Goal: Task Accomplishment & Management: Manage account settings

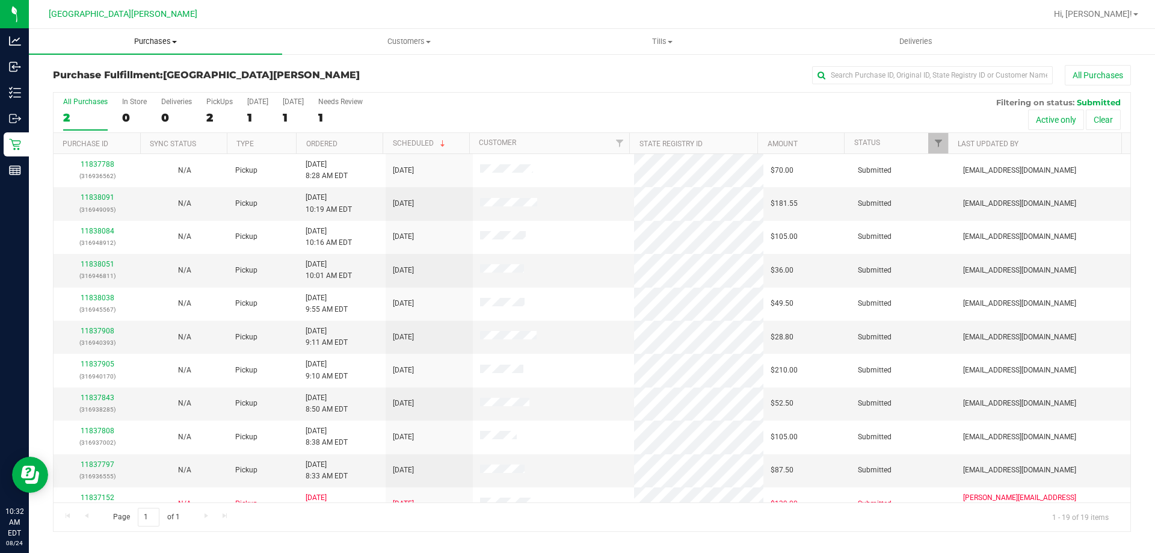
click at [155, 42] on span "Purchases" at bounding box center [155, 41] width 253 height 11
click at [143, 84] on li "Fulfillment" at bounding box center [155, 87] width 253 height 14
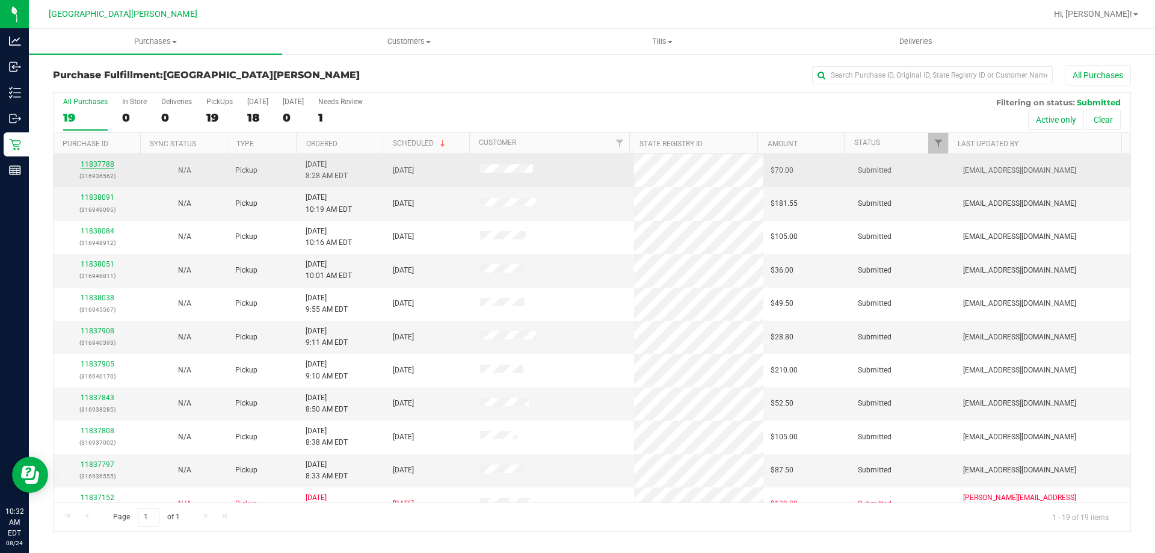
click at [88, 167] on link "11837788" at bounding box center [98, 164] width 34 height 8
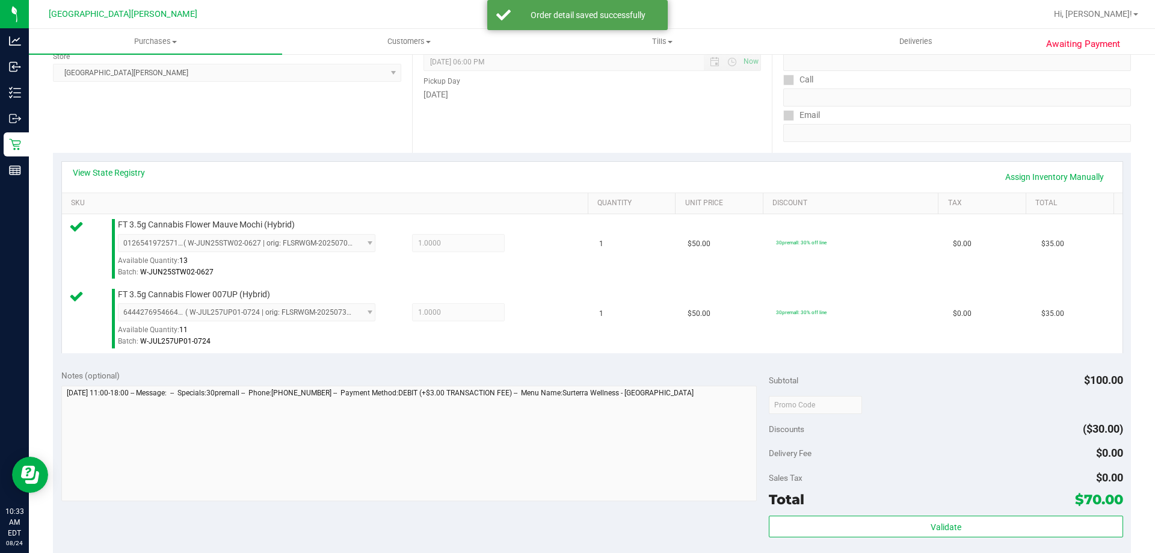
scroll to position [421, 0]
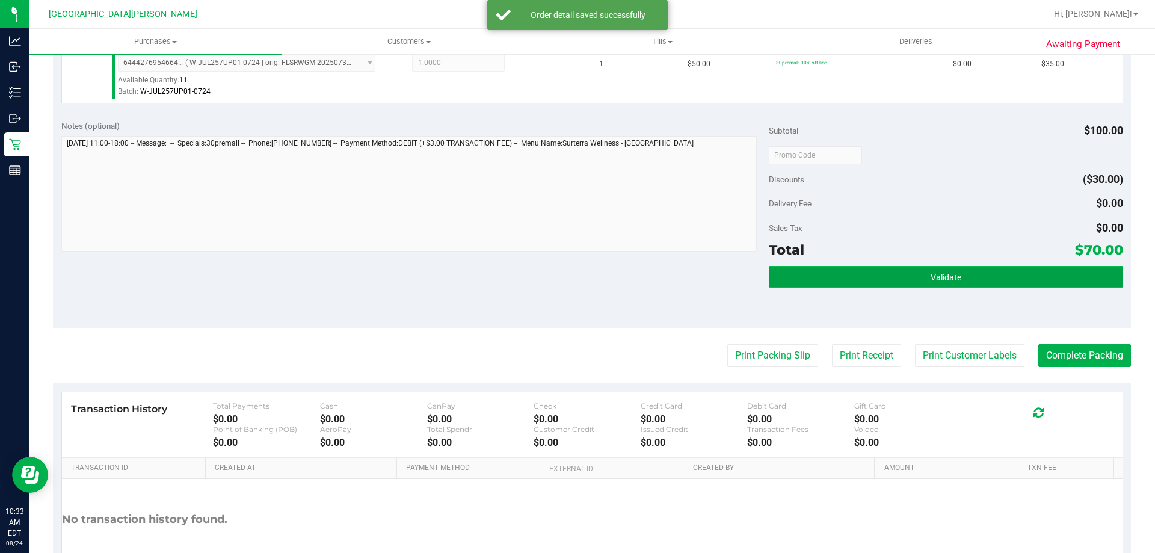
click at [895, 287] on button "Validate" at bounding box center [946, 277] width 354 height 22
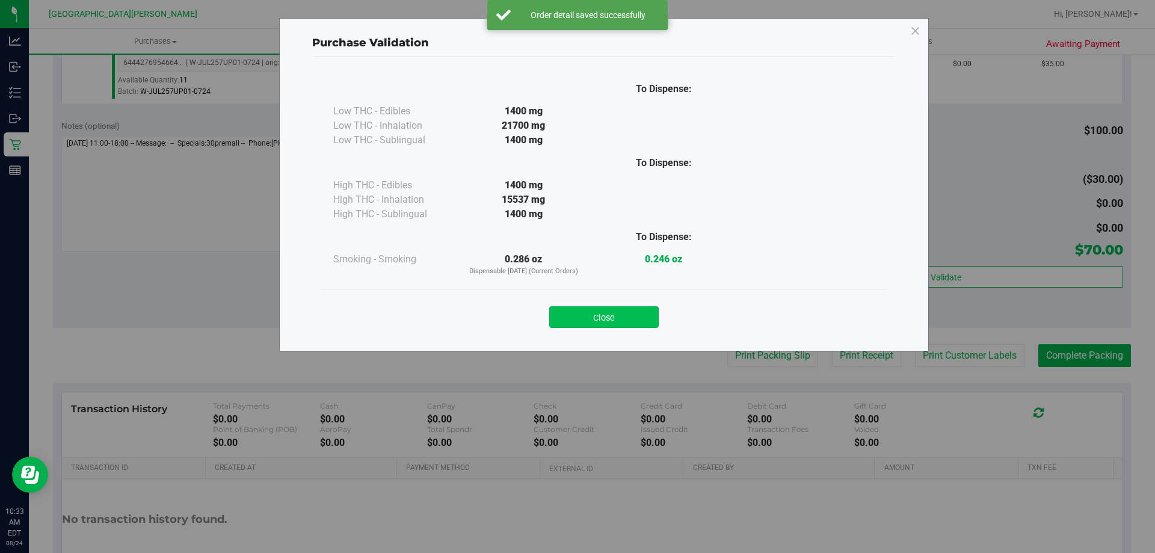
click at [642, 316] on button "Close" at bounding box center [603, 317] width 109 height 22
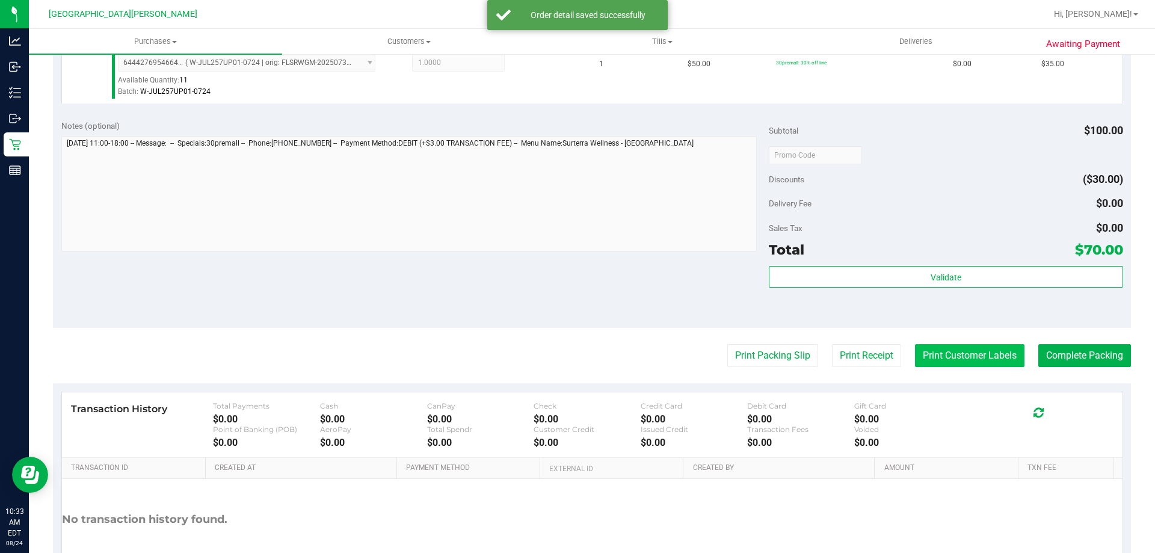
click at [927, 348] on button "Print Customer Labels" at bounding box center [969, 355] width 109 height 23
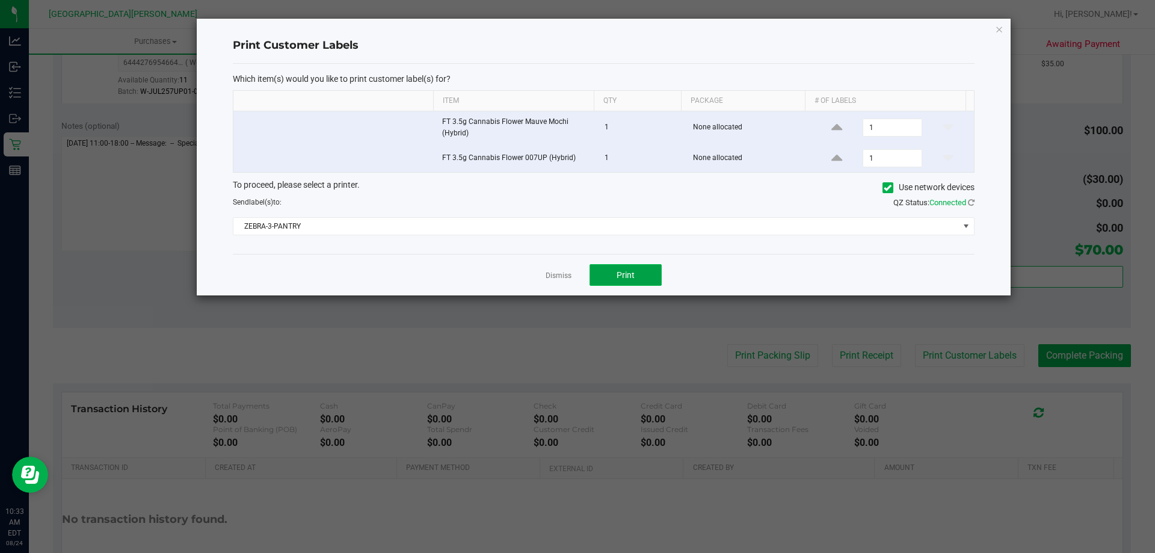
click at [598, 271] on button "Print" at bounding box center [626, 275] width 72 height 22
click at [565, 277] on link "Dismiss" at bounding box center [559, 276] width 26 height 10
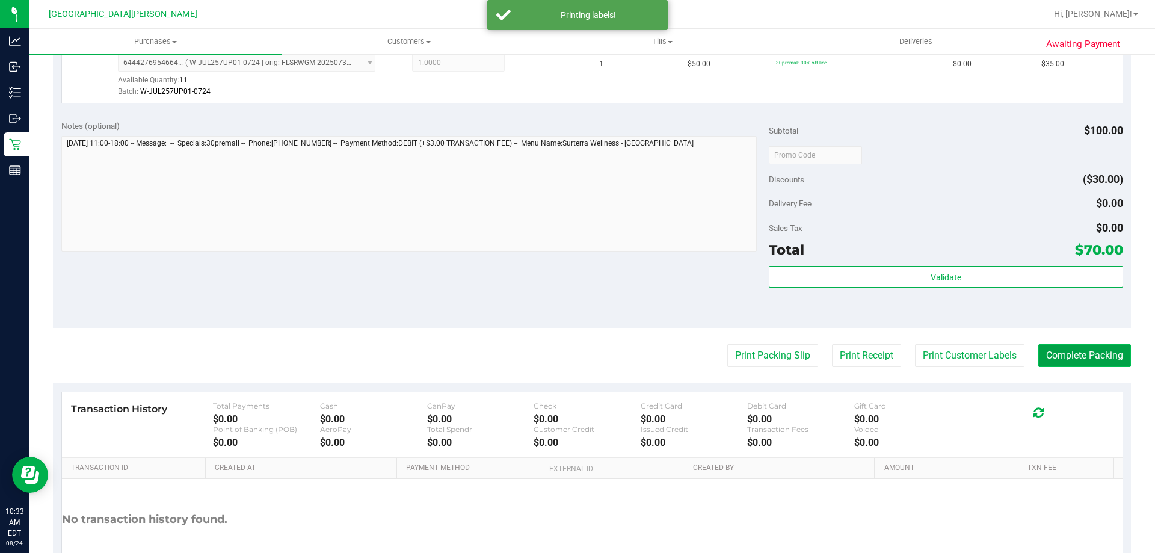
click at [1046, 357] on button "Complete Packing" at bounding box center [1084, 355] width 93 height 23
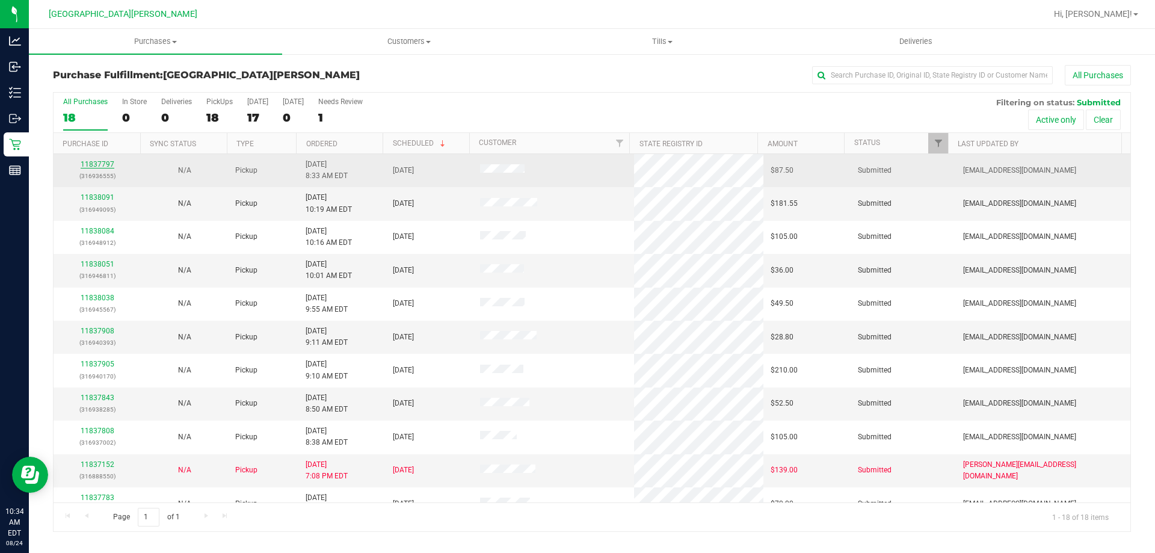
click at [97, 165] on link "11837797" at bounding box center [98, 164] width 34 height 8
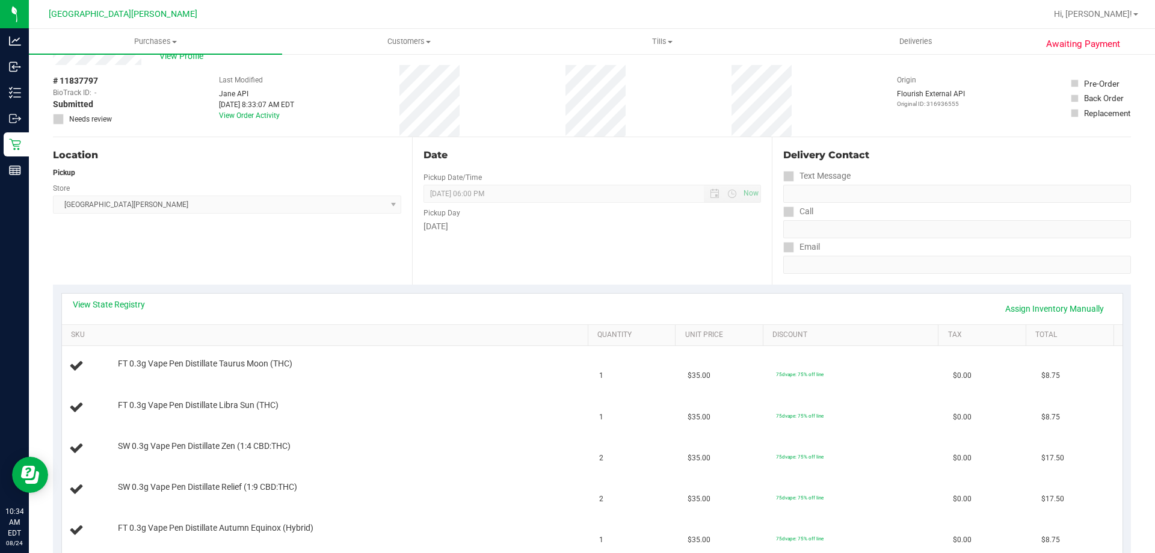
scroll to position [241, 0]
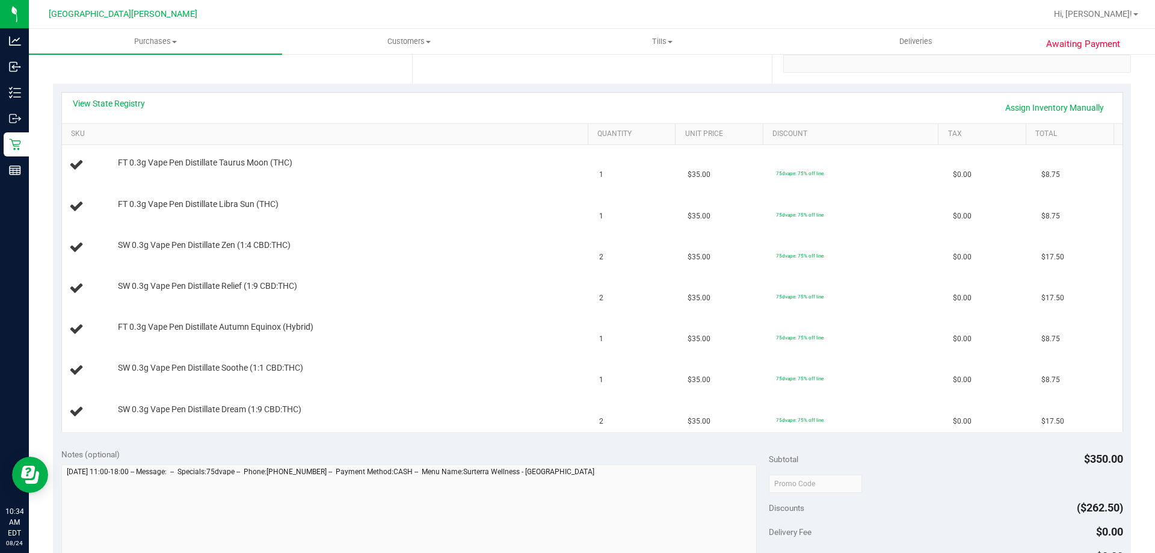
click at [110, 97] on div "View State Registry Assign Inventory Manually" at bounding box center [592, 108] width 1061 height 31
click at [112, 103] on link "View State Registry" at bounding box center [109, 103] width 72 height 12
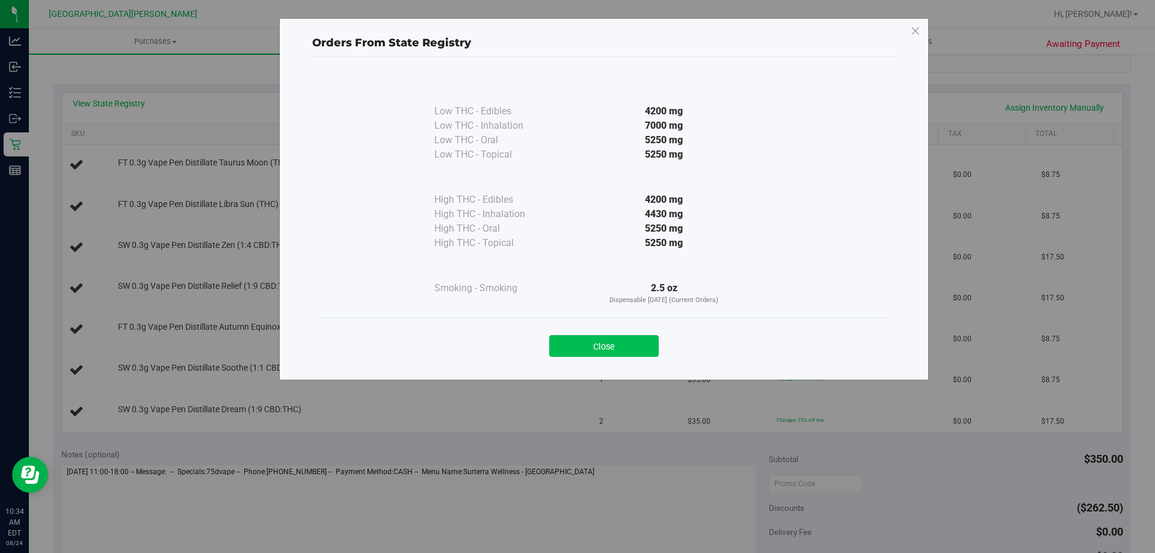
click at [600, 347] on button "Close" at bounding box center [603, 346] width 109 height 22
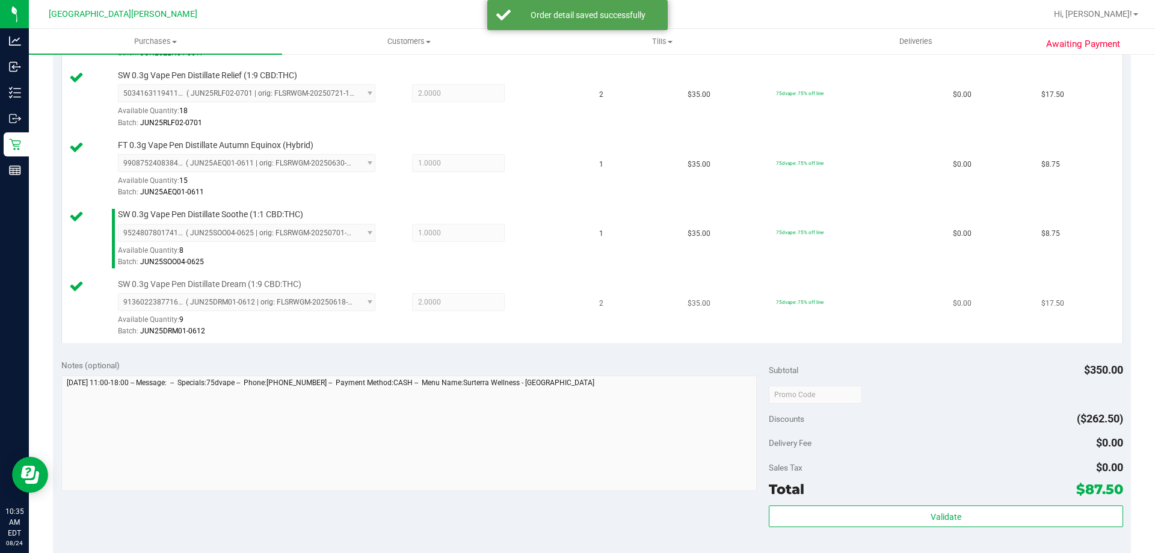
scroll to position [541, 0]
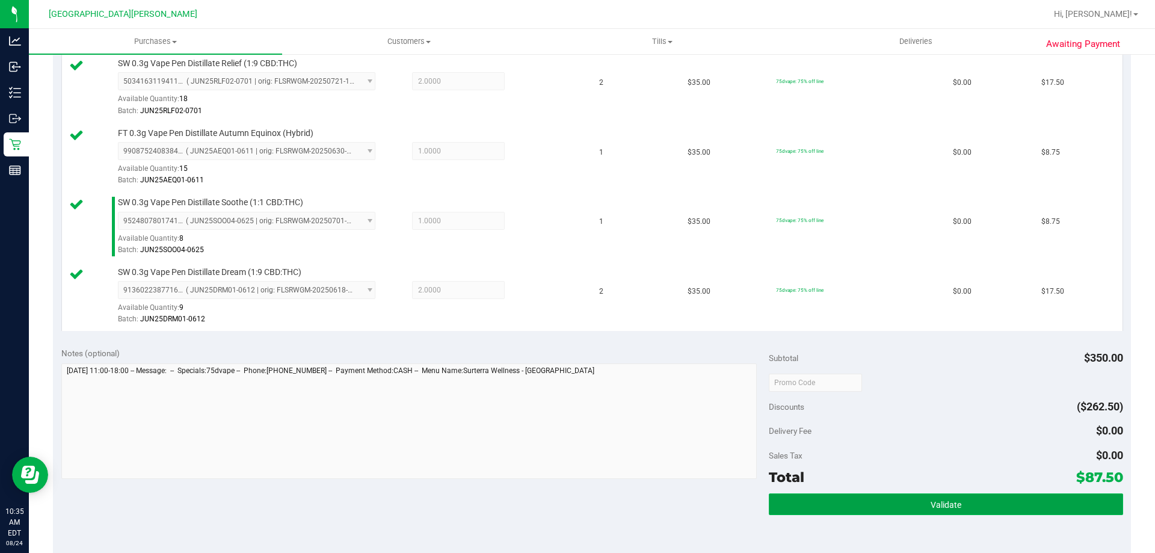
click at [1022, 496] on button "Validate" at bounding box center [946, 504] width 354 height 22
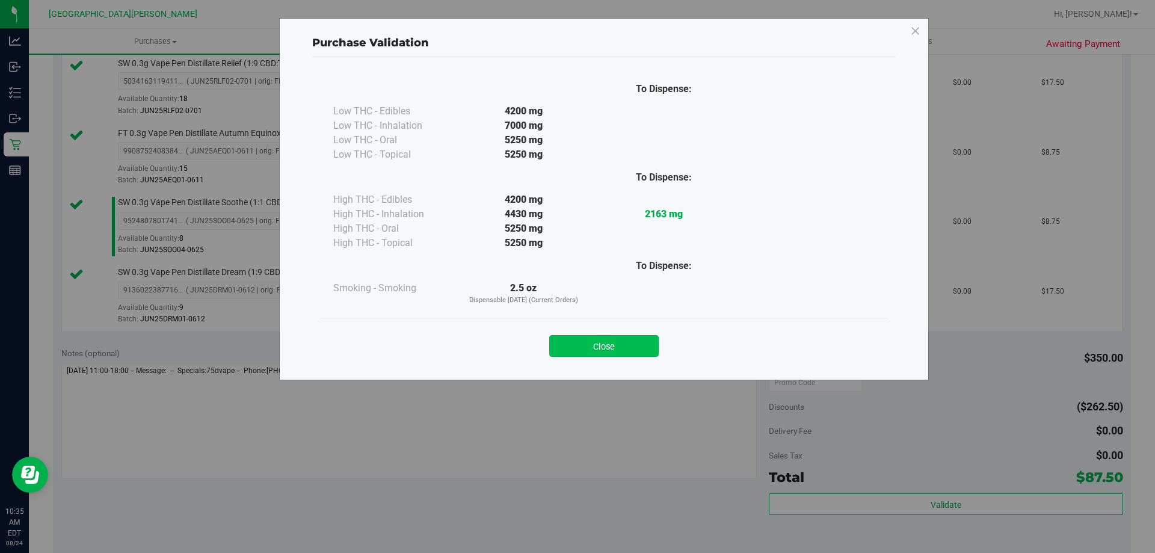
click at [616, 343] on button "Close" at bounding box center [603, 346] width 109 height 22
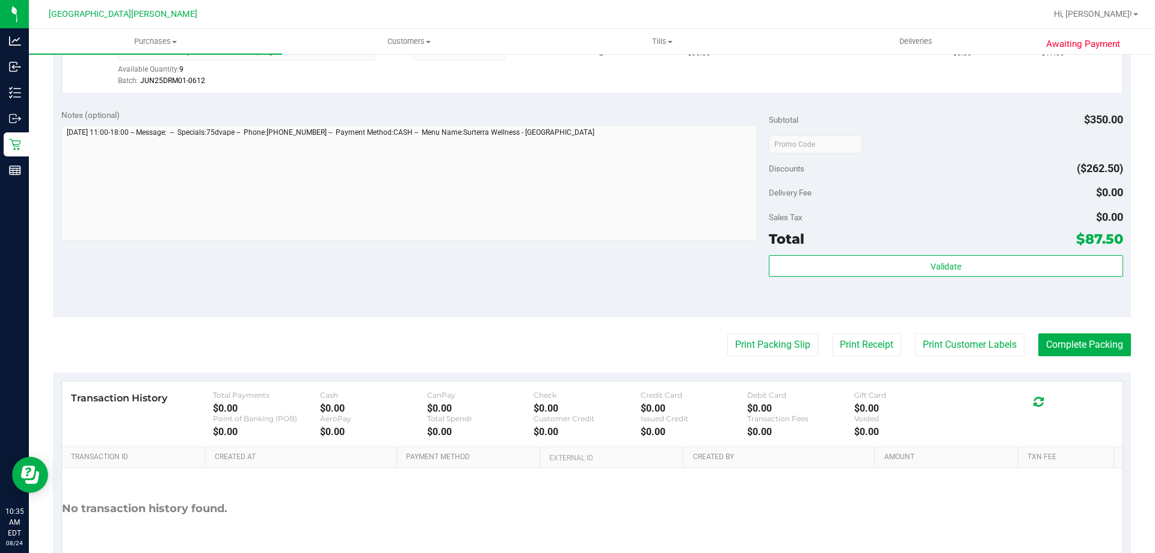
scroll to position [842, 0]
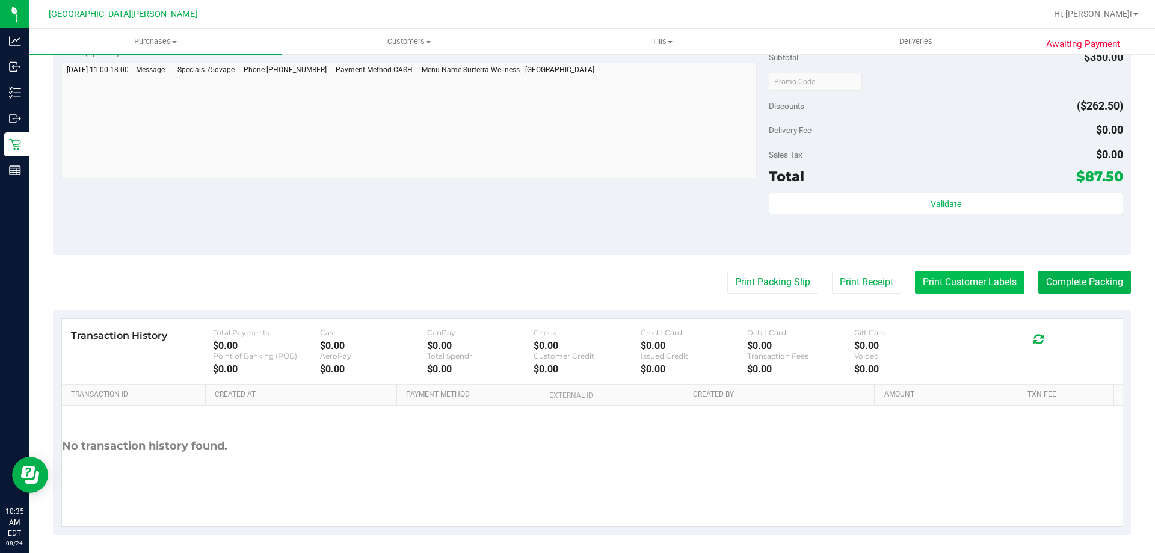
click at [946, 282] on button "Print Customer Labels" at bounding box center [969, 282] width 109 height 23
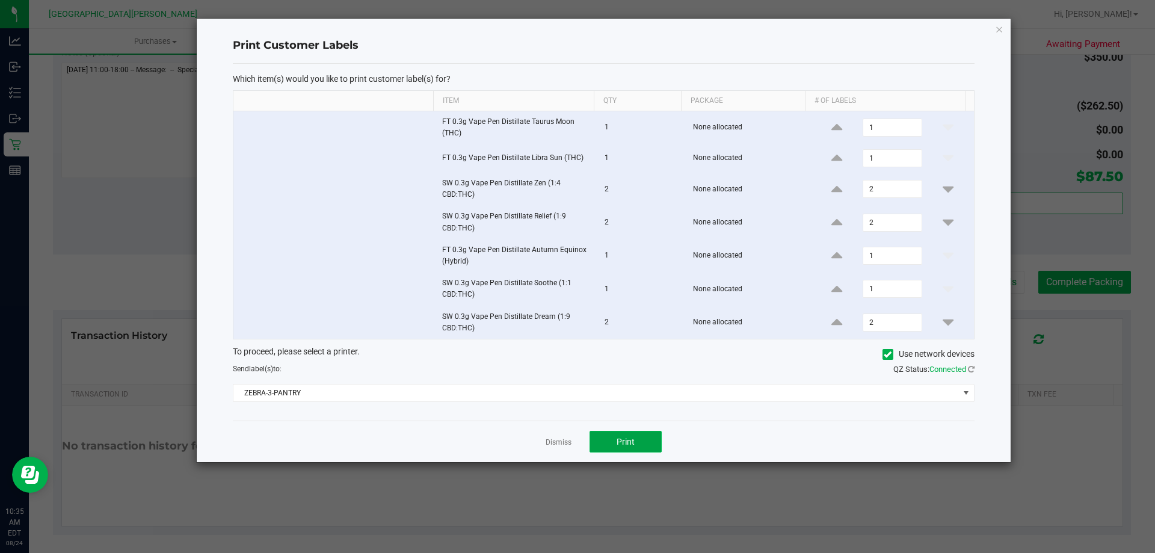
click at [620, 445] on span "Print" at bounding box center [626, 442] width 18 height 10
click at [560, 442] on link "Dismiss" at bounding box center [559, 442] width 26 height 10
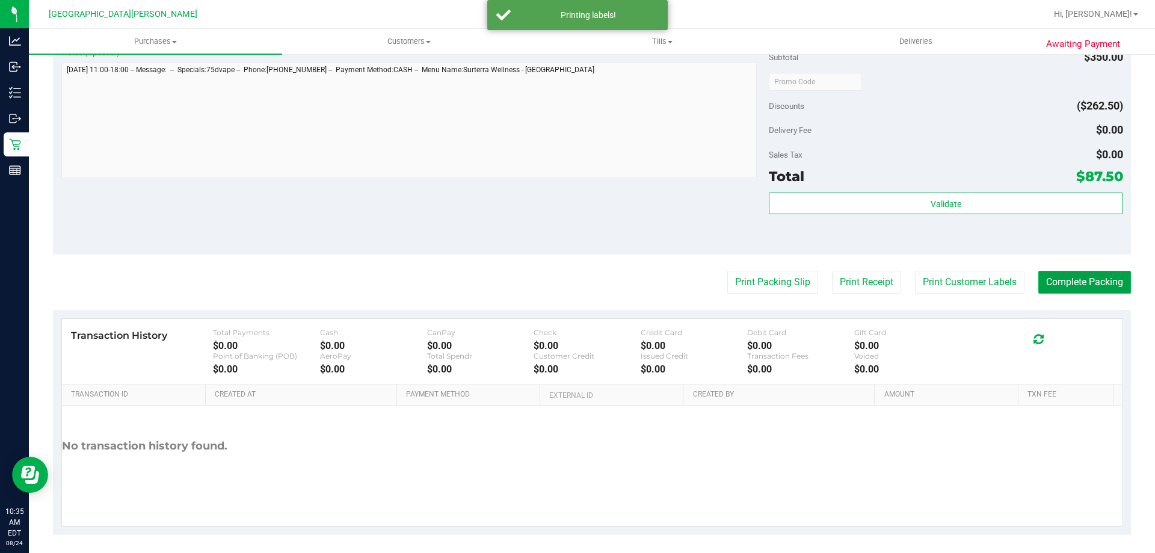
click at [1098, 274] on button "Complete Packing" at bounding box center [1084, 282] width 93 height 23
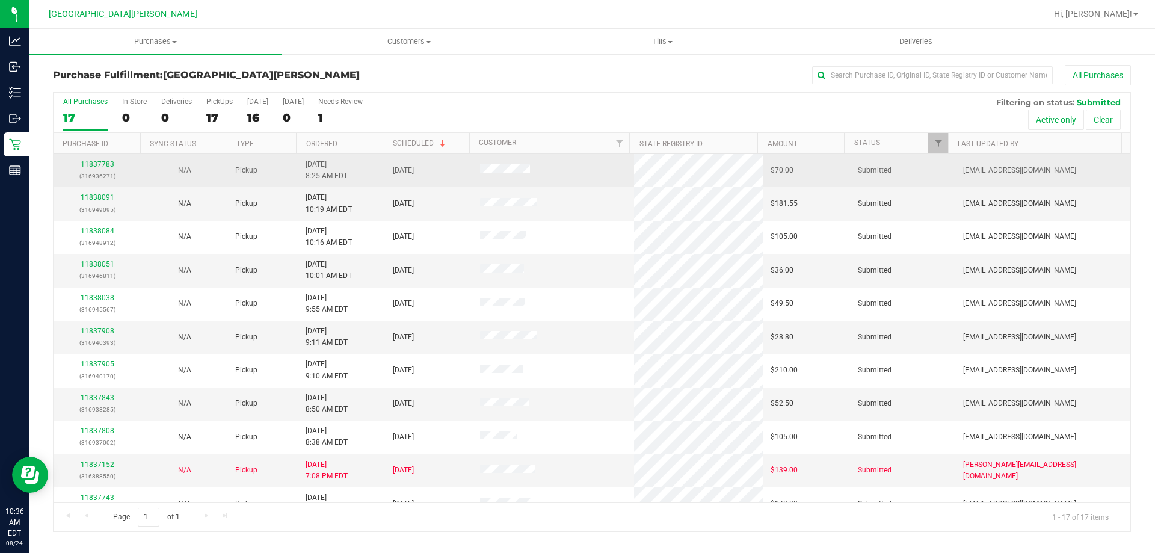
click at [101, 166] on link "11837783" at bounding box center [98, 164] width 34 height 8
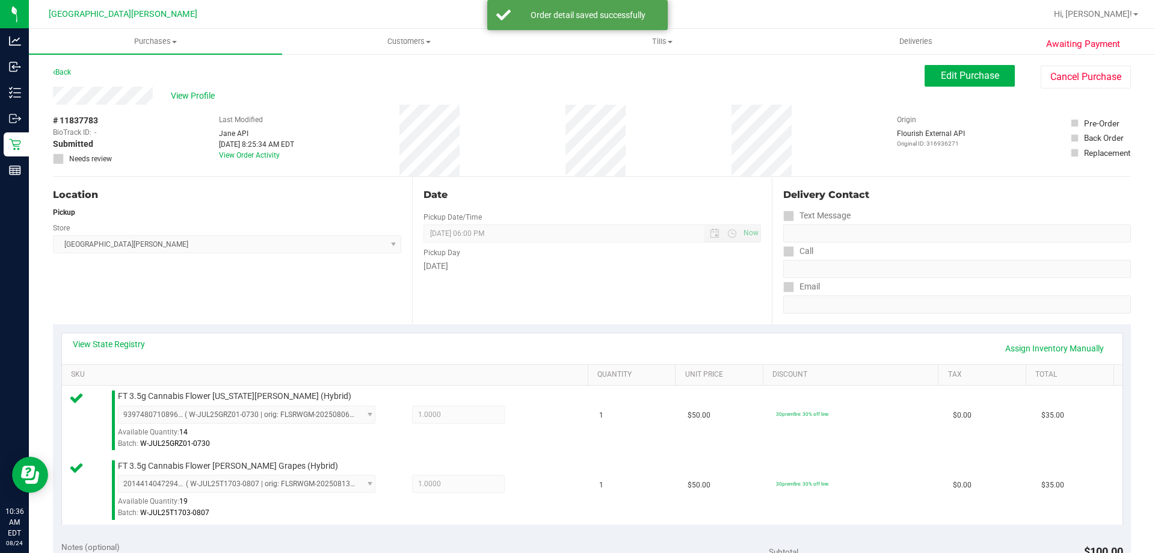
scroll to position [481, 0]
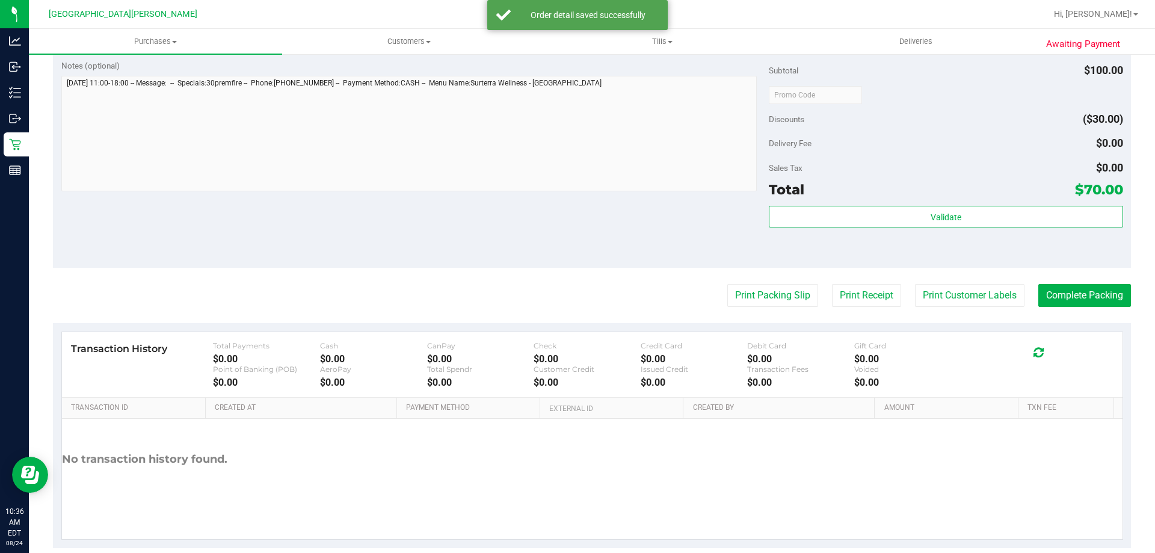
click at [1046, 203] on div "Subtotal $100.00 Discounts ($30.00) Delivery Fee $0.00 Sales Tax $0.00 Total $7…" at bounding box center [946, 160] width 354 height 200
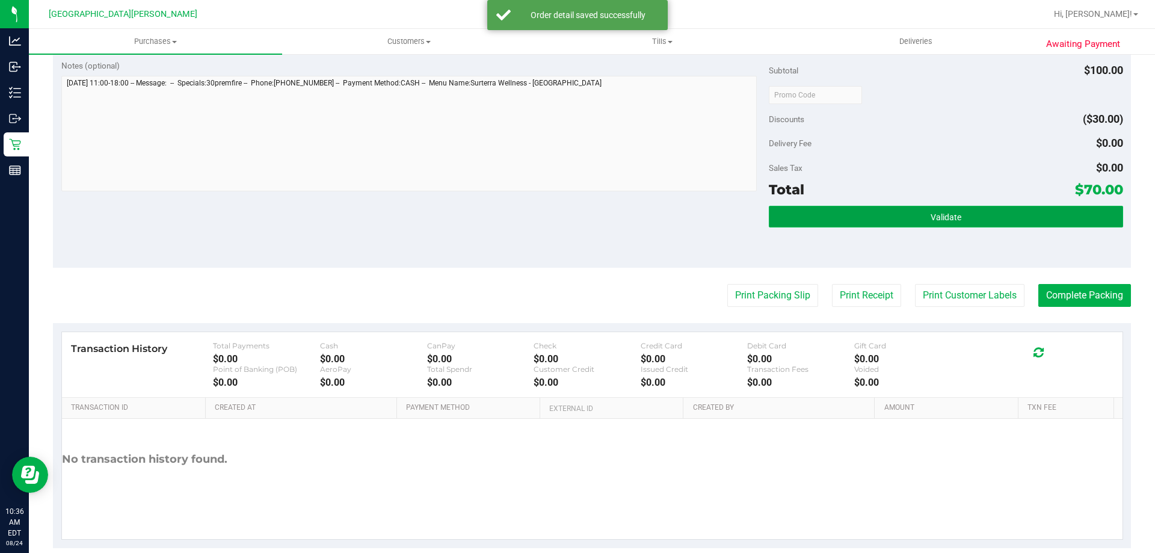
click at [1041, 213] on button "Validate" at bounding box center [946, 217] width 354 height 22
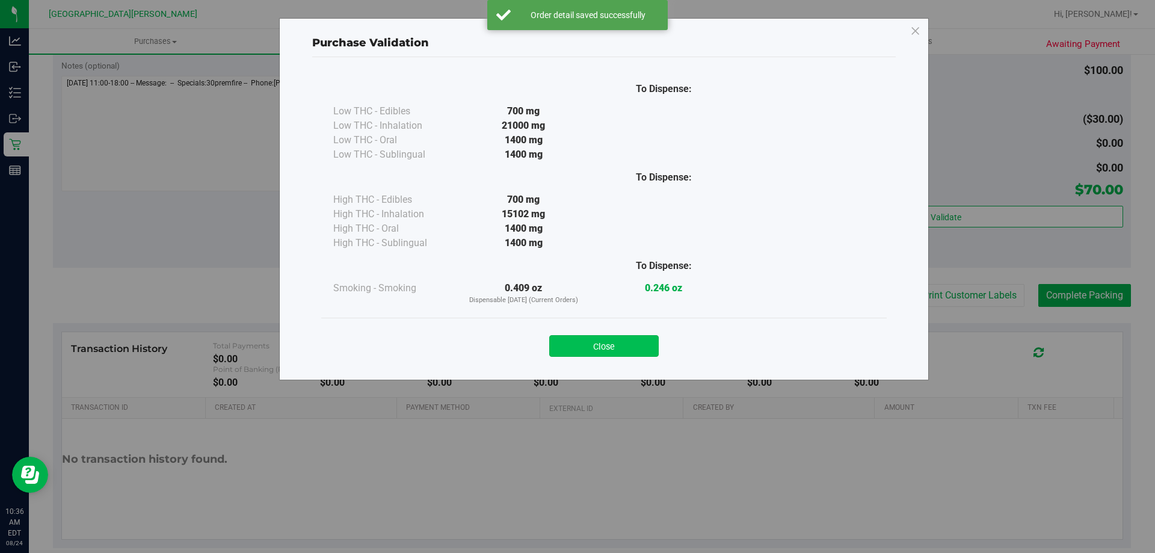
click at [624, 338] on button "Close" at bounding box center [603, 346] width 109 height 22
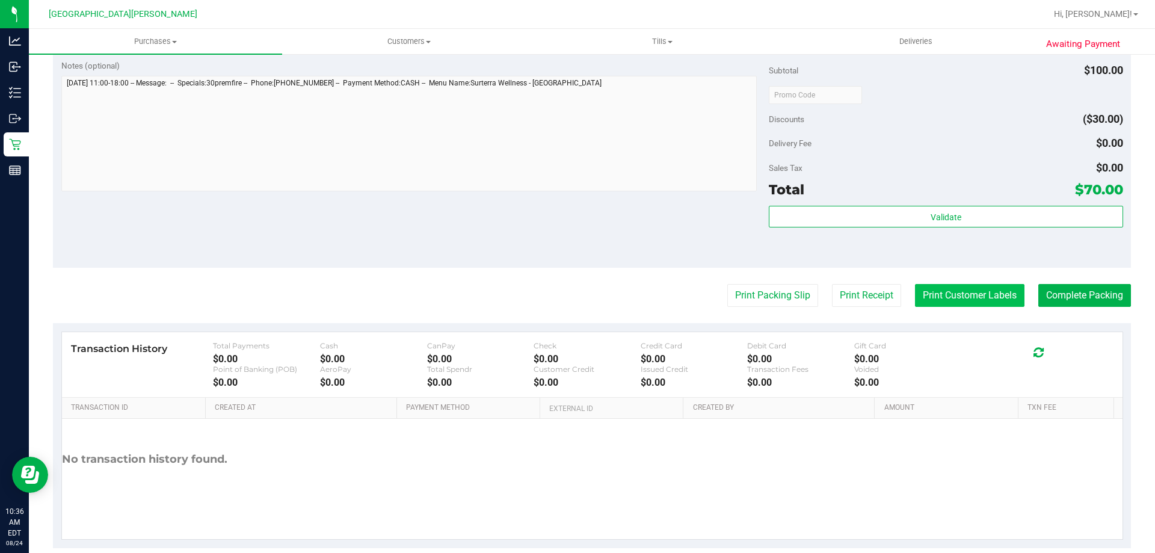
click at [919, 295] on button "Print Customer Labels" at bounding box center [969, 295] width 109 height 23
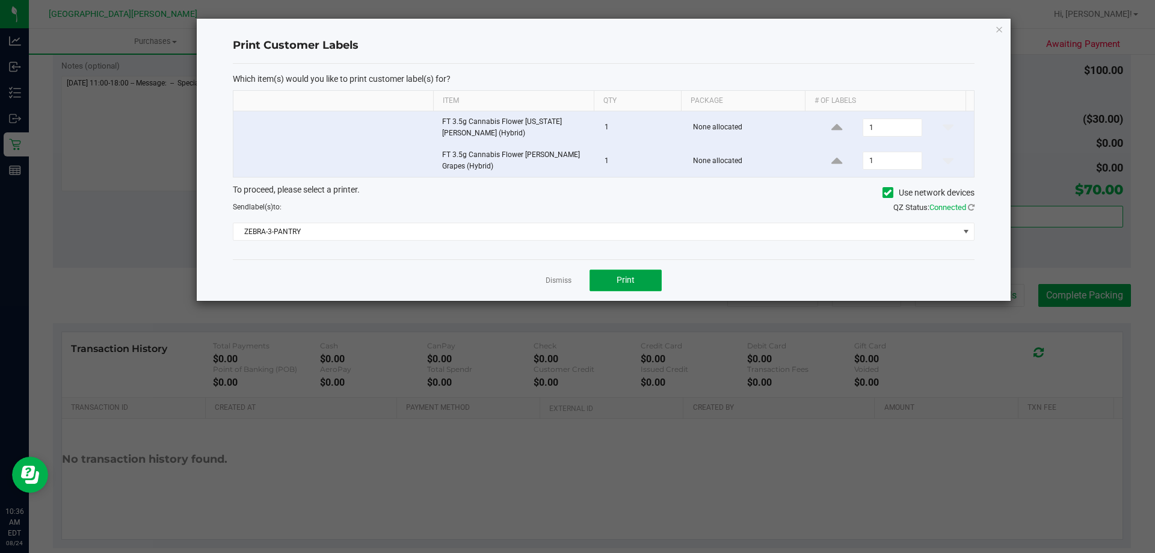
click at [654, 284] on button "Print" at bounding box center [626, 281] width 72 height 22
click at [562, 280] on link "Dismiss" at bounding box center [559, 281] width 26 height 10
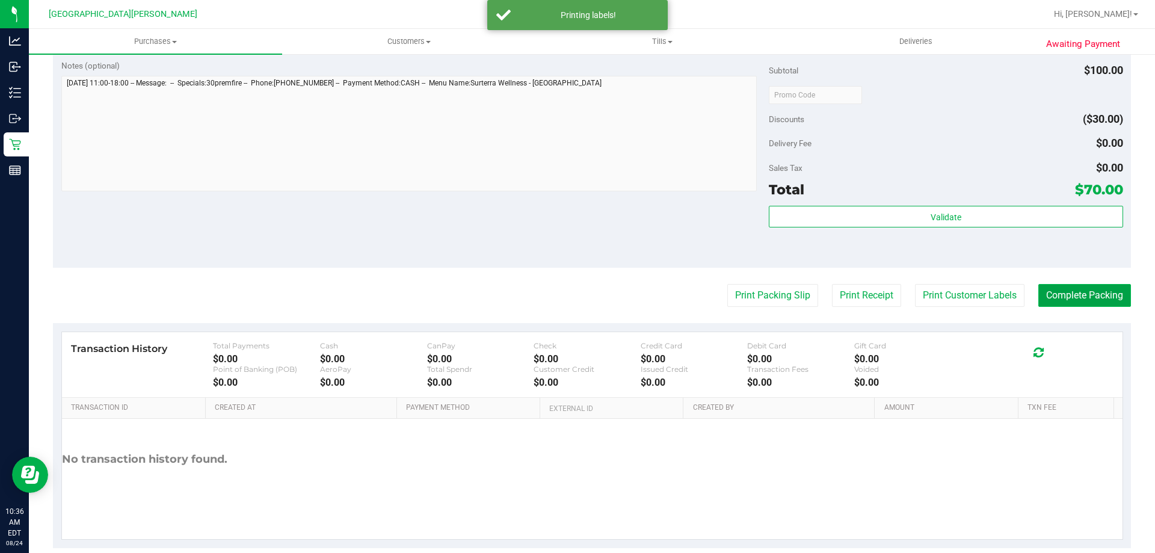
click at [1064, 305] on button "Complete Packing" at bounding box center [1084, 295] width 93 height 23
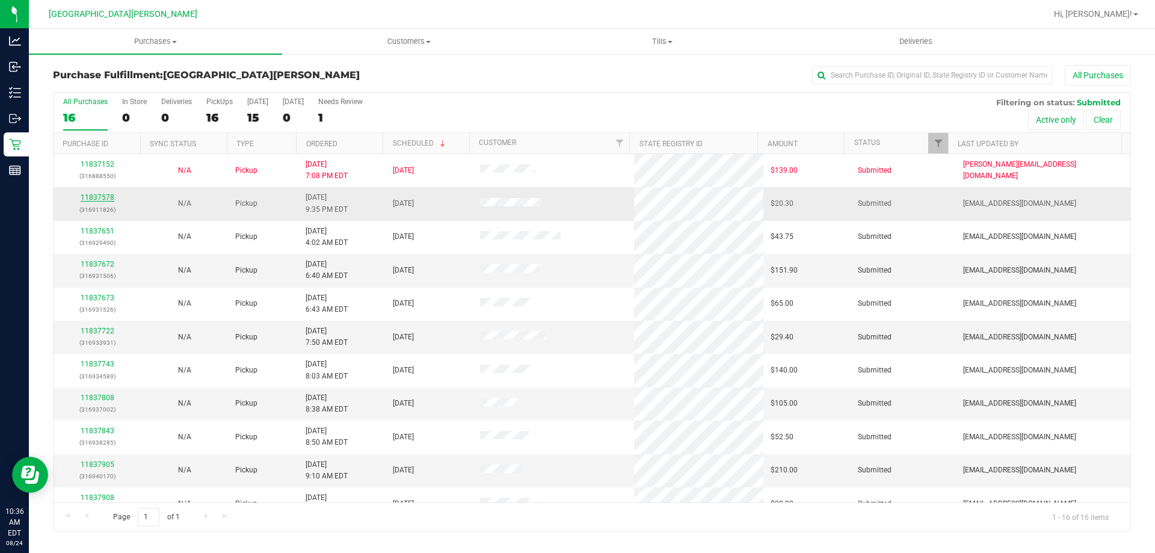
click at [94, 200] on link "11837578" at bounding box center [98, 197] width 34 height 8
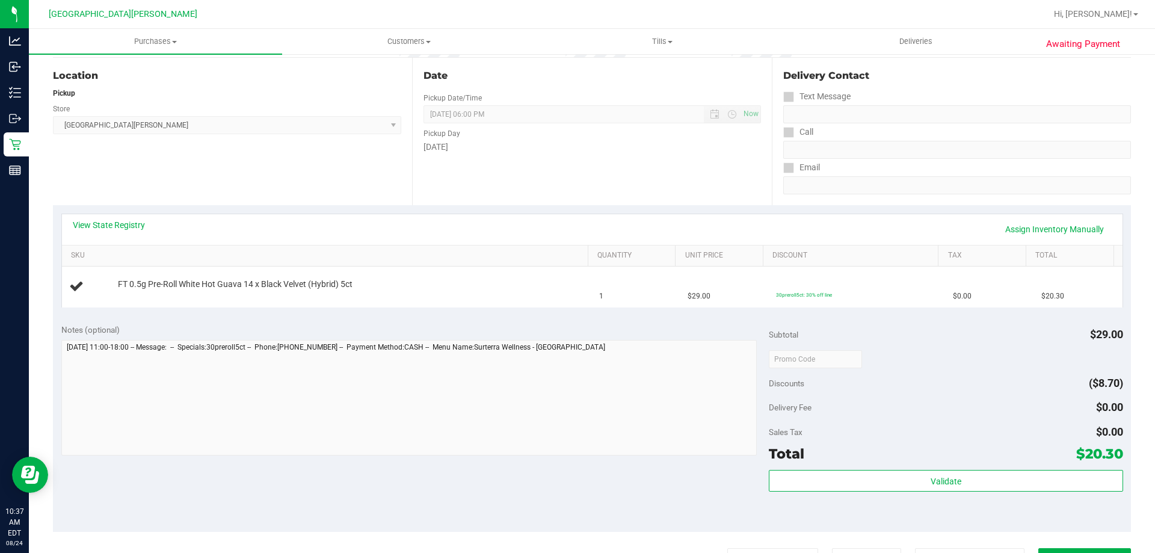
scroll to position [361, 0]
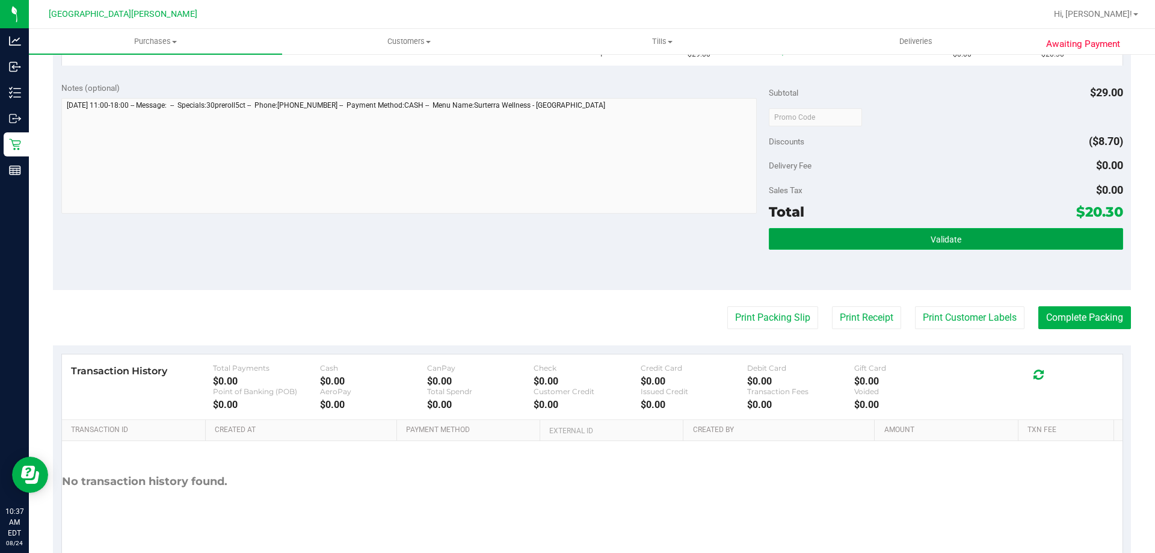
click at [796, 242] on button "Validate" at bounding box center [946, 239] width 354 height 22
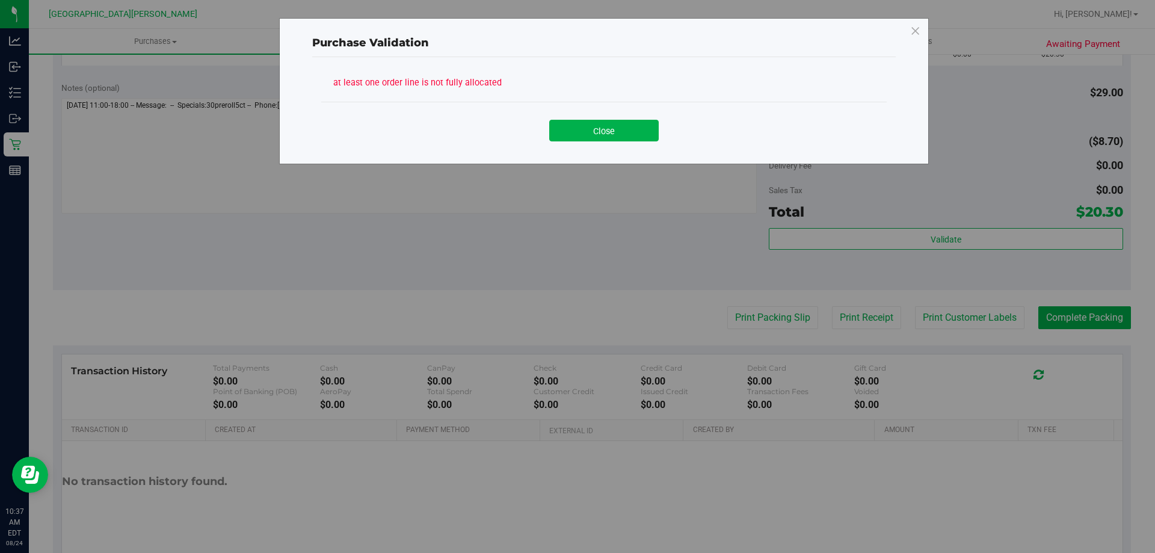
click at [611, 145] on div "Close" at bounding box center [603, 126] width 565 height 49
click at [566, 131] on button "Close" at bounding box center [603, 131] width 109 height 22
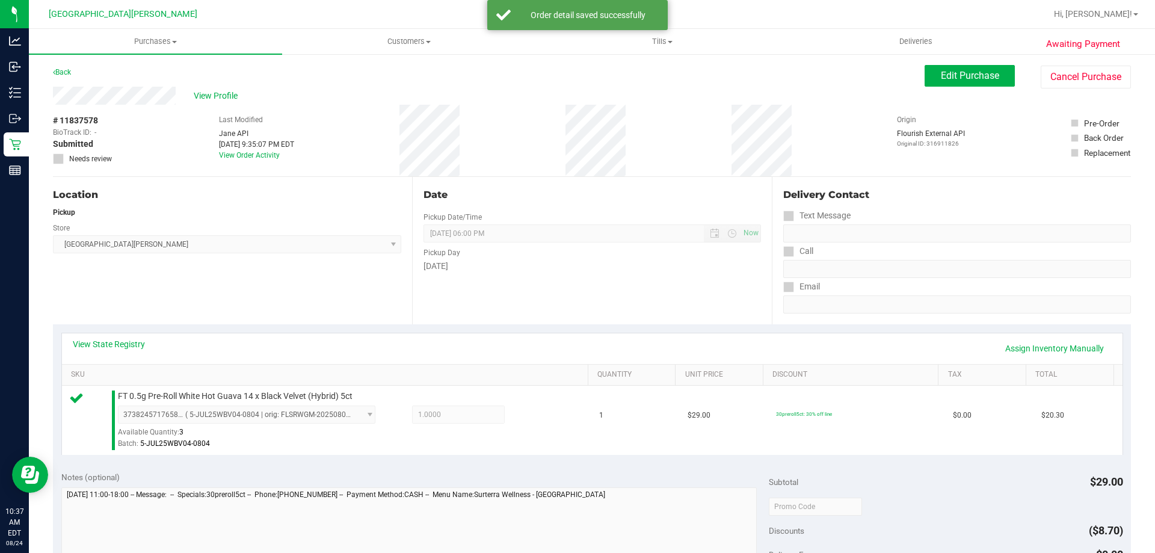
scroll to position [241, 0]
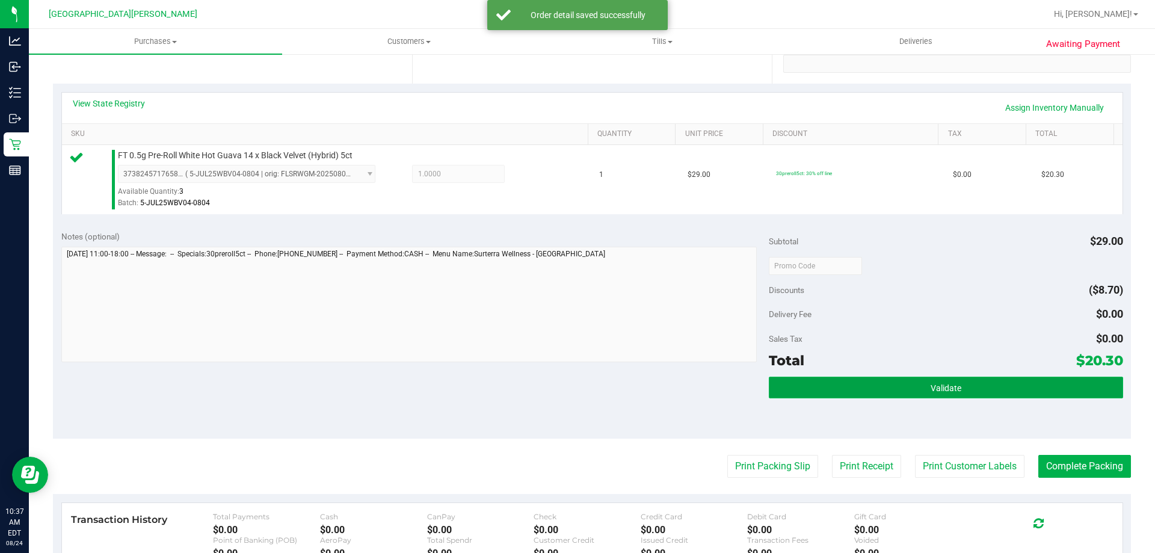
click at [830, 379] on button "Validate" at bounding box center [946, 388] width 354 height 22
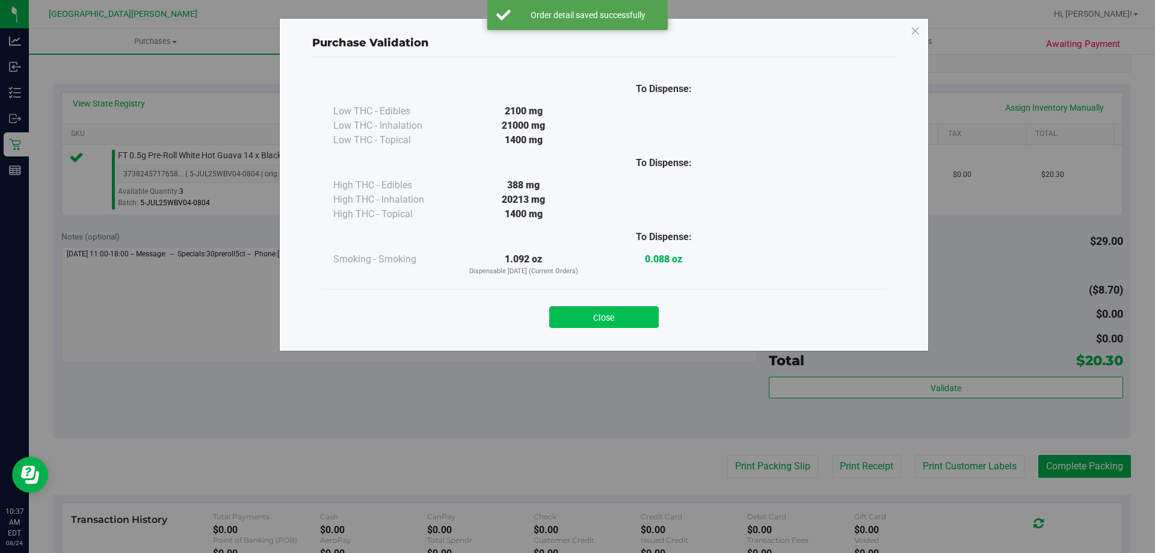
click at [627, 317] on button "Close" at bounding box center [603, 317] width 109 height 22
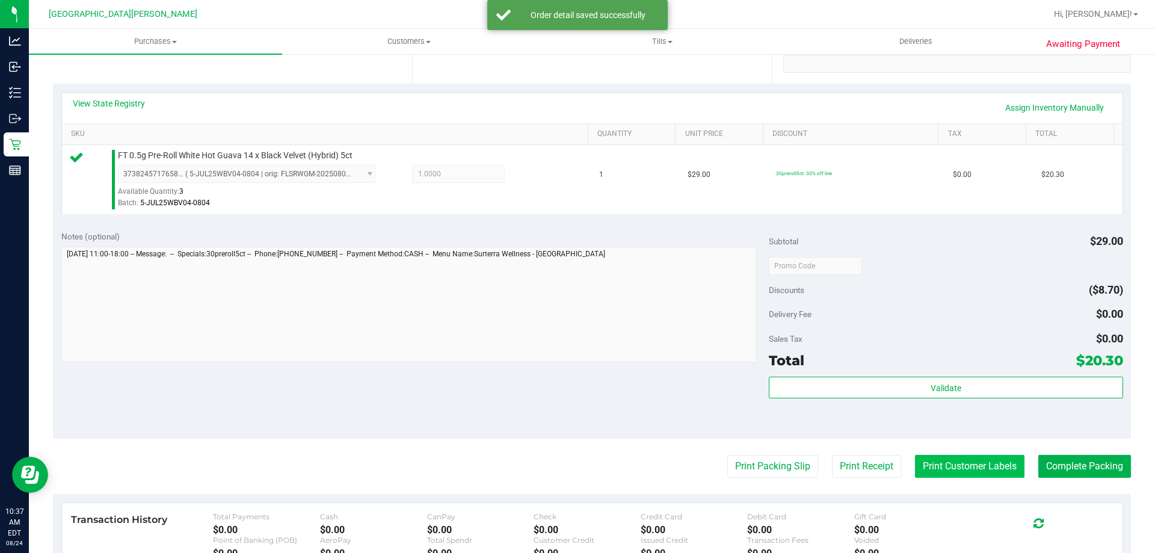
click at [978, 473] on button "Print Customer Labels" at bounding box center [969, 466] width 109 height 23
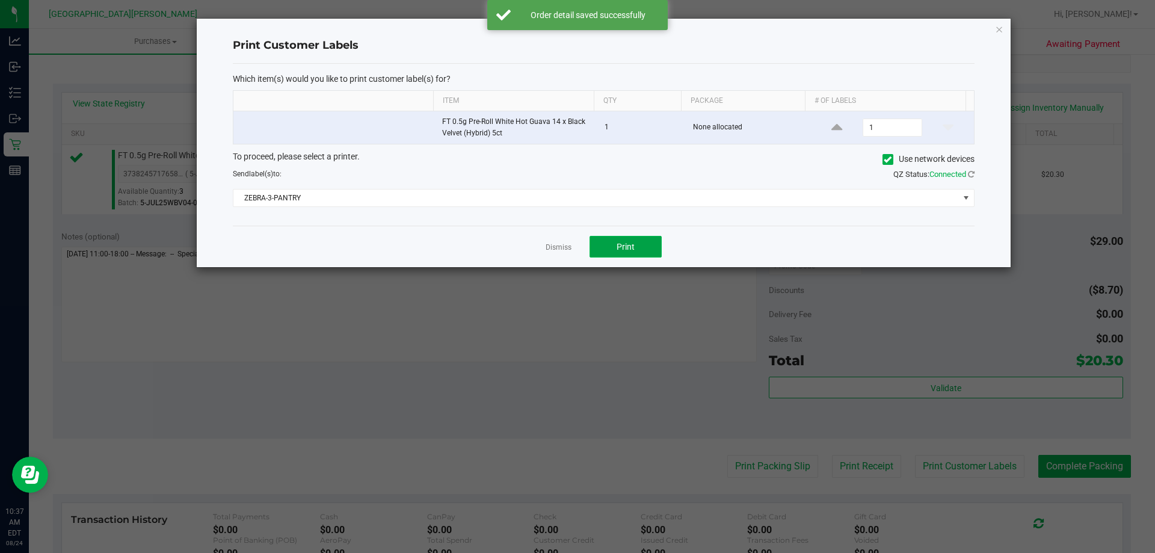
click at [647, 254] on button "Print" at bounding box center [626, 247] width 72 height 22
click at [562, 245] on link "Dismiss" at bounding box center [559, 247] width 26 height 10
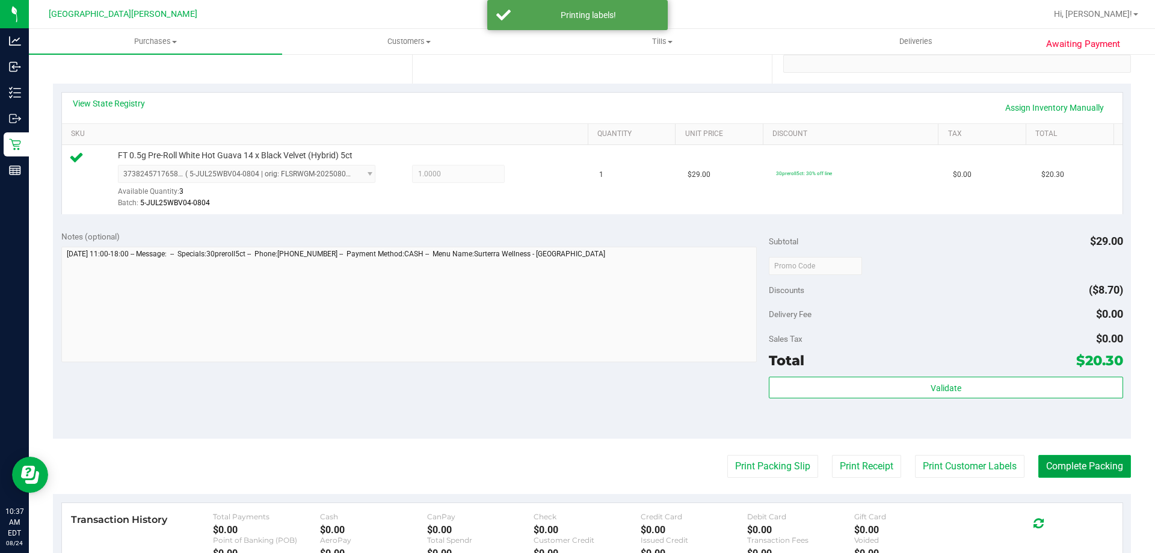
click at [1058, 463] on button "Complete Packing" at bounding box center [1084, 466] width 93 height 23
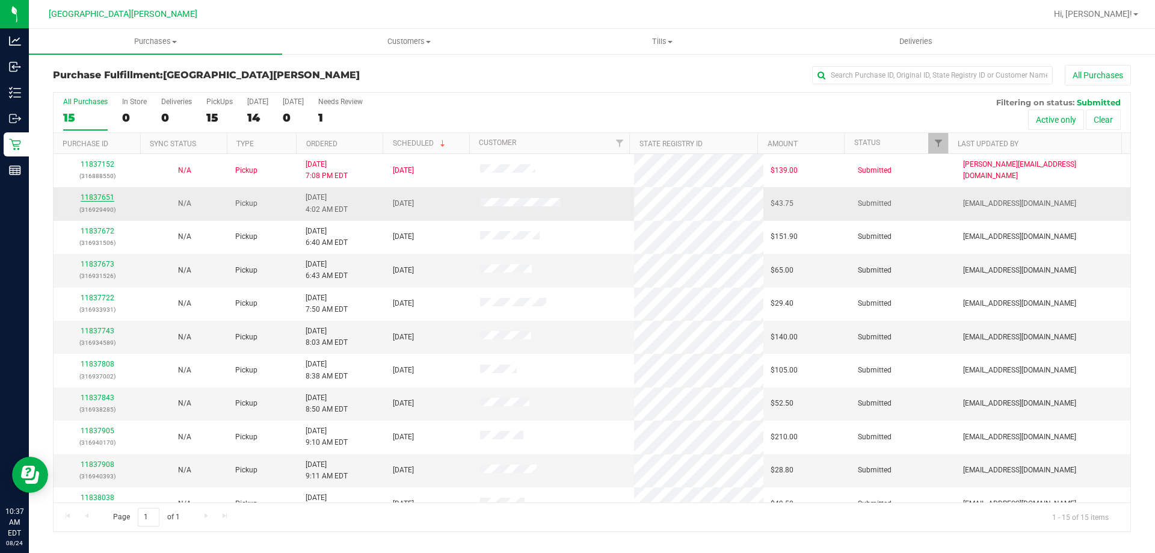
click at [109, 199] on link "11837651" at bounding box center [98, 197] width 34 height 8
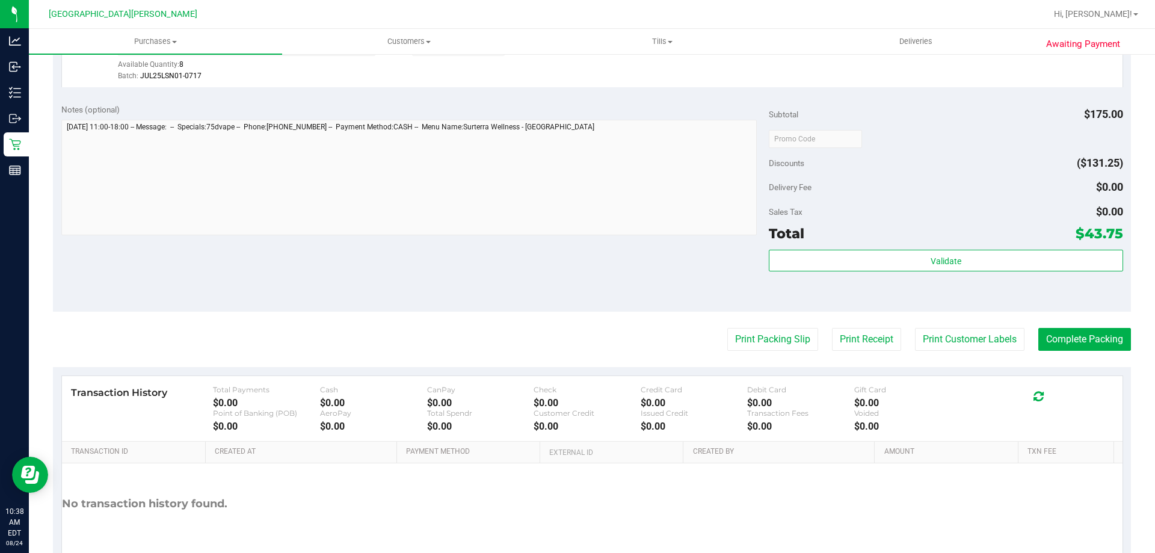
scroll to position [421, 0]
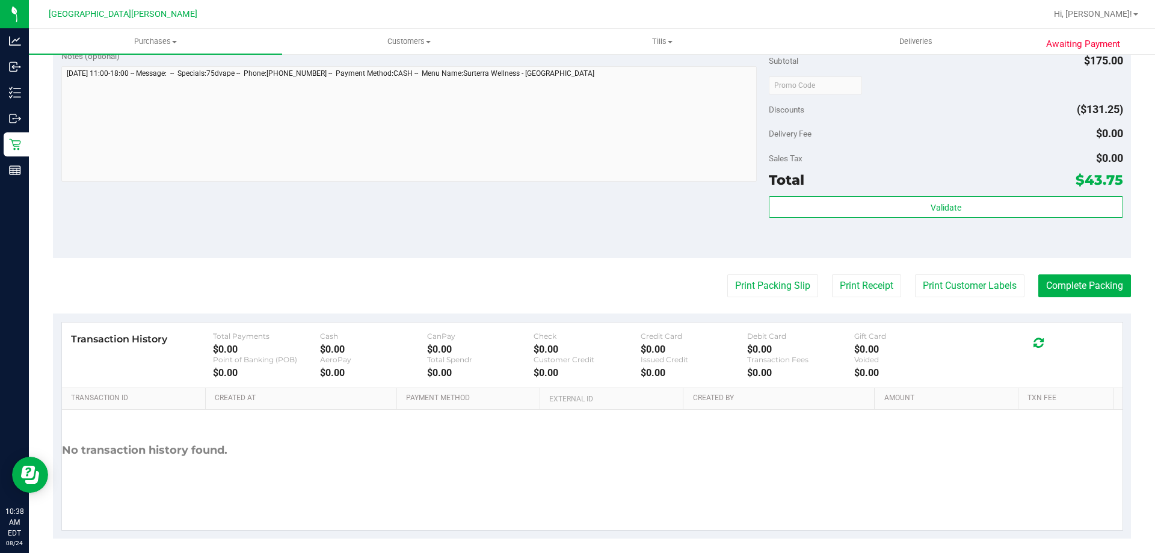
click at [801, 223] on div "Validate" at bounding box center [946, 223] width 354 height 54
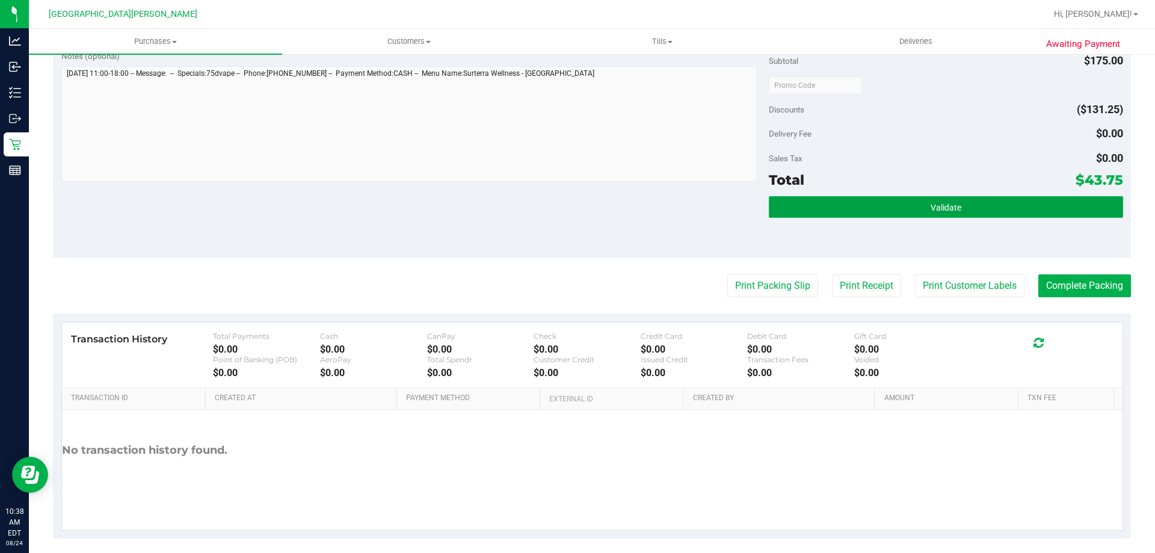
click at [804, 213] on button "Validate" at bounding box center [946, 207] width 354 height 22
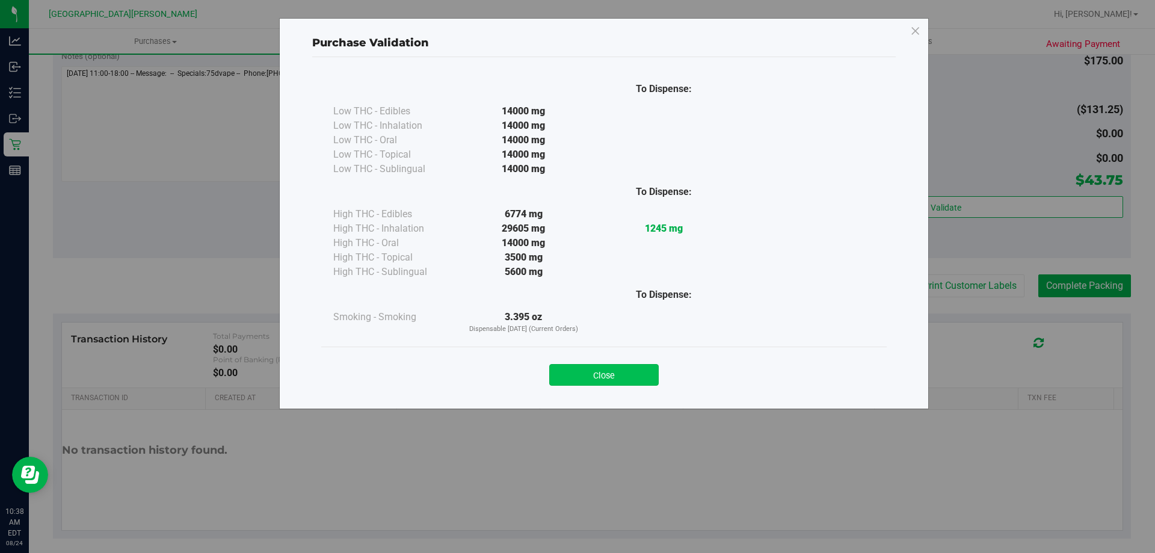
click at [588, 379] on button "Close" at bounding box center [603, 375] width 109 height 22
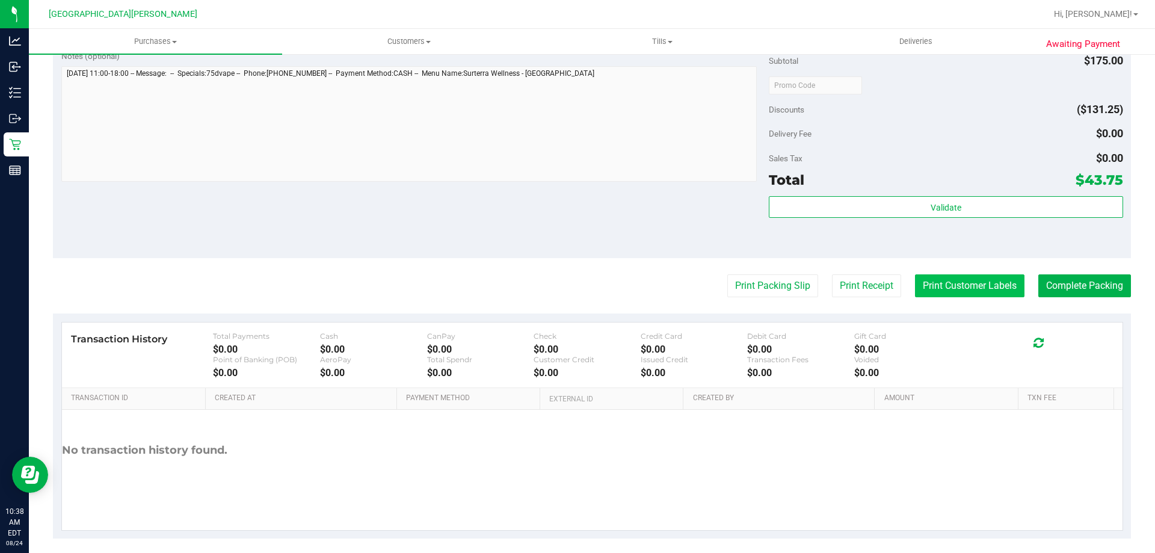
click at [922, 287] on button "Print Customer Labels" at bounding box center [969, 285] width 109 height 23
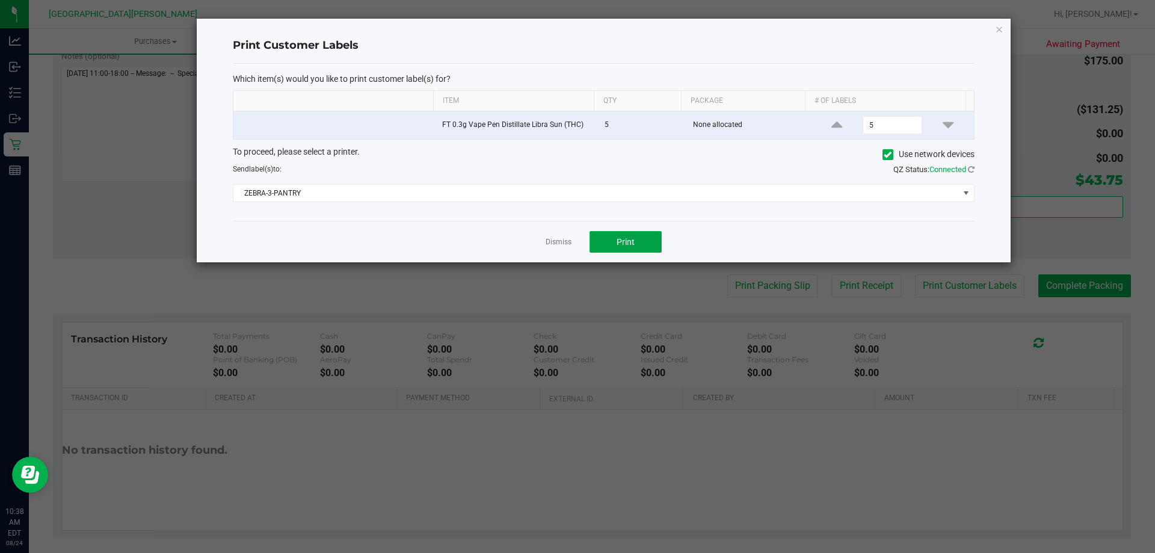
click at [641, 237] on button "Print" at bounding box center [626, 242] width 72 height 22
click at [564, 244] on link "Dismiss" at bounding box center [559, 242] width 26 height 10
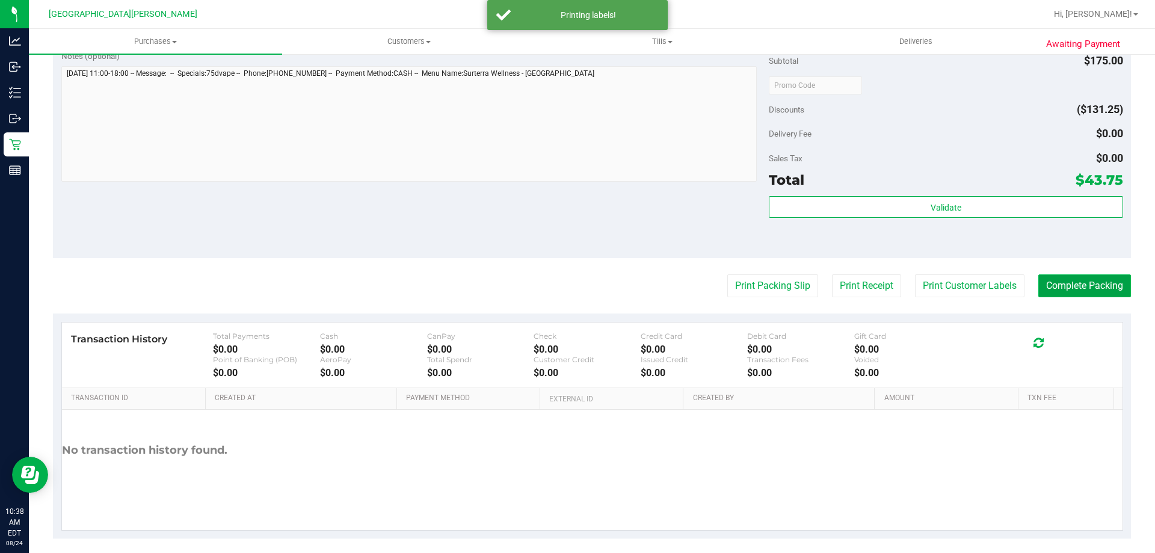
click at [1062, 280] on button "Complete Packing" at bounding box center [1084, 285] width 93 height 23
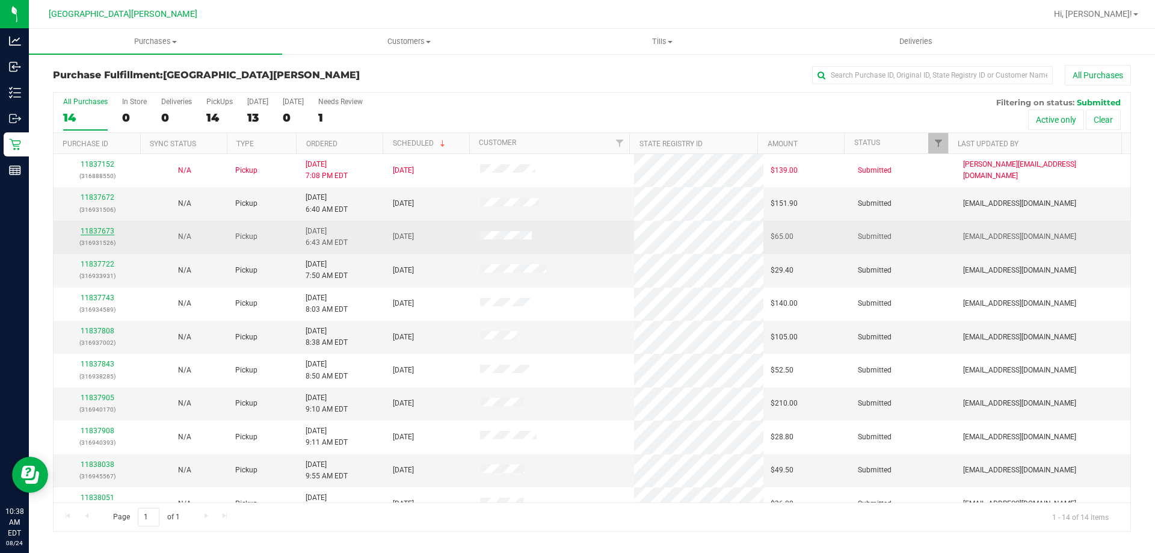
click at [97, 232] on link "11837673" at bounding box center [98, 231] width 34 height 8
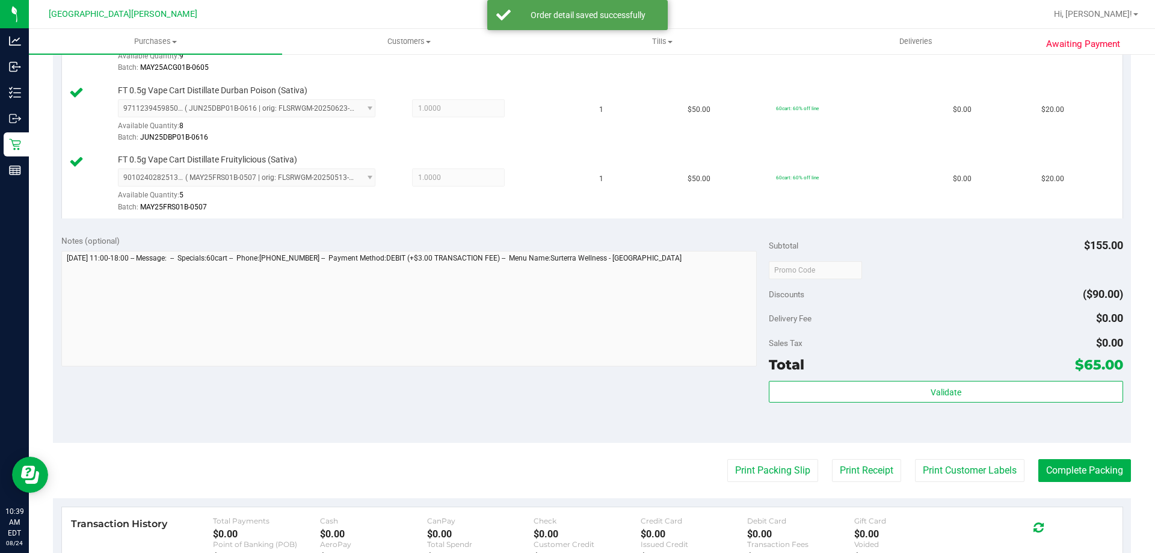
scroll to position [481, 0]
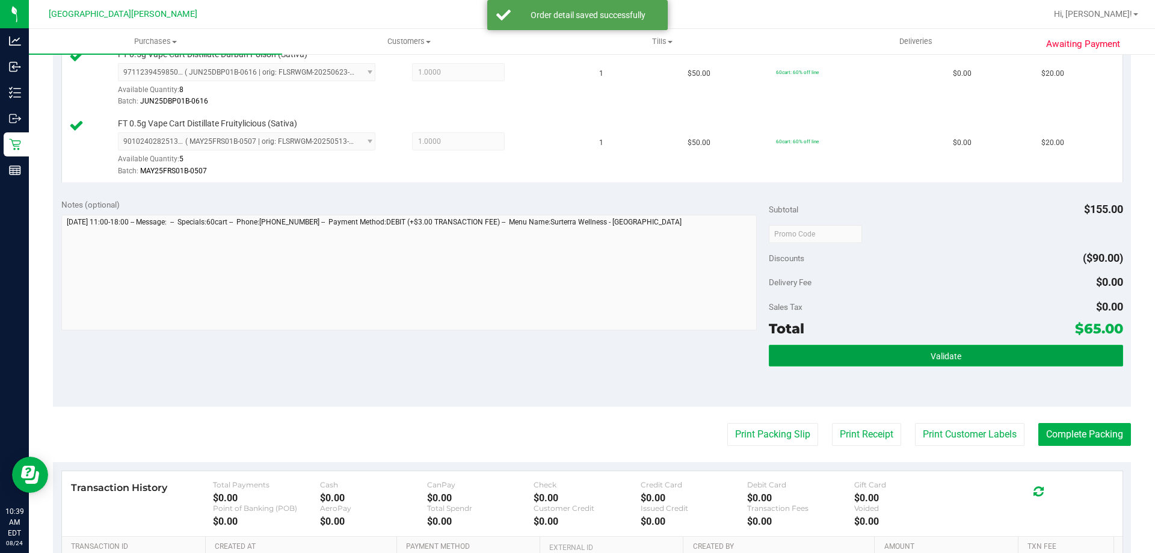
click at [786, 354] on button "Validate" at bounding box center [946, 356] width 354 height 22
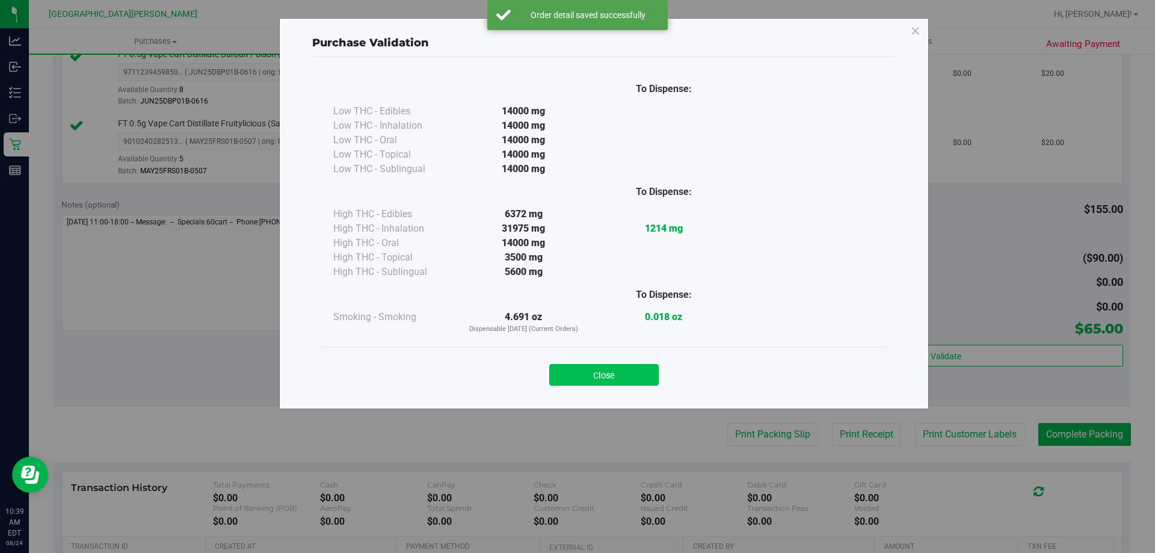
click at [622, 373] on button "Close" at bounding box center [603, 375] width 109 height 22
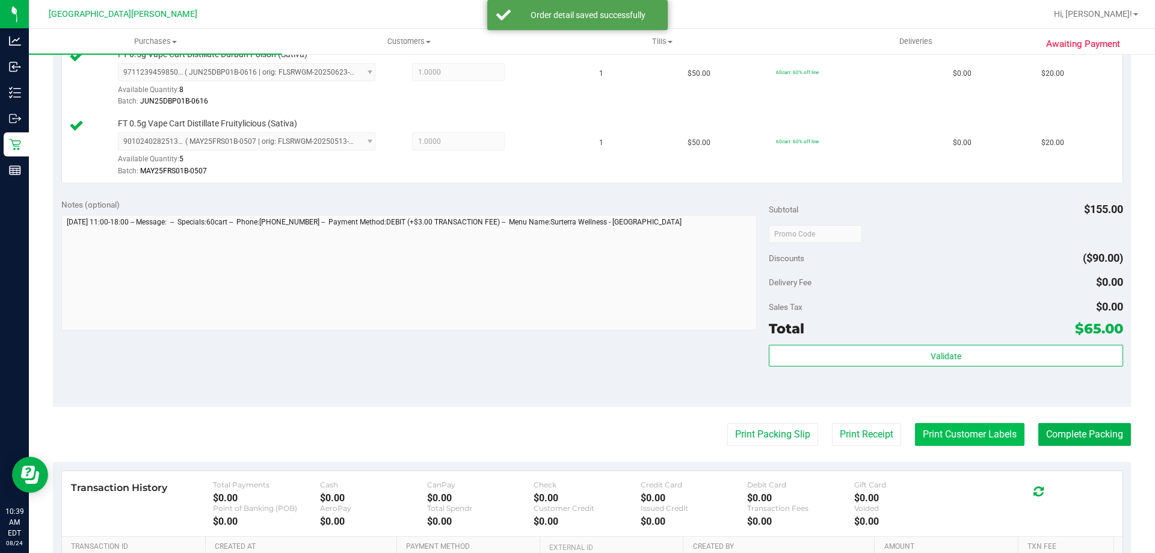
click at [1002, 442] on button "Print Customer Labels" at bounding box center [969, 434] width 109 height 23
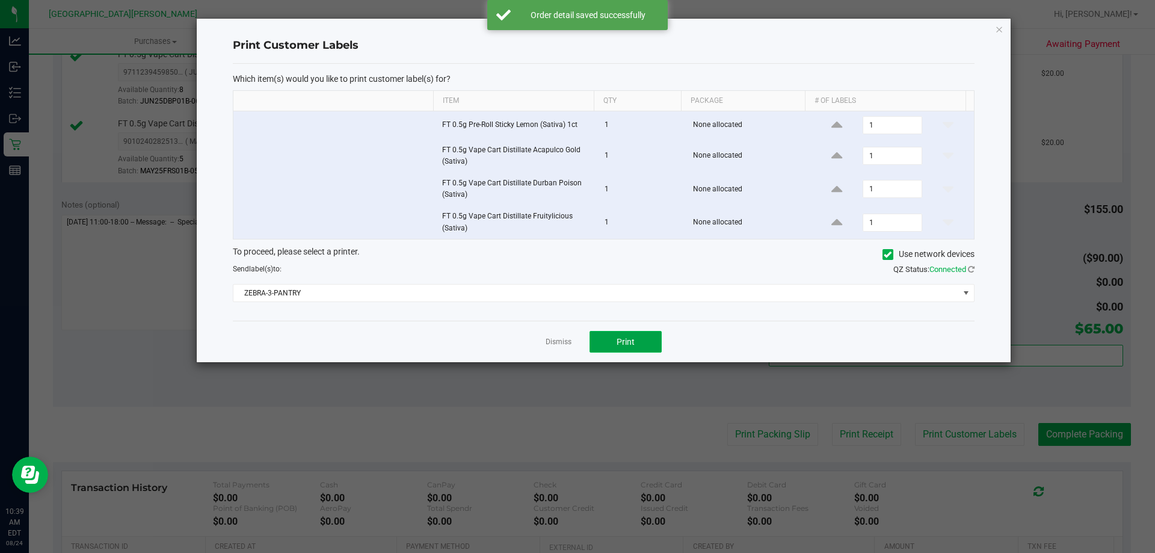
click at [627, 347] on button "Print" at bounding box center [626, 342] width 72 height 22
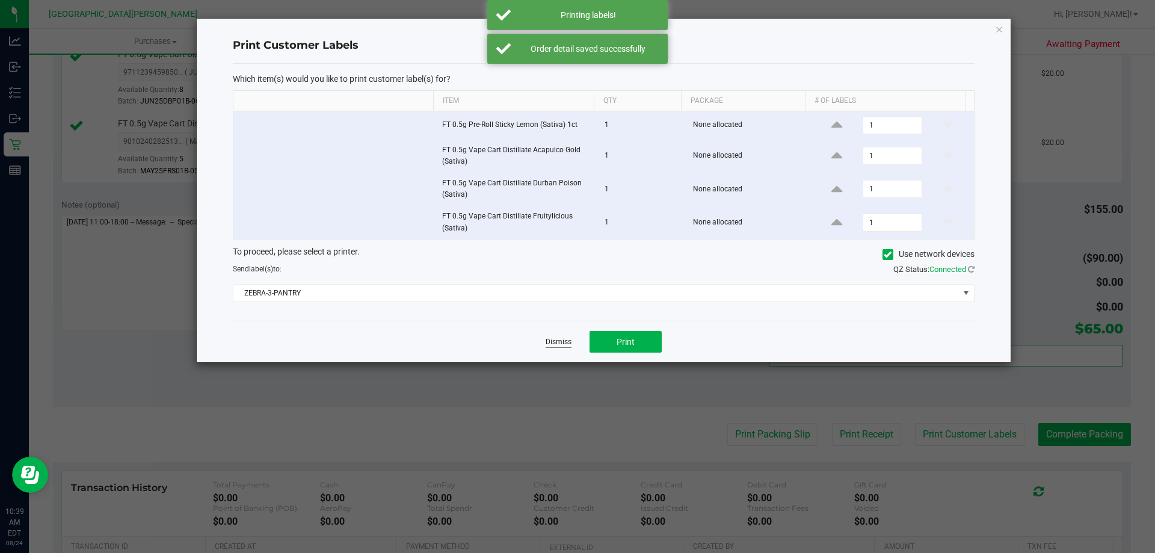
click at [552, 340] on link "Dismiss" at bounding box center [559, 342] width 26 height 10
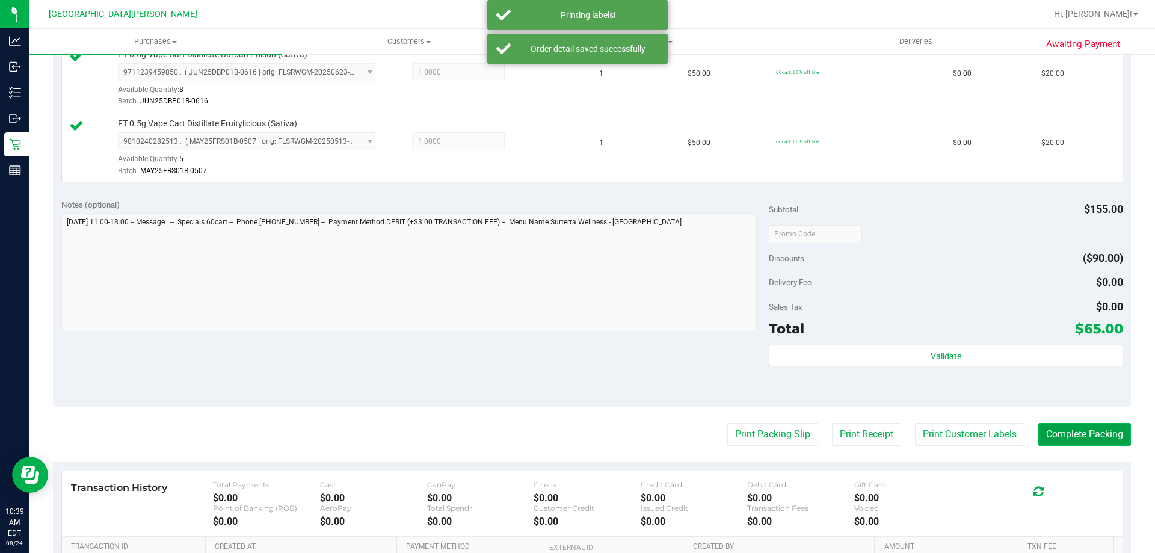
click at [1055, 425] on button "Complete Packing" at bounding box center [1084, 434] width 93 height 23
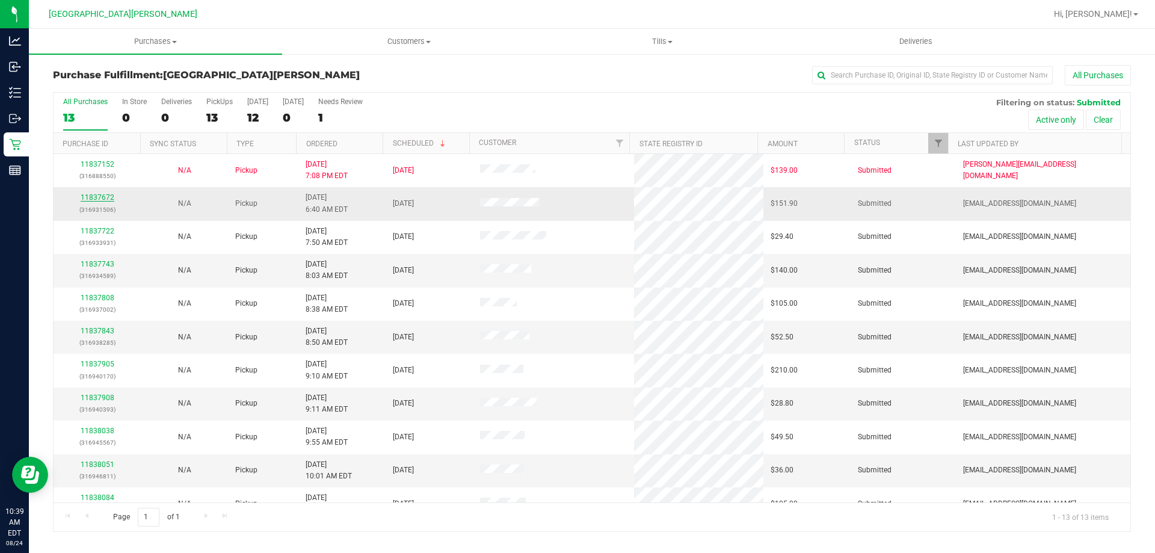
click at [99, 198] on link "11837672" at bounding box center [98, 197] width 34 height 8
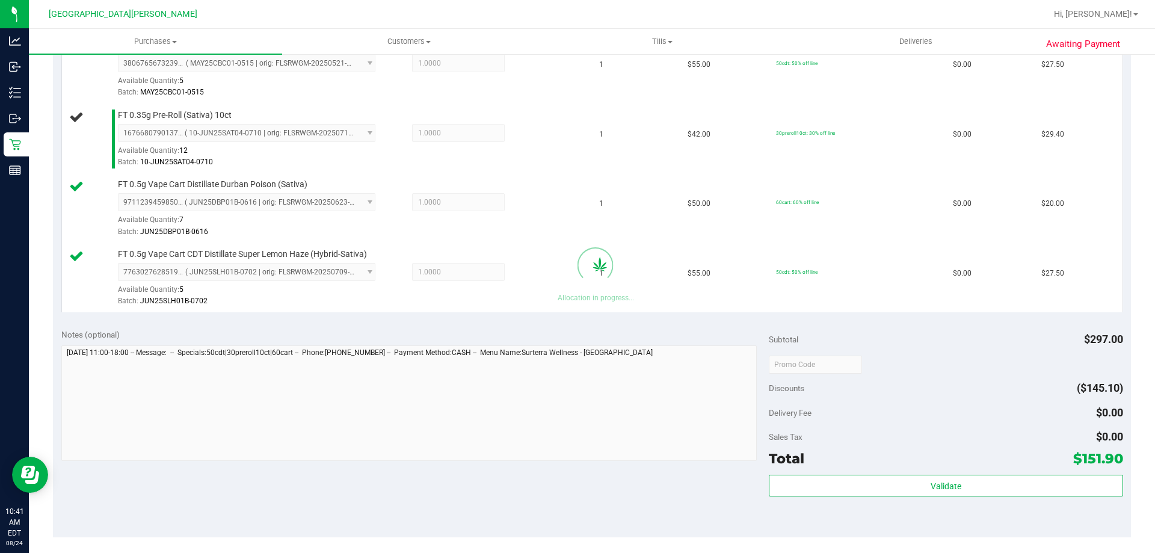
scroll to position [421, 0]
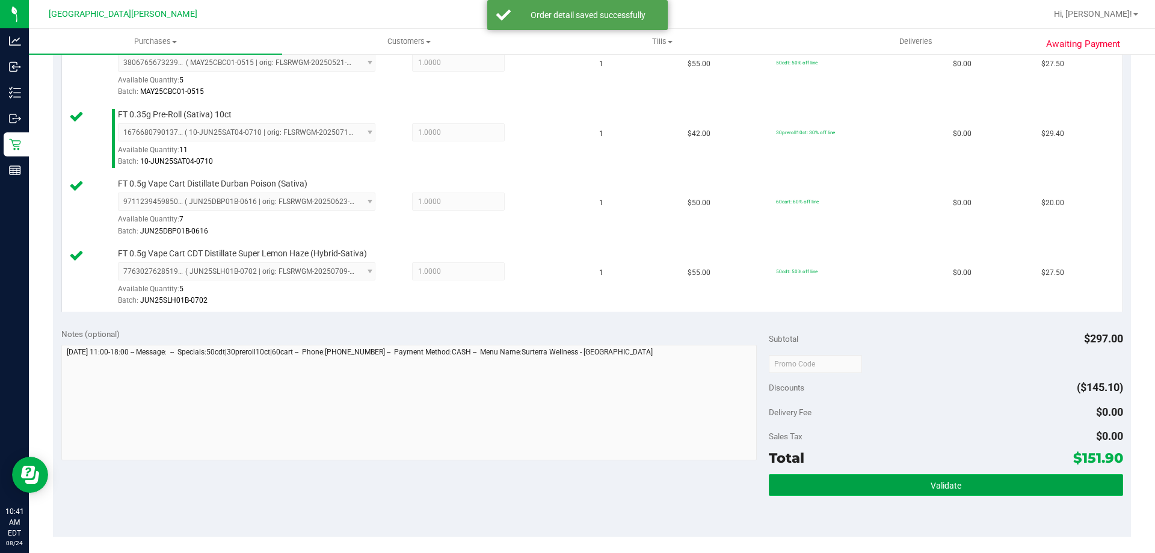
click at [960, 491] on button "Validate" at bounding box center [946, 485] width 354 height 22
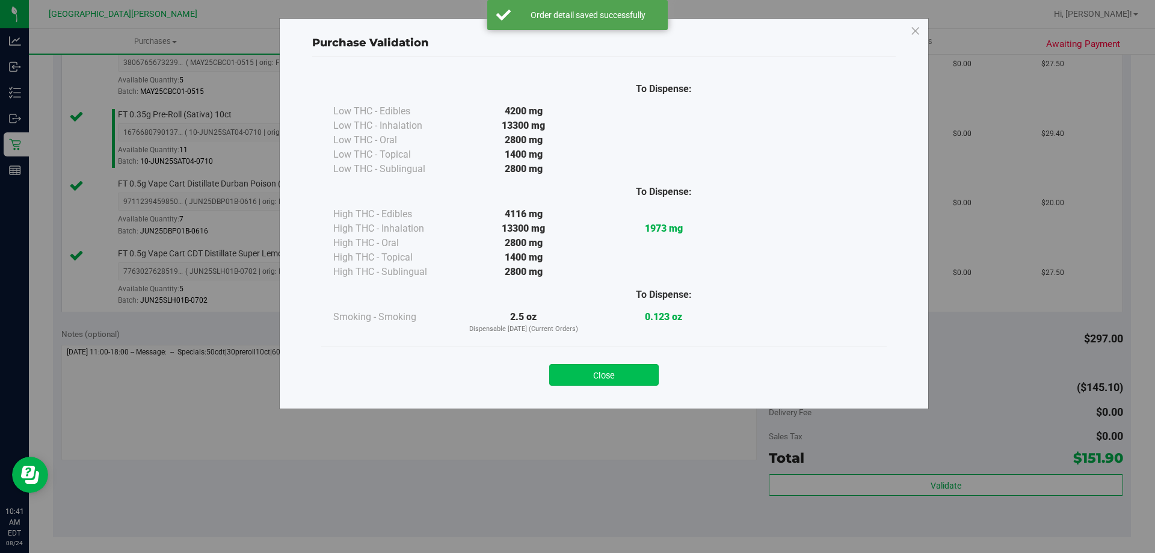
click at [612, 375] on button "Close" at bounding box center [603, 375] width 109 height 22
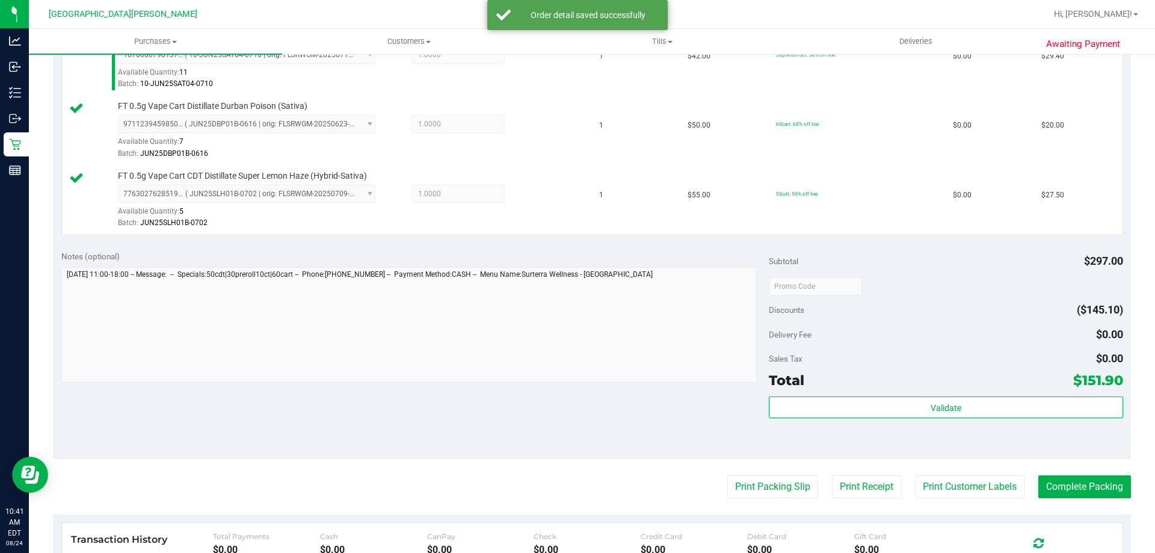
scroll to position [602, 0]
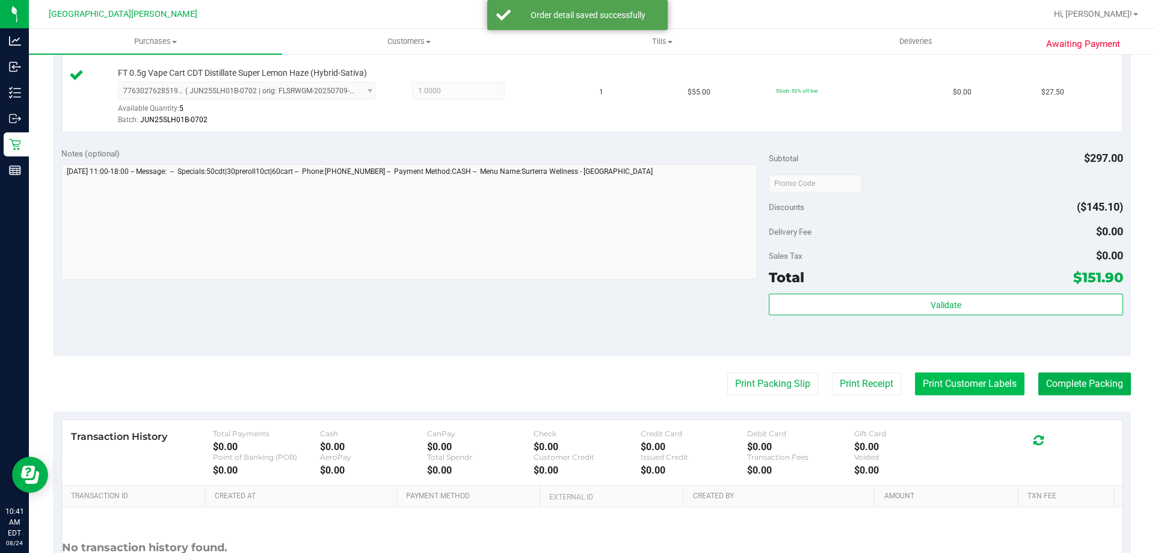
click at [944, 386] on button "Print Customer Labels" at bounding box center [969, 383] width 109 height 23
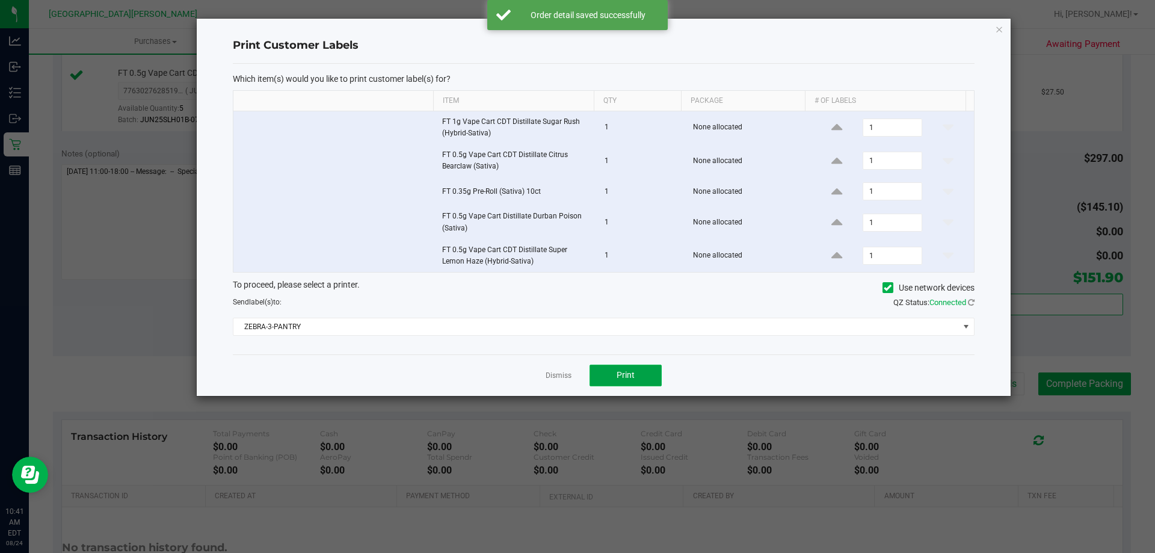
click at [653, 380] on button "Print" at bounding box center [626, 376] width 72 height 22
click at [556, 376] on link "Dismiss" at bounding box center [559, 376] width 26 height 10
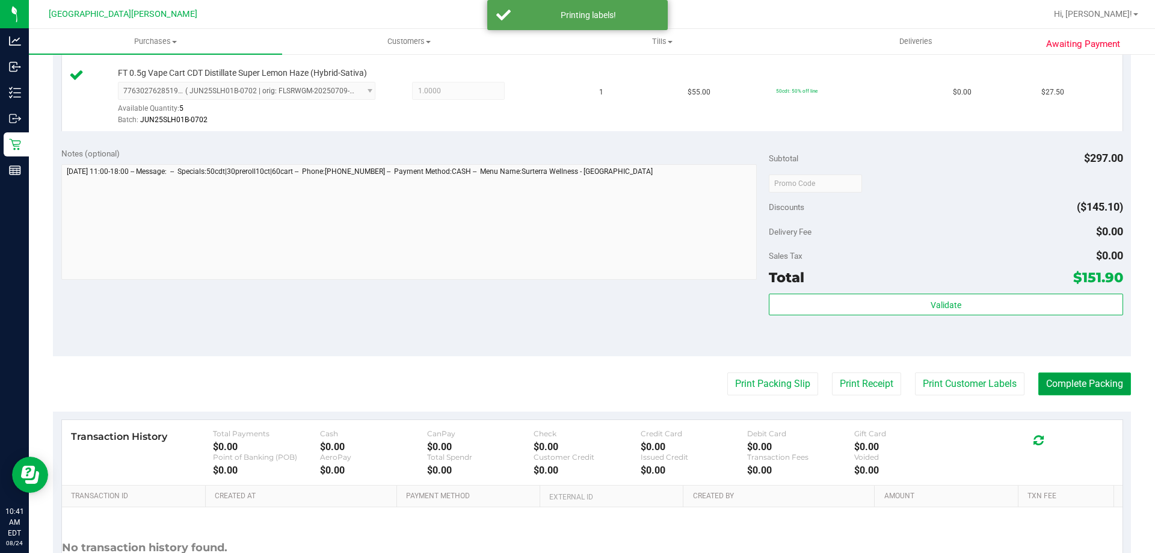
click at [1058, 384] on button "Complete Packing" at bounding box center [1084, 383] width 93 height 23
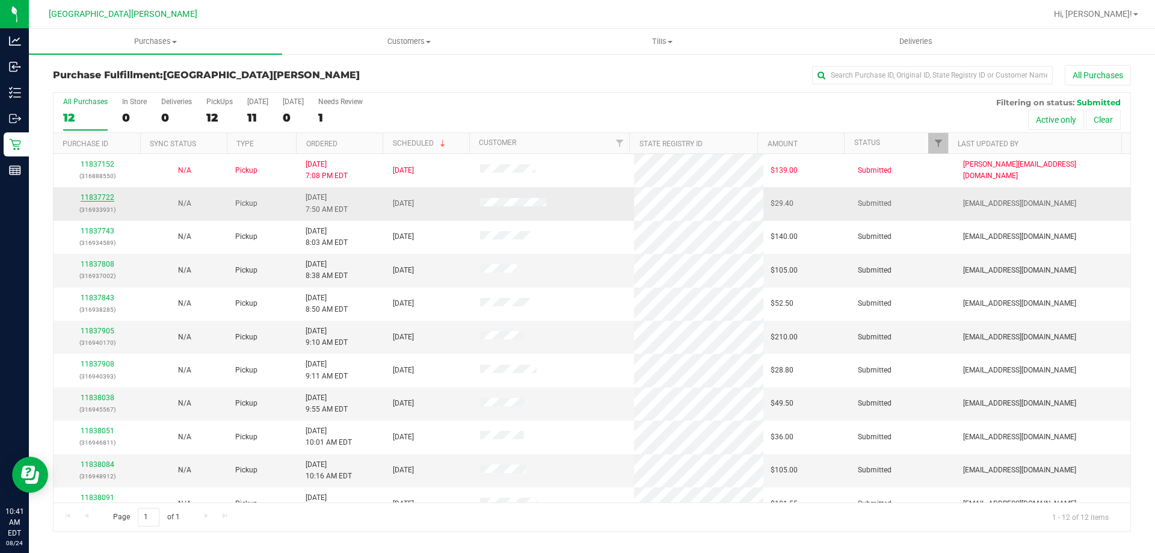
click at [97, 196] on link "11837722" at bounding box center [98, 197] width 34 height 8
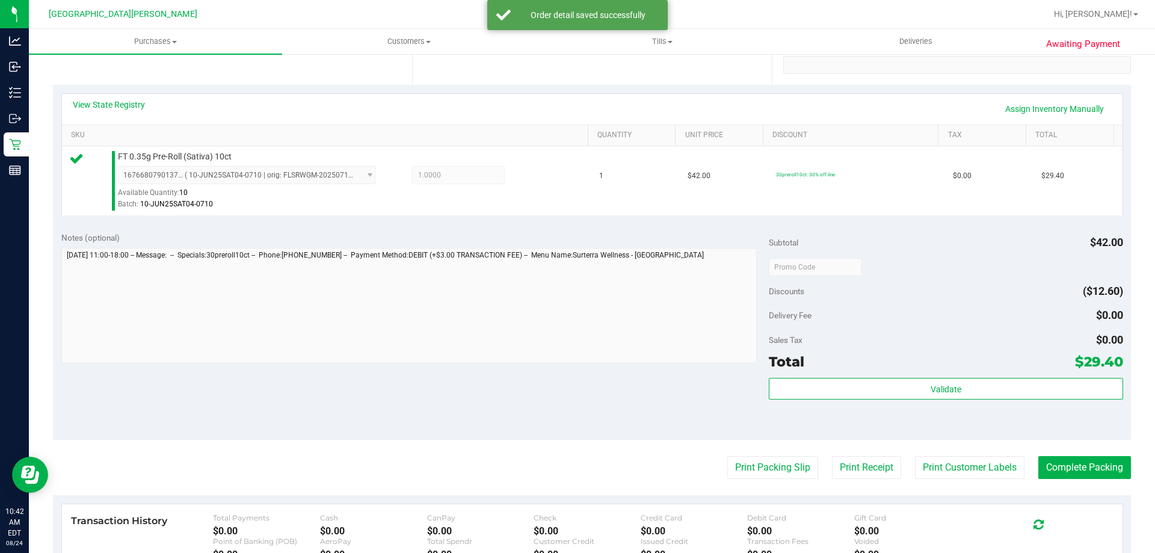
scroll to position [241, 0]
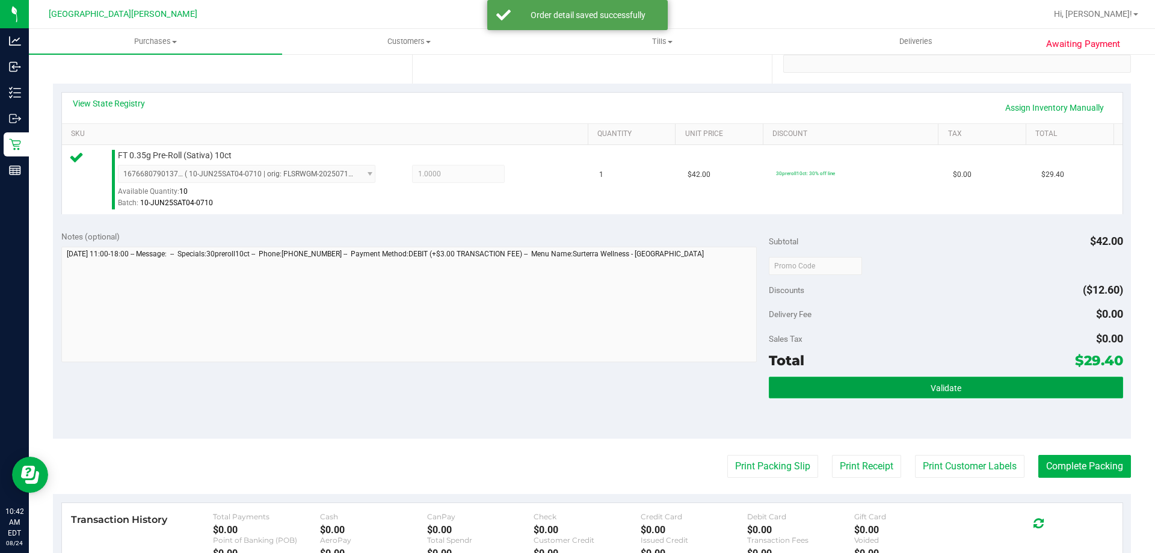
click at [832, 391] on button "Validate" at bounding box center [946, 388] width 354 height 22
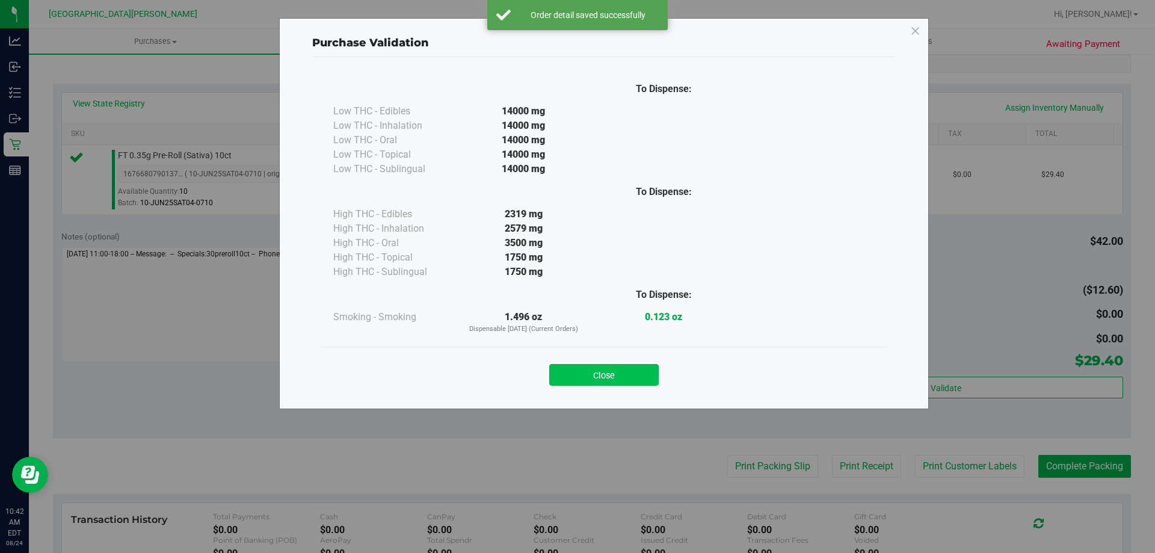
click at [623, 371] on button "Close" at bounding box center [603, 375] width 109 height 22
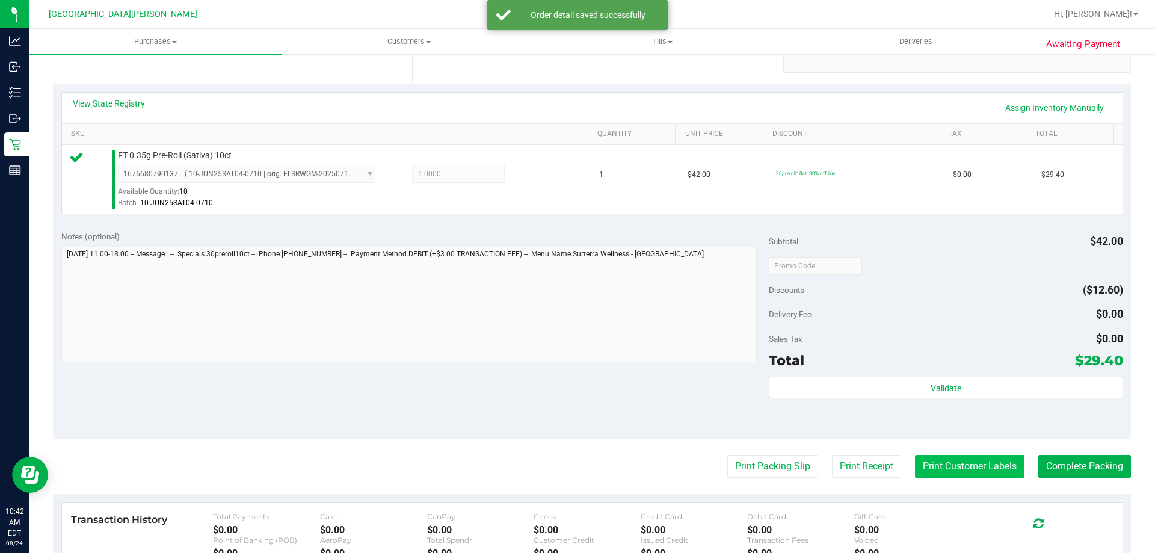
click at [922, 463] on button "Print Customer Labels" at bounding box center [969, 466] width 109 height 23
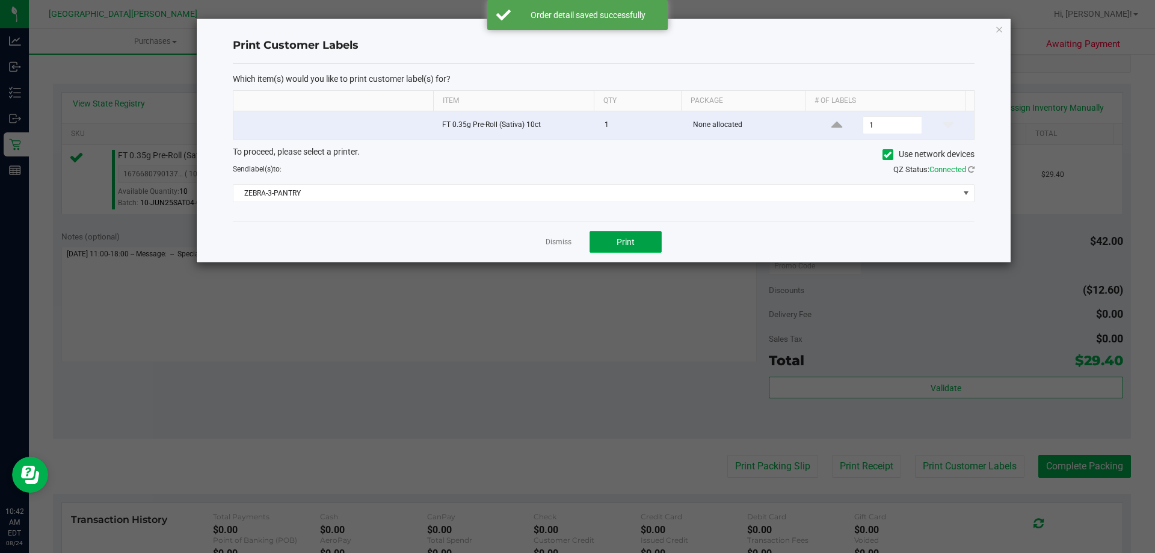
click at [609, 245] on button "Print" at bounding box center [626, 242] width 72 height 22
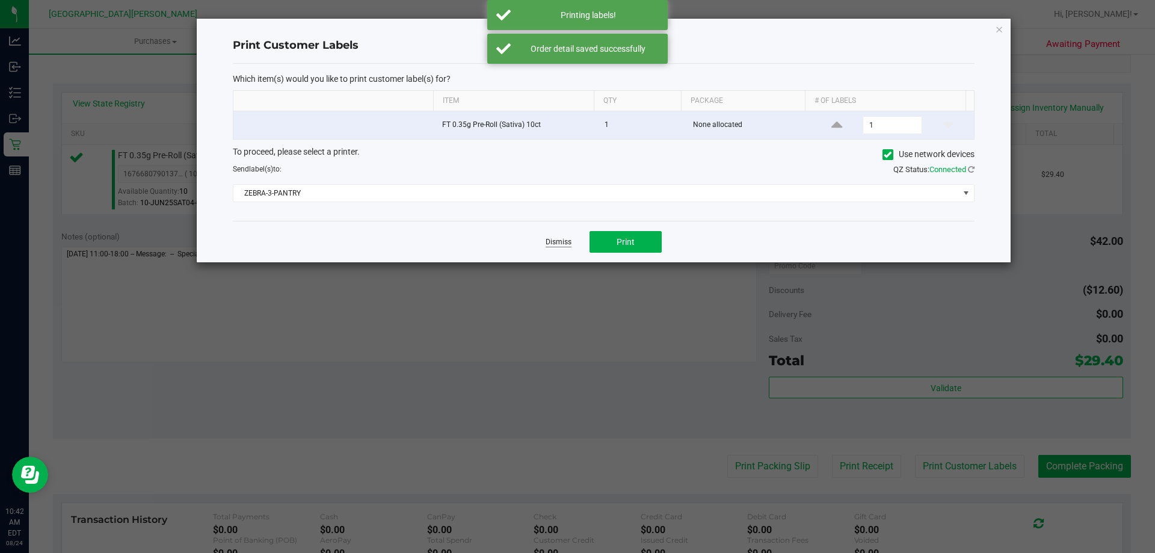
click at [556, 242] on link "Dismiss" at bounding box center [559, 242] width 26 height 10
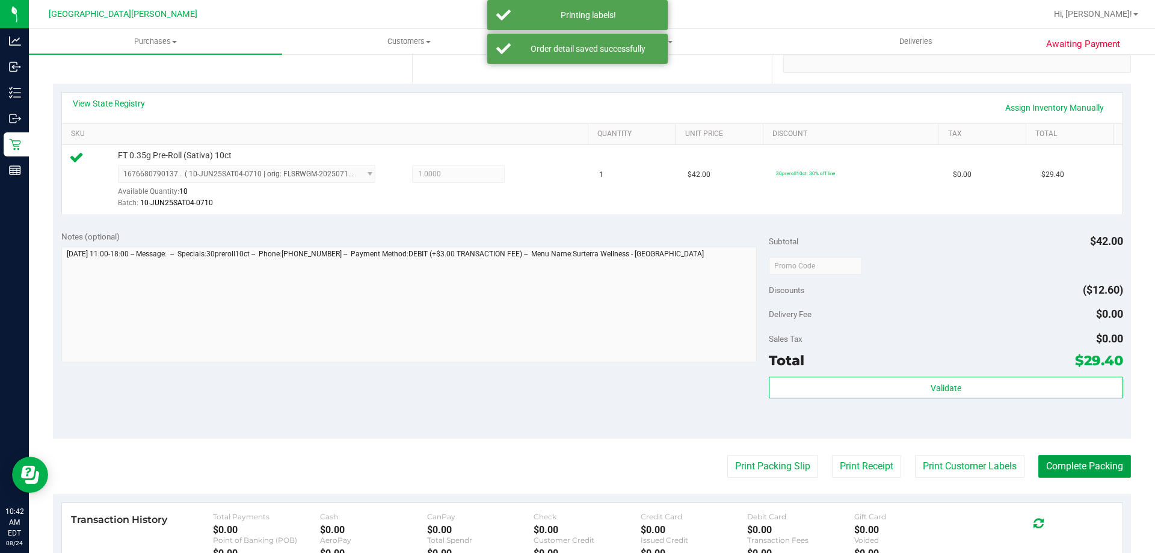
click at [1064, 464] on button "Complete Packing" at bounding box center [1084, 466] width 93 height 23
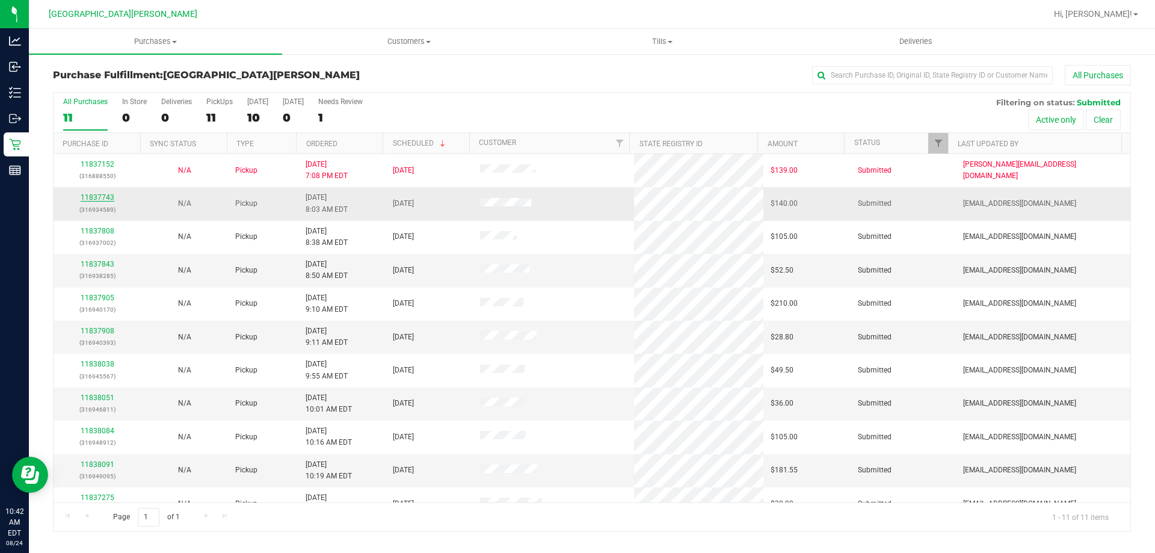
click at [102, 199] on link "11837743" at bounding box center [98, 197] width 34 height 8
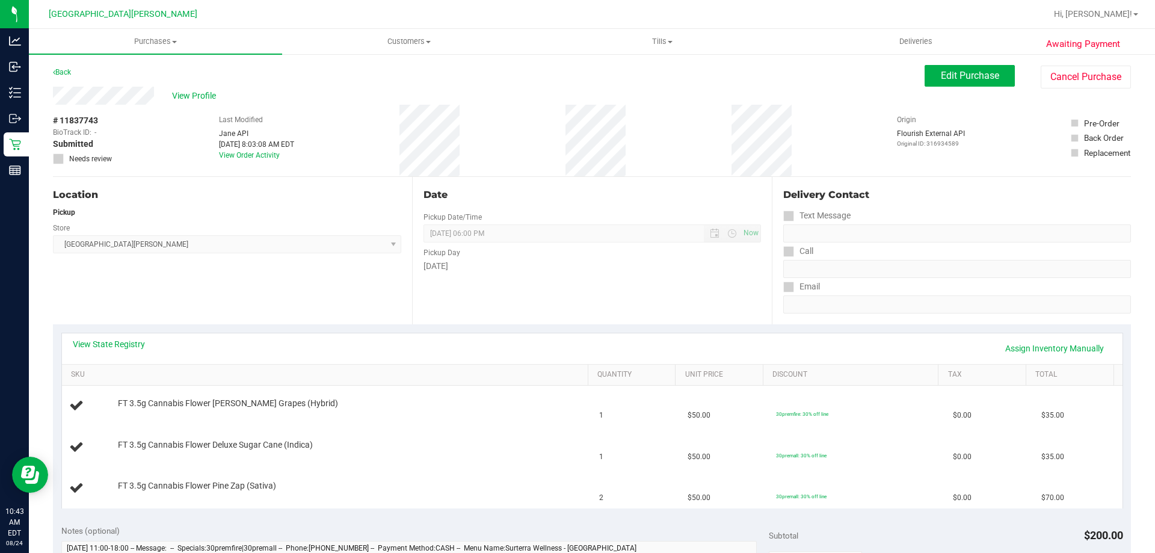
scroll to position [60, 0]
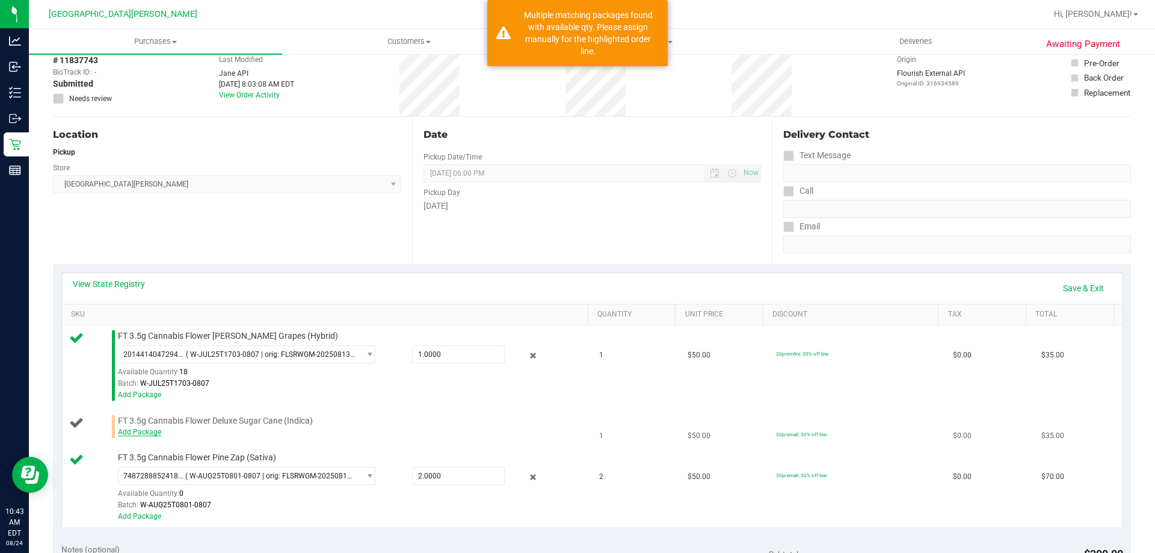
click at [150, 433] on link "Add Package" at bounding box center [139, 432] width 43 height 8
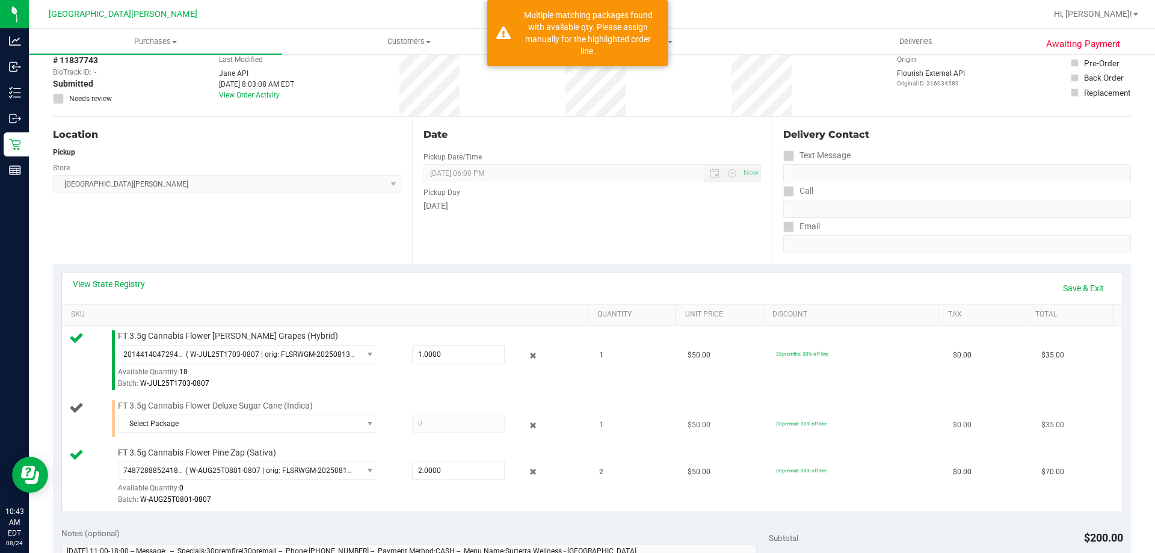
click at [274, 439] on td "FT 3.5g Cannabis Flower Deluxe Sugar Cane (Indica) Select Package 1161287382215…" at bounding box center [327, 418] width 531 height 47
click at [283, 433] on span "Select Package" at bounding box center [246, 423] width 257 height 18
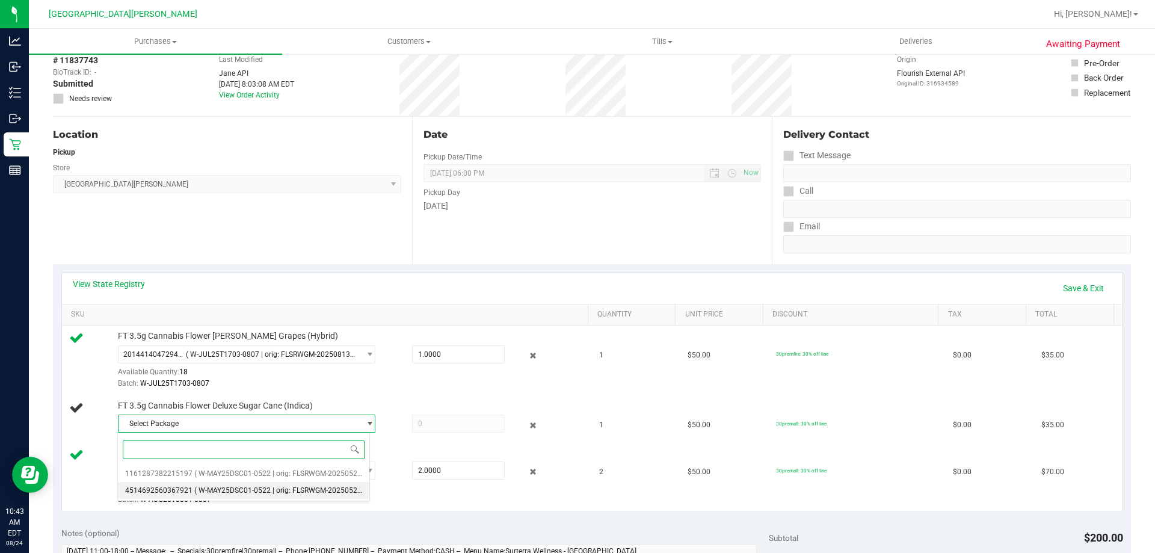
click at [261, 483] on li "4514692560367921 ( W-MAY25DSC01-0522 | orig: FLSRWGM-20250529-1033 )" at bounding box center [243, 490] width 251 height 17
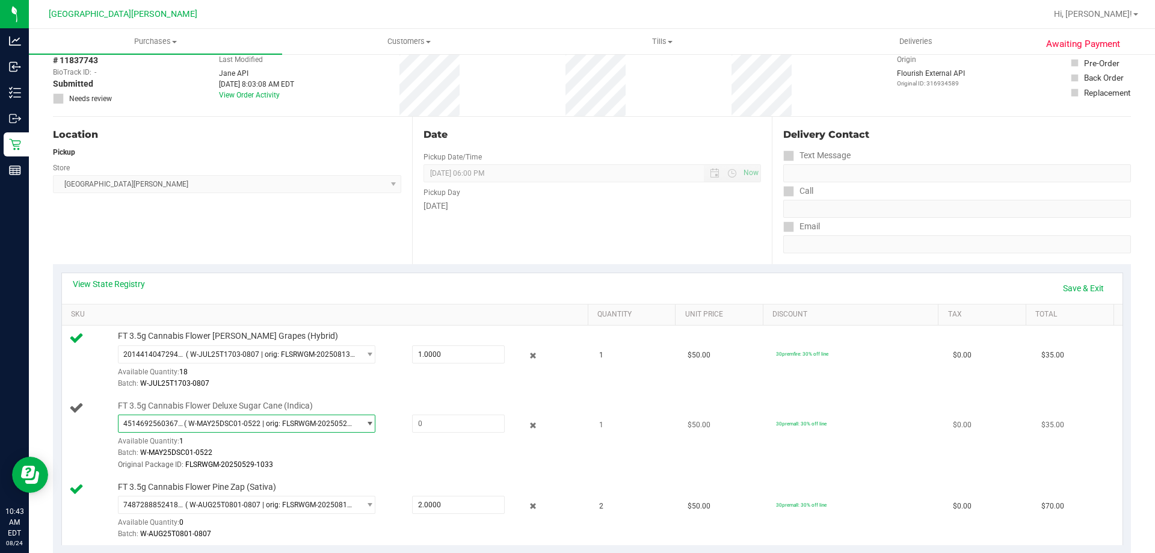
click at [436, 434] on div "4514692560367921 ( W-MAY25DSC01-0522 | orig: FLSRWGM-20250529-1033 ) 1161287382…" at bounding box center [350, 442] width 464 height 56
click at [437, 427] on span at bounding box center [458, 423] width 93 height 18
type input "1"
type input "1.0000"
click at [451, 392] on td "FT 3.5g Cannabis Flower Gaspar's Grapes (Hybrid) 2014414047294386 ( W-JUL25T170…" at bounding box center [327, 360] width 531 height 70
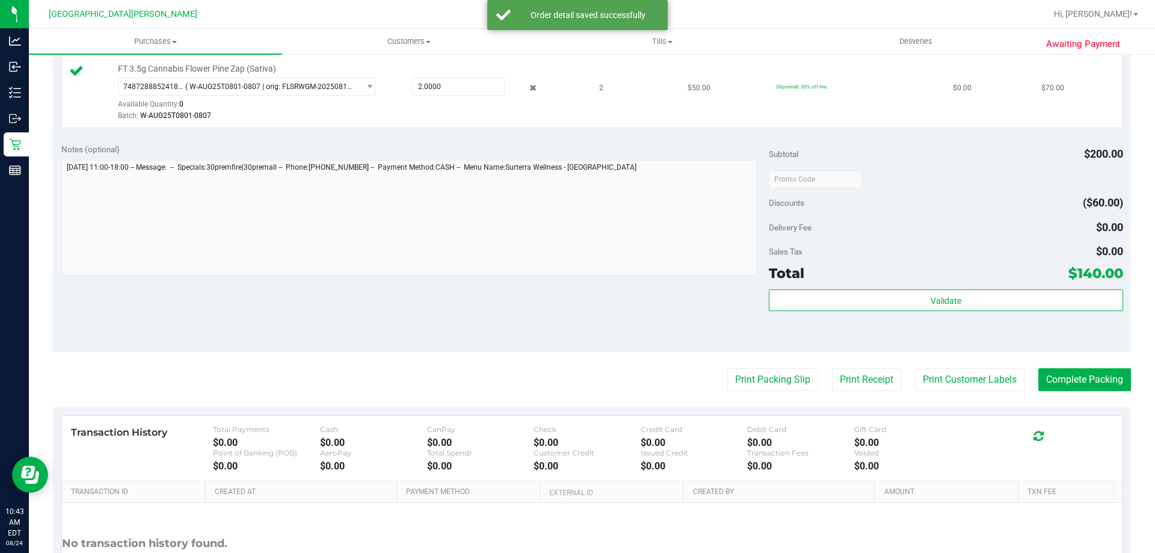
scroll to position [541, 0]
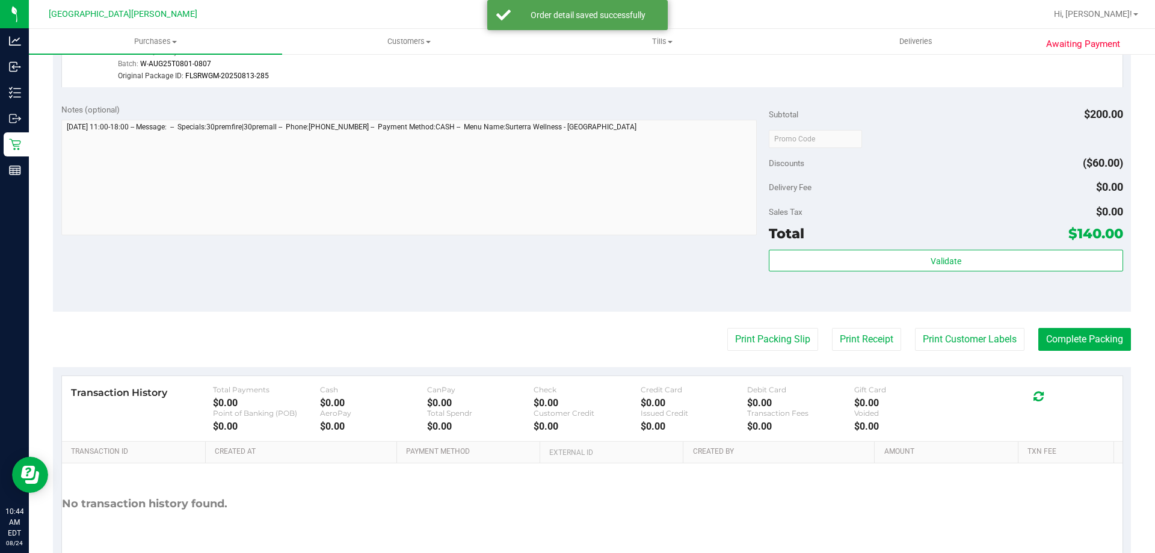
click at [972, 244] on div "Subtotal $200.00 Discounts ($60.00) Delivery Fee $0.00 Sales Tax $0.00 Total $1…" at bounding box center [946, 203] width 354 height 200
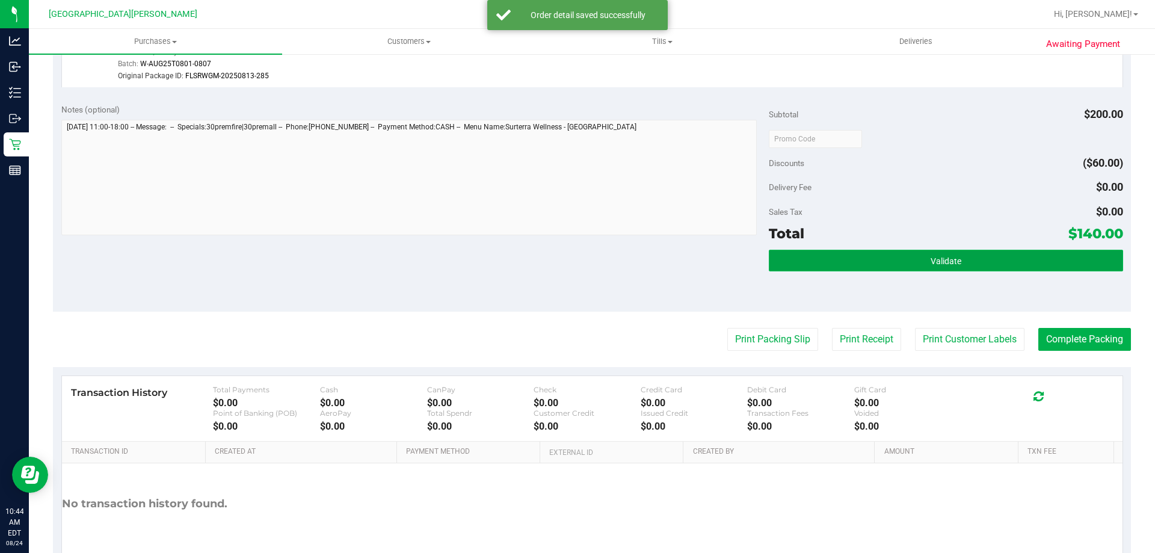
click at [969, 257] on button "Validate" at bounding box center [946, 261] width 354 height 22
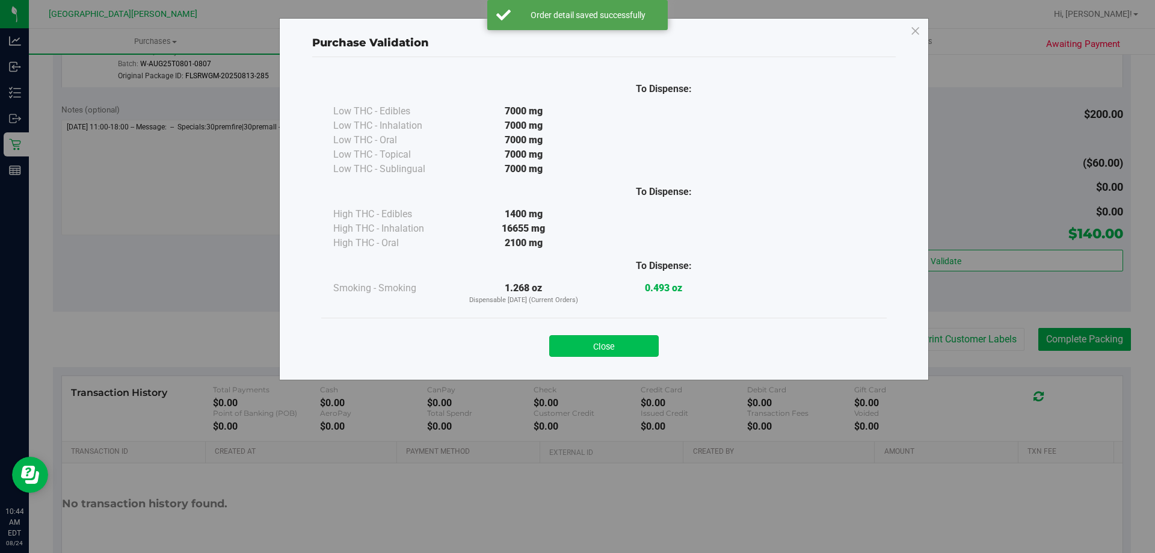
click at [653, 345] on button "Close" at bounding box center [603, 346] width 109 height 22
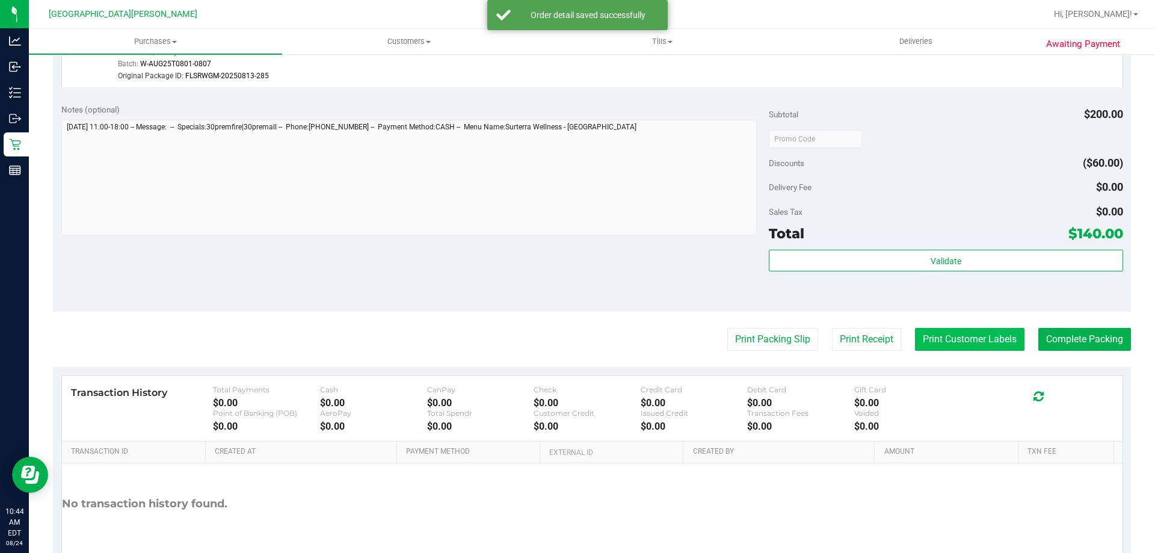
click at [959, 332] on button "Print Customer Labels" at bounding box center [969, 339] width 109 height 23
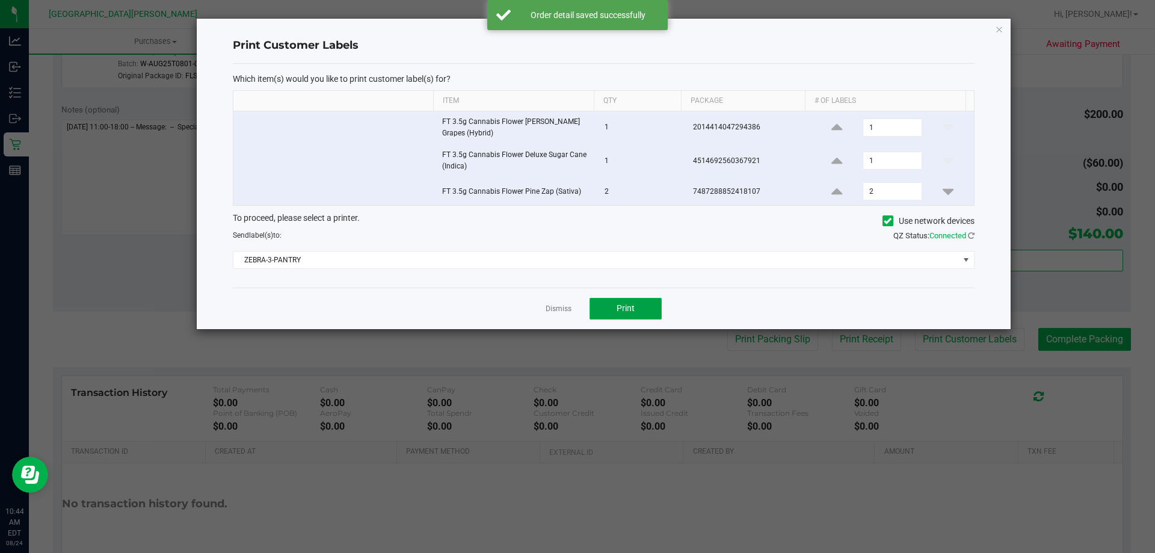
click at [646, 309] on button "Print" at bounding box center [626, 309] width 72 height 22
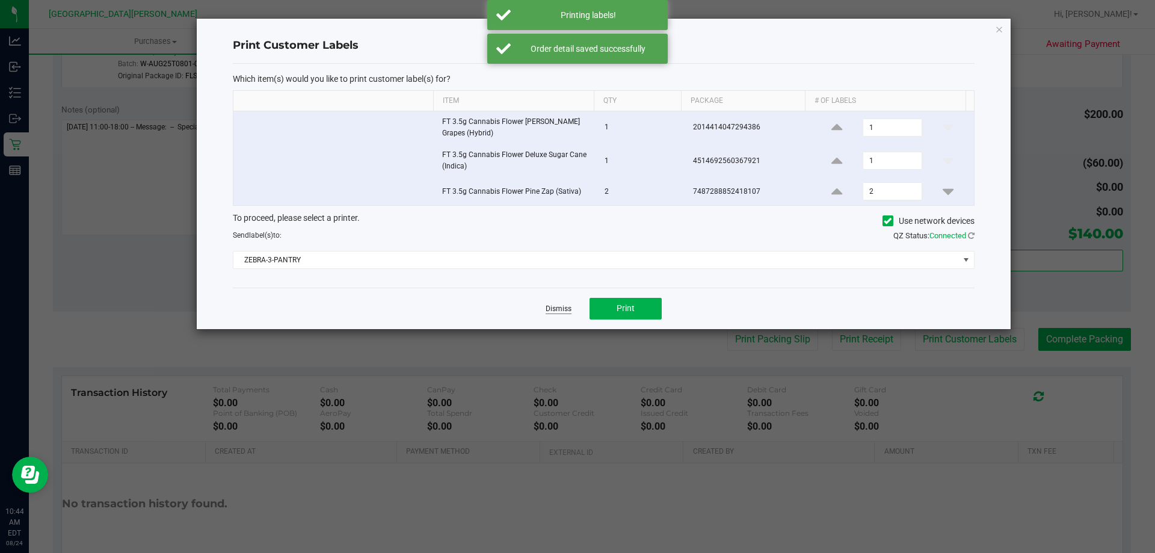
click at [550, 305] on link "Dismiss" at bounding box center [559, 309] width 26 height 10
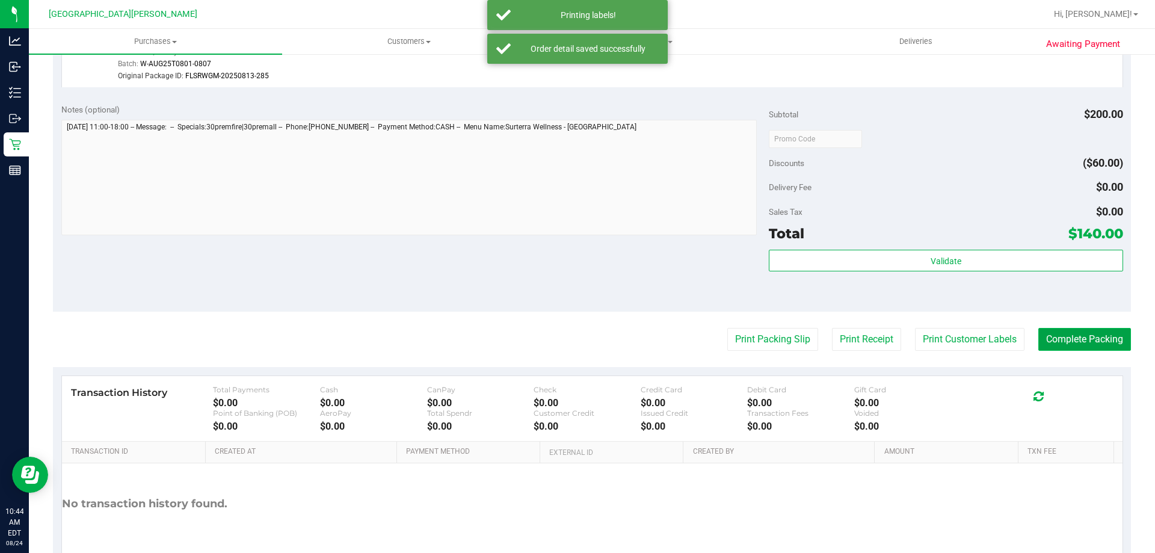
click at [1066, 335] on button "Complete Packing" at bounding box center [1084, 339] width 93 height 23
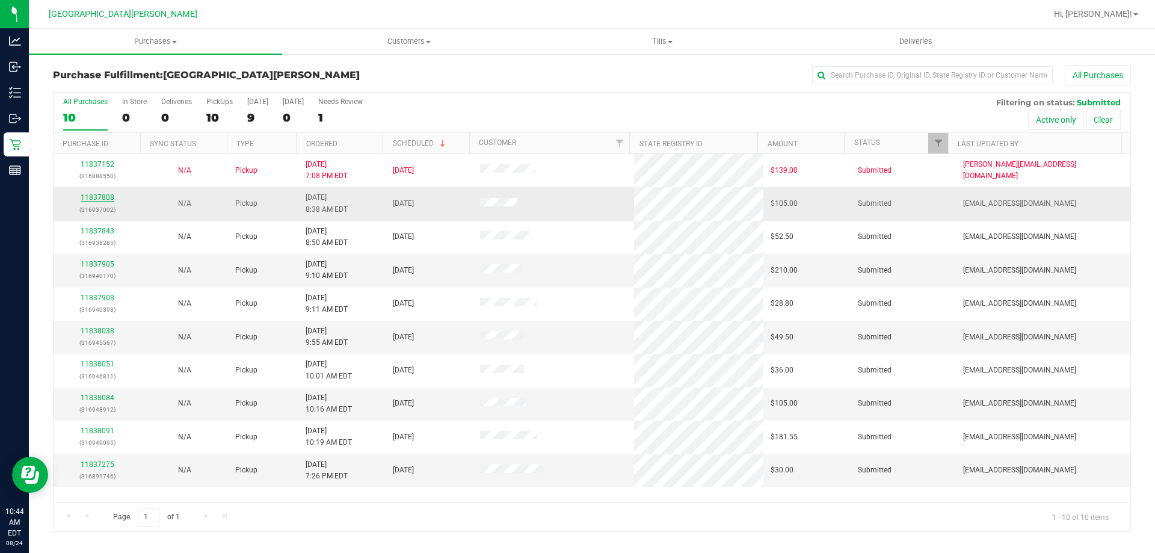
click at [91, 196] on link "11837808" at bounding box center [98, 197] width 34 height 8
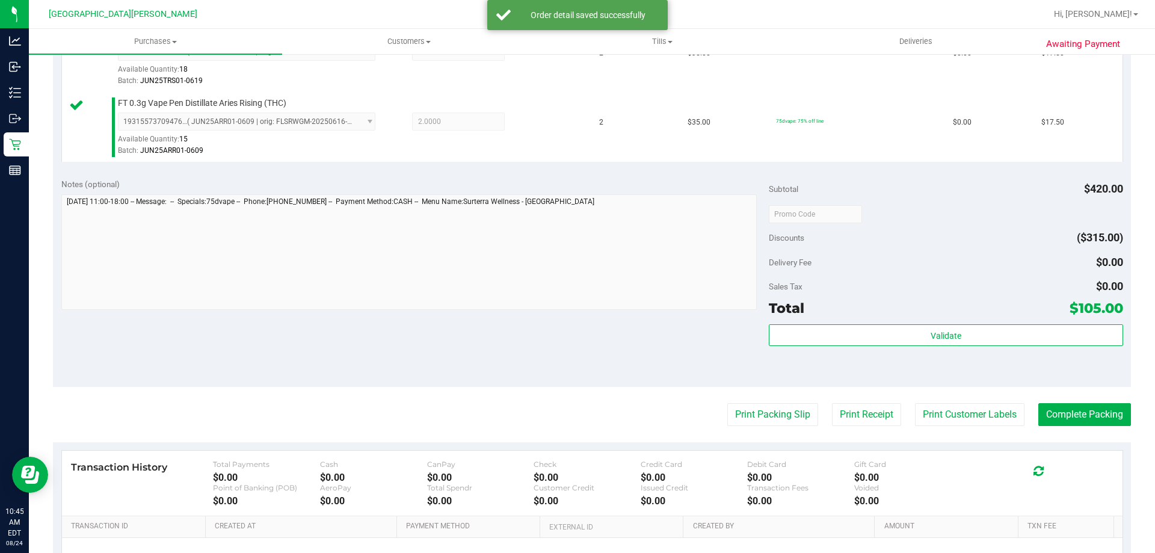
scroll to position [662, 0]
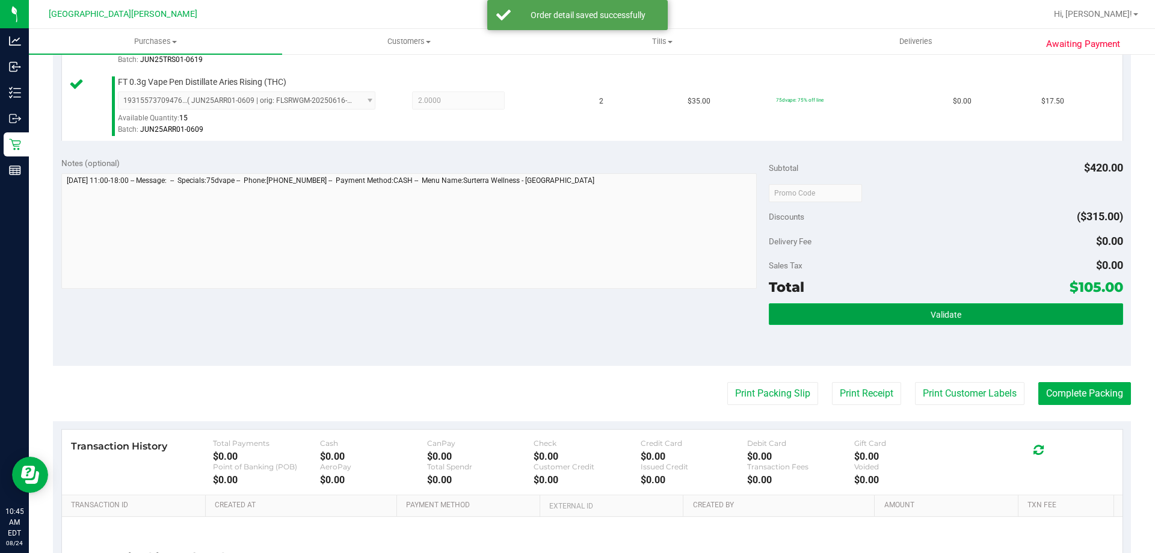
click at [904, 312] on button "Validate" at bounding box center [946, 314] width 354 height 22
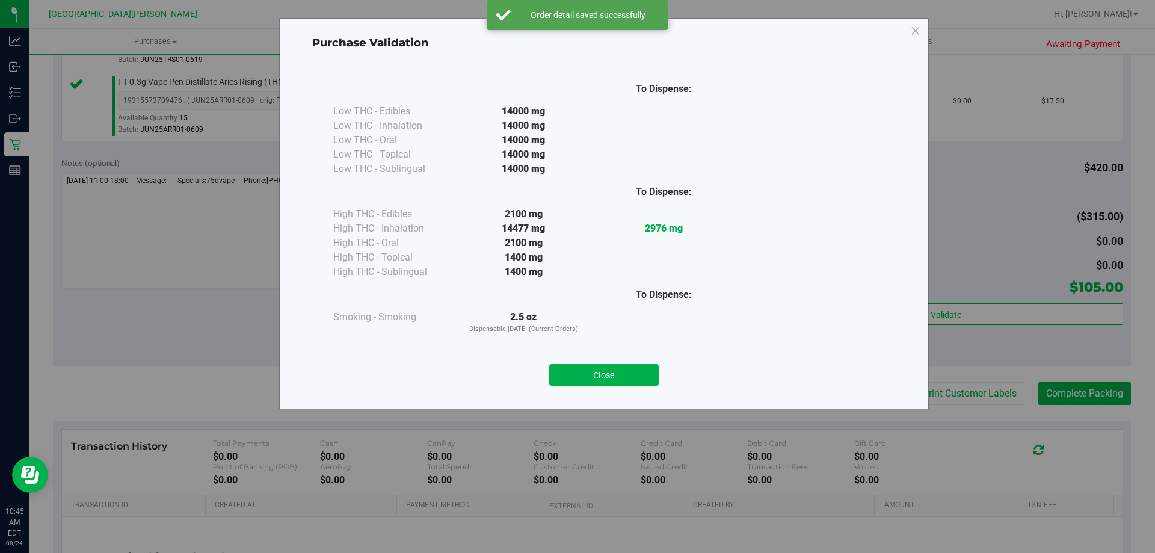
click at [618, 362] on div "Close" at bounding box center [603, 371] width 547 height 30
click at [618, 374] on button "Close" at bounding box center [603, 375] width 109 height 22
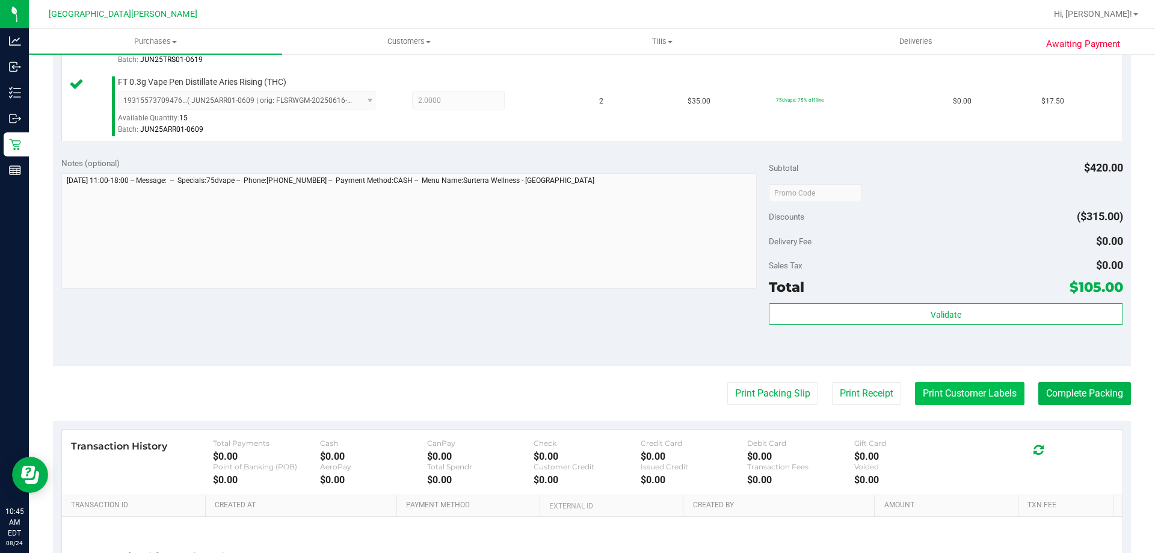
click at [952, 402] on button "Print Customer Labels" at bounding box center [969, 393] width 109 height 23
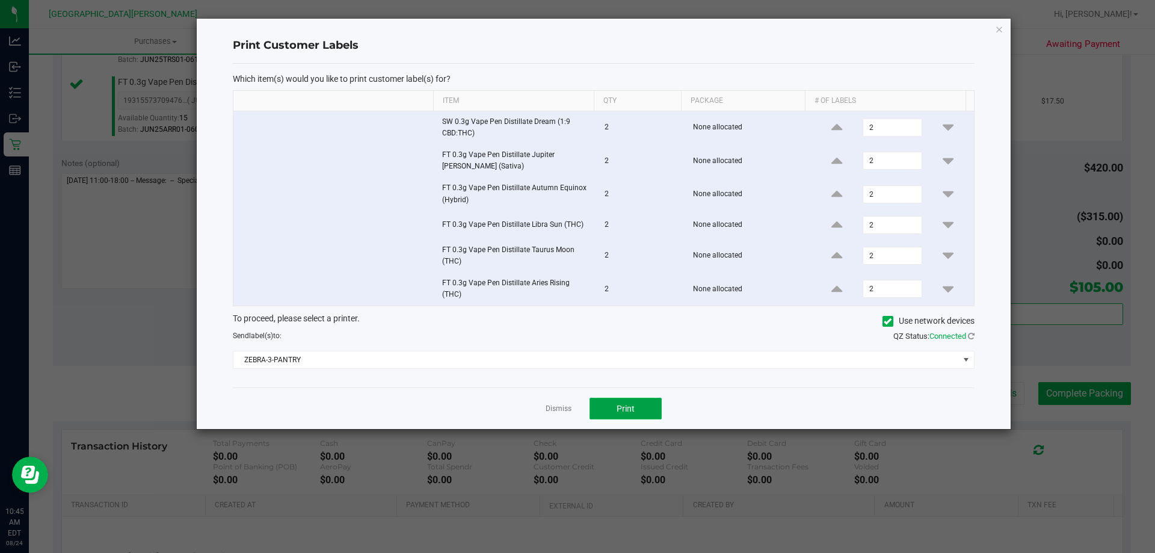
click at [641, 411] on button "Print" at bounding box center [626, 409] width 72 height 22
click at [568, 409] on link "Dismiss" at bounding box center [559, 409] width 26 height 10
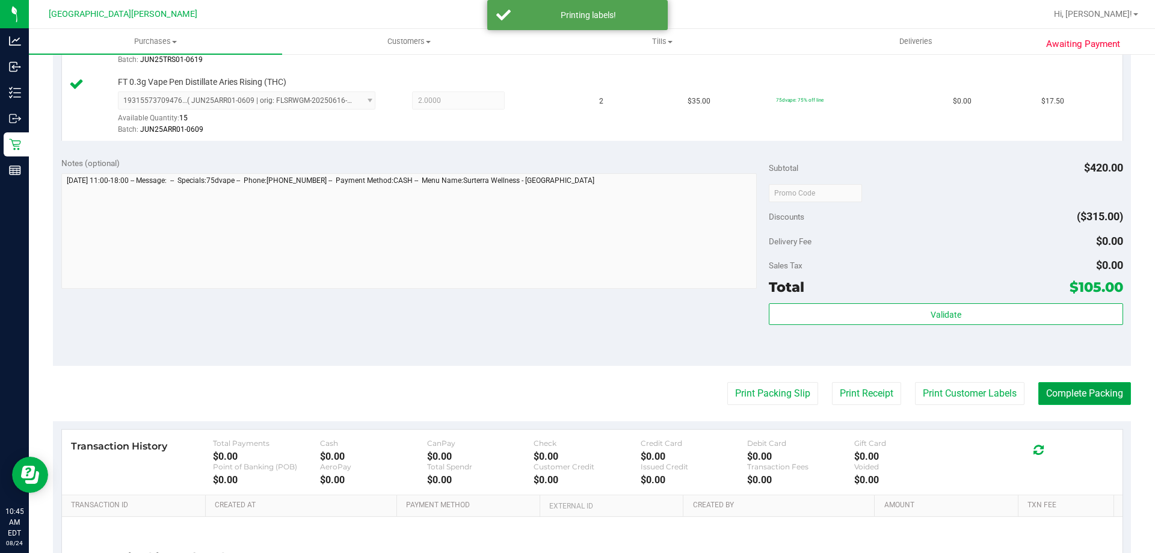
click at [1058, 392] on button "Complete Packing" at bounding box center [1084, 393] width 93 height 23
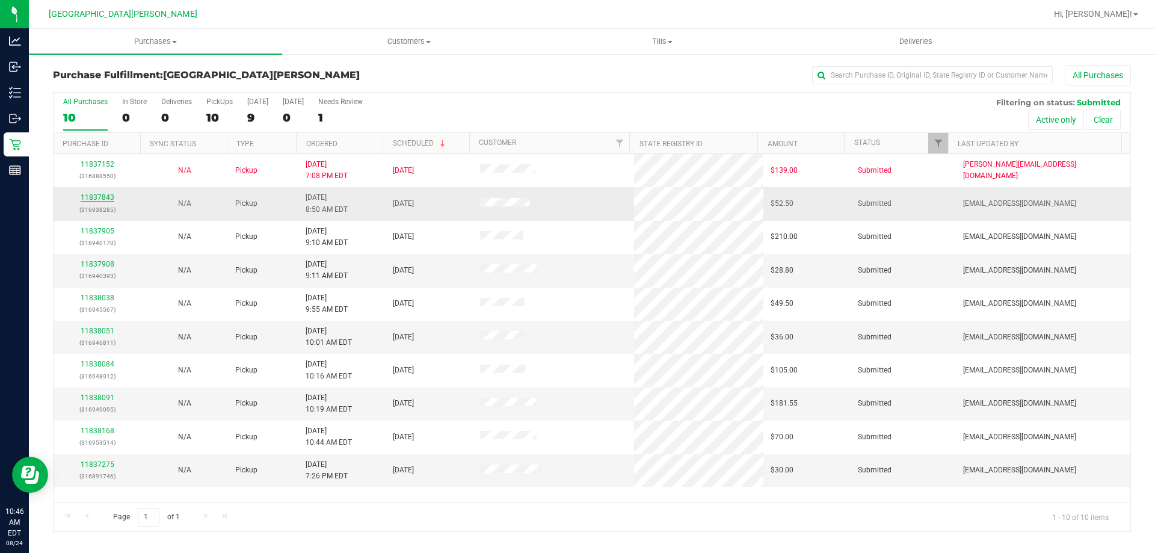
click at [102, 196] on link "11837843" at bounding box center [98, 197] width 34 height 8
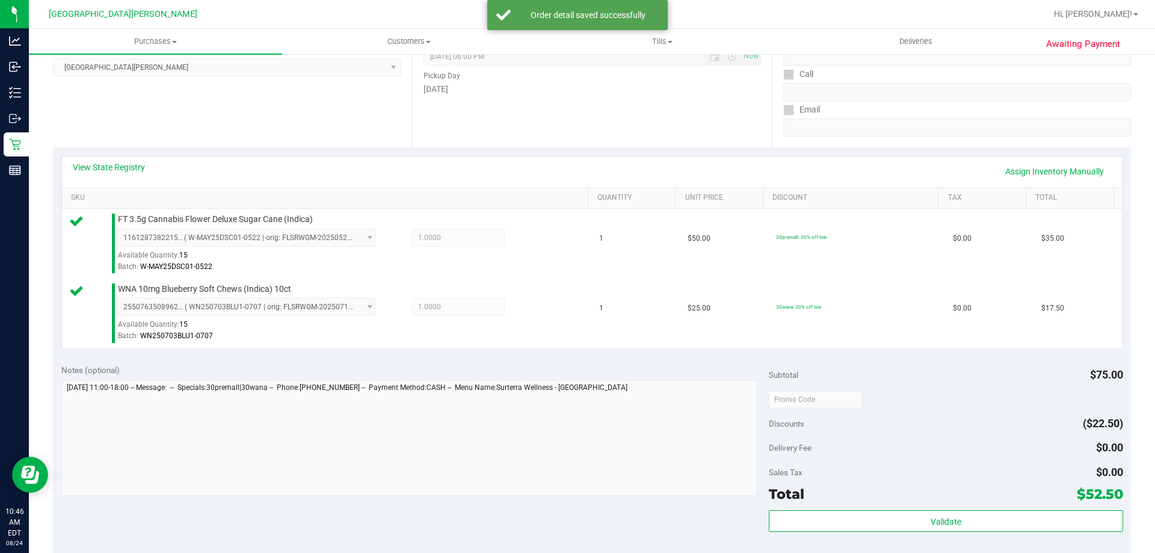
scroll to position [301, 0]
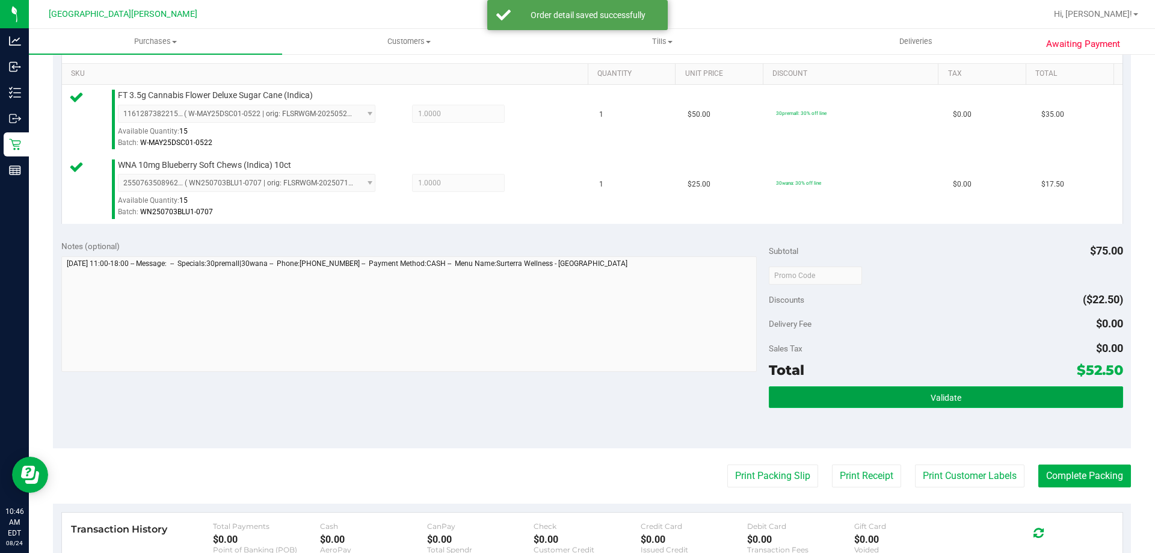
click at [876, 387] on button "Validate" at bounding box center [946, 397] width 354 height 22
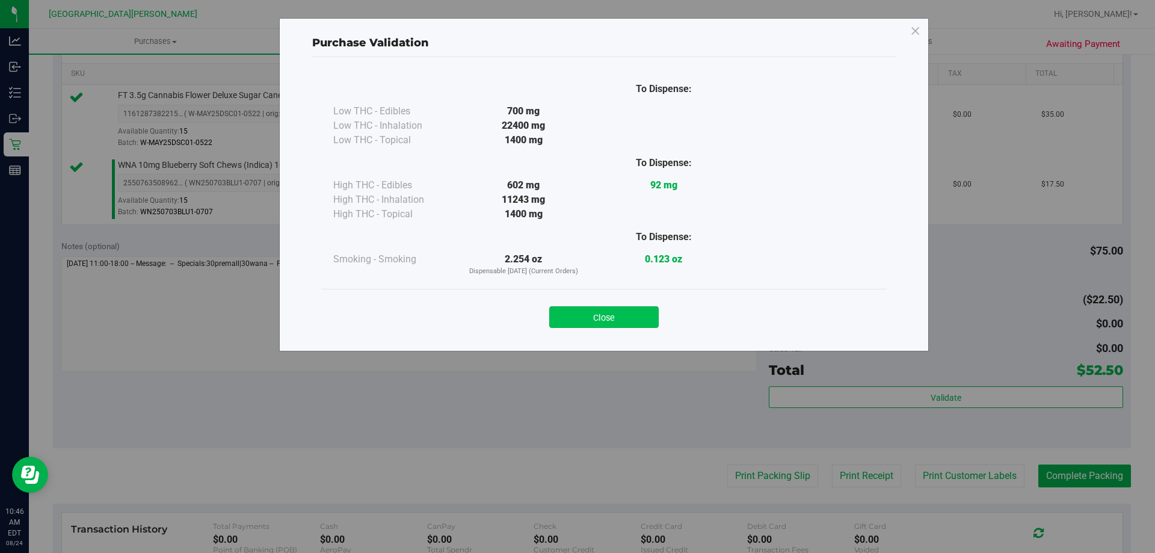
click at [579, 322] on button "Close" at bounding box center [603, 317] width 109 height 22
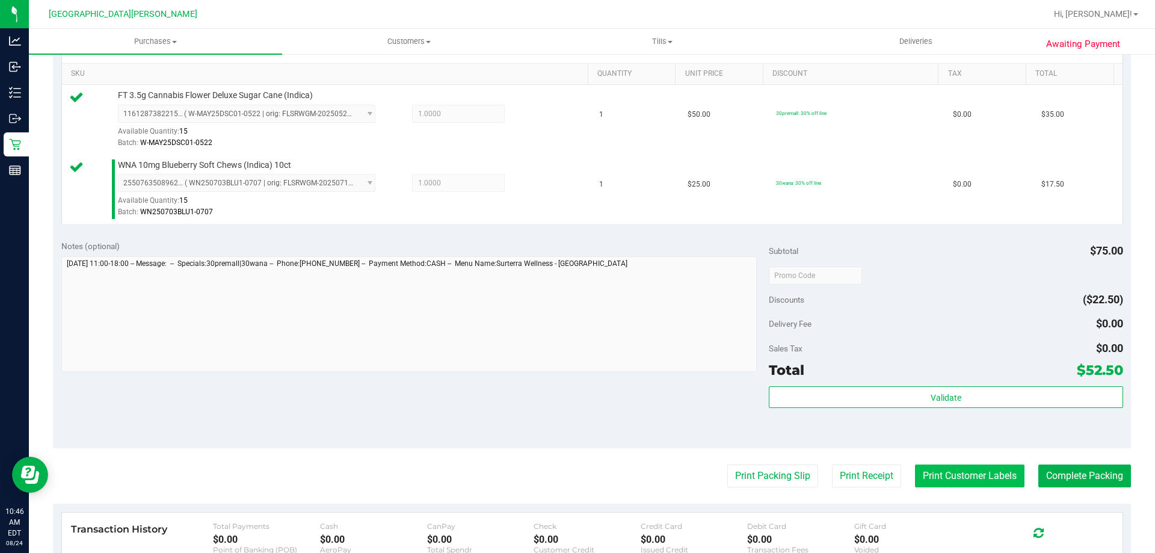
click at [959, 478] on button "Print Customer Labels" at bounding box center [969, 475] width 109 height 23
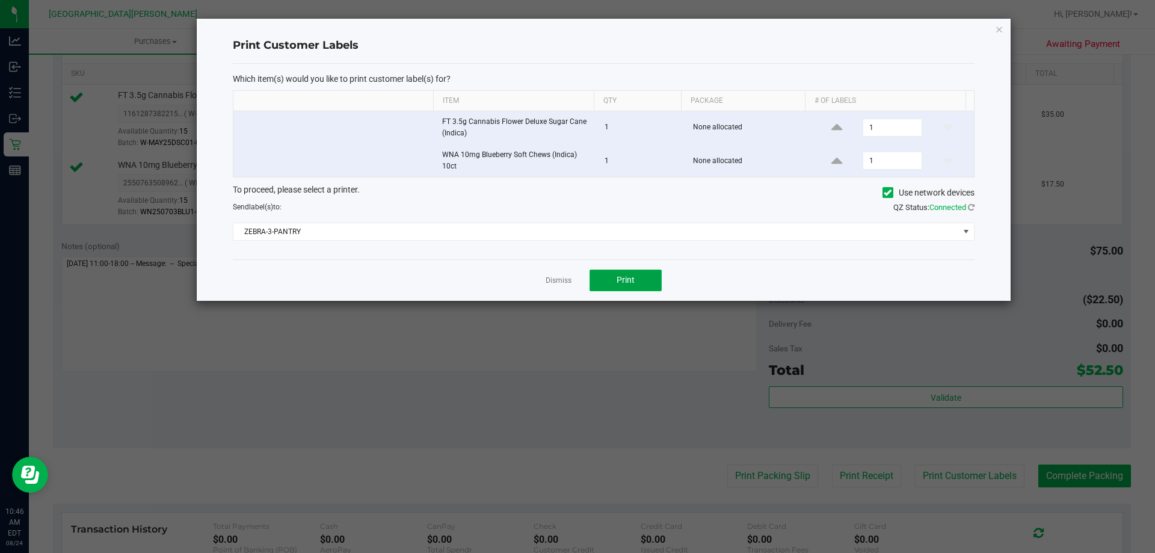
click at [635, 288] on button "Print" at bounding box center [626, 281] width 72 height 22
click at [546, 282] on div "Dismiss Print" at bounding box center [604, 280] width 742 height 42
click at [548, 282] on link "Dismiss" at bounding box center [559, 281] width 26 height 10
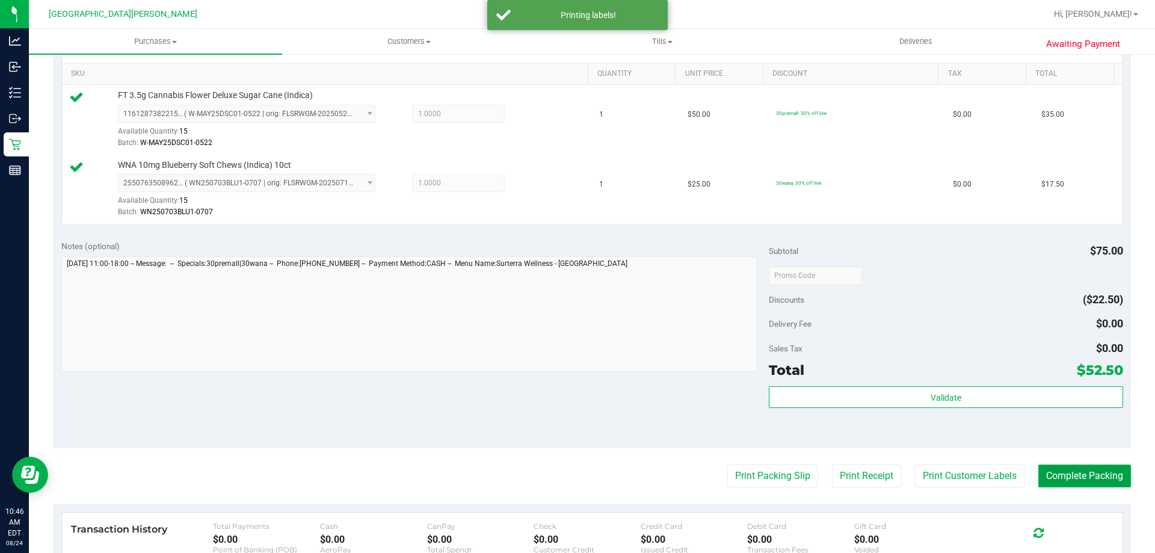
click at [1038, 482] on button "Complete Packing" at bounding box center [1084, 475] width 93 height 23
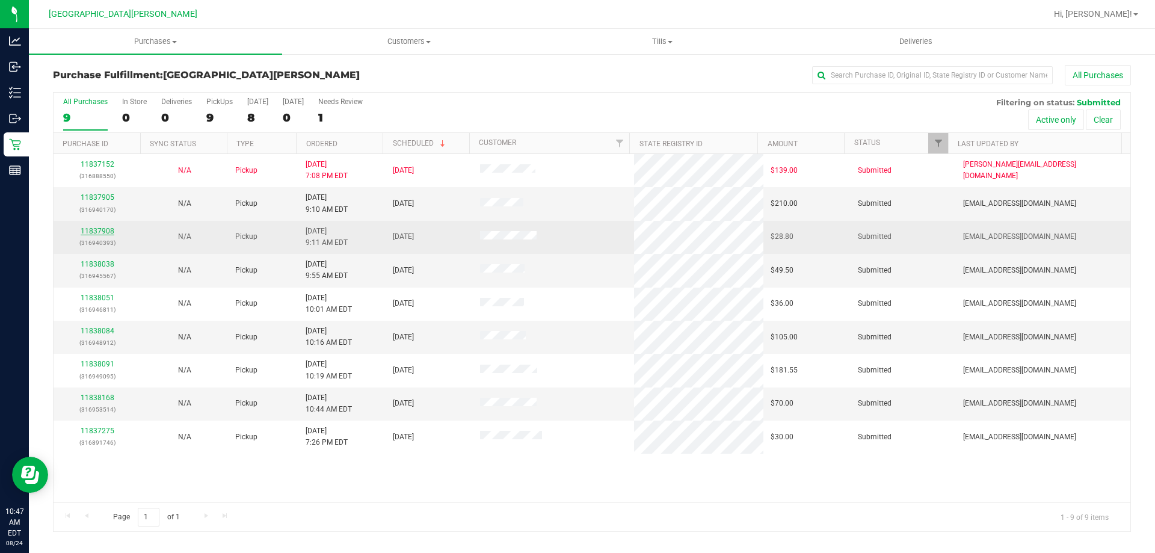
click at [97, 228] on link "11837908" at bounding box center [98, 231] width 34 height 8
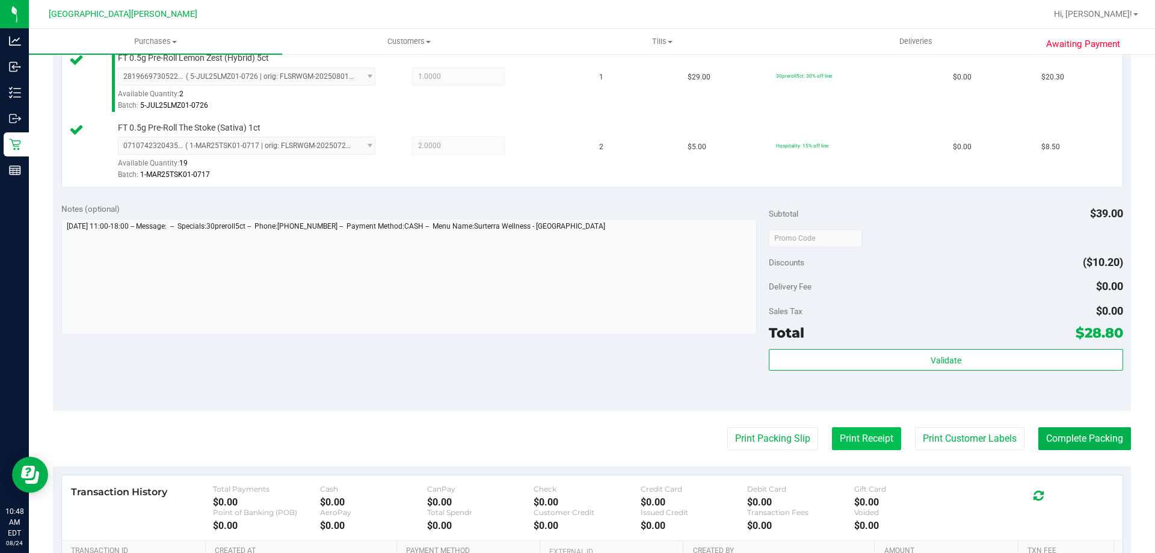
scroll to position [361, 0]
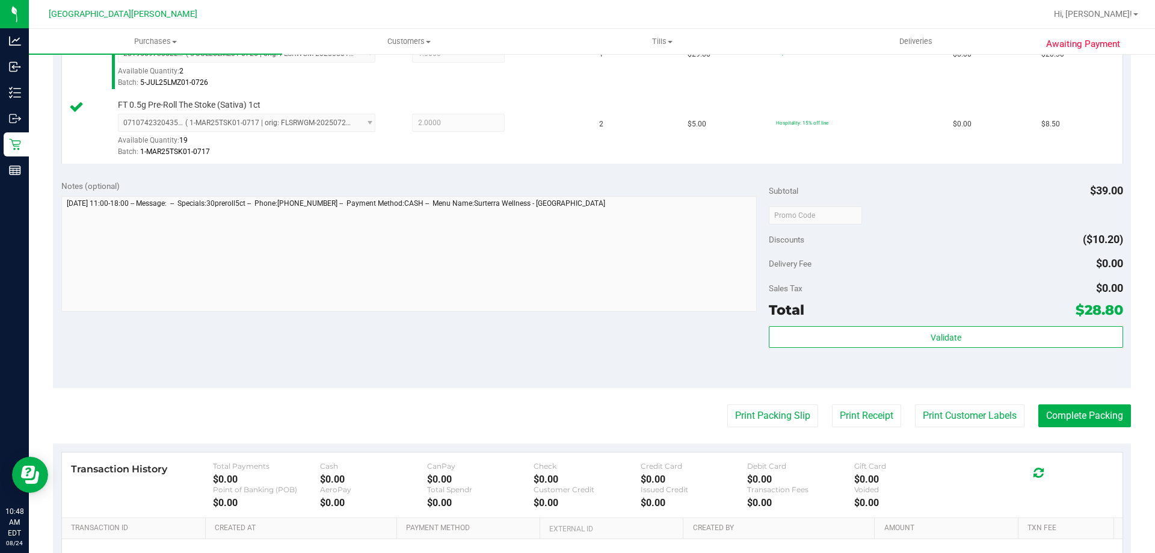
click at [890, 351] on div "Validate" at bounding box center [946, 353] width 354 height 54
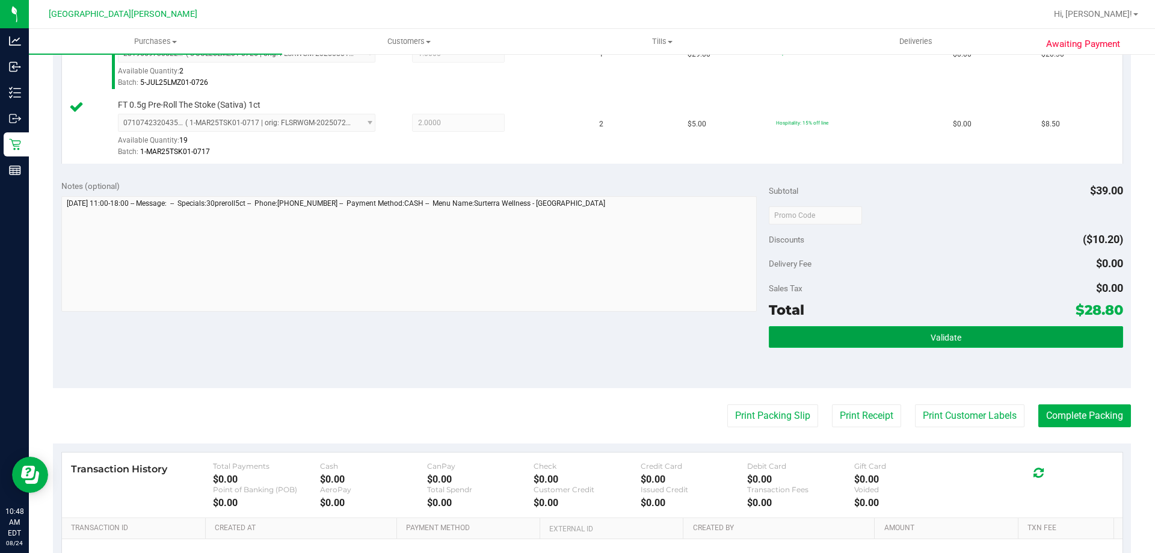
click at [889, 347] on button "Validate" at bounding box center [946, 337] width 354 height 22
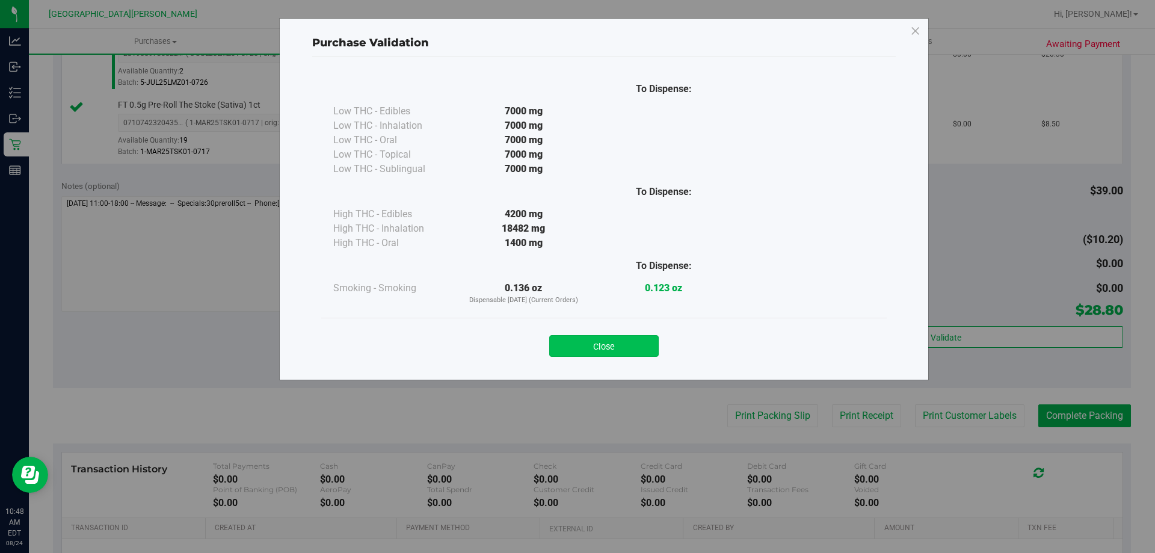
click at [632, 348] on button "Close" at bounding box center [603, 346] width 109 height 22
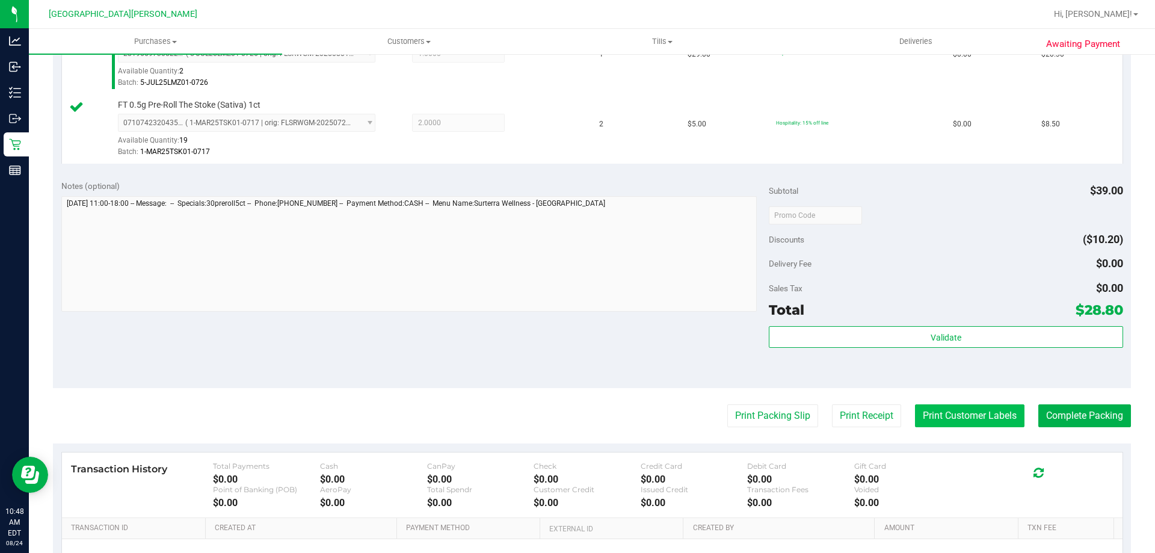
click at [971, 417] on button "Print Customer Labels" at bounding box center [969, 415] width 109 height 23
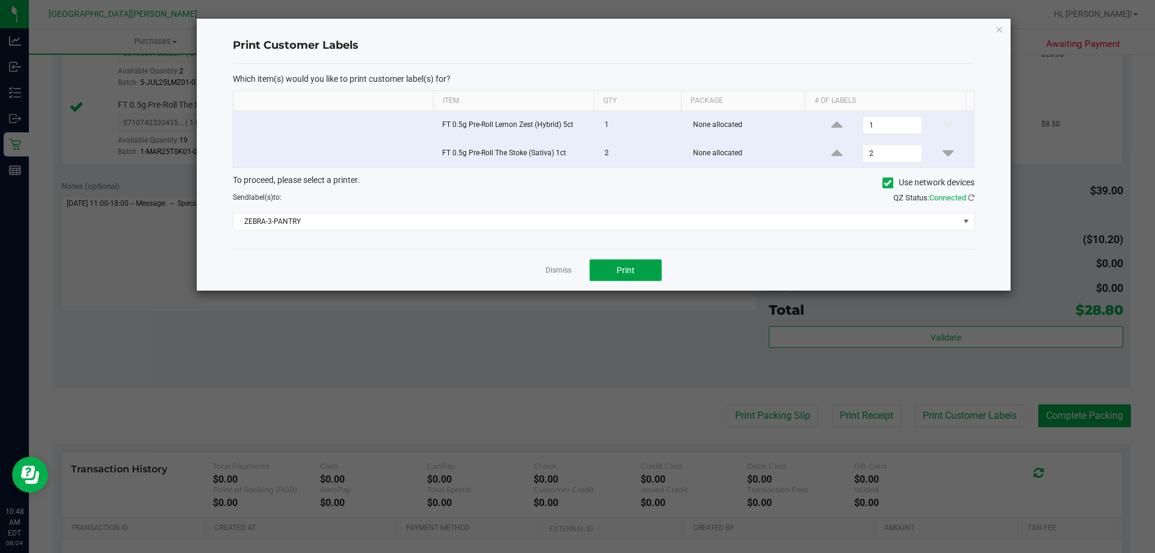
click at [639, 267] on button "Print" at bounding box center [626, 270] width 72 height 22
click at [559, 267] on link "Dismiss" at bounding box center [559, 270] width 26 height 10
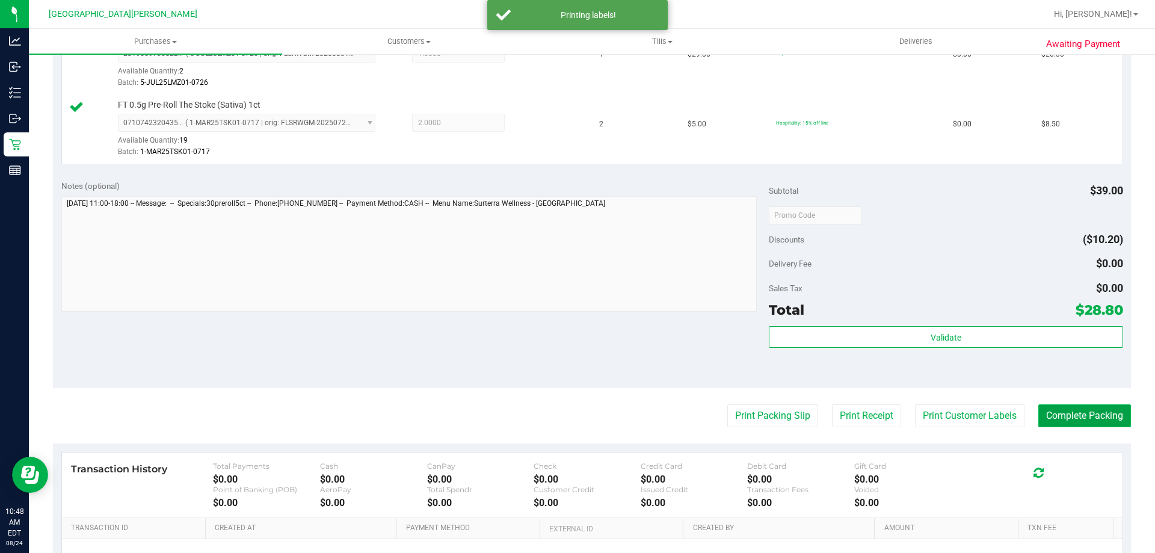
click at [1099, 421] on button "Complete Packing" at bounding box center [1084, 415] width 93 height 23
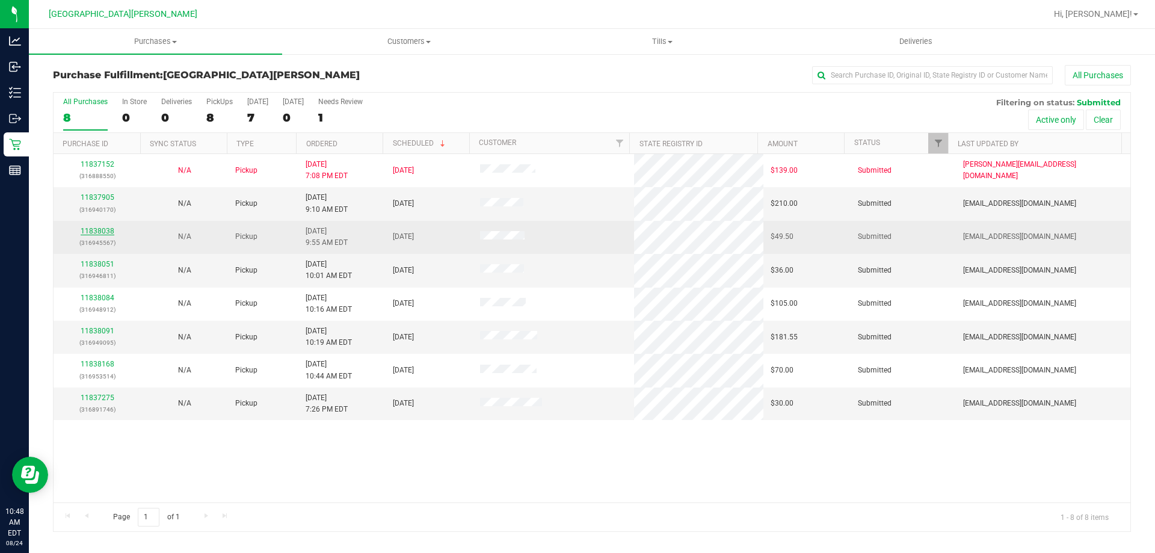
click at [94, 230] on link "11838038" at bounding box center [98, 231] width 34 height 8
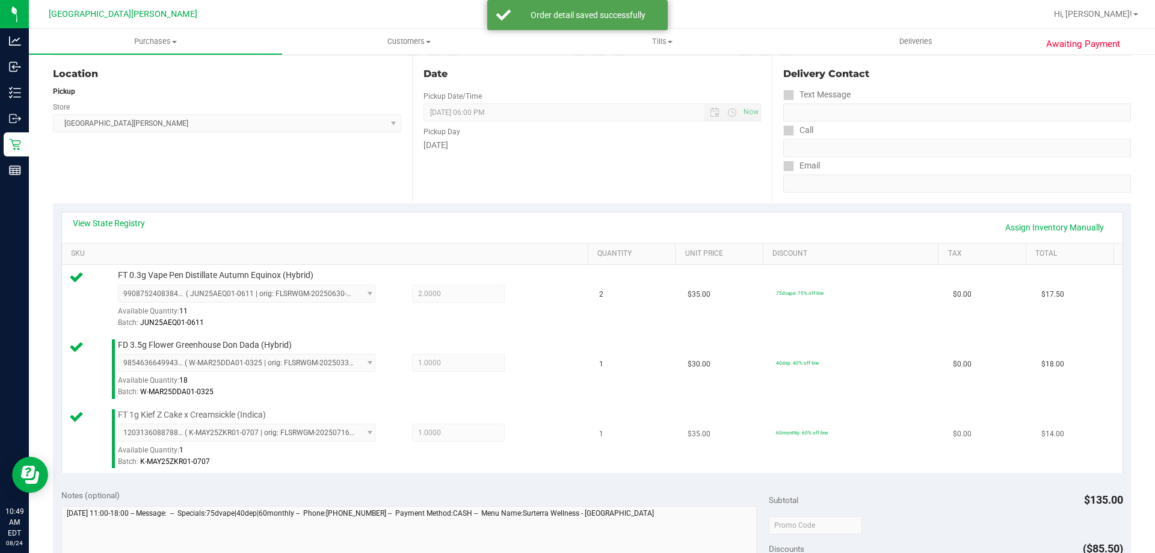
scroll to position [301, 0]
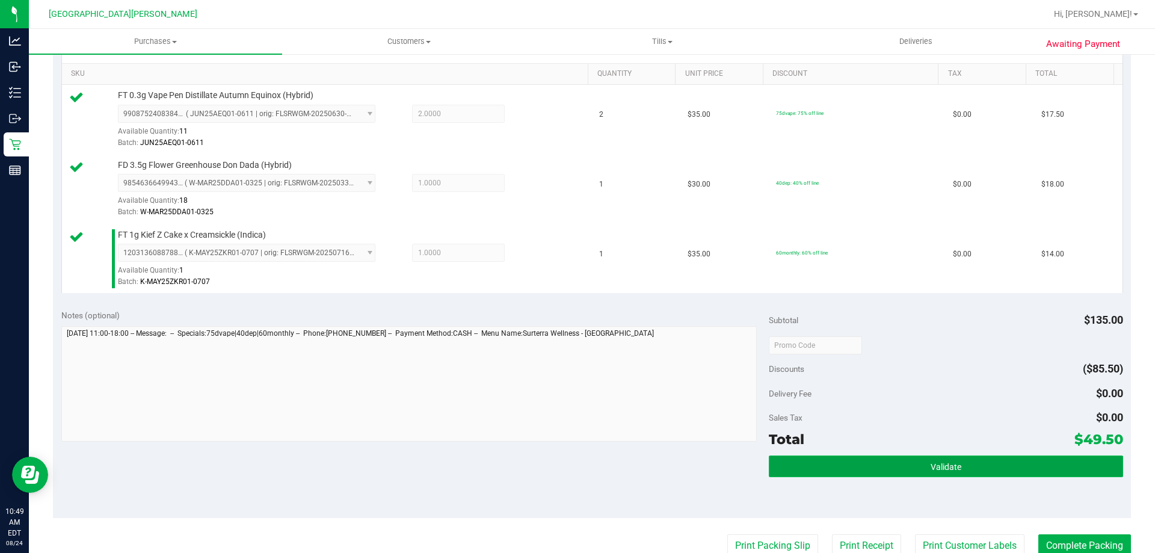
click at [818, 457] on button "Validate" at bounding box center [946, 466] width 354 height 22
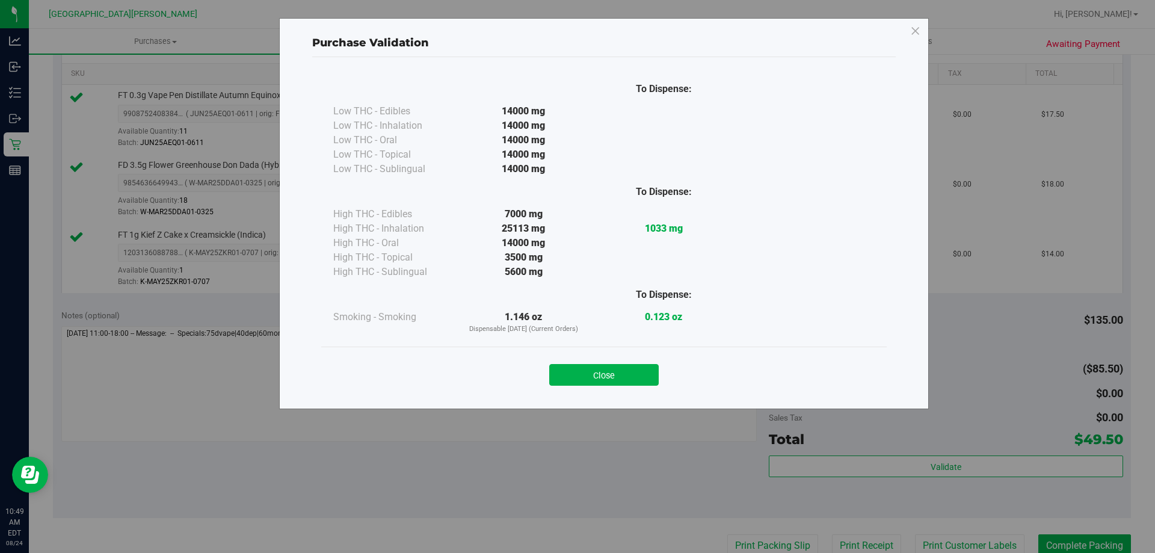
click at [575, 354] on div "Close" at bounding box center [603, 371] width 565 height 49
click at [589, 375] on button "Close" at bounding box center [603, 375] width 109 height 22
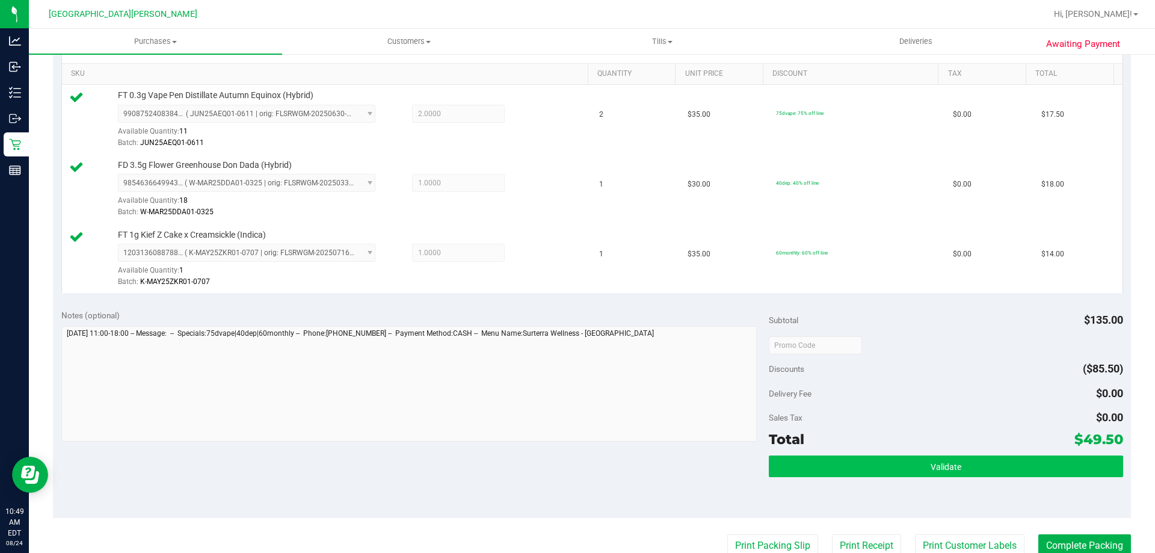
scroll to position [481, 0]
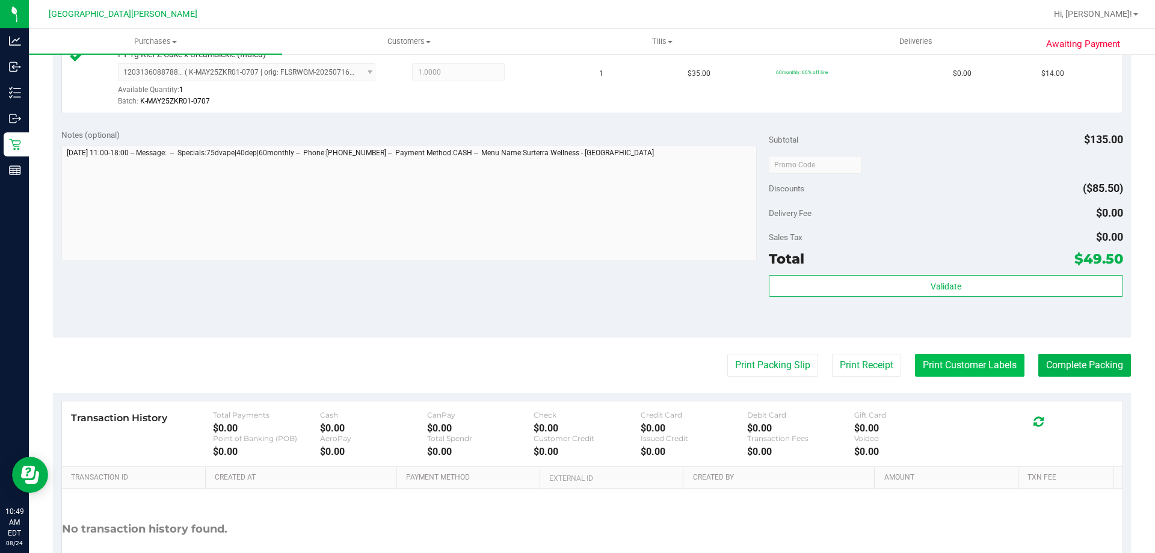
click at [960, 366] on button "Print Customer Labels" at bounding box center [969, 365] width 109 height 23
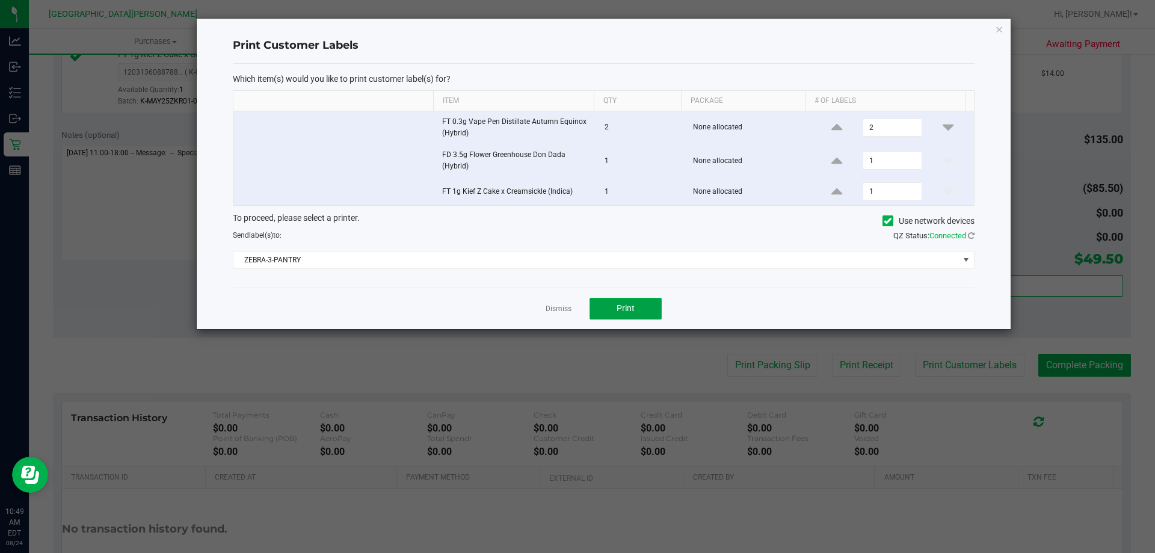
click at [651, 302] on button "Print" at bounding box center [626, 309] width 72 height 22
click at [553, 310] on link "Dismiss" at bounding box center [559, 309] width 26 height 10
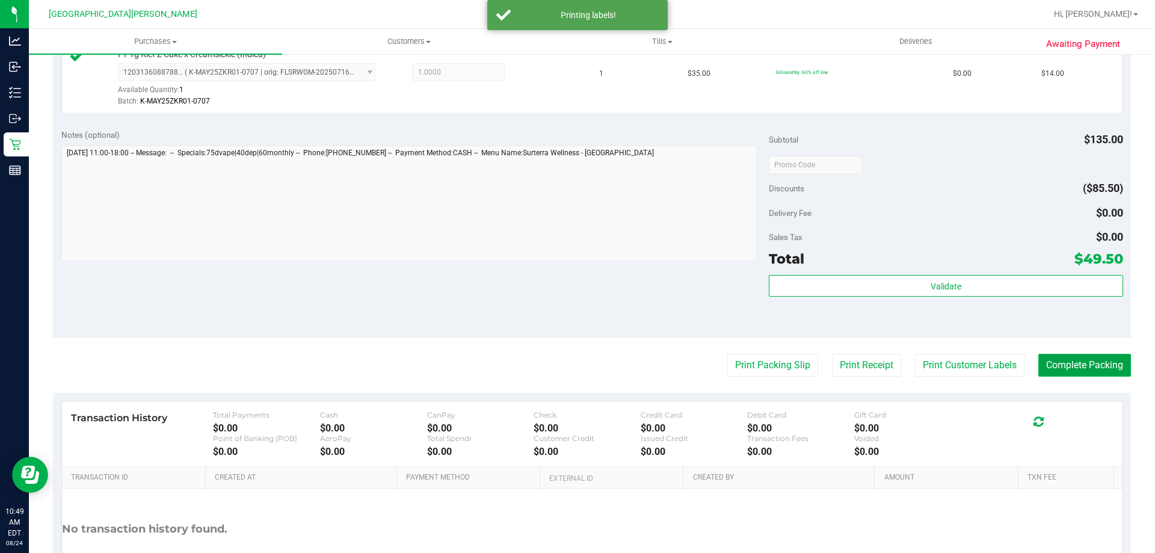
click at [1082, 365] on button "Complete Packing" at bounding box center [1084, 365] width 93 height 23
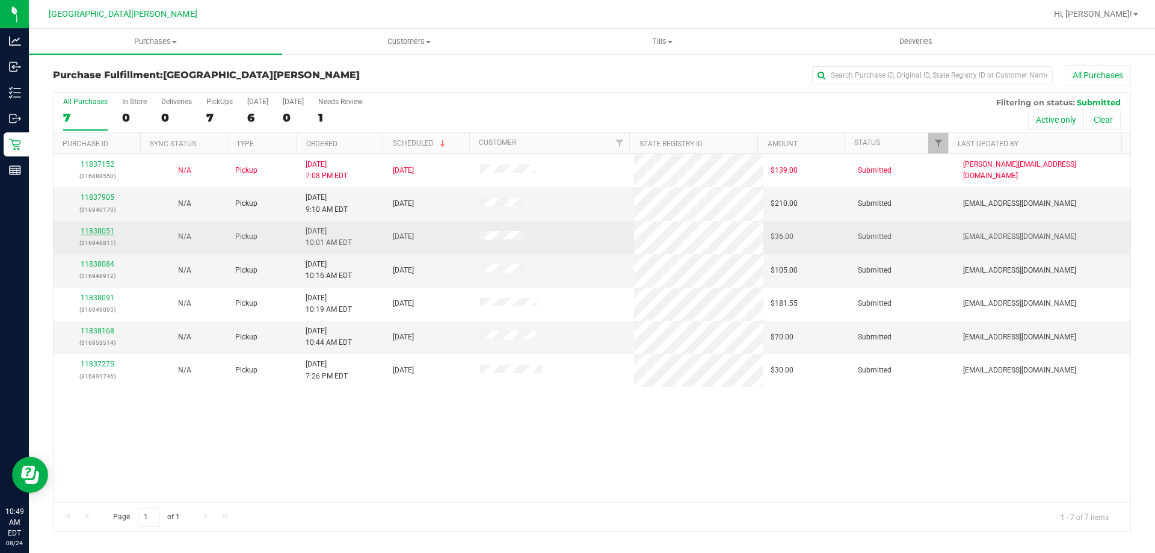
click at [96, 230] on link "11838051" at bounding box center [98, 231] width 34 height 8
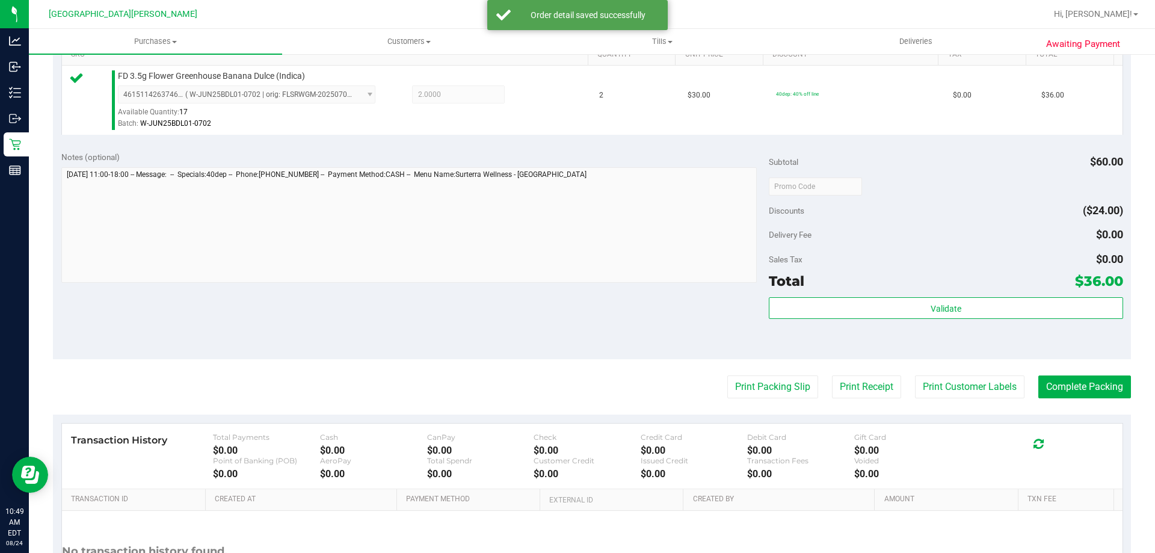
scroll to position [361, 0]
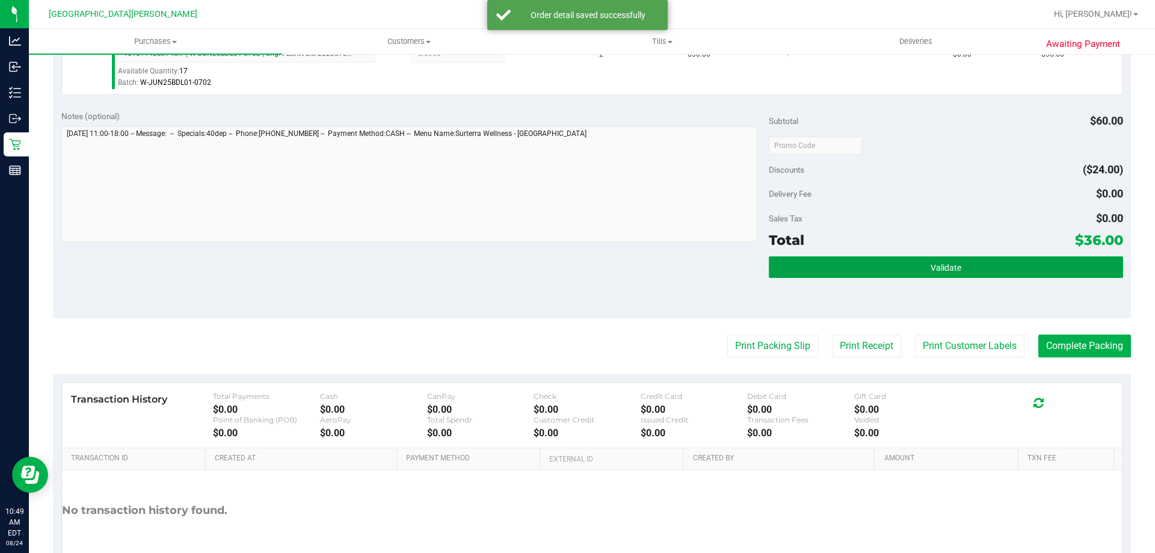
click at [887, 269] on button "Validate" at bounding box center [946, 267] width 354 height 22
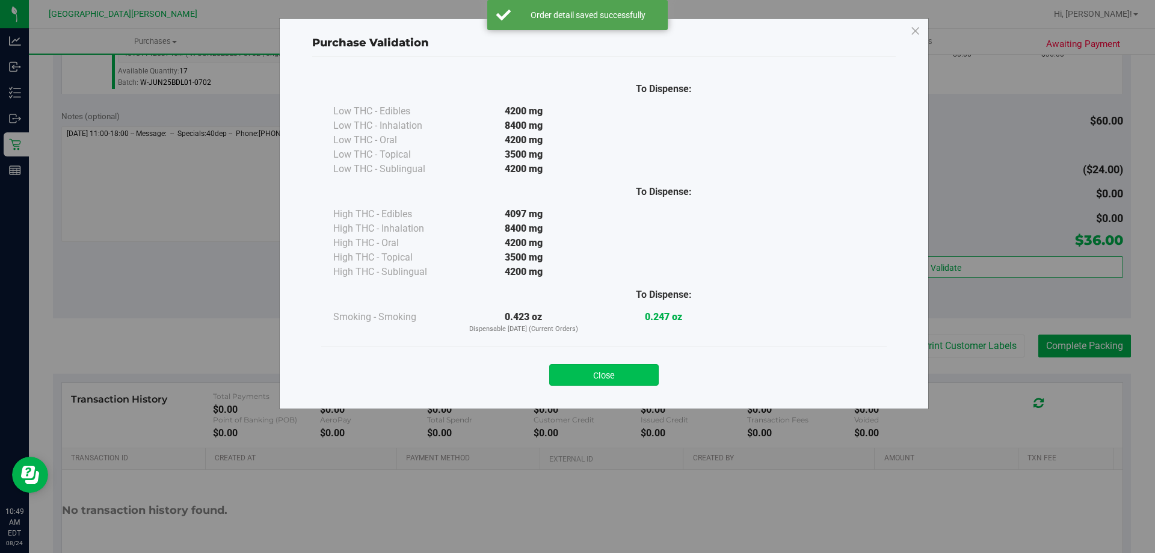
drag, startPoint x: 573, startPoint y: 359, endPoint x: 579, endPoint y: 374, distance: 15.4
click at [576, 365] on div "Close" at bounding box center [603, 371] width 547 height 30
click at [579, 374] on button "Close" at bounding box center [603, 375] width 109 height 22
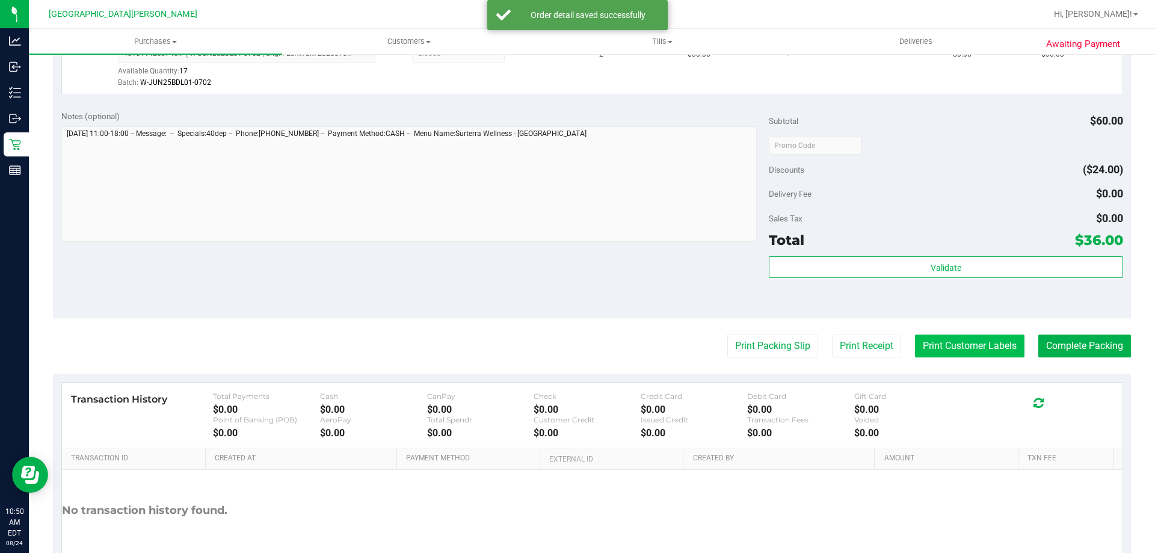
click at [983, 348] on button "Print Customer Labels" at bounding box center [969, 345] width 109 height 23
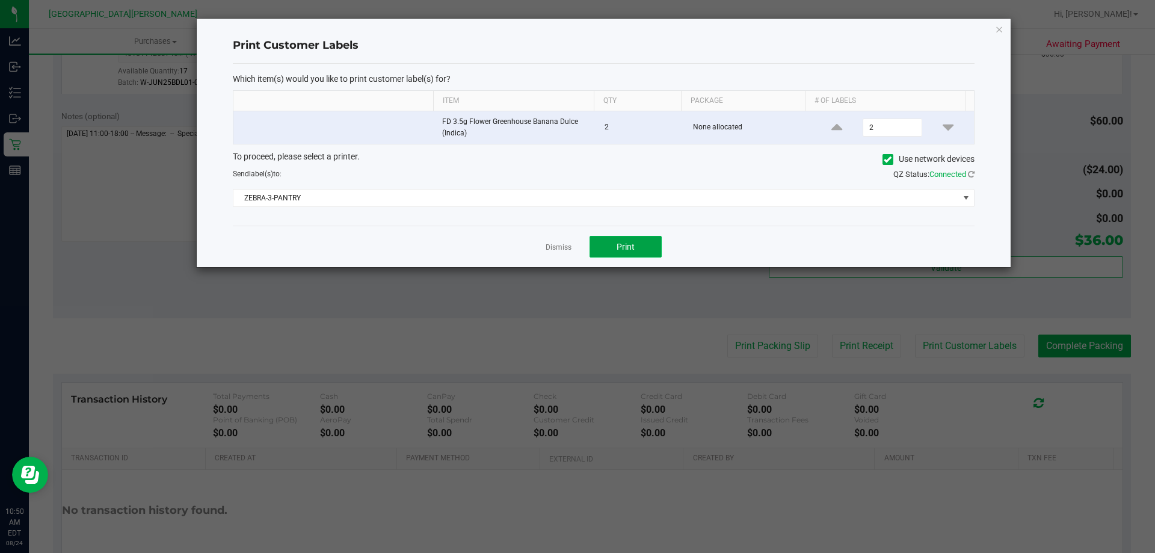
click at [624, 252] on button "Print" at bounding box center [626, 247] width 72 height 22
click at [556, 242] on link "Dismiss" at bounding box center [559, 247] width 26 height 10
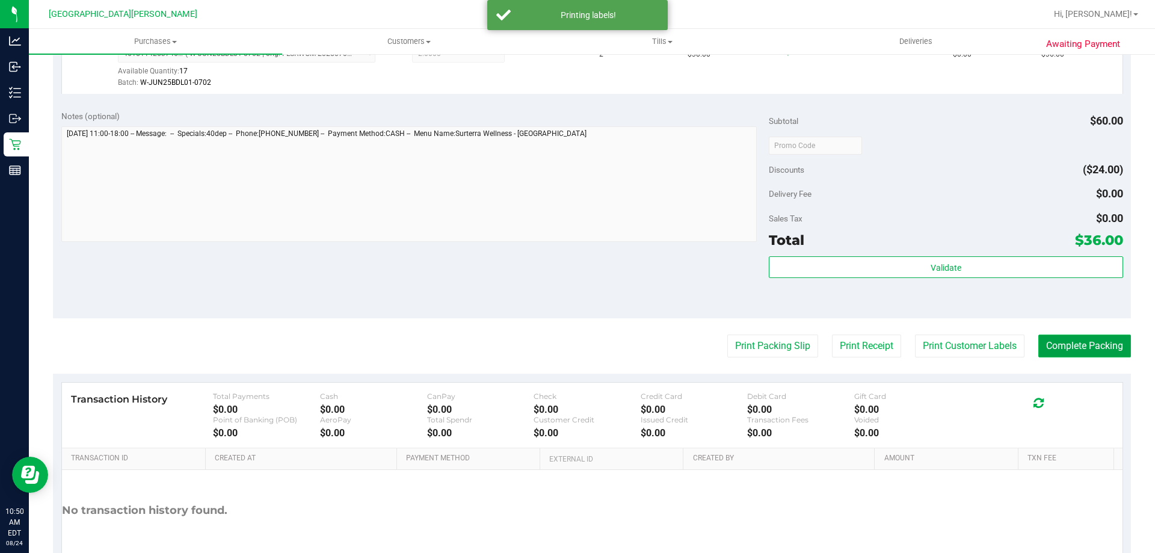
click at [1066, 354] on button "Complete Packing" at bounding box center [1084, 345] width 93 height 23
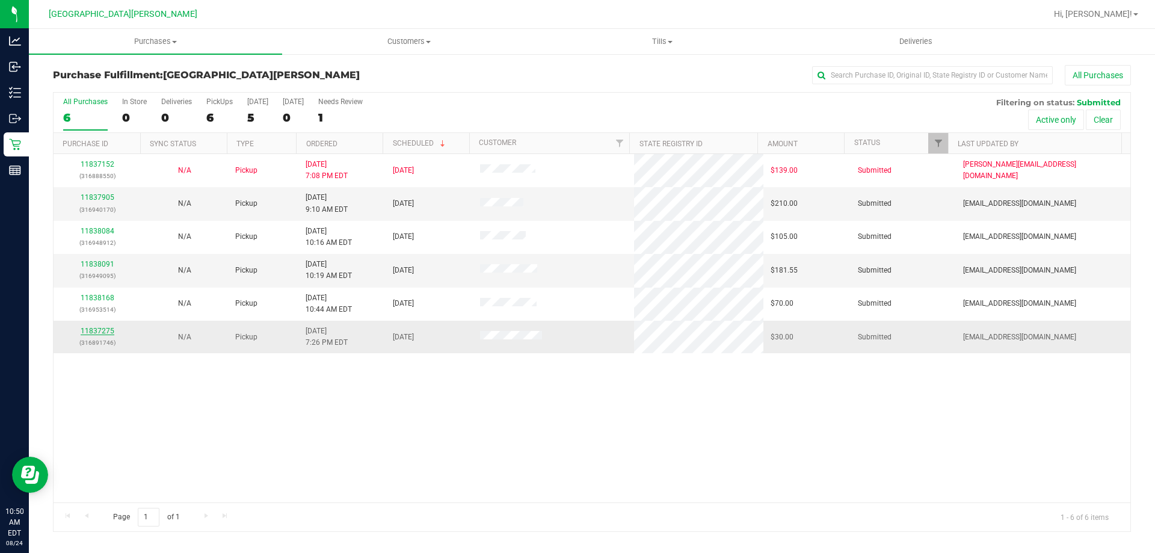
click at [108, 328] on link "11837275" at bounding box center [98, 331] width 34 height 8
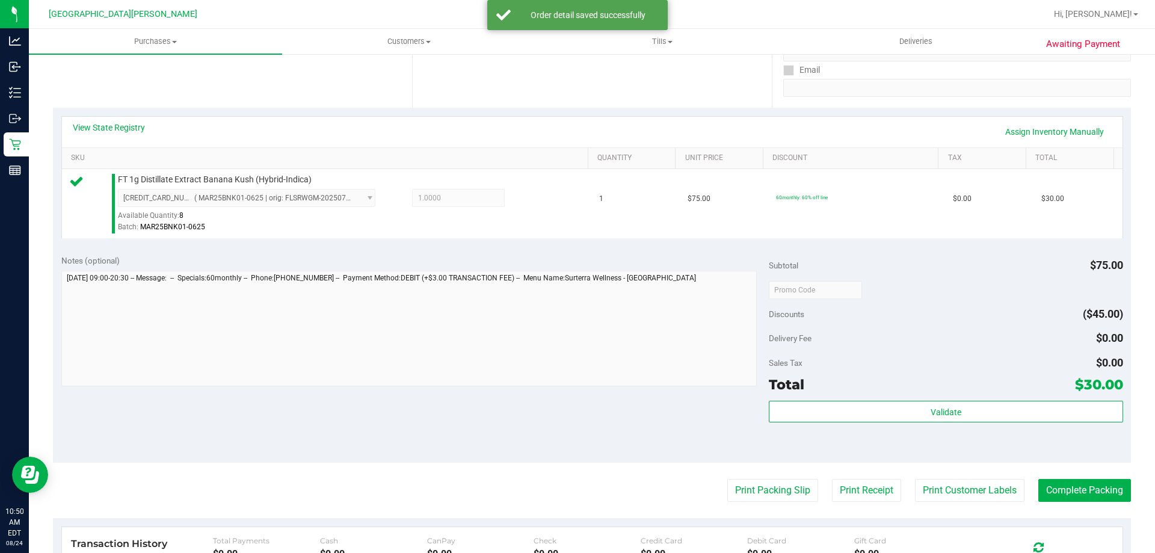
scroll to position [241, 0]
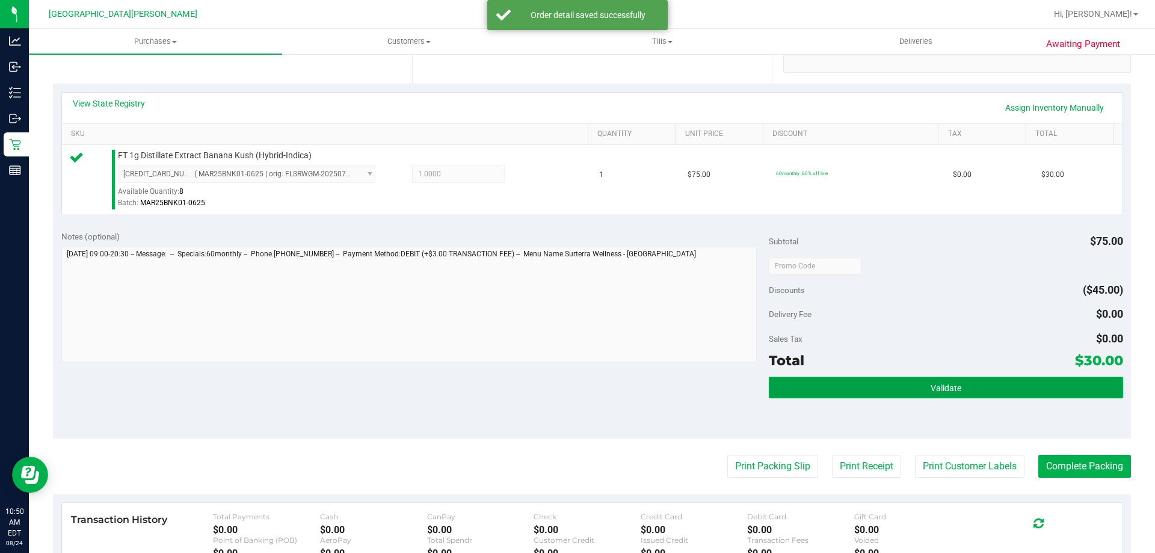
click at [913, 395] on button "Validate" at bounding box center [946, 388] width 354 height 22
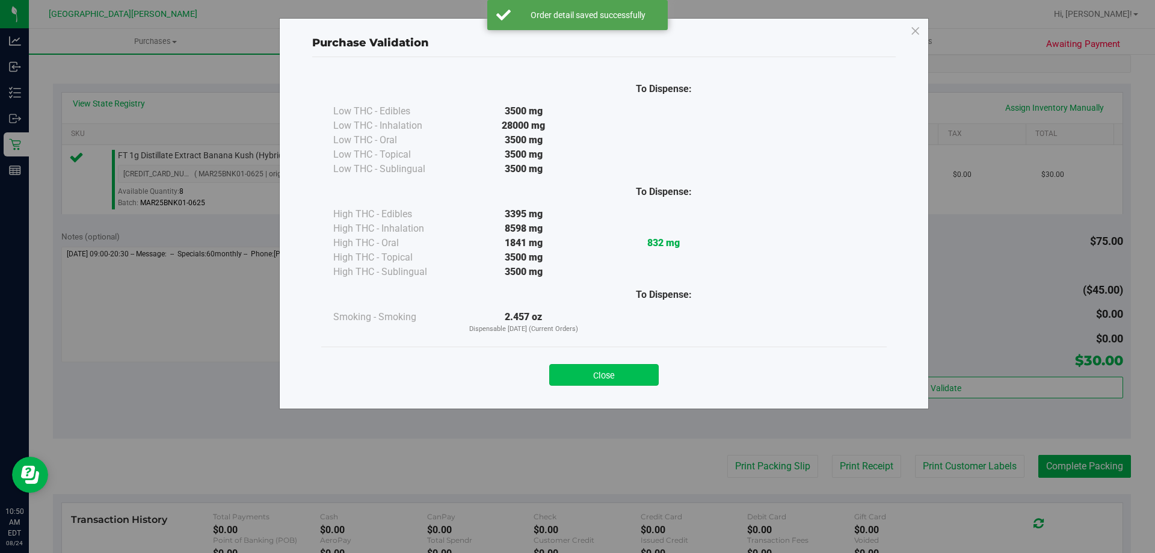
click at [626, 365] on button "Close" at bounding box center [603, 375] width 109 height 22
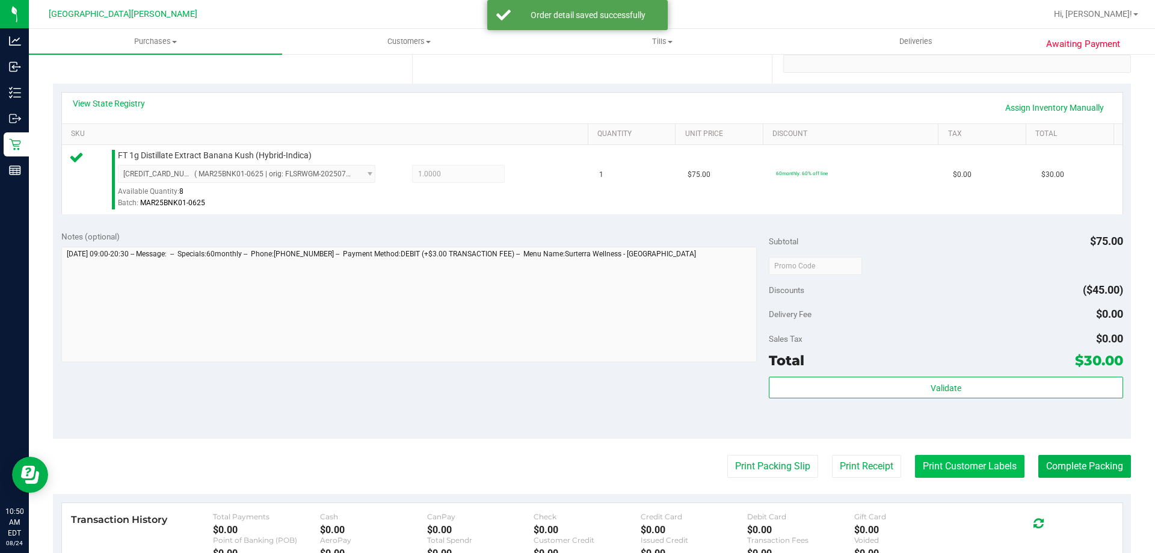
click at [928, 472] on button "Print Customer Labels" at bounding box center [969, 466] width 109 height 23
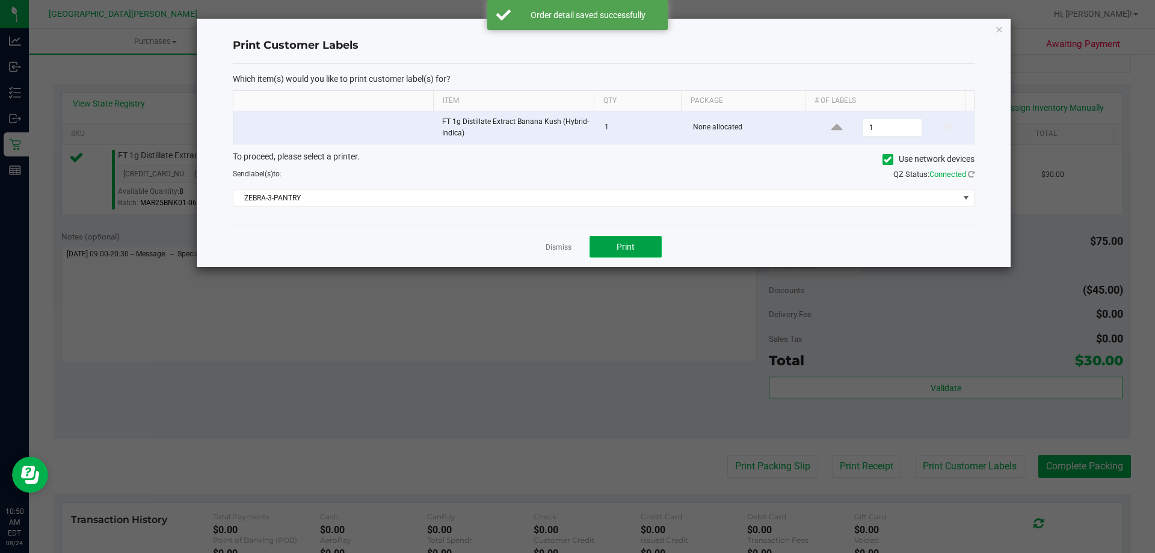
click at [659, 247] on button "Print" at bounding box center [626, 247] width 72 height 22
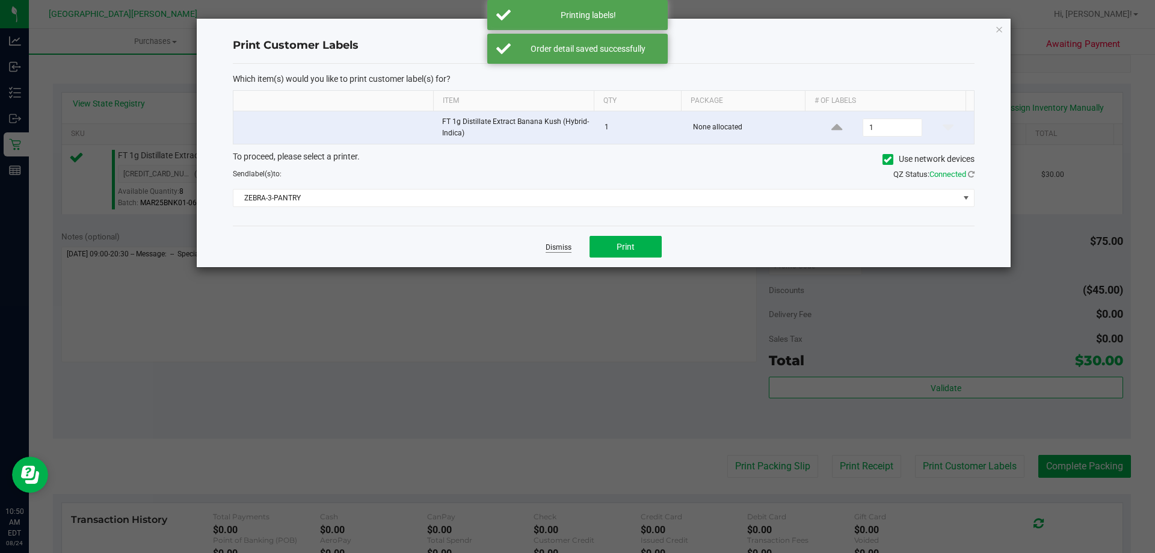
click at [567, 251] on link "Dismiss" at bounding box center [559, 247] width 26 height 10
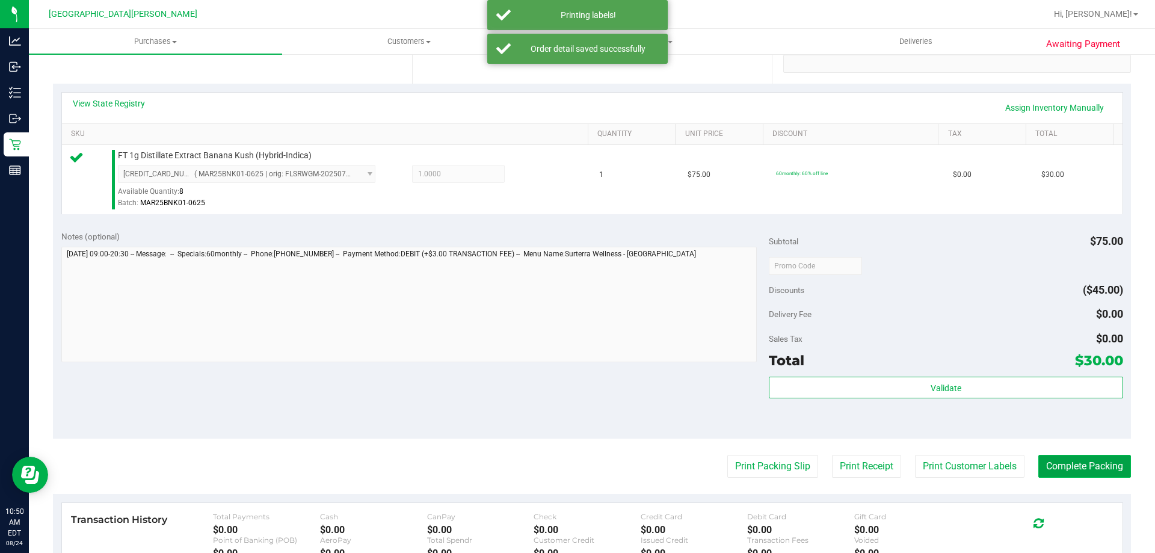
click at [1069, 467] on button "Complete Packing" at bounding box center [1084, 466] width 93 height 23
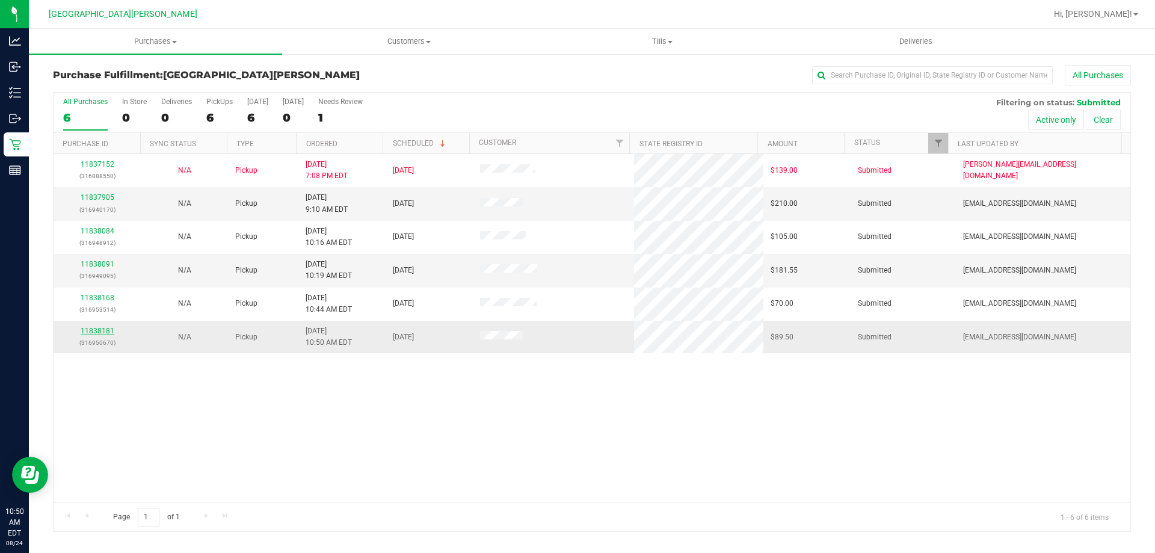
click at [103, 330] on link "11838181" at bounding box center [98, 331] width 34 height 8
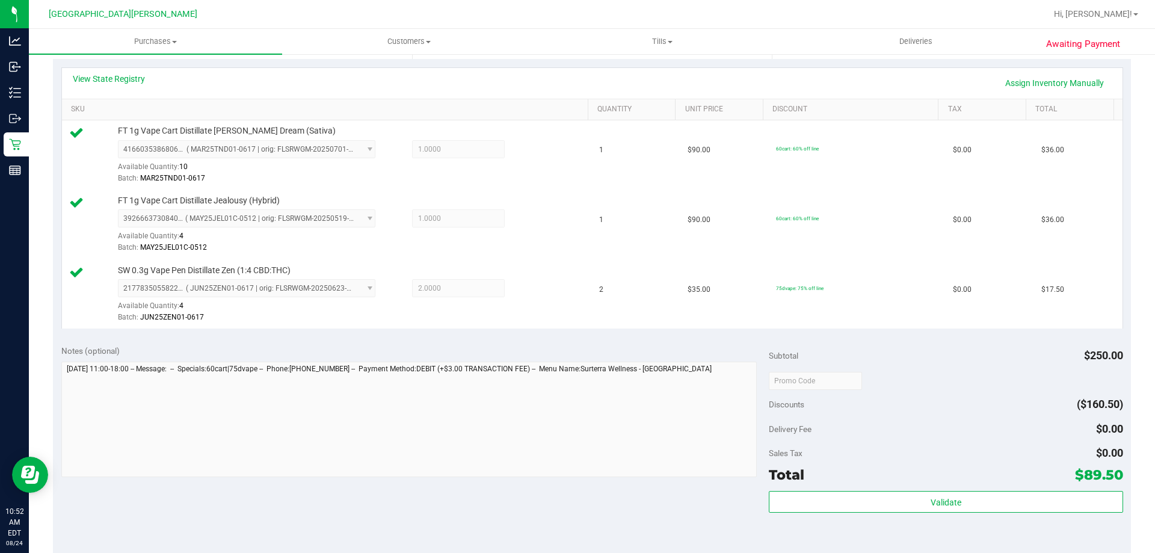
scroll to position [421, 0]
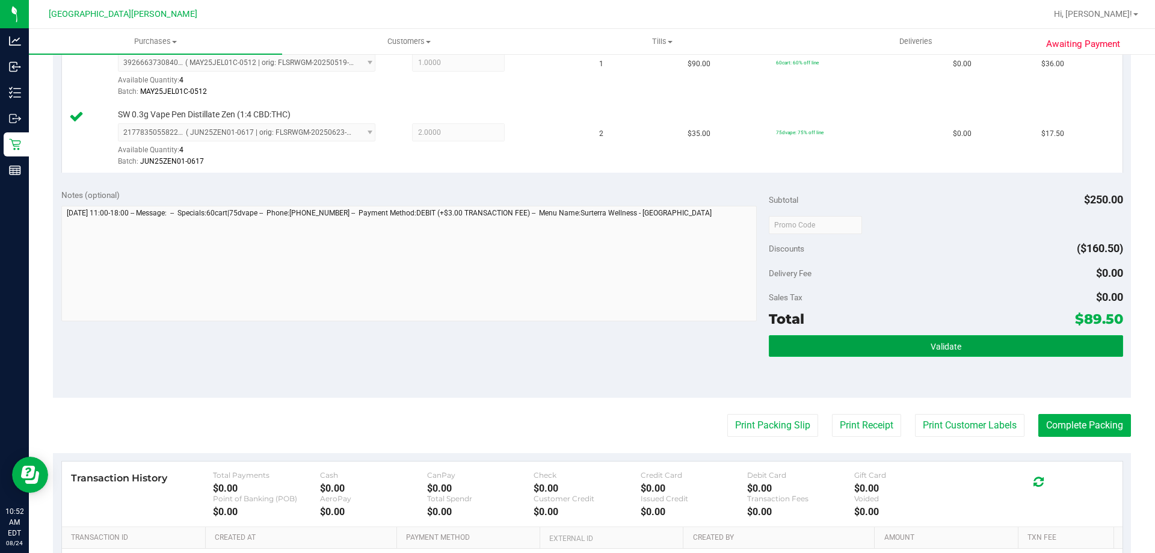
click at [909, 354] on button "Validate" at bounding box center [946, 346] width 354 height 22
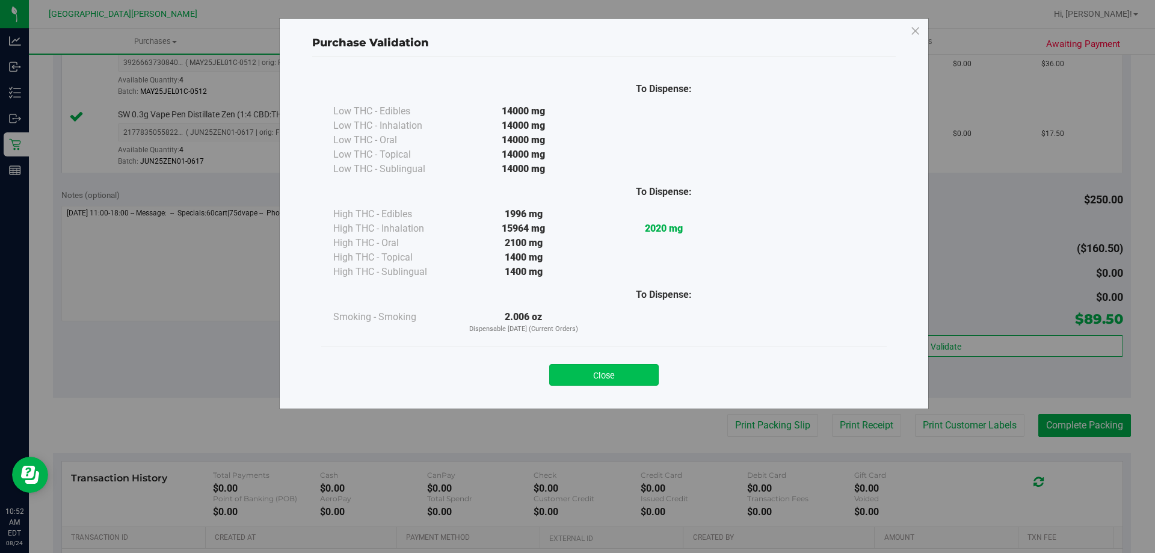
click at [600, 377] on button "Close" at bounding box center [603, 375] width 109 height 22
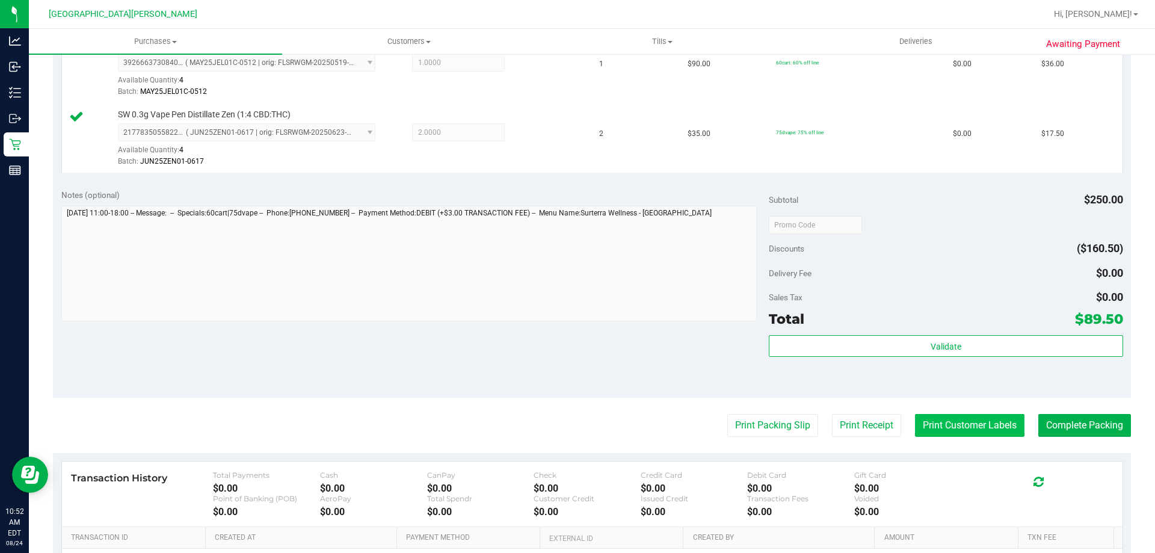
click at [925, 419] on button "Print Customer Labels" at bounding box center [969, 425] width 109 height 23
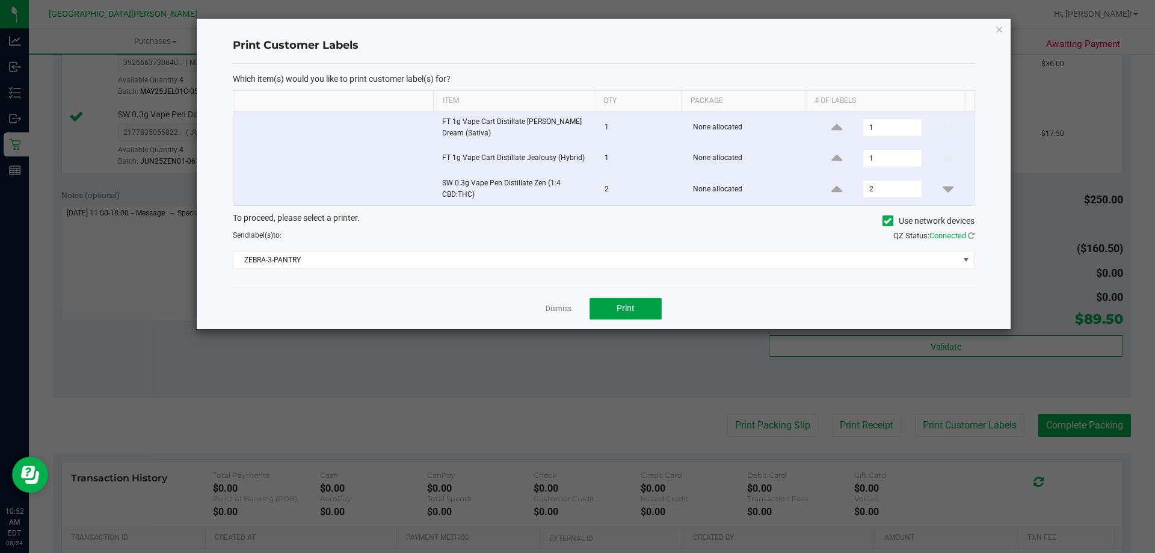
click at [609, 316] on button "Print" at bounding box center [626, 309] width 72 height 22
click at [571, 313] on div "Dismiss Print" at bounding box center [604, 309] width 742 height 42
click at [555, 312] on link "Dismiss" at bounding box center [559, 309] width 26 height 10
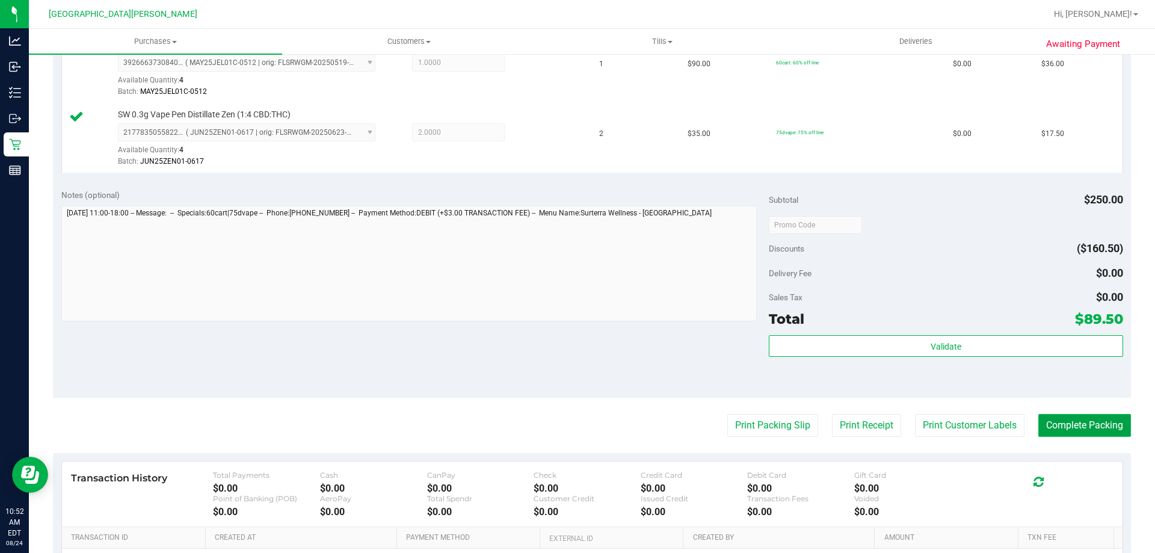
click at [1047, 423] on button "Complete Packing" at bounding box center [1084, 425] width 93 height 23
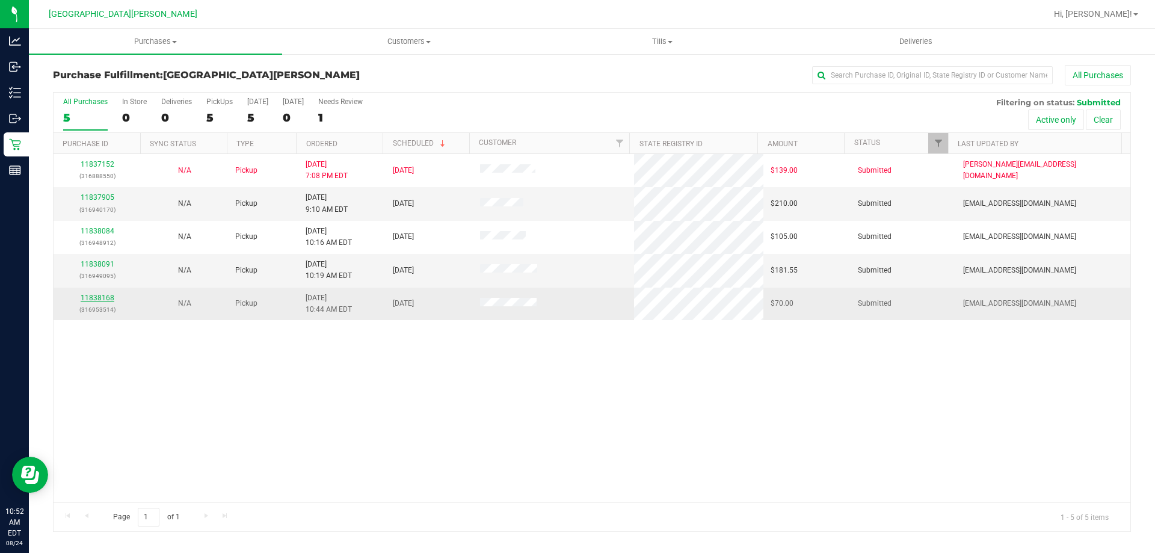
click at [97, 301] on link "11838168" at bounding box center [98, 298] width 34 height 8
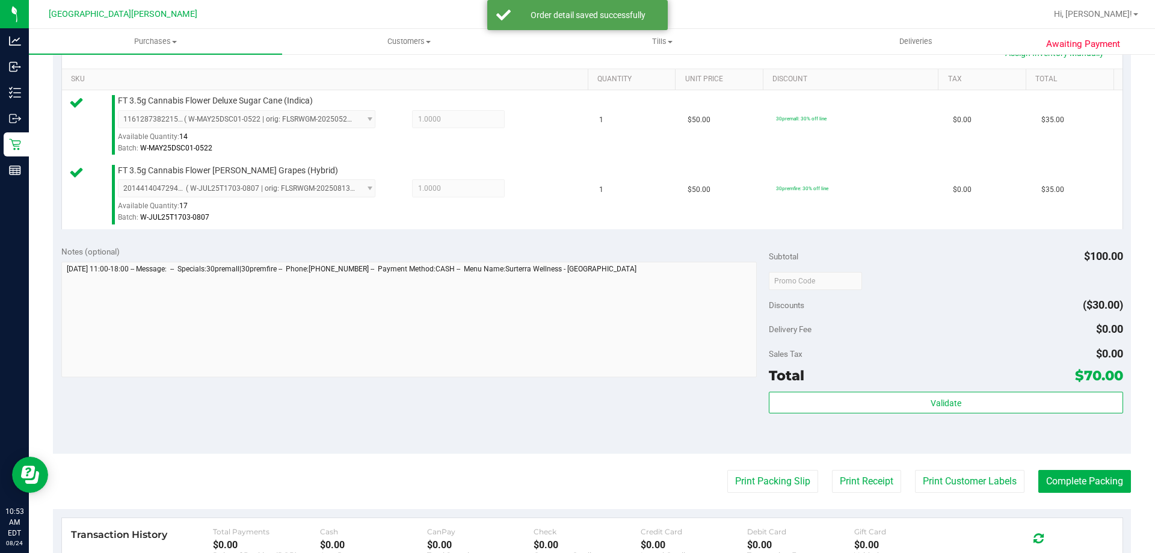
scroll to position [361, 0]
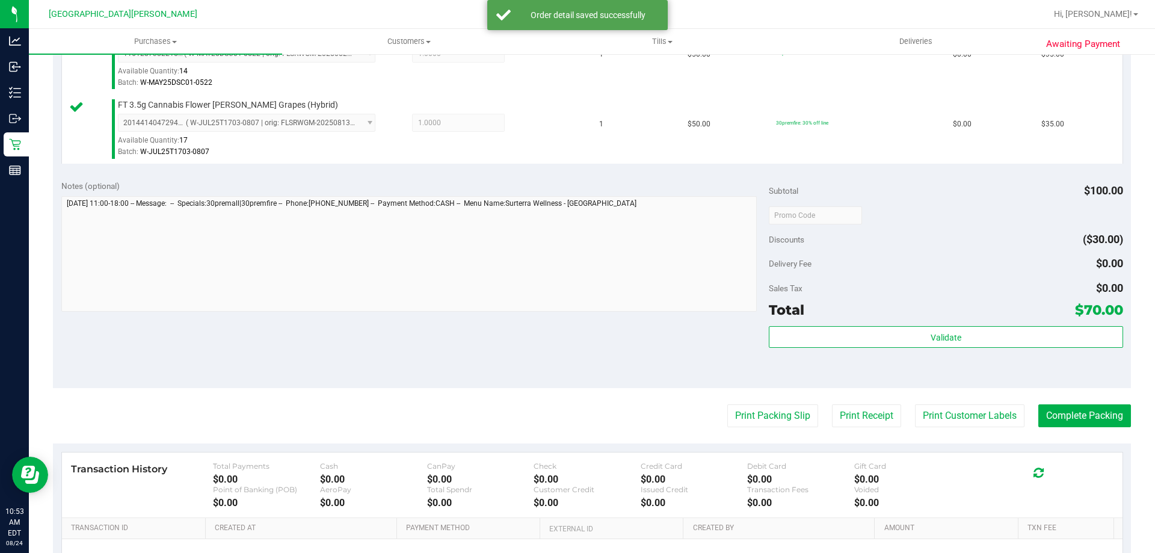
click at [831, 324] on div "Subtotal $100.00 Discounts ($30.00) Delivery Fee $0.00 Sales Tax $0.00 Total $7…" at bounding box center [946, 280] width 354 height 200
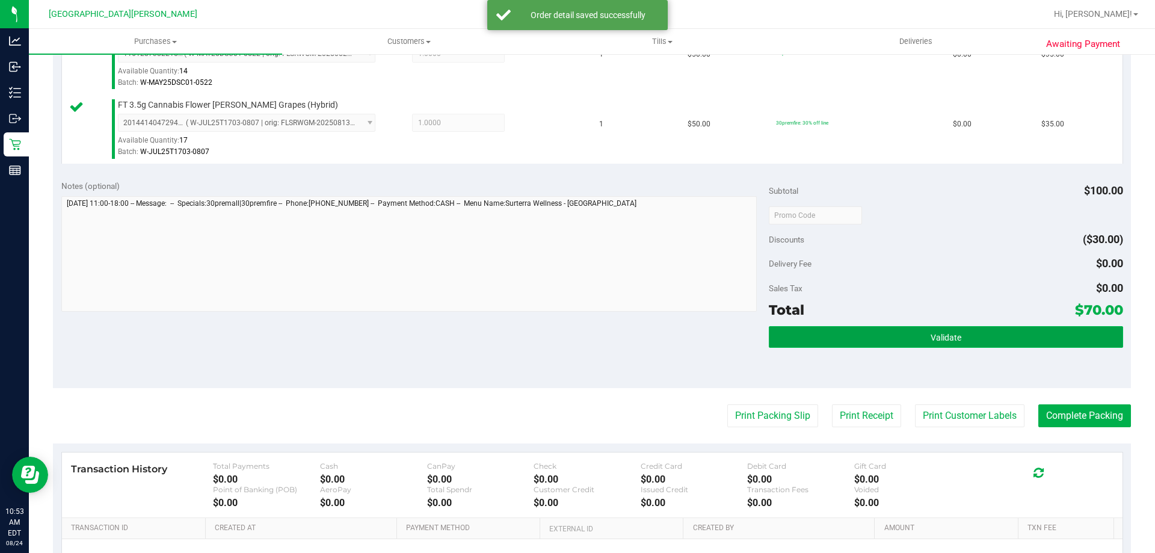
click at [840, 337] on button "Validate" at bounding box center [946, 337] width 354 height 22
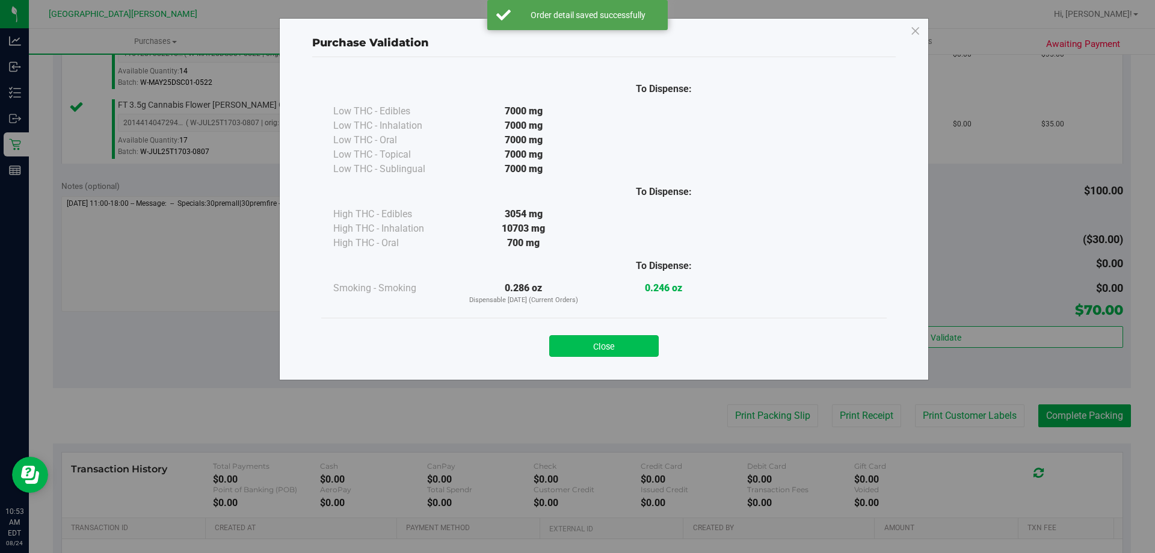
click at [625, 345] on button "Close" at bounding box center [603, 346] width 109 height 22
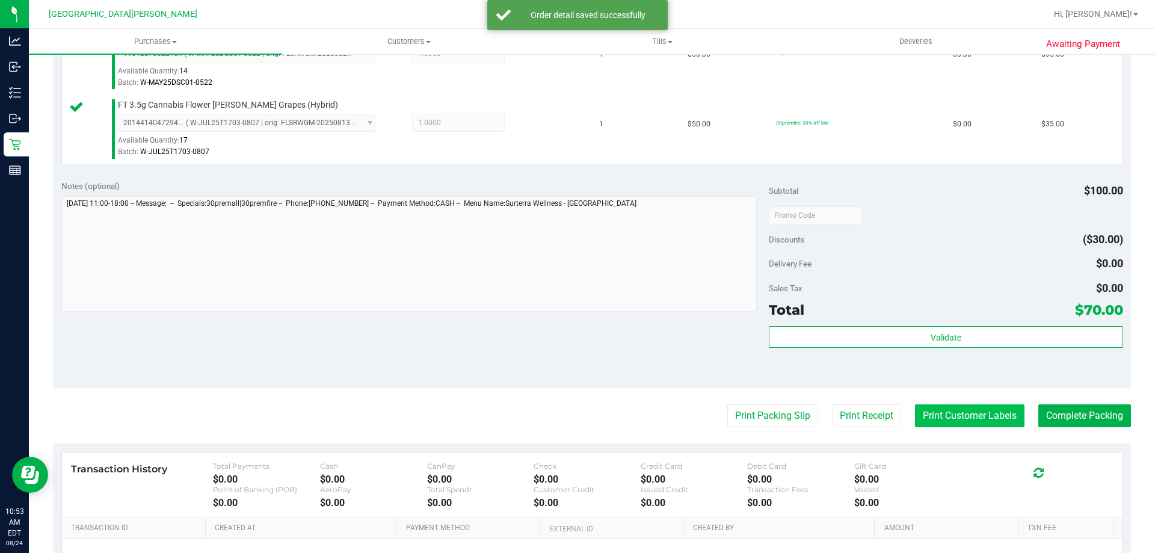
click at [930, 412] on button "Print Customer Labels" at bounding box center [969, 415] width 109 height 23
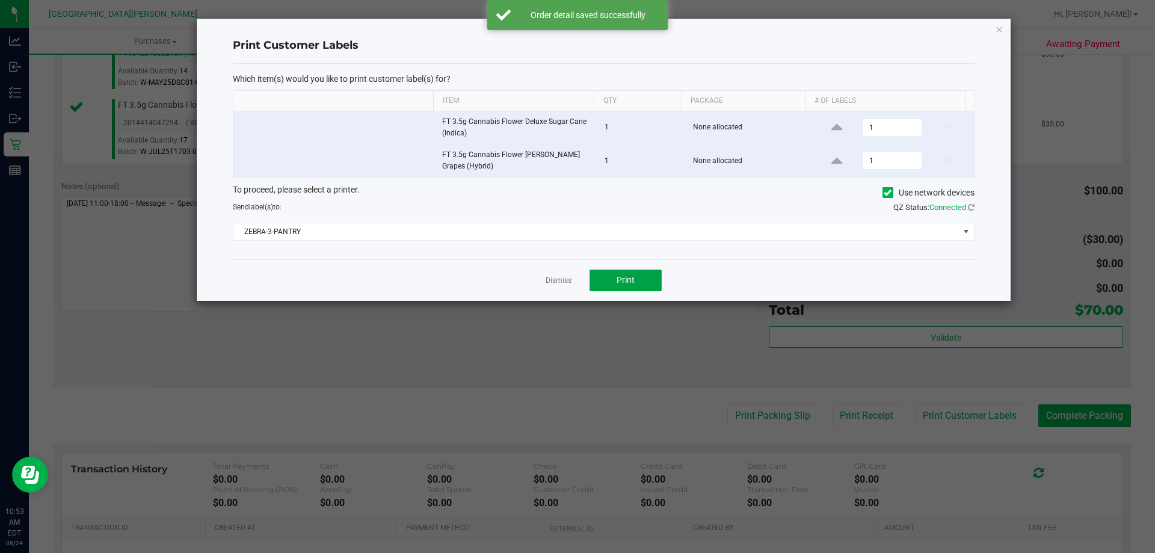
click at [654, 279] on button "Print" at bounding box center [626, 281] width 72 height 22
click at [566, 277] on link "Dismiss" at bounding box center [559, 281] width 26 height 10
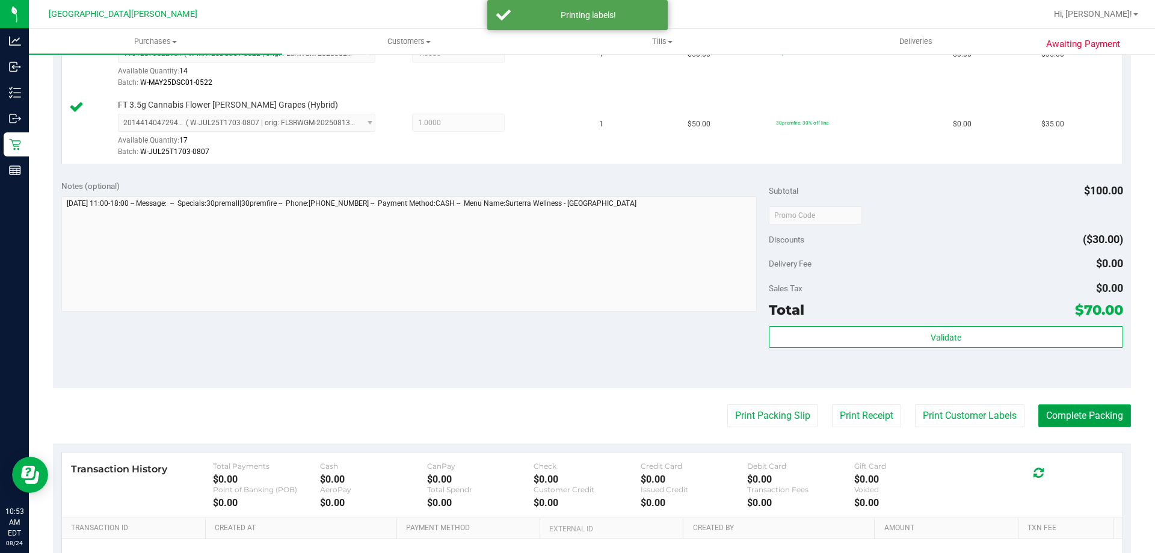
click at [1082, 411] on button "Complete Packing" at bounding box center [1084, 415] width 93 height 23
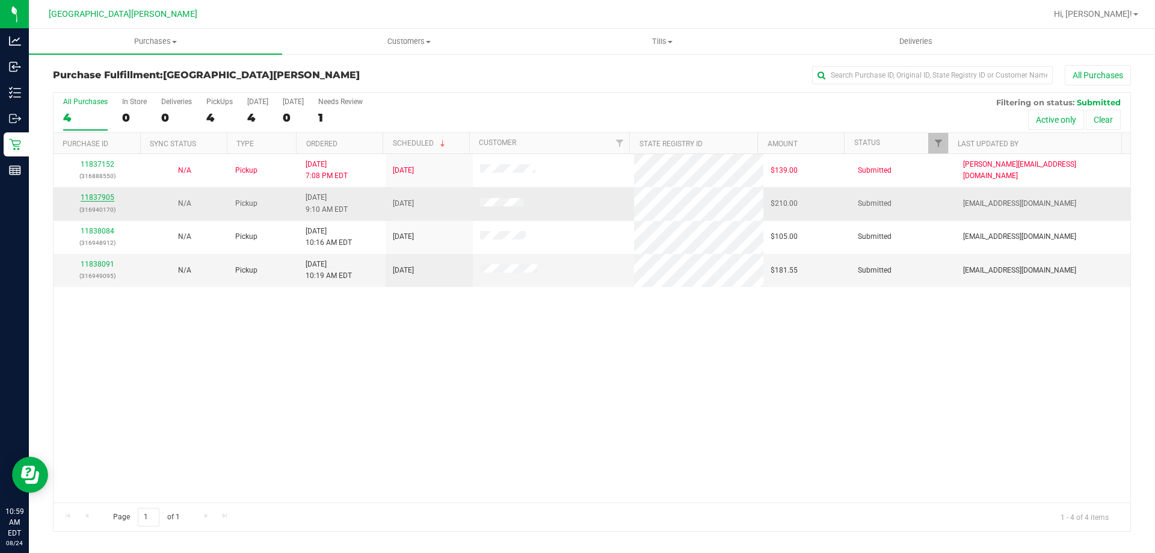
click at [106, 195] on link "11837905" at bounding box center [98, 197] width 34 height 8
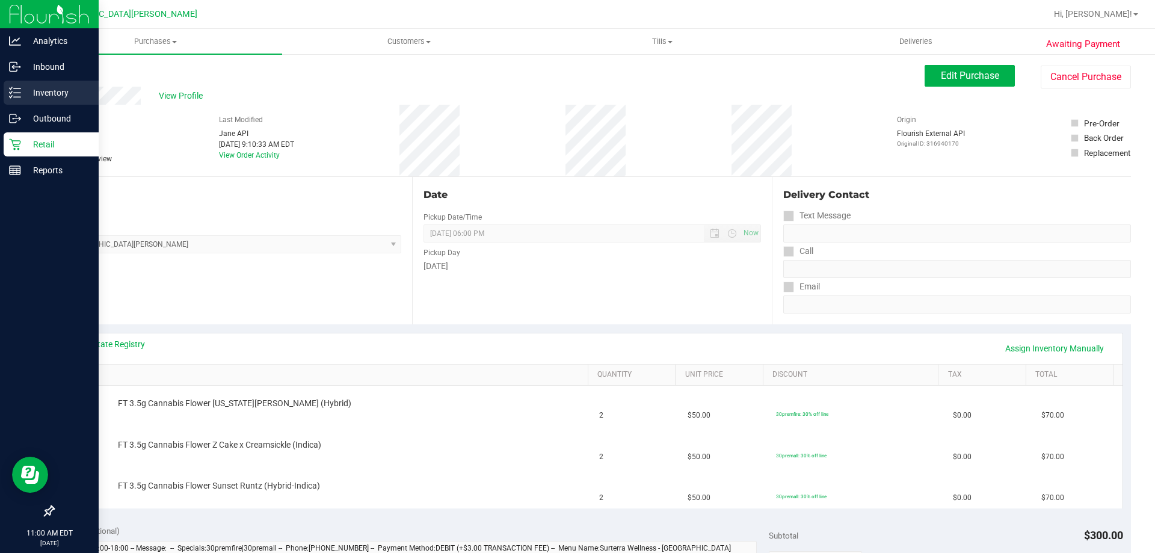
click at [57, 94] on p "Inventory" at bounding box center [57, 92] width 72 height 14
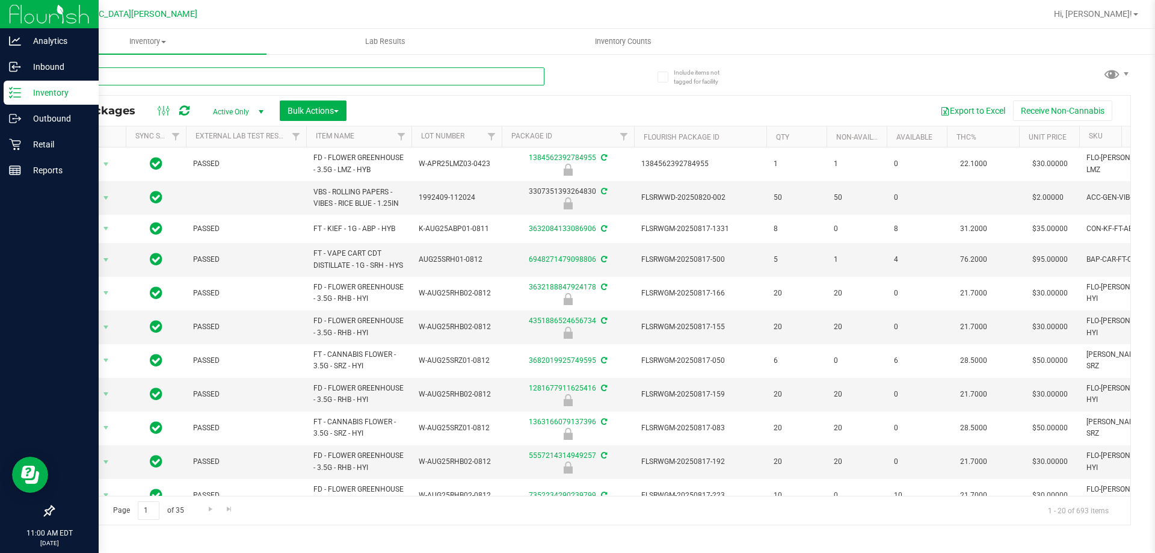
click at [182, 73] on input "text" at bounding box center [298, 76] width 491 height 18
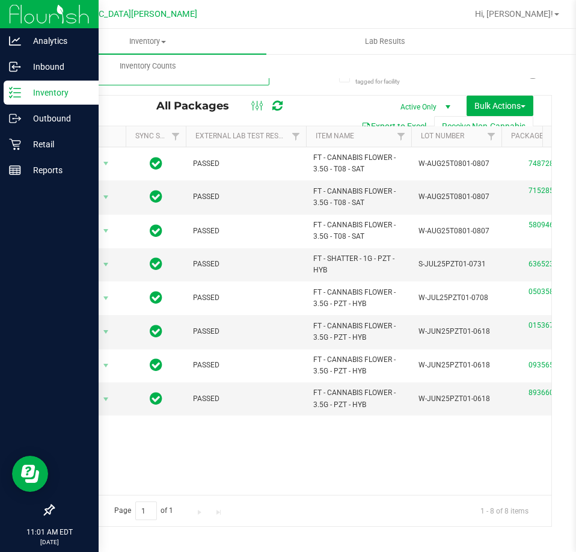
type input "pine zap"
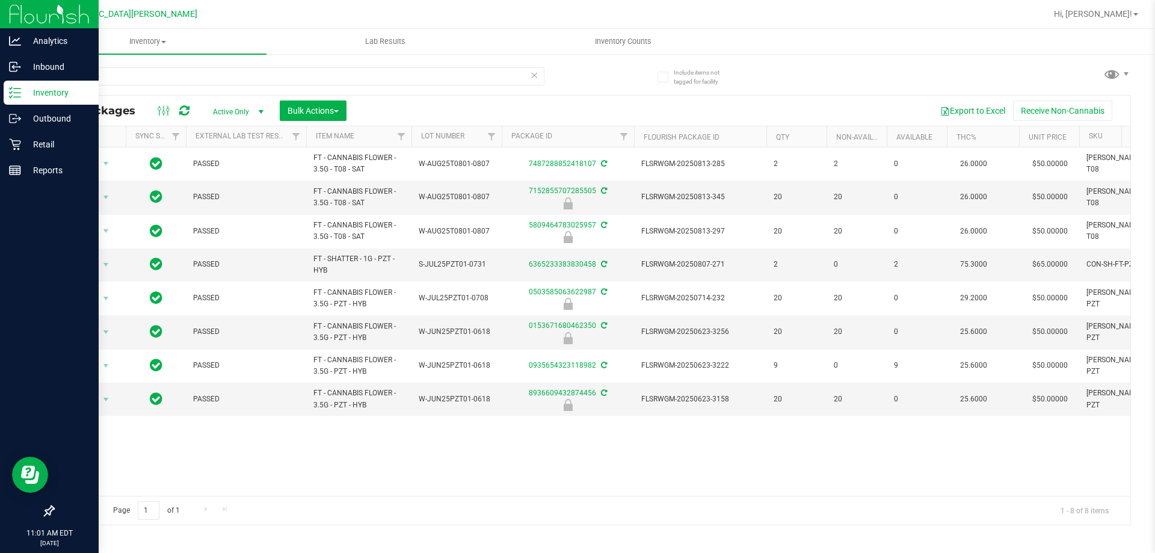
click at [535, 75] on icon at bounding box center [534, 74] width 8 height 14
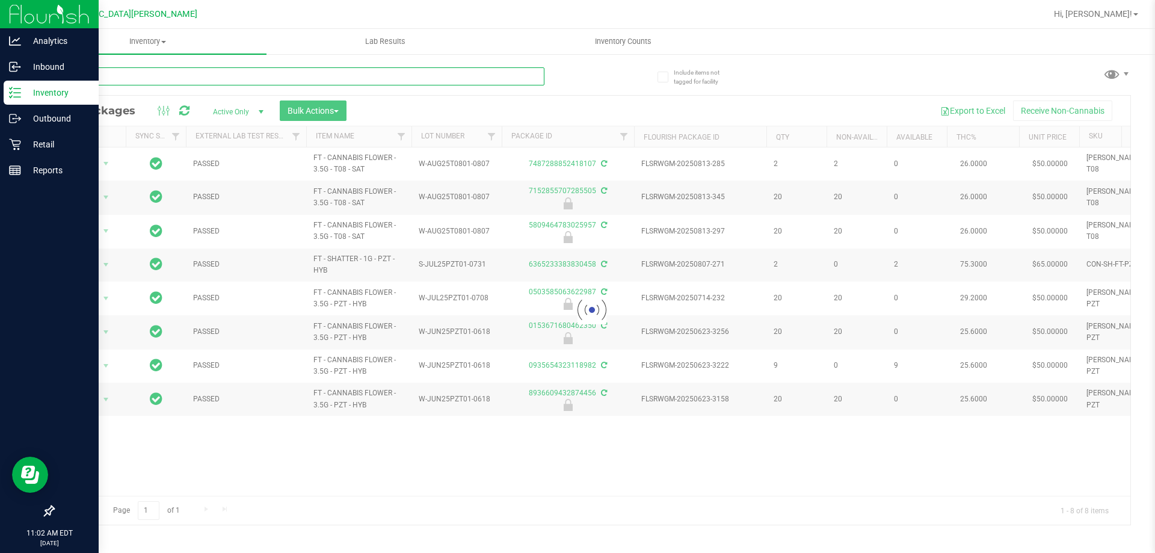
click at [343, 82] on input "text" at bounding box center [298, 76] width 491 height 18
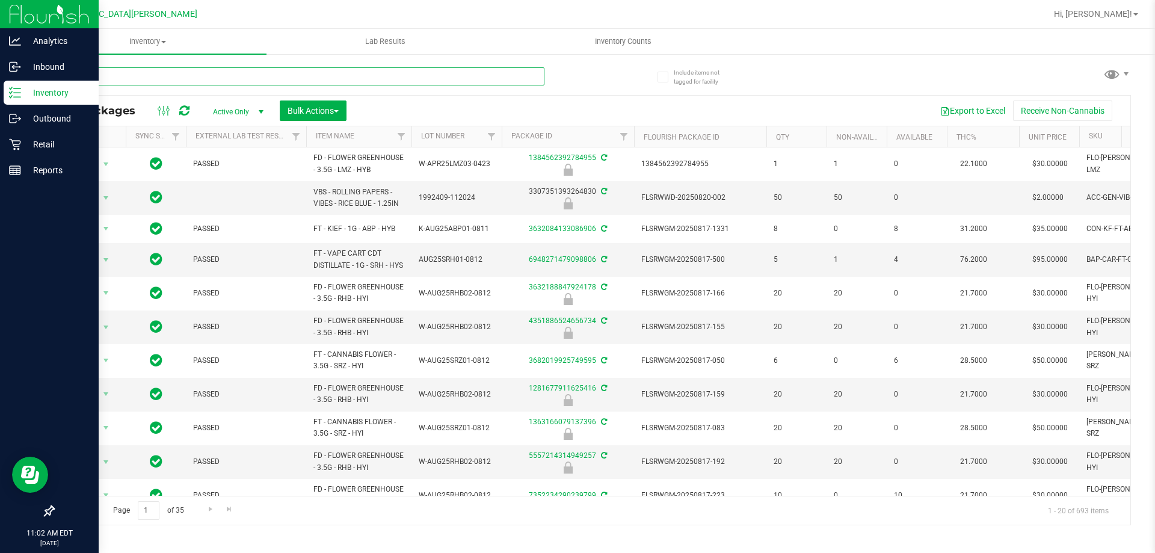
click at [335, 79] on input "text" at bounding box center [298, 76] width 491 height 18
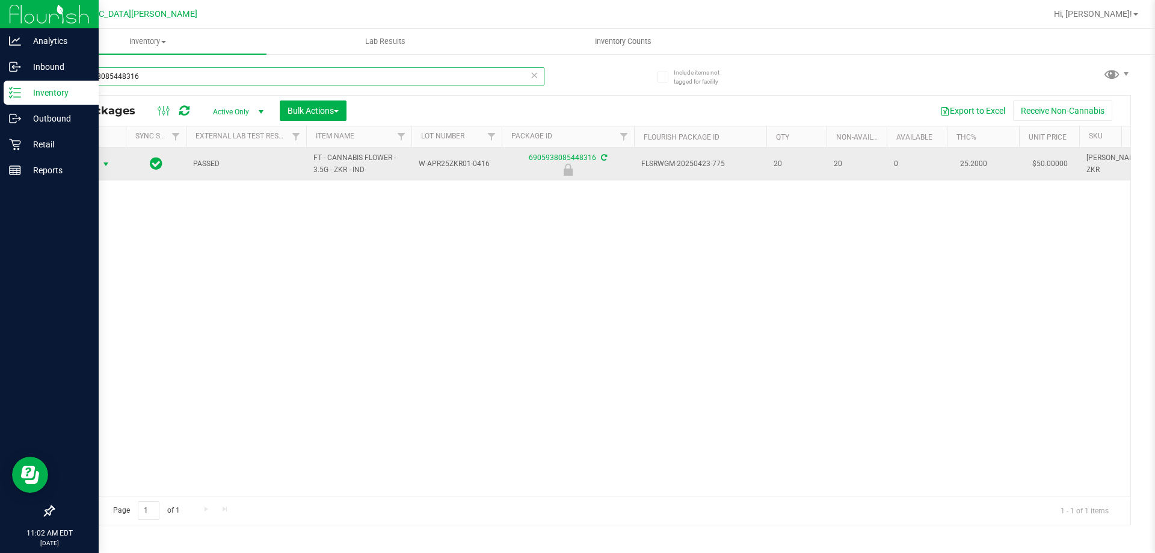
type input "6905938085448316"
click at [97, 166] on span "Action" at bounding box center [82, 164] width 32 height 17
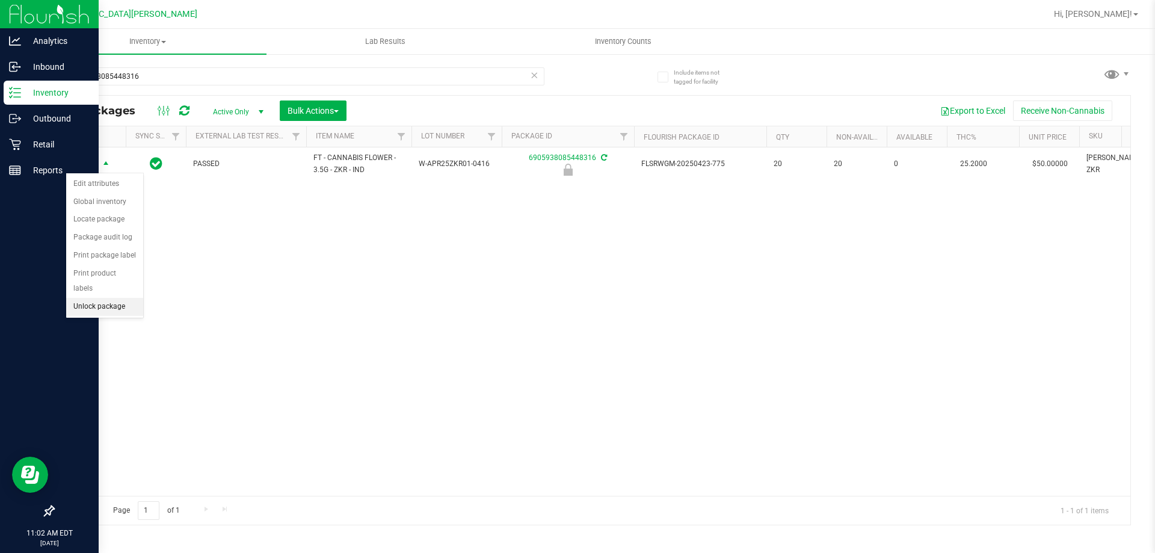
click at [109, 298] on li "Unlock package" at bounding box center [104, 307] width 77 height 18
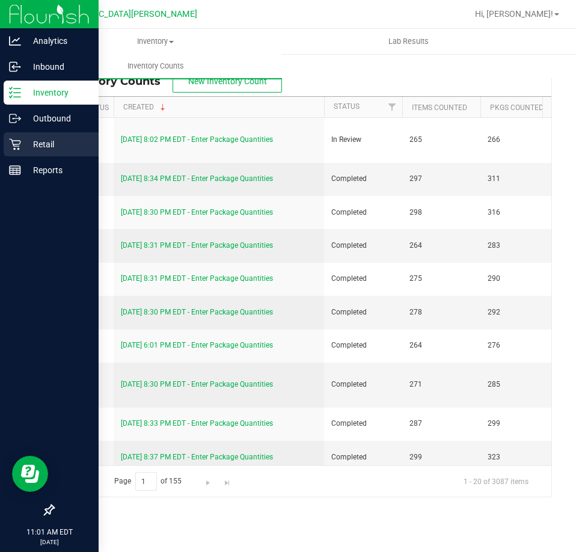
click at [23, 144] on p "Retail" at bounding box center [57, 144] width 72 height 14
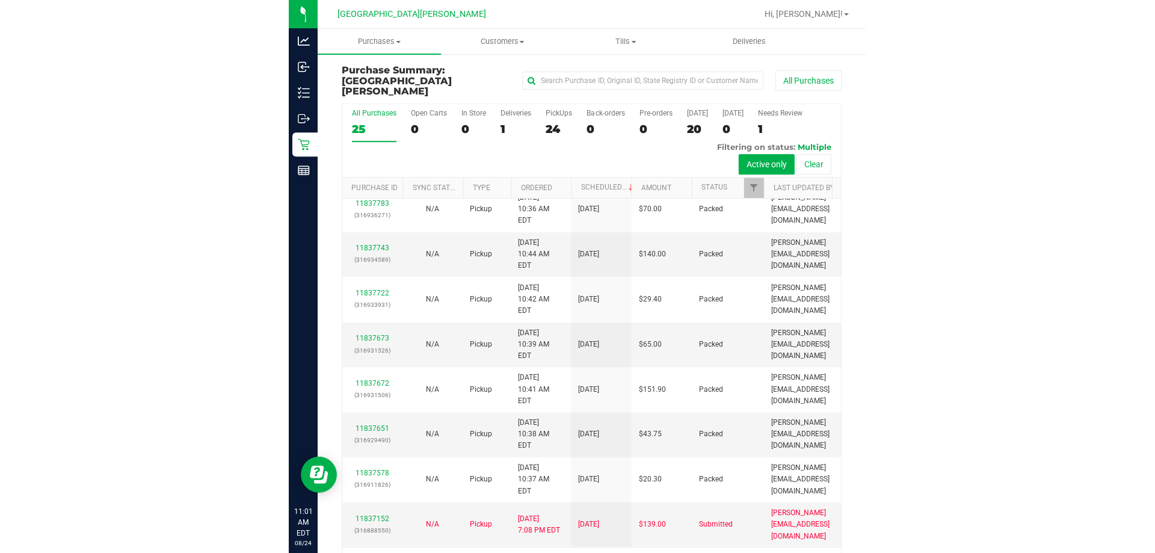
scroll to position [858, 0]
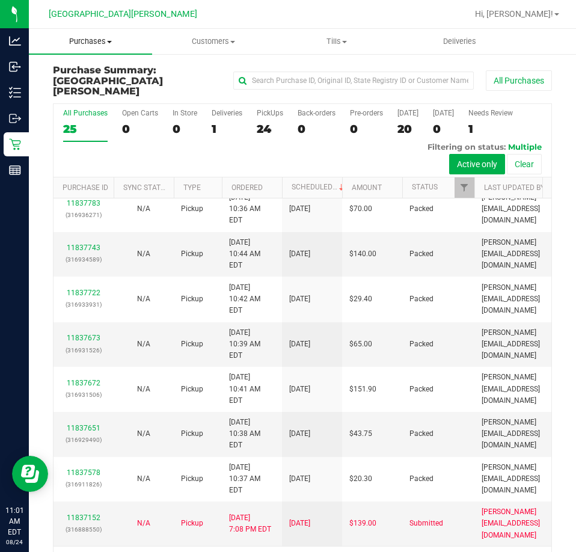
click at [103, 45] on span "Purchases" at bounding box center [90, 41] width 123 height 11
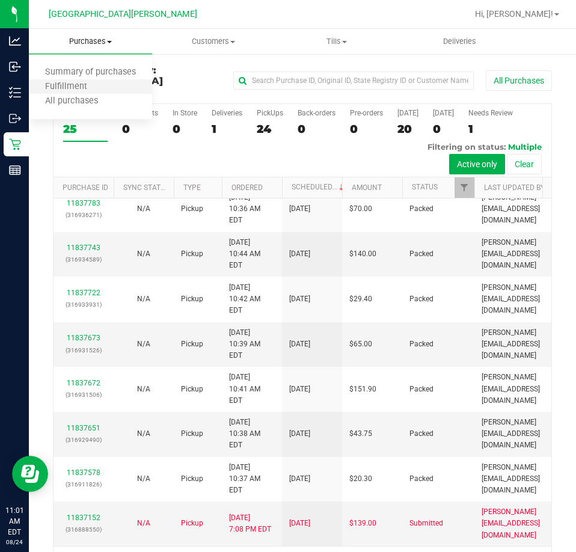
click at [88, 81] on li "Fulfillment" at bounding box center [90, 87] width 123 height 14
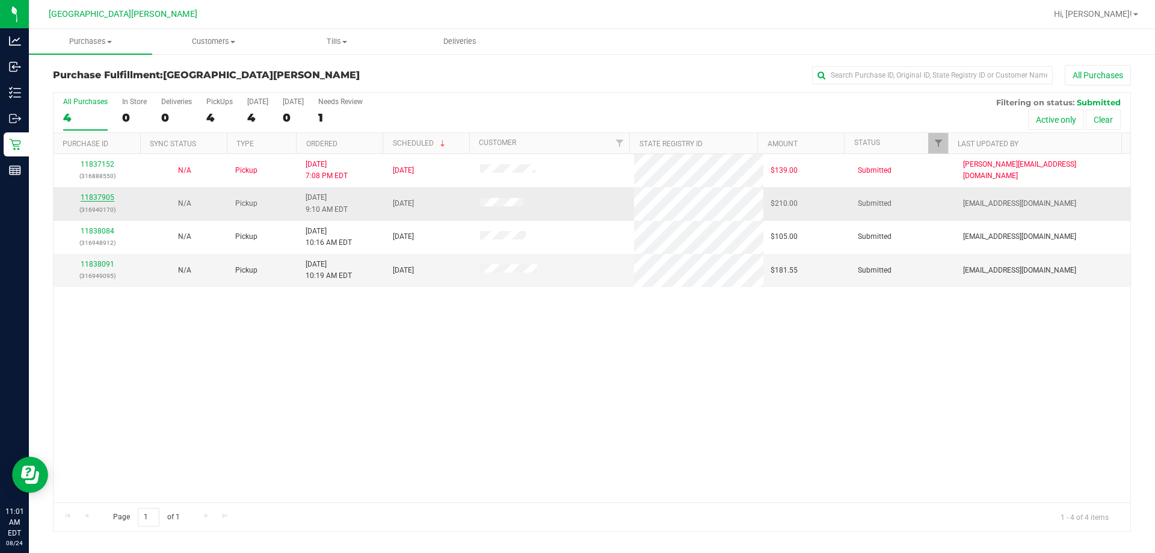
click at [105, 200] on link "11837905" at bounding box center [98, 197] width 34 height 8
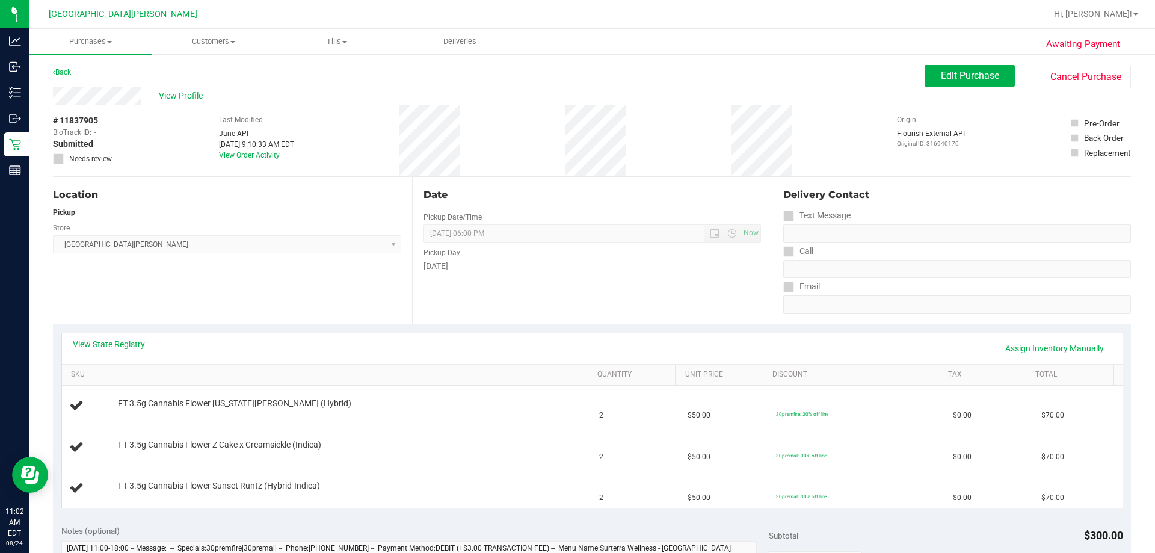
click at [198, 305] on div "Location Pickup Store [GEOGRAPHIC_DATA][PERSON_NAME] Select Store [PERSON_NAME]…" at bounding box center [232, 250] width 359 height 147
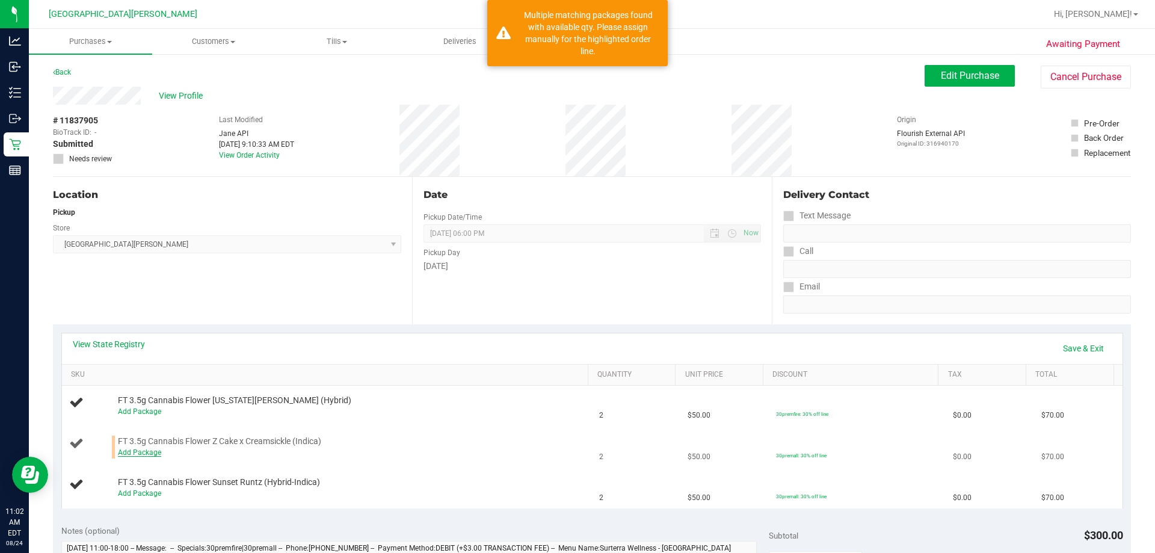
click at [145, 454] on link "Add Package" at bounding box center [139, 452] width 43 height 8
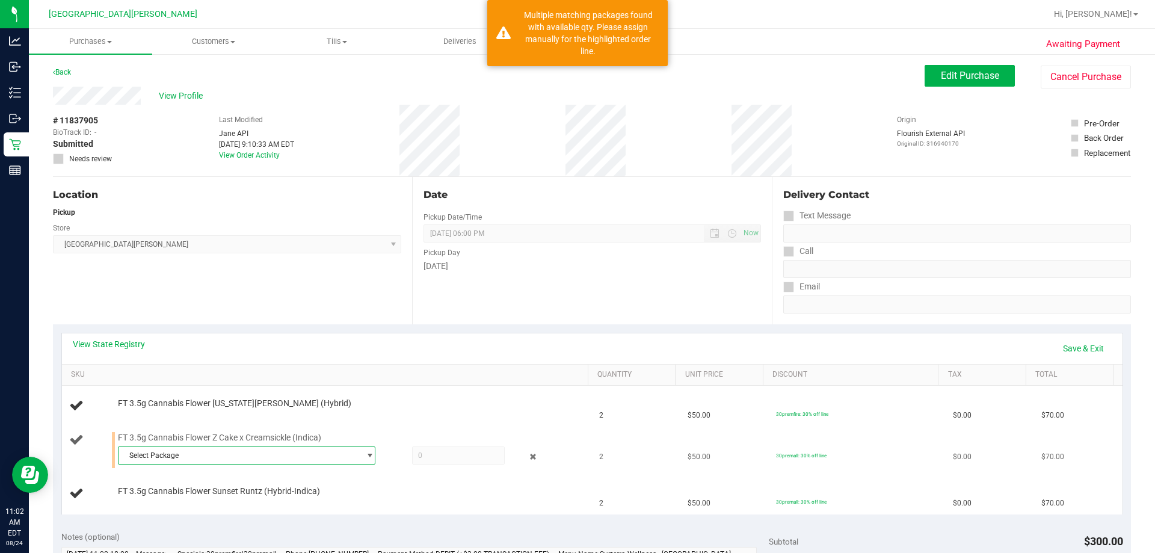
click at [183, 455] on span "Select Package" at bounding box center [239, 455] width 241 height 17
click at [220, 510] on li "9949503535703439 ( W-APR25ZKR01-0416 | orig: FLSRWGM-20250423-719 )" at bounding box center [243, 504] width 251 height 17
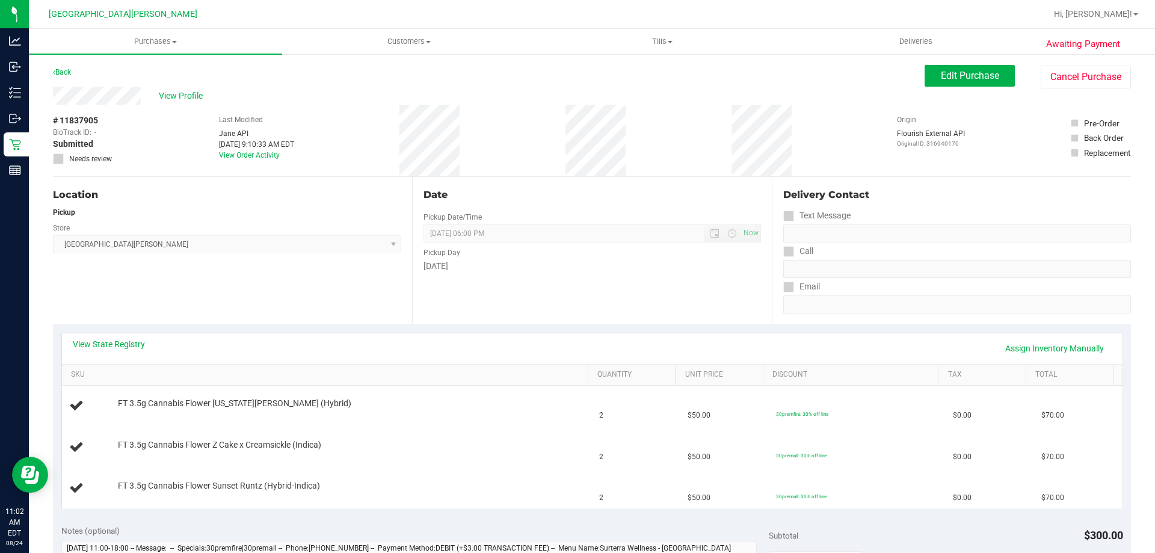
click at [219, 319] on div "Location Pickup Store [GEOGRAPHIC_DATA][PERSON_NAME] Select Store [PERSON_NAME]…" at bounding box center [232, 250] width 359 height 147
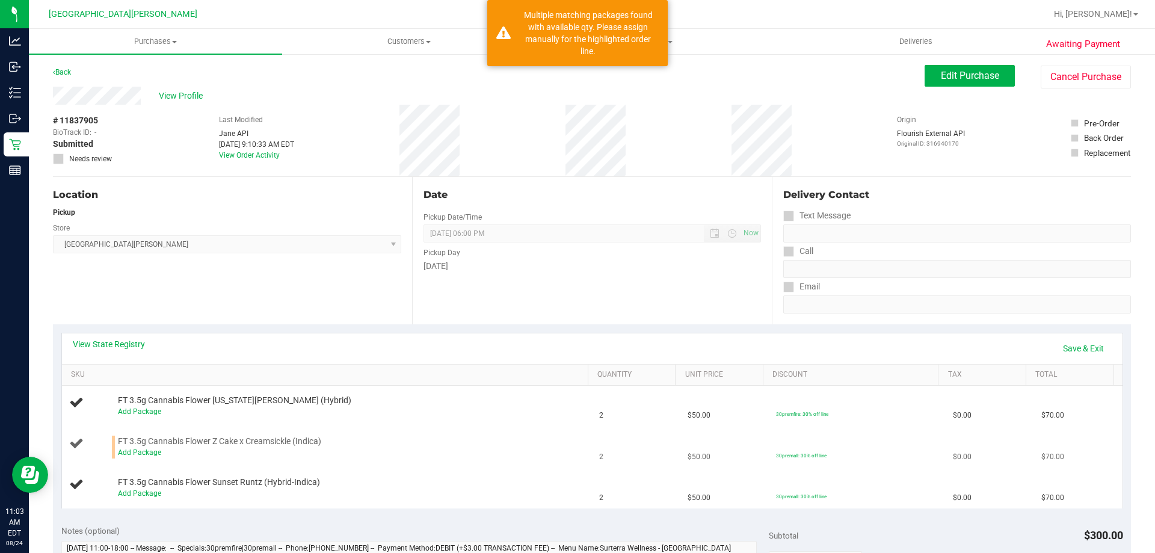
click at [141, 457] on div "Add Package" at bounding box center [350, 452] width 464 height 11
click at [150, 452] on link "Add Package" at bounding box center [139, 452] width 43 height 8
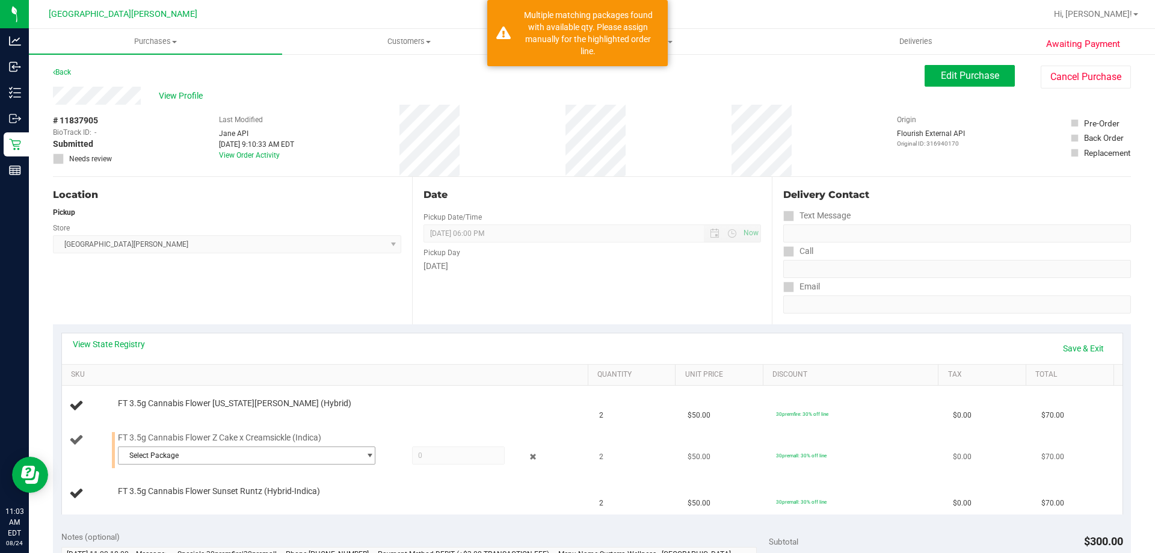
click at [197, 453] on span "Select Package" at bounding box center [239, 455] width 241 height 17
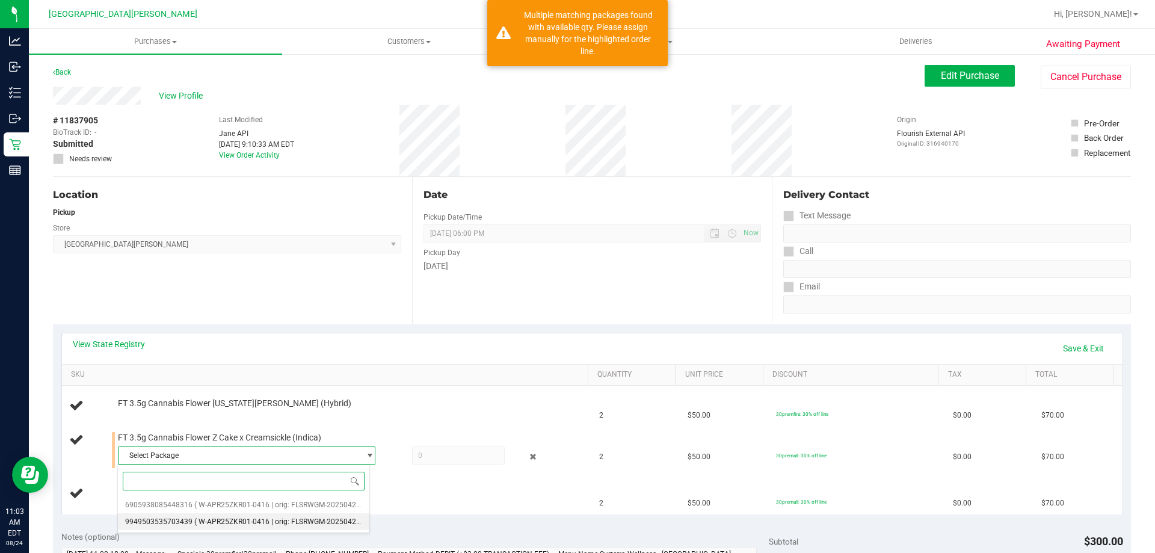
click at [211, 519] on span "( W-APR25ZKR01-0416 | orig: FLSRWGM-20250423-719 )" at bounding box center [286, 521] width 185 height 8
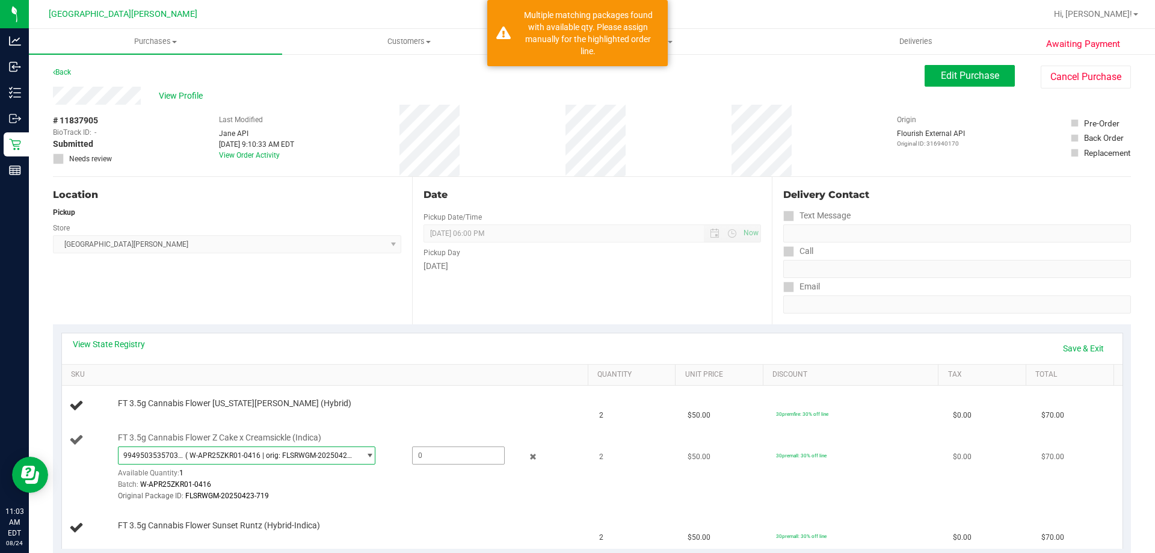
click at [439, 456] on span at bounding box center [458, 455] width 93 height 18
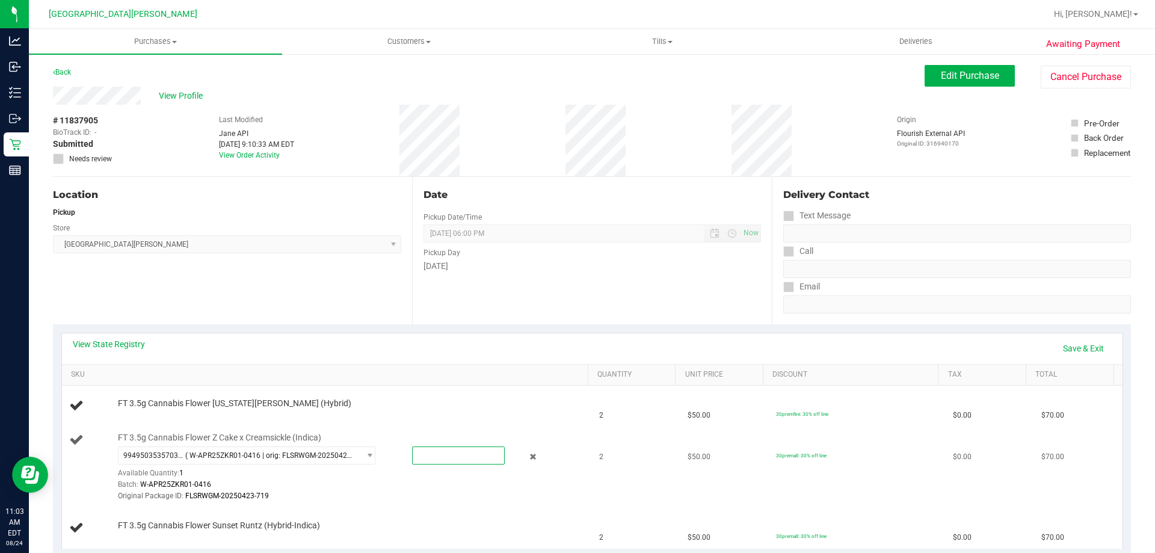
type input "1"
type input "1.0000"
click at [442, 424] on td "FT 3.5g Cannabis Flower [US_STATE][PERSON_NAME] (Hybrid)" at bounding box center [327, 406] width 531 height 41
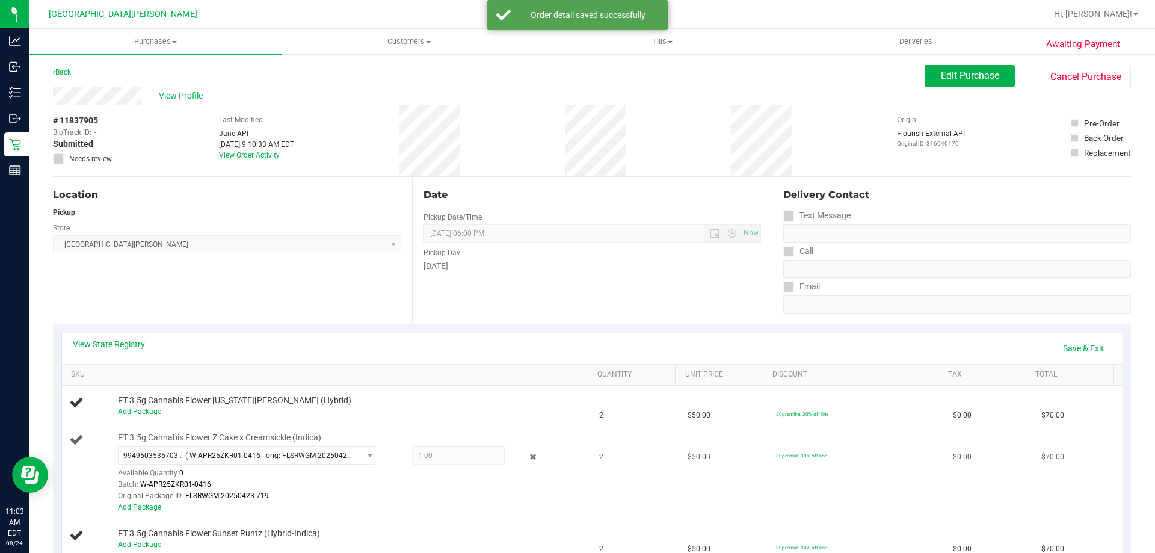
click at [149, 507] on link "Add Package" at bounding box center [139, 507] width 43 height 8
click at [264, 514] on span "Select Package" at bounding box center [239, 513] width 241 height 17
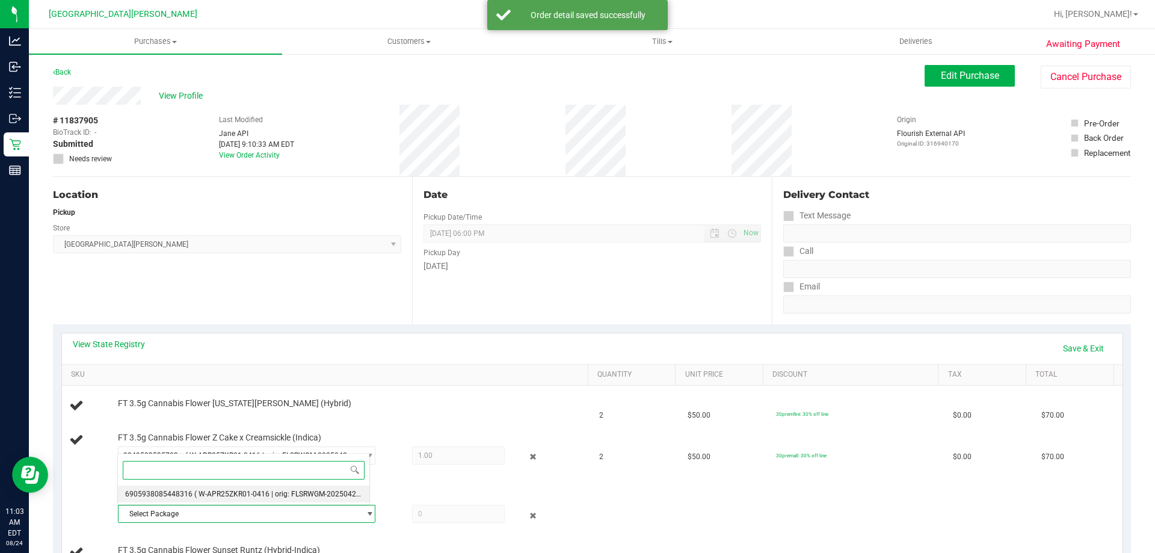
click at [288, 493] on span "( W-APR25ZKR01-0416 | orig: FLSRWGM-20250423-775 )" at bounding box center [286, 494] width 185 height 8
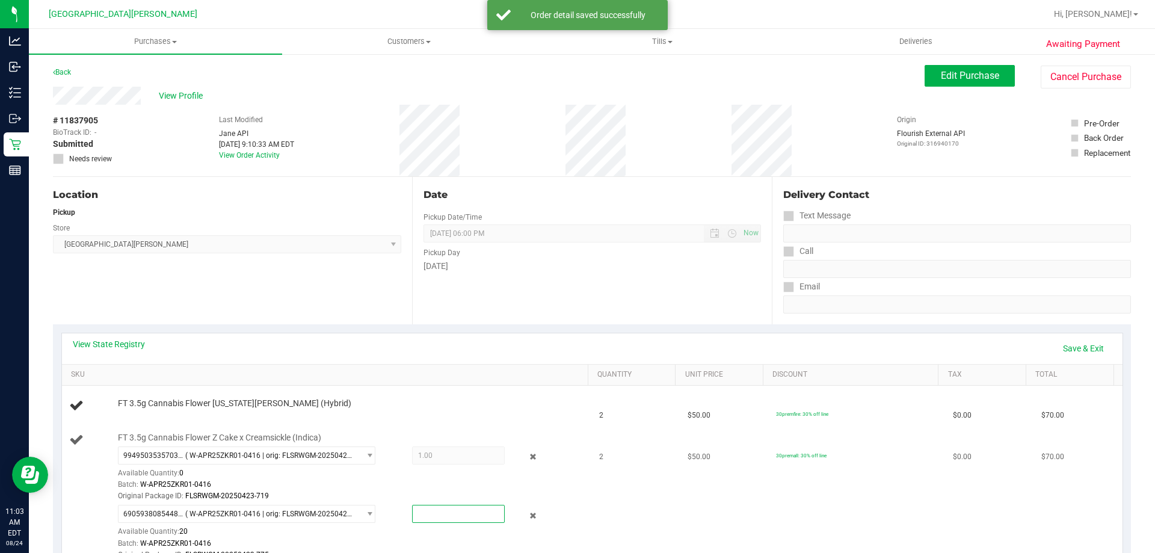
click at [473, 512] on span at bounding box center [458, 514] width 93 height 18
type input "1"
type input "1.0000"
click at [463, 378] on link "SKU" at bounding box center [327, 375] width 512 height 10
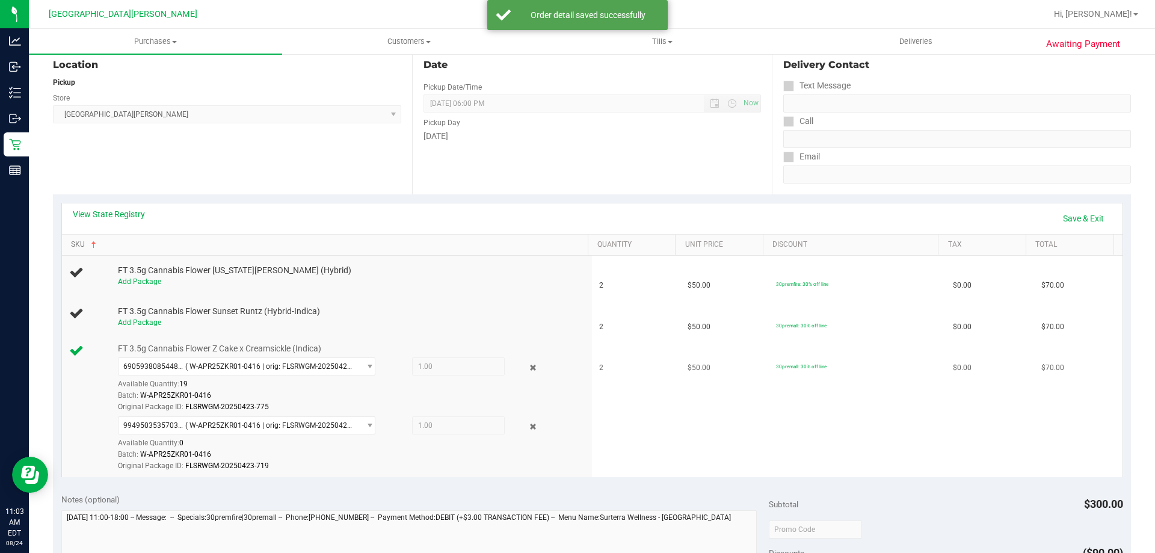
scroll to position [180, 0]
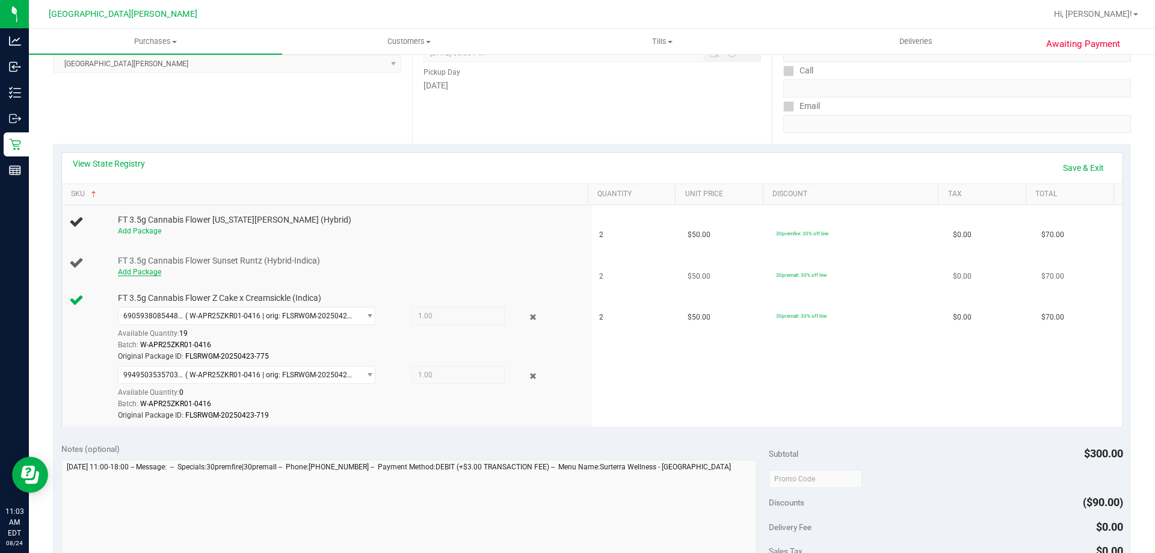
click at [140, 273] on link "Add Package" at bounding box center [139, 272] width 43 height 8
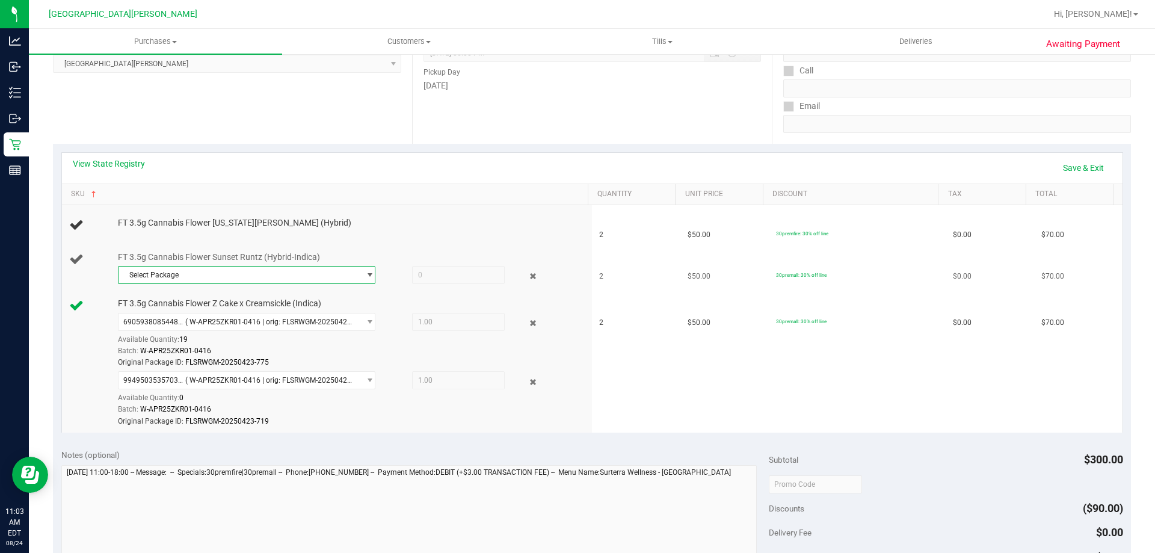
click at [175, 277] on span "Select Package" at bounding box center [239, 274] width 241 height 17
click at [201, 328] on span "( W-AUG25SRZ01-0812 | orig: FLSRWGM-20250817-050 )" at bounding box center [286, 324] width 185 height 8
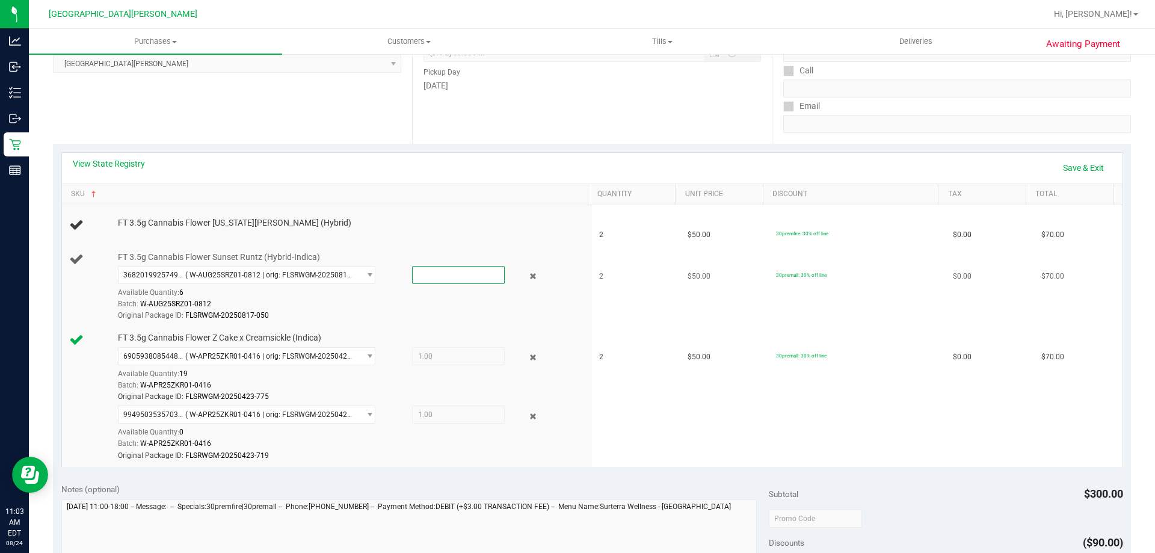
click at [417, 283] on span at bounding box center [458, 275] width 93 height 18
type input "2"
type input "2.0000"
click at [391, 230] on div "FT 3.5g Cannabis Flower [US_STATE][PERSON_NAME] (Hybrid)" at bounding box center [327, 225] width 516 height 16
click at [150, 231] on link "Add Package" at bounding box center [139, 231] width 43 height 8
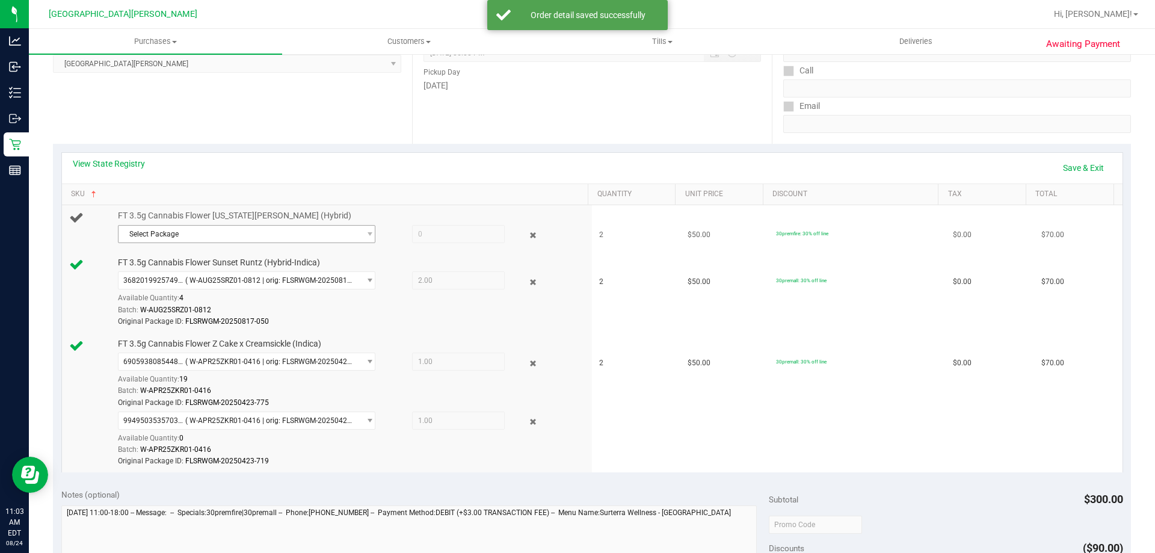
click at [219, 234] on span "Select Package" at bounding box center [239, 234] width 241 height 17
click at [240, 279] on li "9397480710896144 ( W-JUL25GRZ01-0730 | orig: FLSRWGM-20250806-1739 )" at bounding box center [243, 283] width 251 height 17
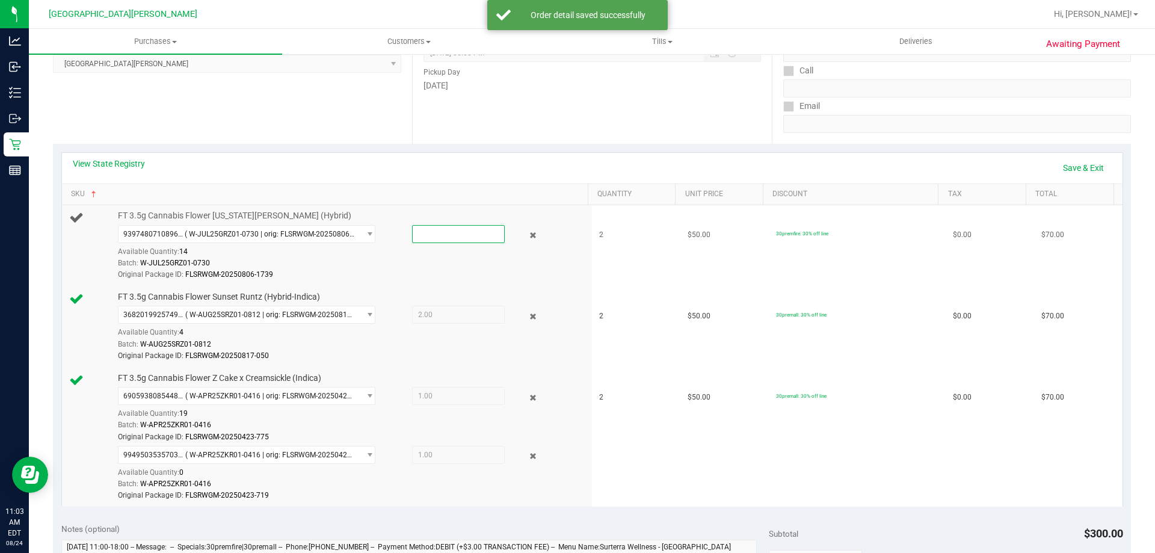
click at [455, 239] on span at bounding box center [458, 234] width 93 height 18
type input "2"
type input "2.0000"
click at [506, 140] on div "Date Pickup Date/Time 08/24/2025 Now 08/24/2025 06:00 PM Now Pickup Day Sunday" at bounding box center [591, 69] width 359 height 147
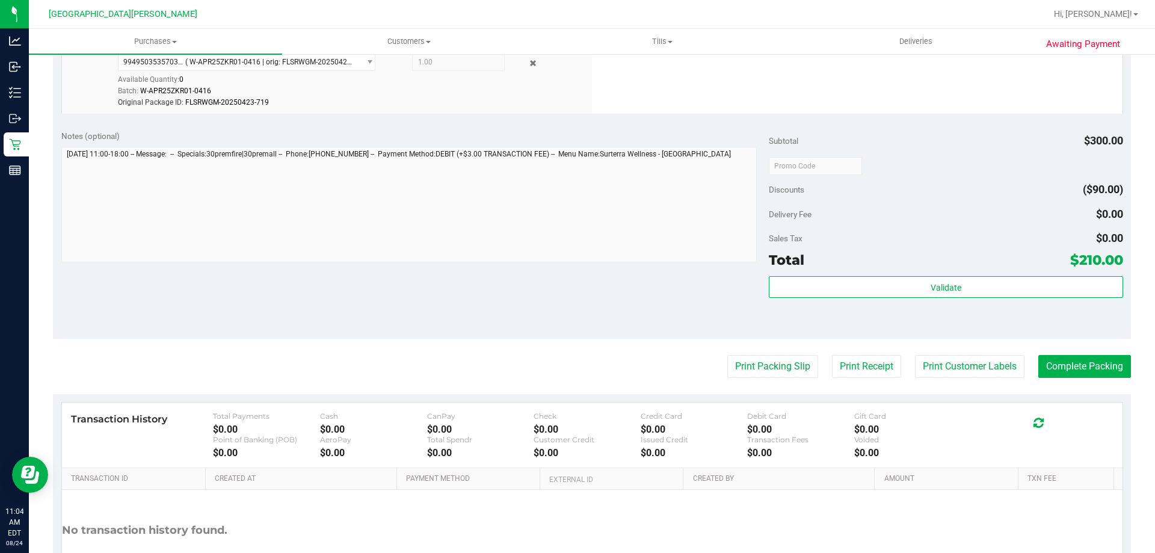
scroll to position [602, 0]
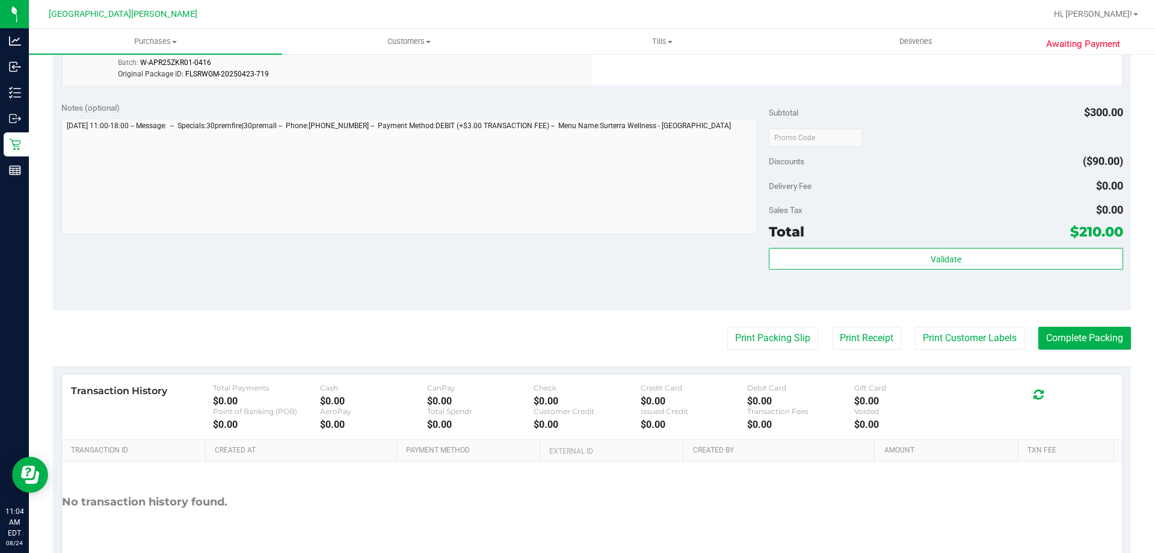
click at [804, 246] on div "Subtotal $300.00 Discounts ($90.00) Delivery Fee $0.00 Sales Tax $0.00 Total $2…" at bounding box center [946, 202] width 354 height 200
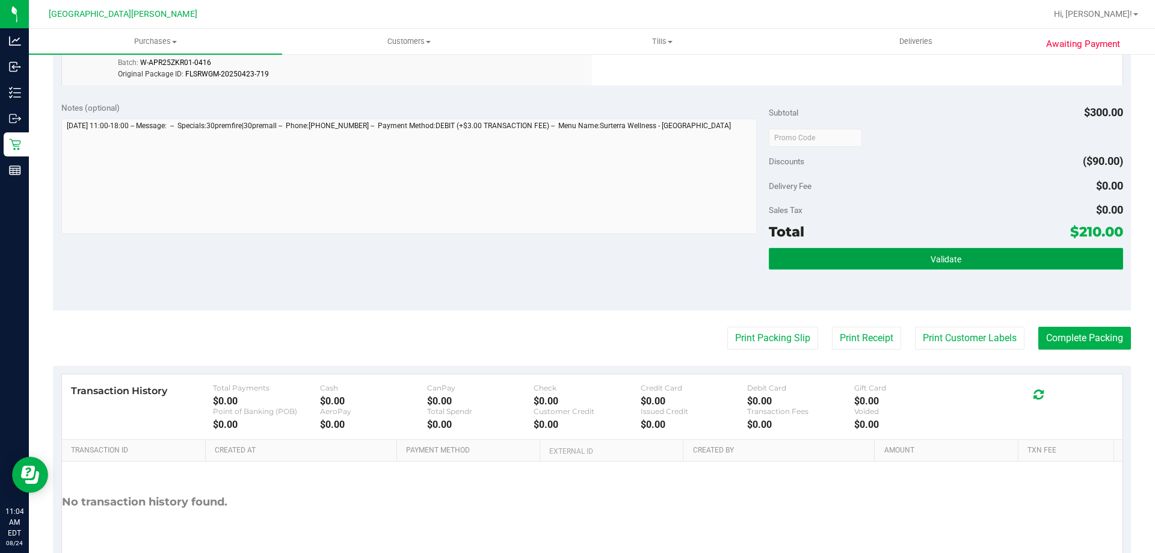
click at [804, 249] on button "Validate" at bounding box center [946, 259] width 354 height 22
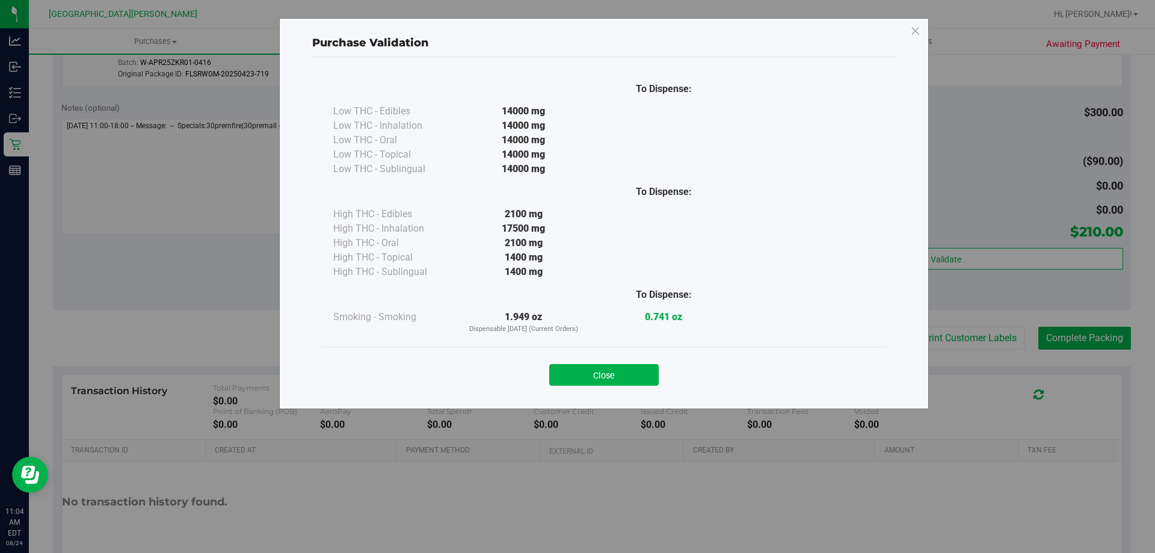
click at [592, 386] on div "Close" at bounding box center [603, 371] width 565 height 49
click at [599, 377] on button "Close" at bounding box center [603, 375] width 109 height 22
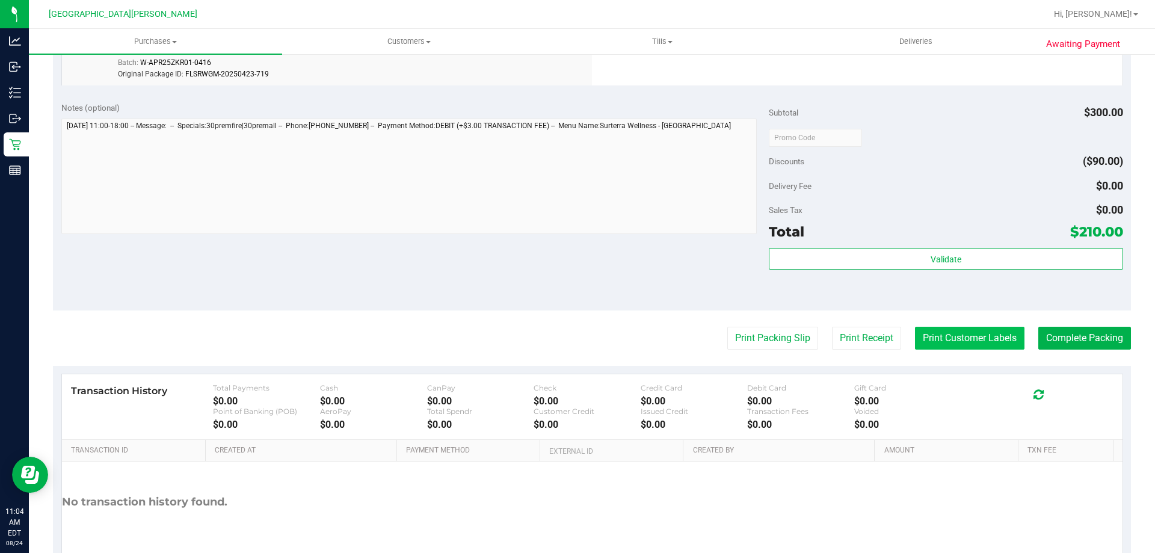
click at [930, 339] on button "Print Customer Labels" at bounding box center [969, 338] width 109 height 23
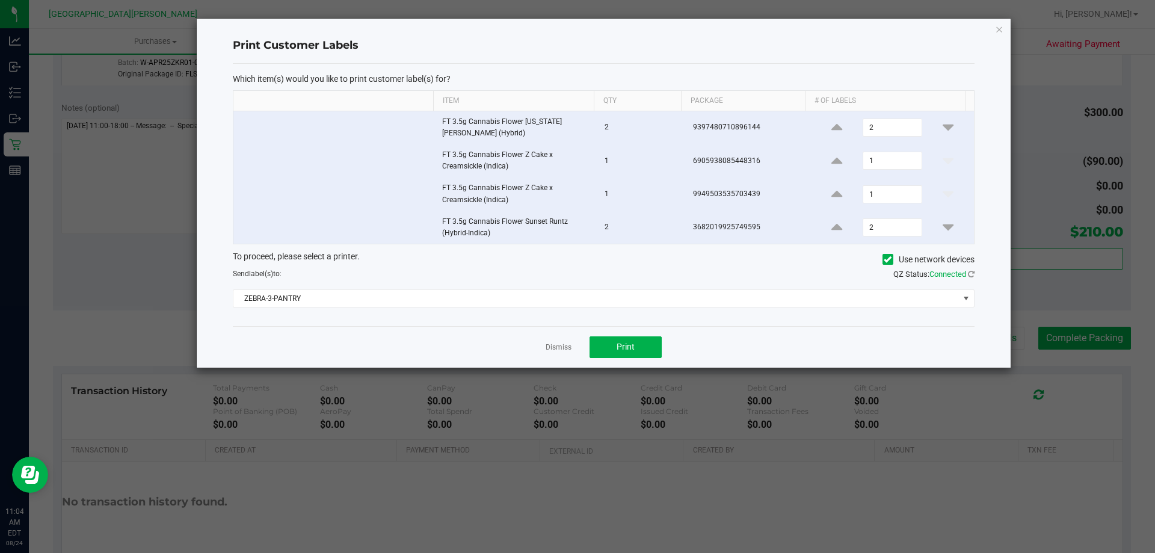
click at [662, 348] on div "Dismiss Print" at bounding box center [604, 347] width 742 height 42
click at [630, 351] on span "Print" at bounding box center [626, 347] width 18 height 10
click at [565, 347] on link "Dismiss" at bounding box center [559, 347] width 26 height 10
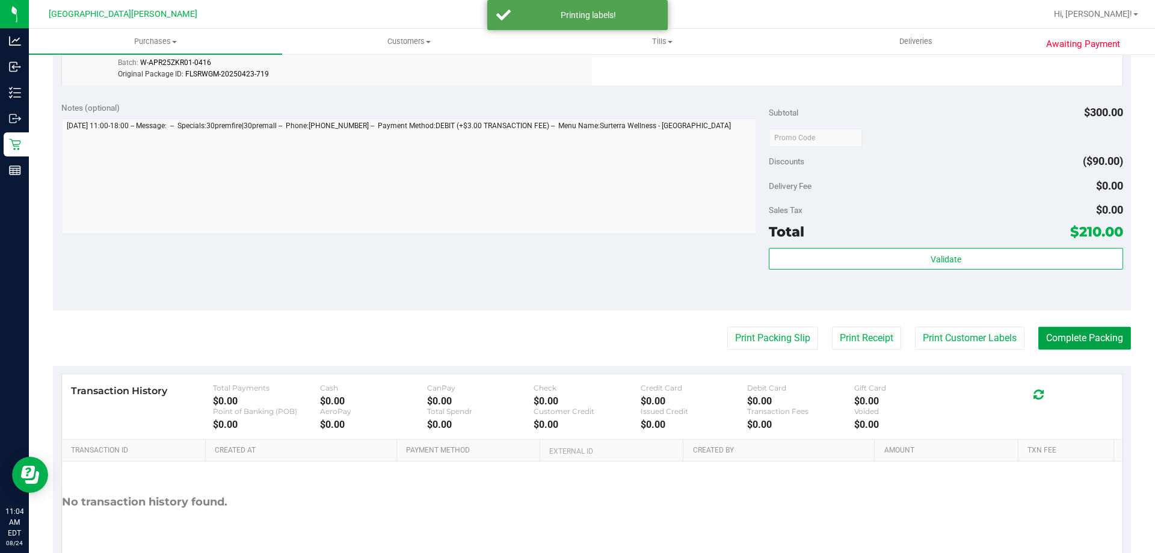
click at [1095, 334] on button "Complete Packing" at bounding box center [1084, 338] width 93 height 23
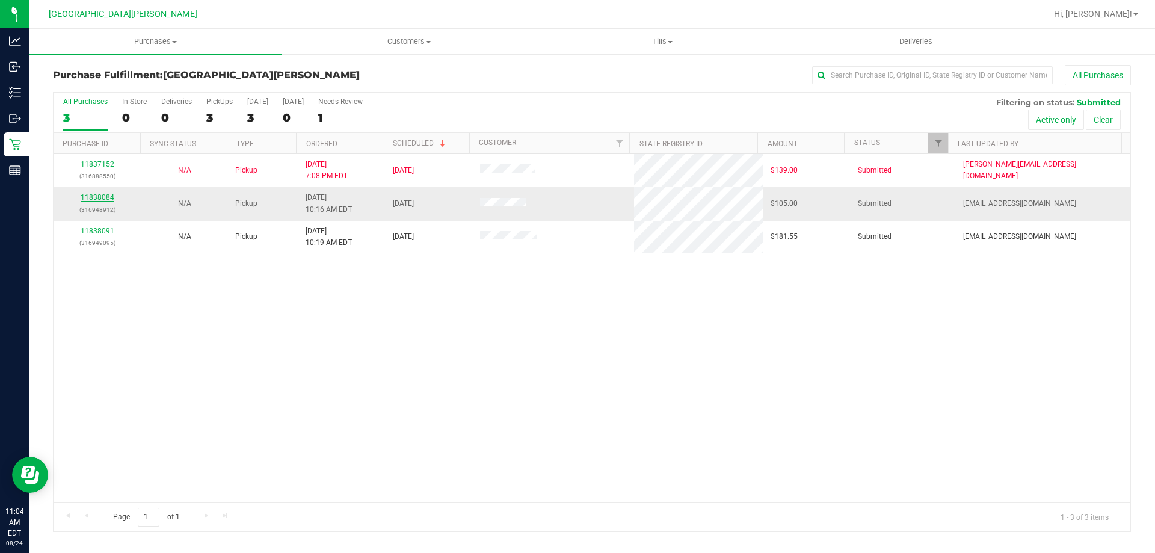
click at [99, 199] on link "11838084" at bounding box center [98, 197] width 34 height 8
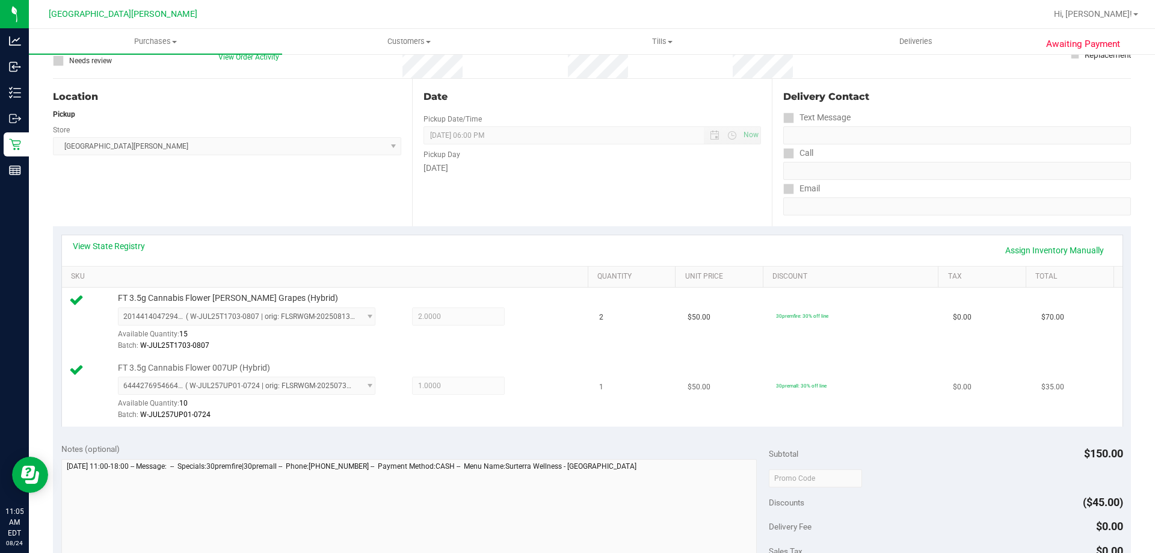
scroll to position [180, 0]
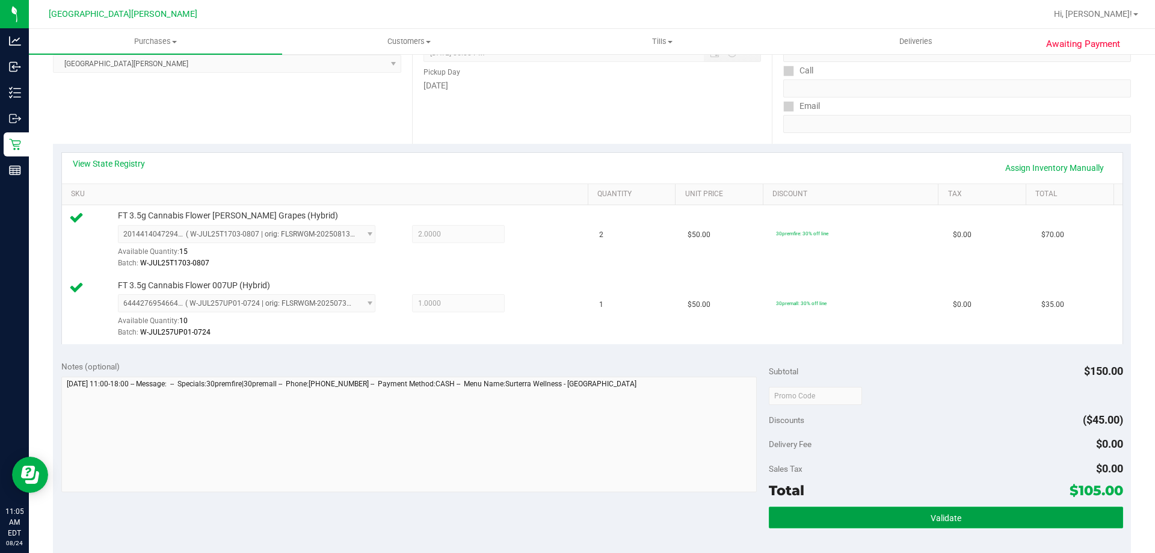
click at [807, 509] on button "Validate" at bounding box center [946, 518] width 354 height 22
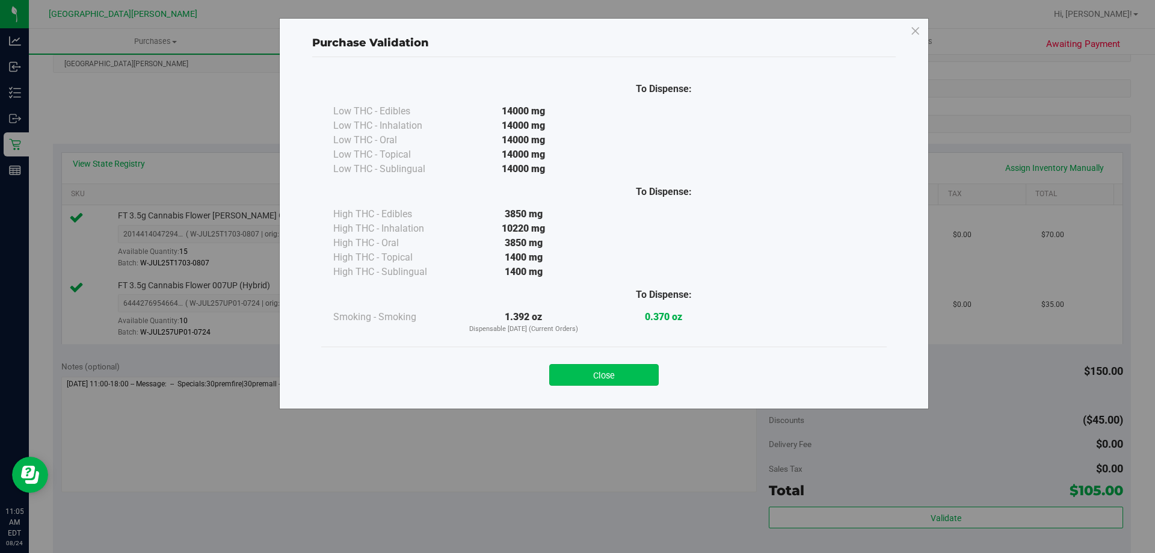
click at [623, 371] on button "Close" at bounding box center [603, 375] width 109 height 22
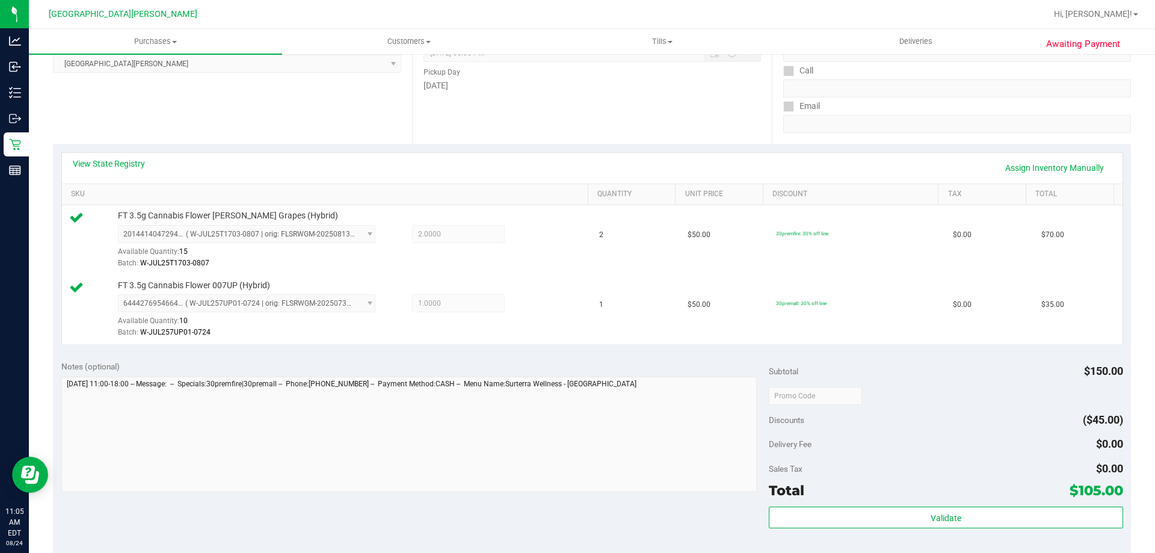
scroll to position [421, 0]
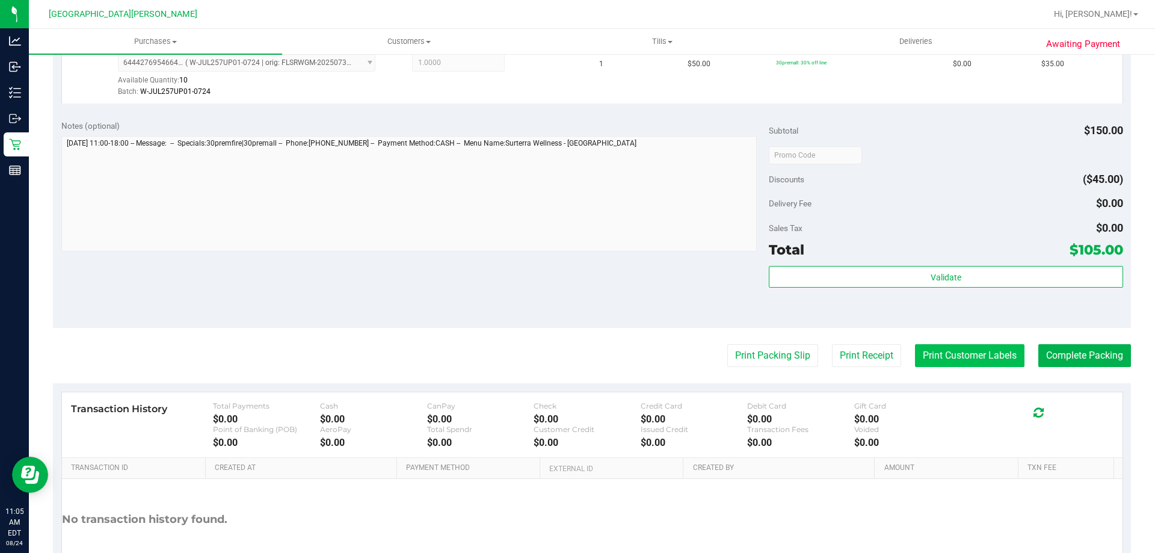
click at [966, 352] on button "Print Customer Labels" at bounding box center [969, 355] width 109 height 23
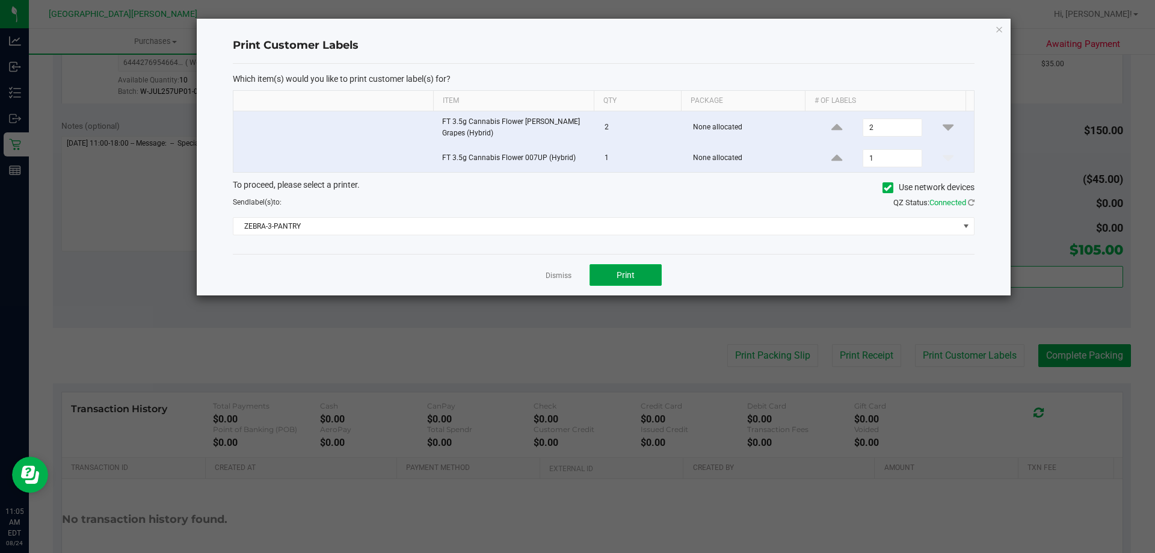
click at [624, 281] on button "Print" at bounding box center [626, 275] width 72 height 22
drag, startPoint x: 558, startPoint y: 275, endPoint x: 799, endPoint y: 331, distance: 247.6
click at [558, 276] on link "Dismiss" at bounding box center [559, 276] width 26 height 10
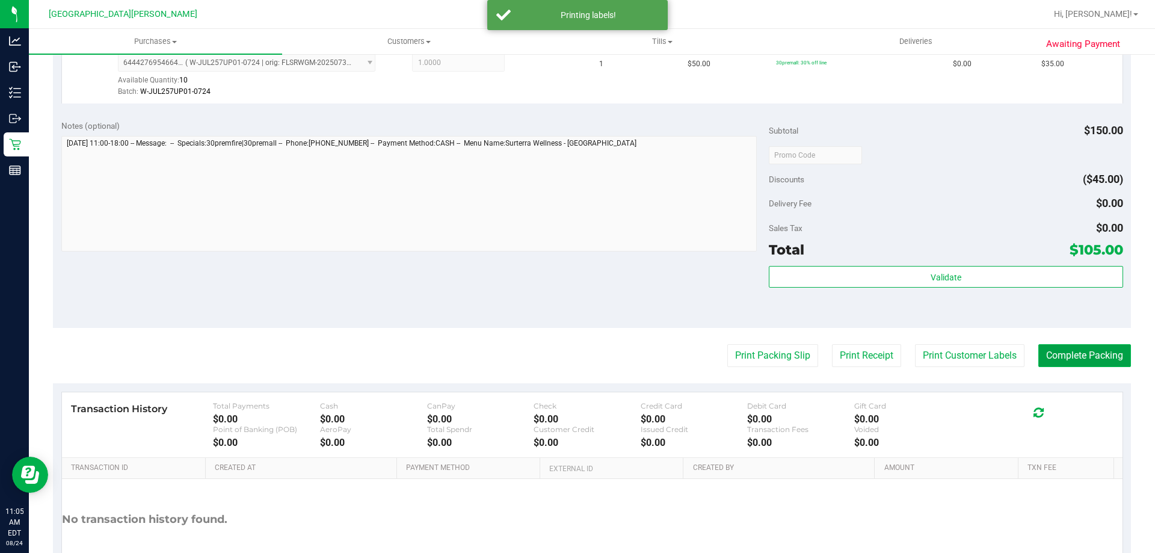
click at [1044, 356] on button "Complete Packing" at bounding box center [1084, 355] width 93 height 23
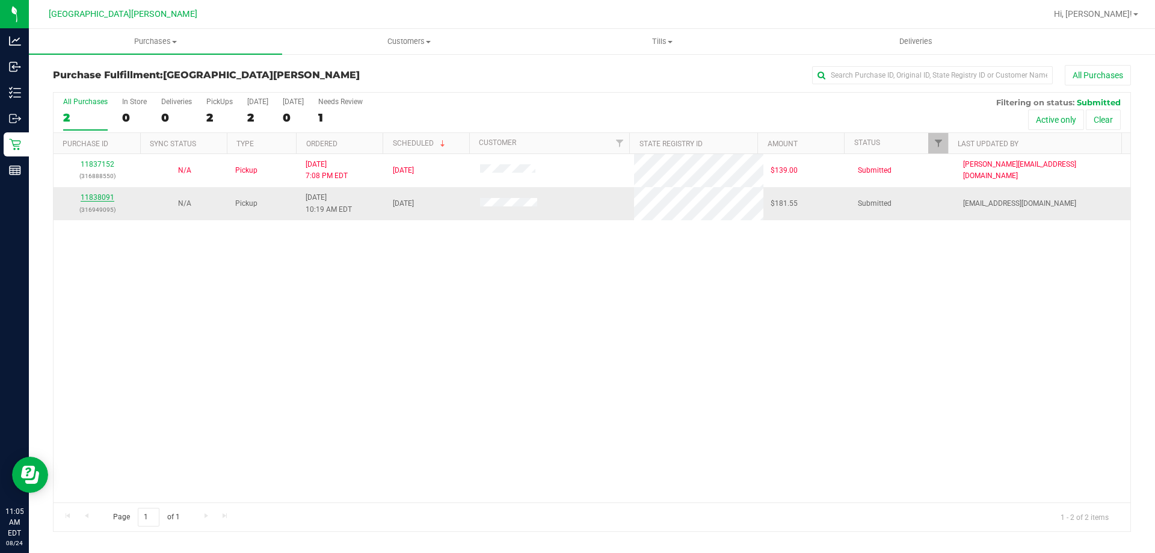
click at [103, 196] on link "11838091" at bounding box center [98, 197] width 34 height 8
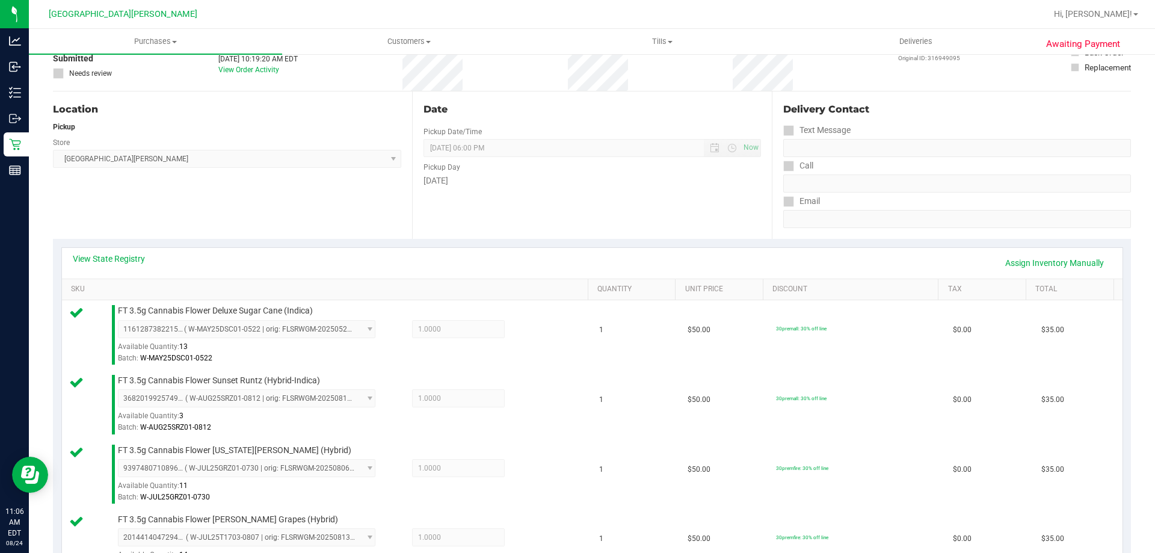
scroll to position [60, 0]
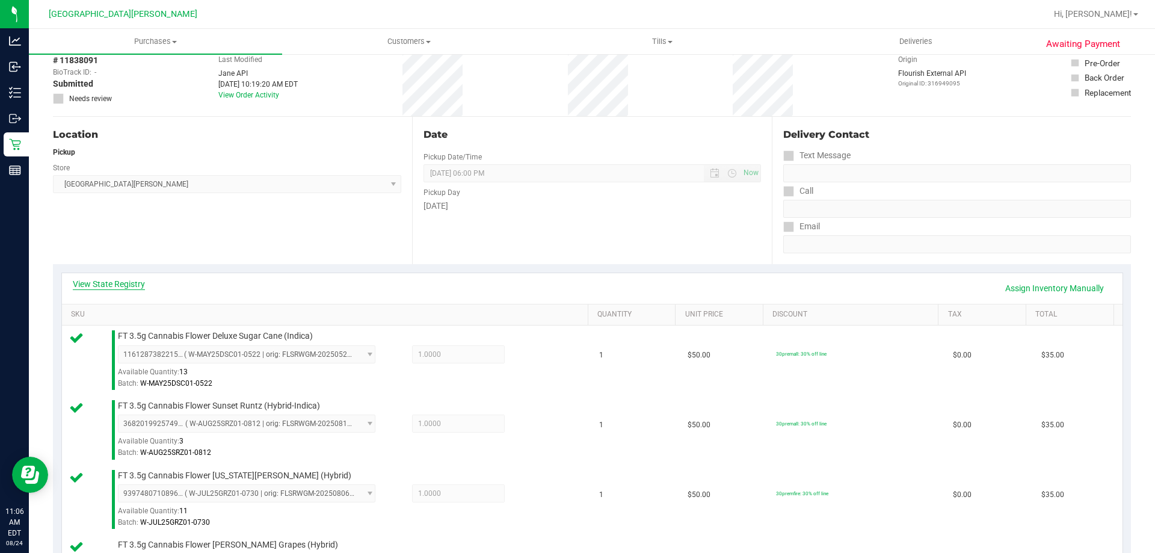
click at [108, 279] on link "View State Registry" at bounding box center [109, 284] width 72 height 12
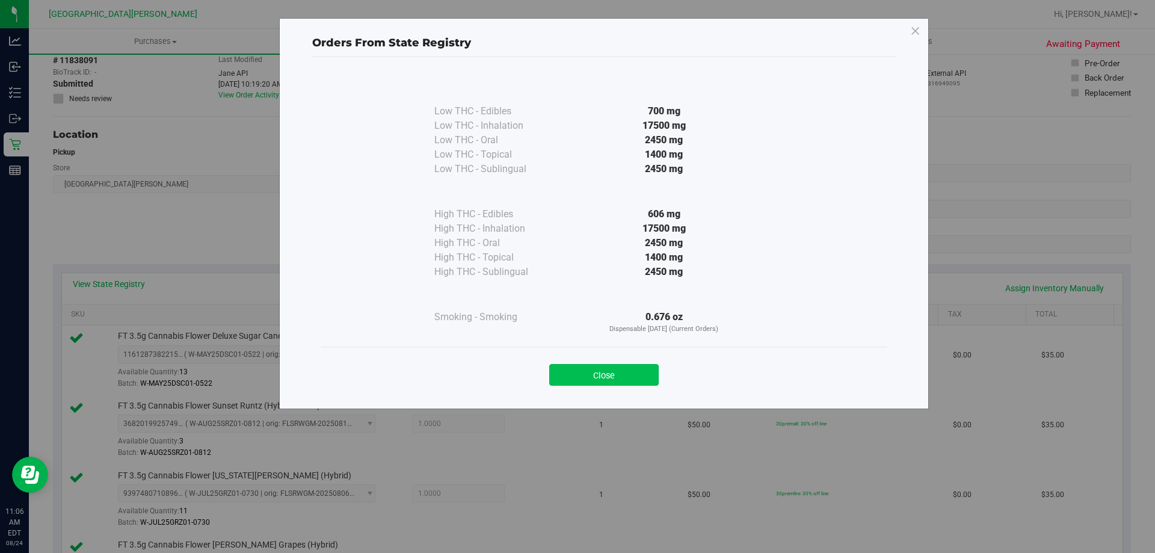
click at [568, 377] on button "Close" at bounding box center [603, 375] width 109 height 22
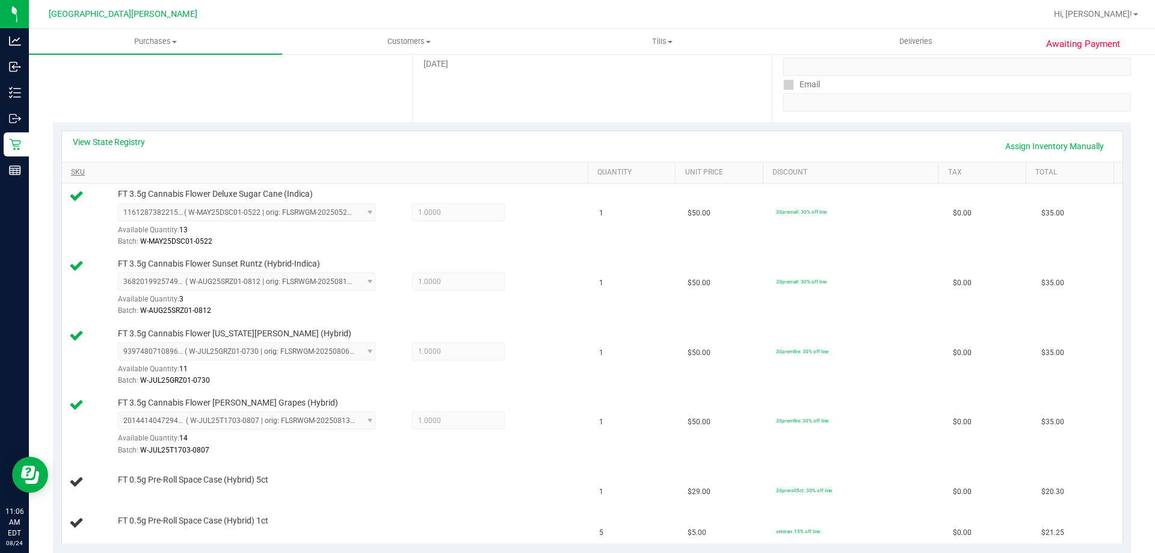
scroll to position [241, 0]
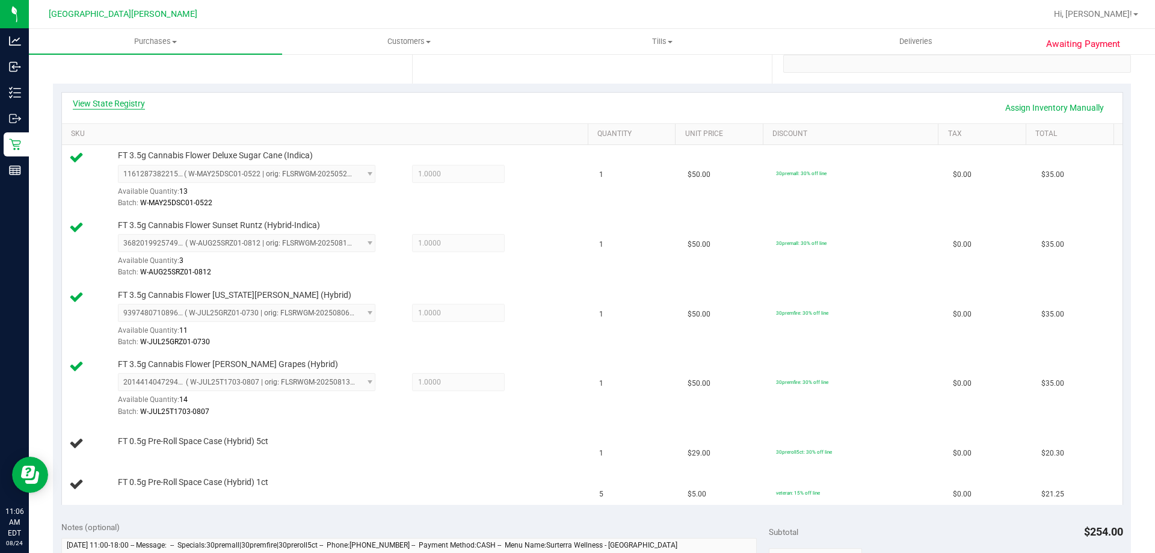
click at [131, 105] on link "View State Registry" at bounding box center [109, 103] width 72 height 12
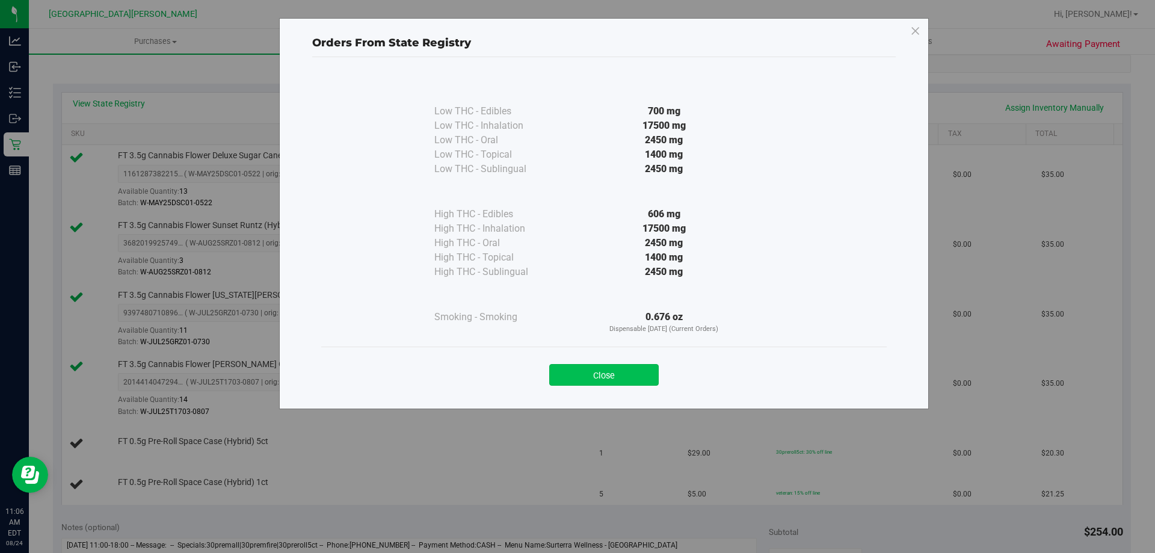
click at [625, 378] on button "Close" at bounding box center [603, 375] width 109 height 22
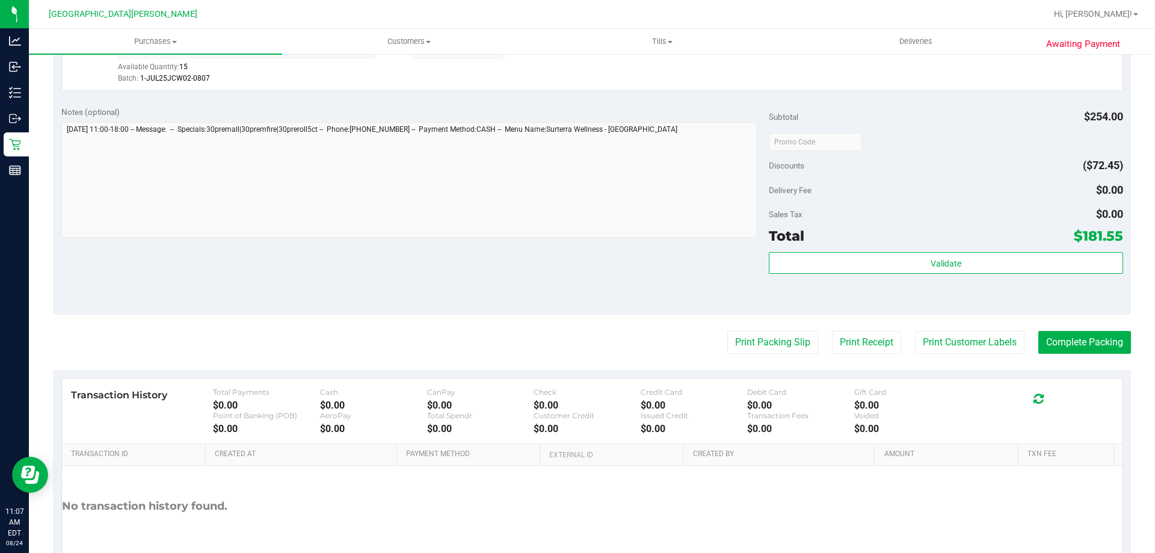
scroll to position [722, 0]
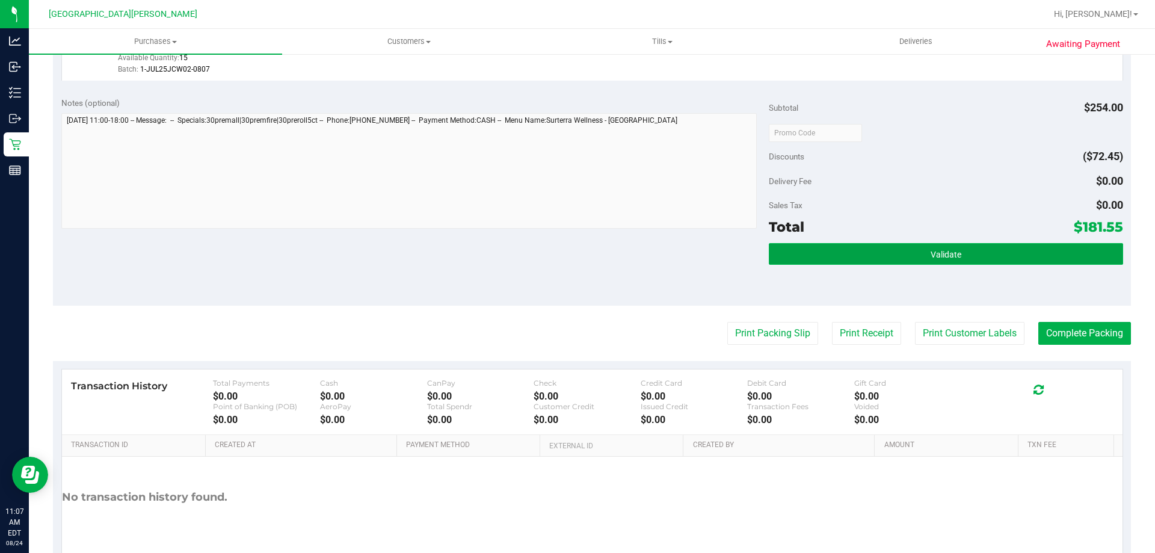
click at [858, 254] on button "Validate" at bounding box center [946, 254] width 354 height 22
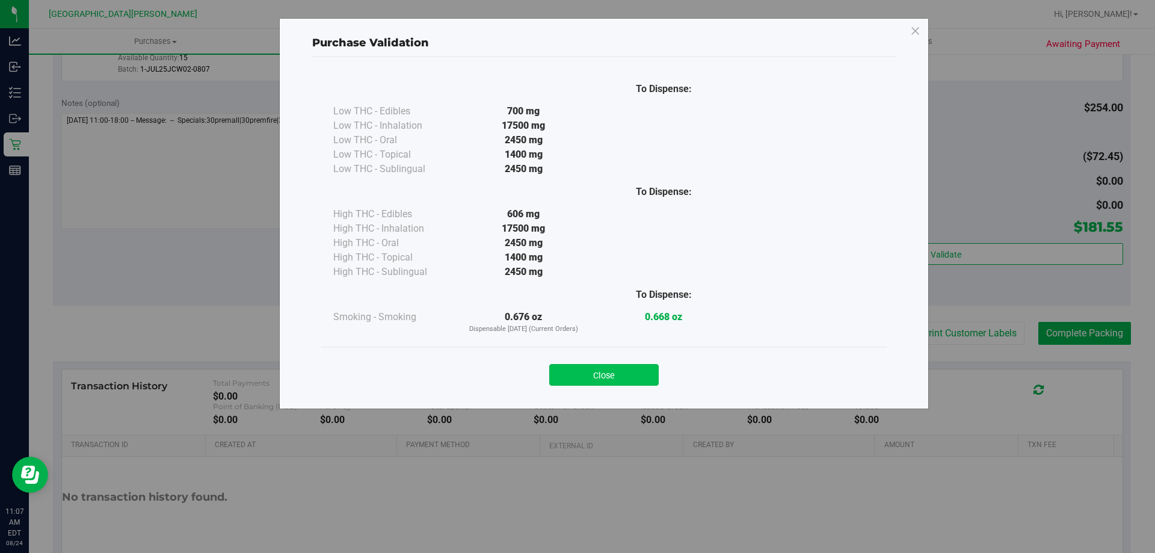
click at [621, 380] on button "Close" at bounding box center [603, 375] width 109 height 22
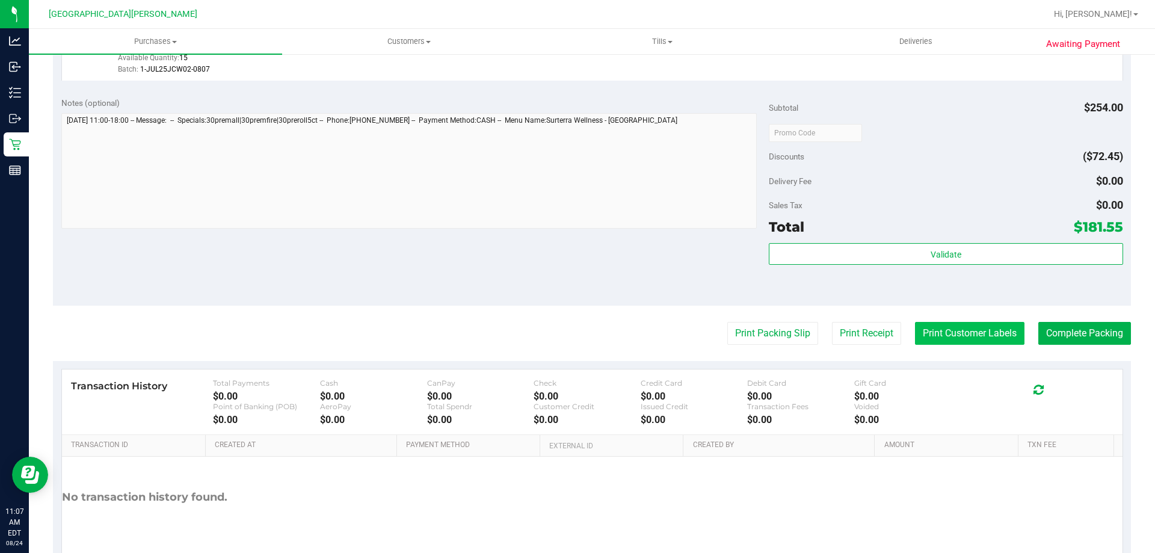
click at [938, 330] on button "Print Customer Labels" at bounding box center [969, 333] width 109 height 23
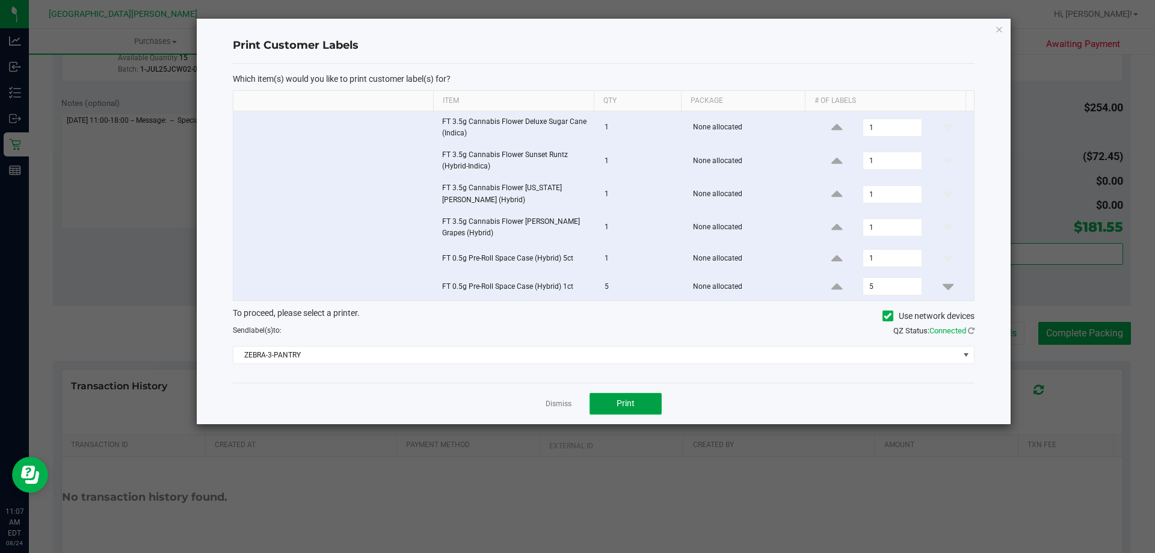
click at [620, 399] on span "Print" at bounding box center [626, 403] width 18 height 10
click at [562, 404] on link "Dismiss" at bounding box center [559, 404] width 26 height 10
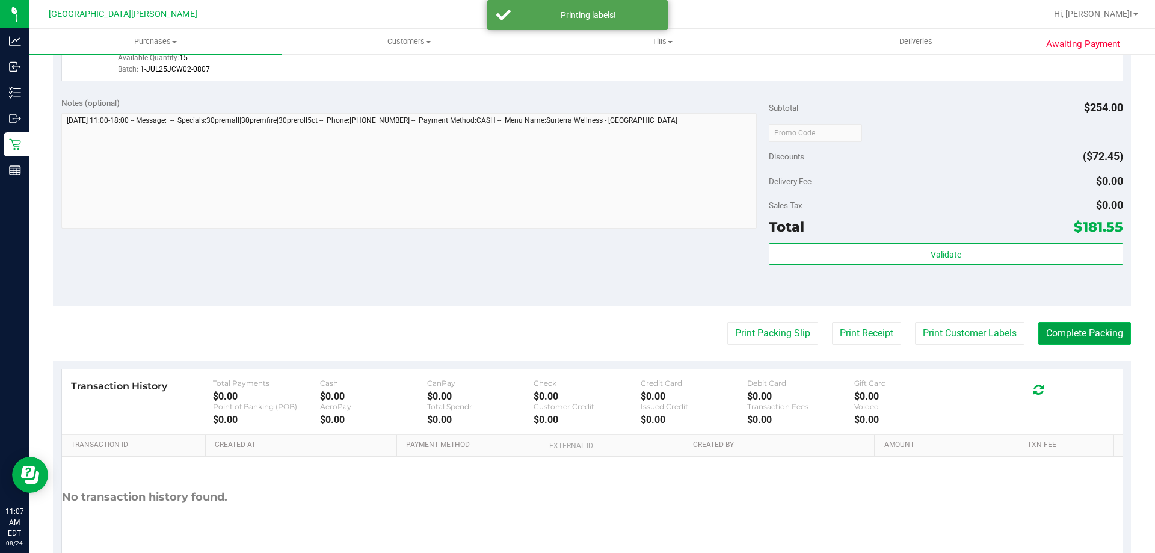
click at [1059, 325] on button "Complete Packing" at bounding box center [1084, 333] width 93 height 23
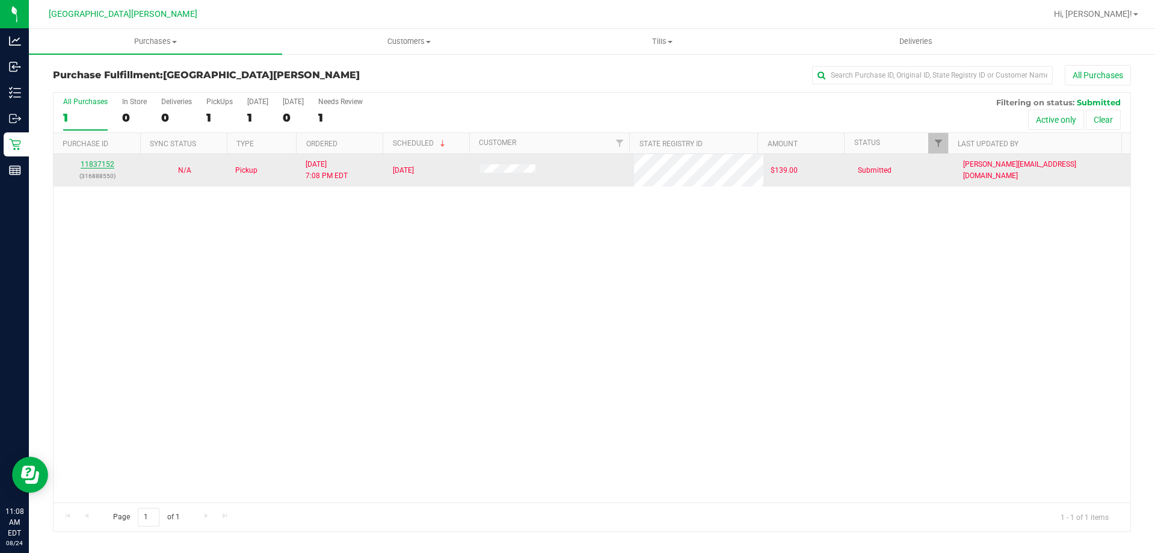
click at [109, 164] on link "11837152" at bounding box center [98, 164] width 34 height 8
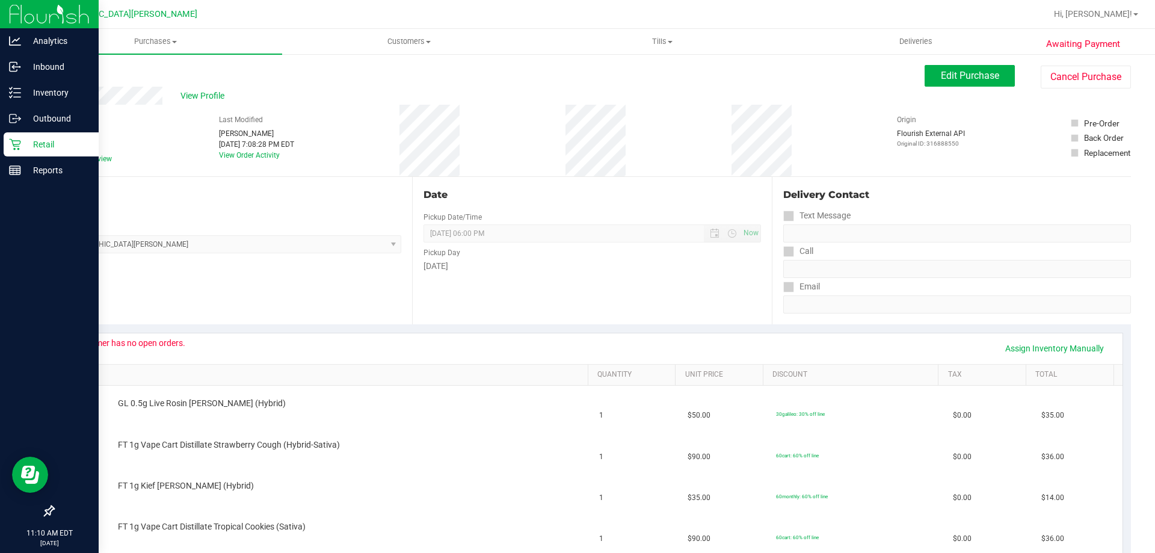
click at [13, 146] on icon at bounding box center [15, 144] width 12 height 12
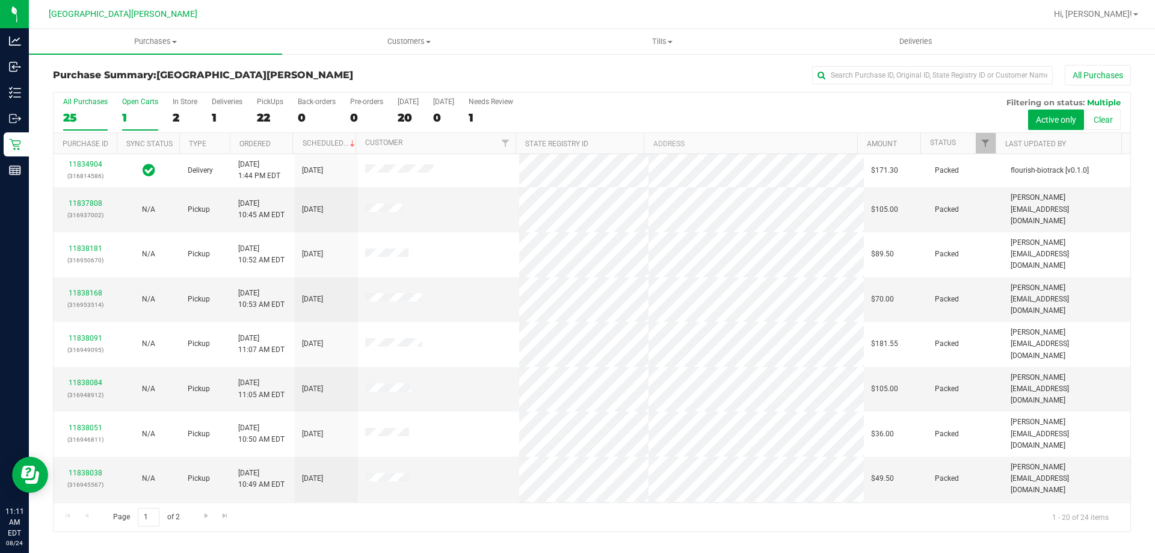
click at [143, 100] on div "Open Carts" at bounding box center [140, 101] width 36 height 8
click at [0, 0] on input "Open Carts 1" at bounding box center [0, 0] width 0 height 0
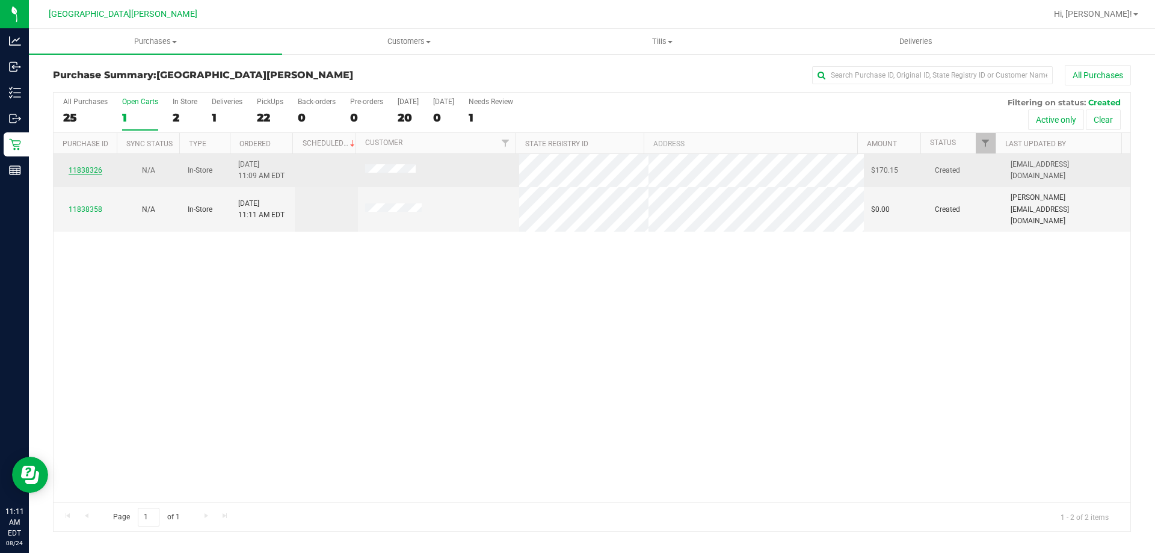
click at [86, 172] on link "11838326" at bounding box center [86, 170] width 34 height 8
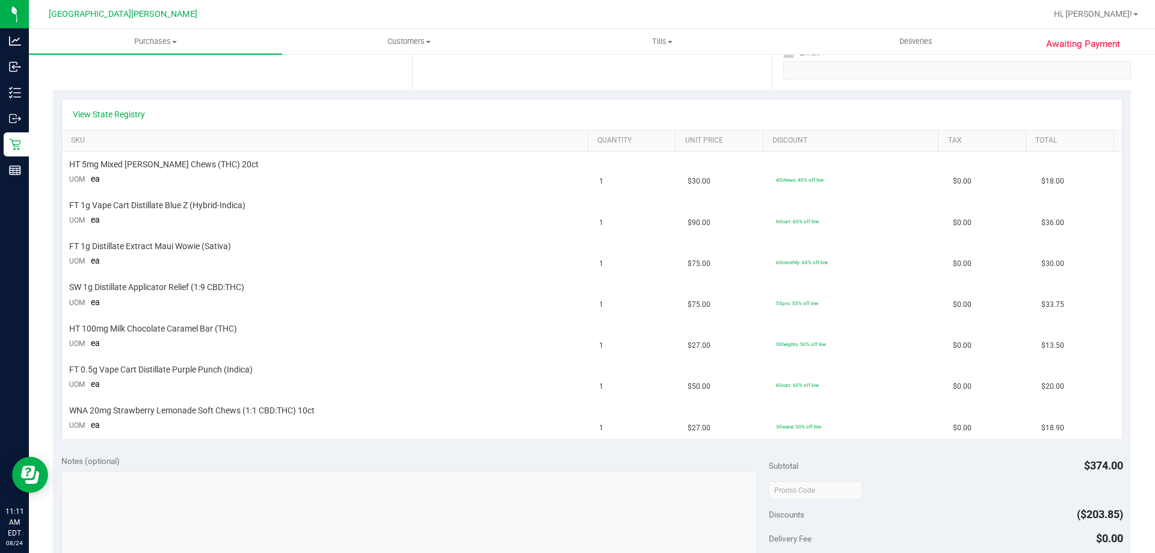
scroll to position [235, 0]
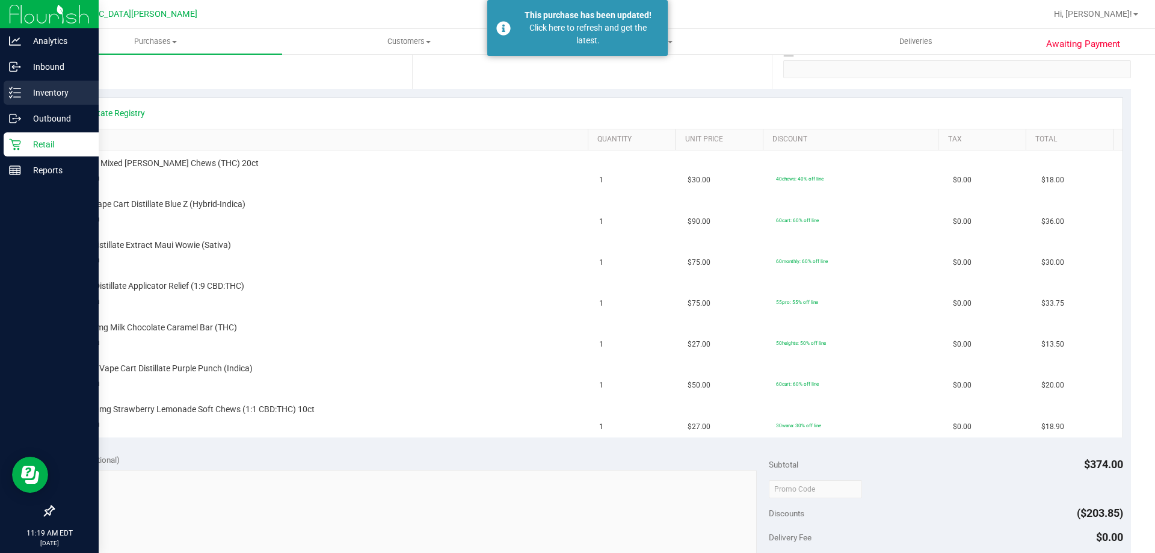
click at [58, 102] on div "Inventory" at bounding box center [51, 93] width 95 height 24
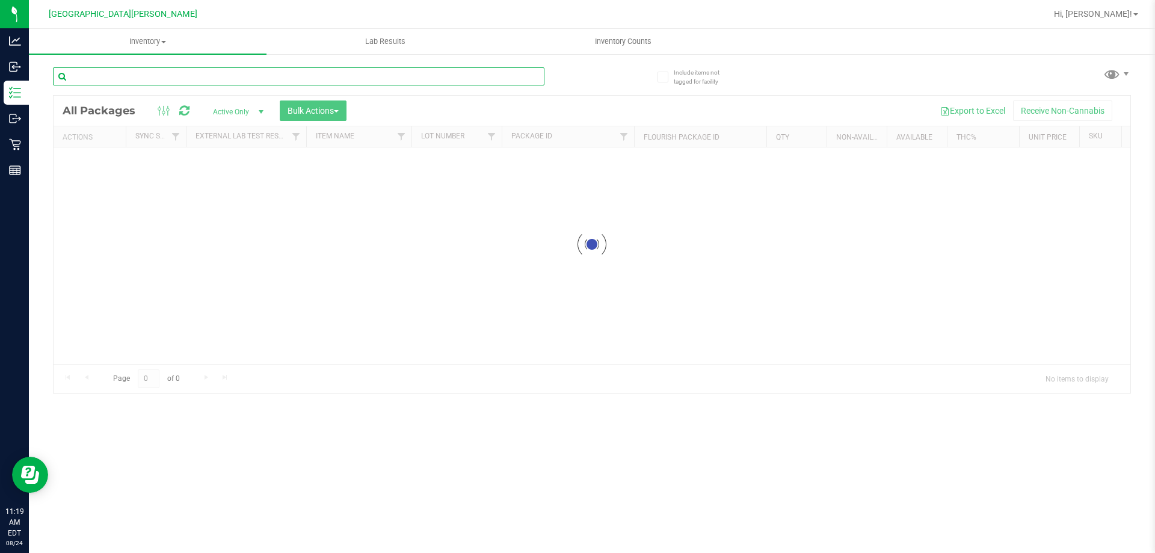
click at [148, 67] on div "Inventory All packages All inventory Waste log Create inventory Lab Results Inv…" at bounding box center [592, 291] width 1126 height 524
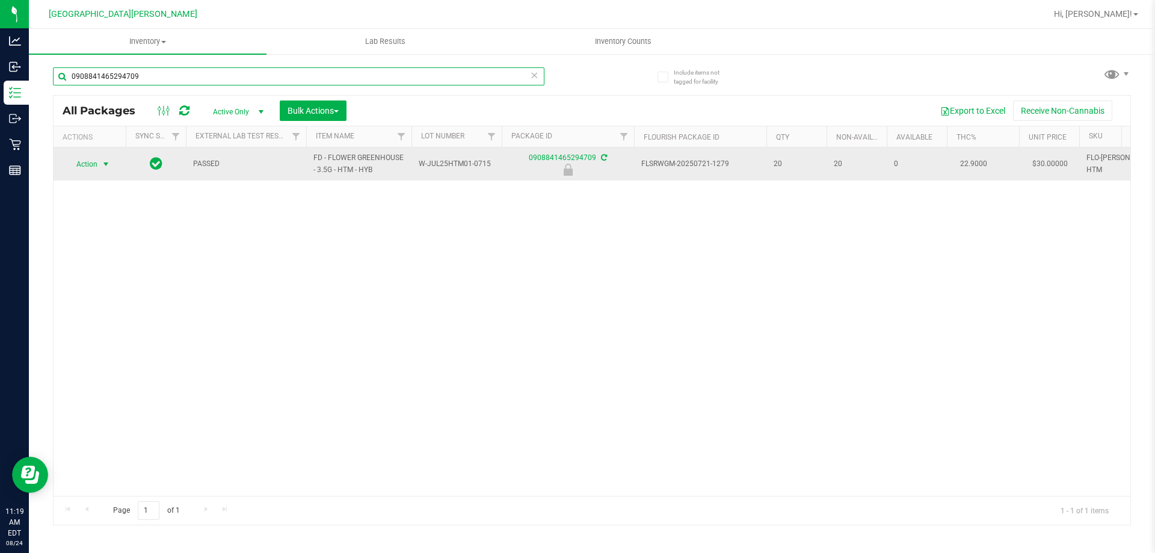
type input "0908841465294709"
click at [109, 161] on span "select" at bounding box center [106, 164] width 10 height 10
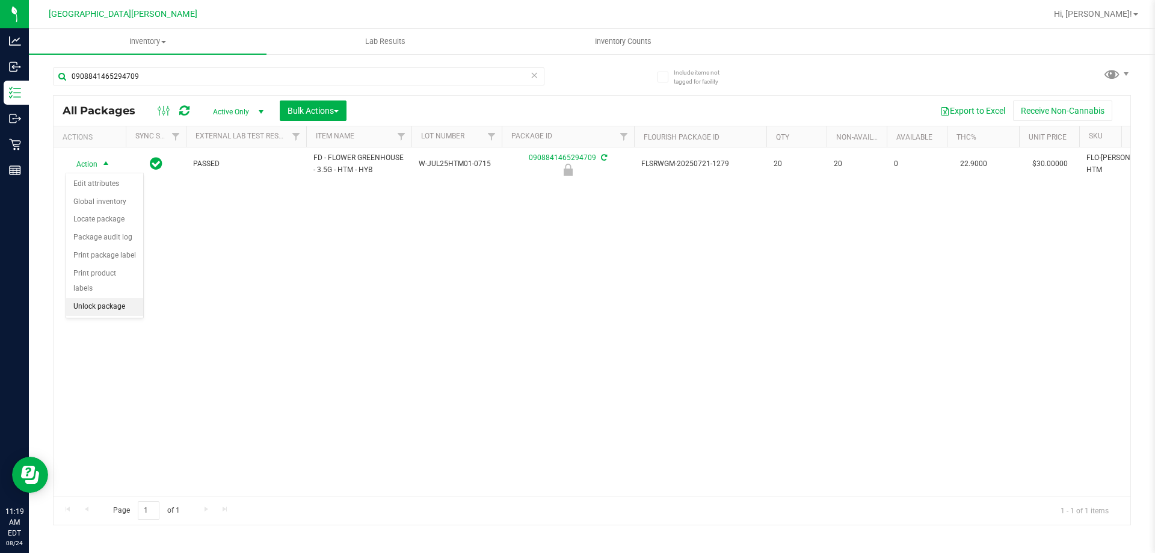
click at [94, 298] on li "Unlock package" at bounding box center [104, 307] width 77 height 18
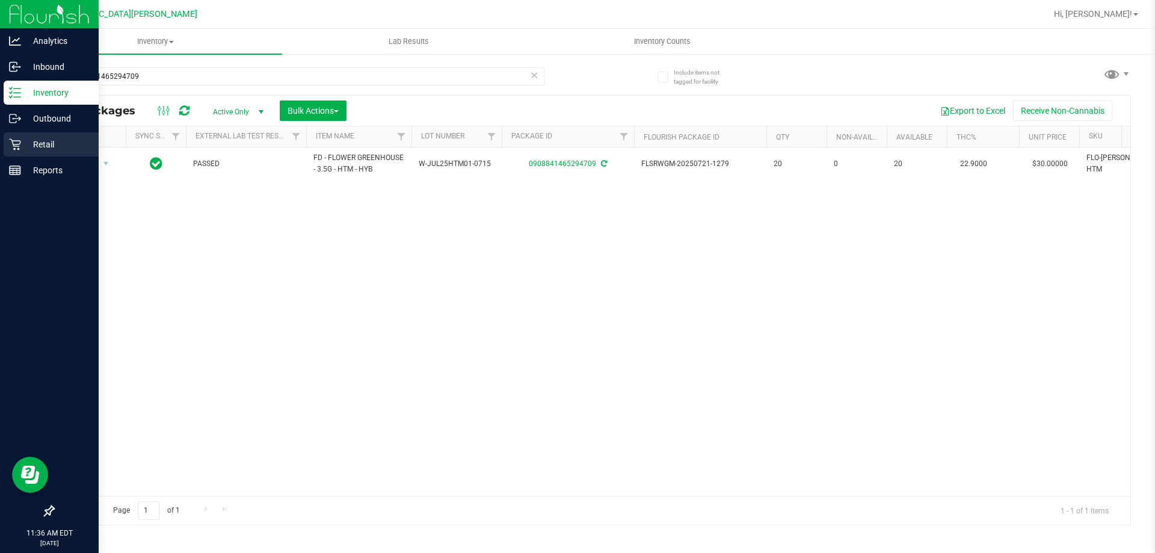
click at [55, 132] on div "Retail" at bounding box center [51, 144] width 95 height 24
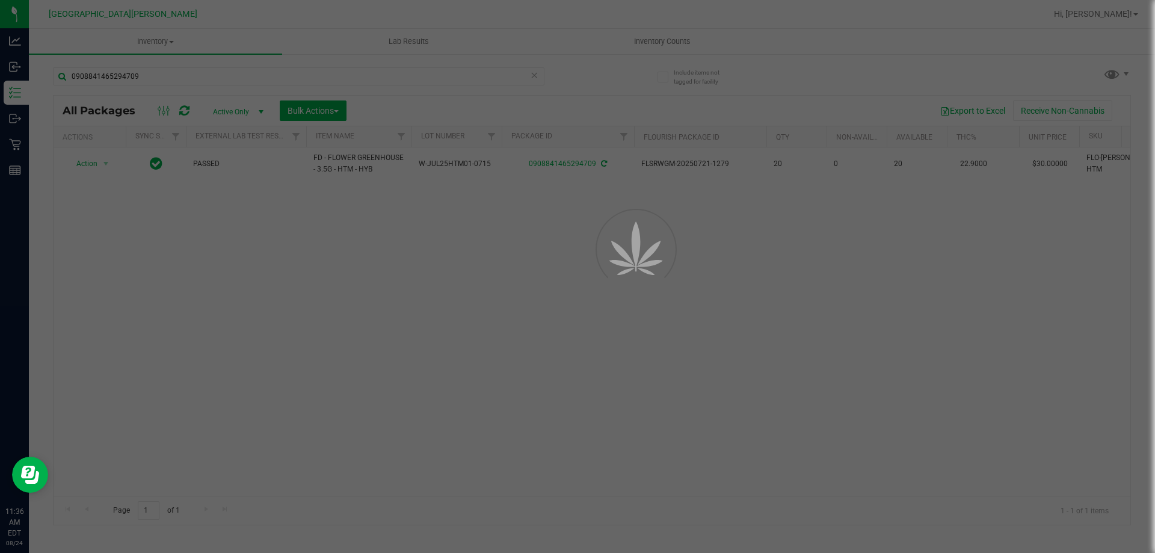
click at [162, 38] on div at bounding box center [577, 276] width 1155 height 553
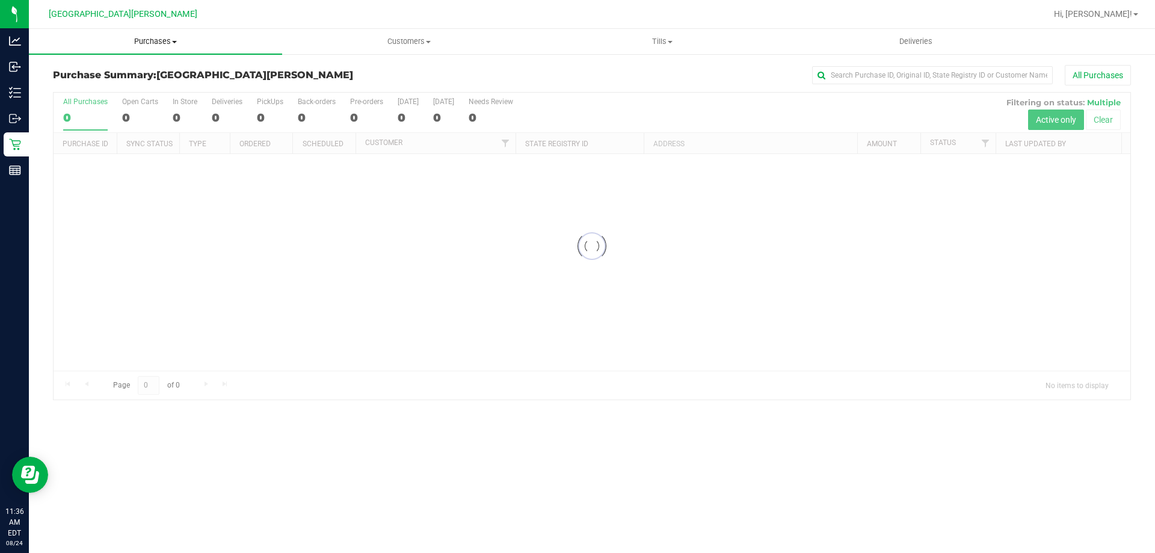
click at [159, 40] on span "Purchases" at bounding box center [155, 41] width 253 height 11
click at [132, 87] on li "Fulfillment" at bounding box center [155, 87] width 253 height 14
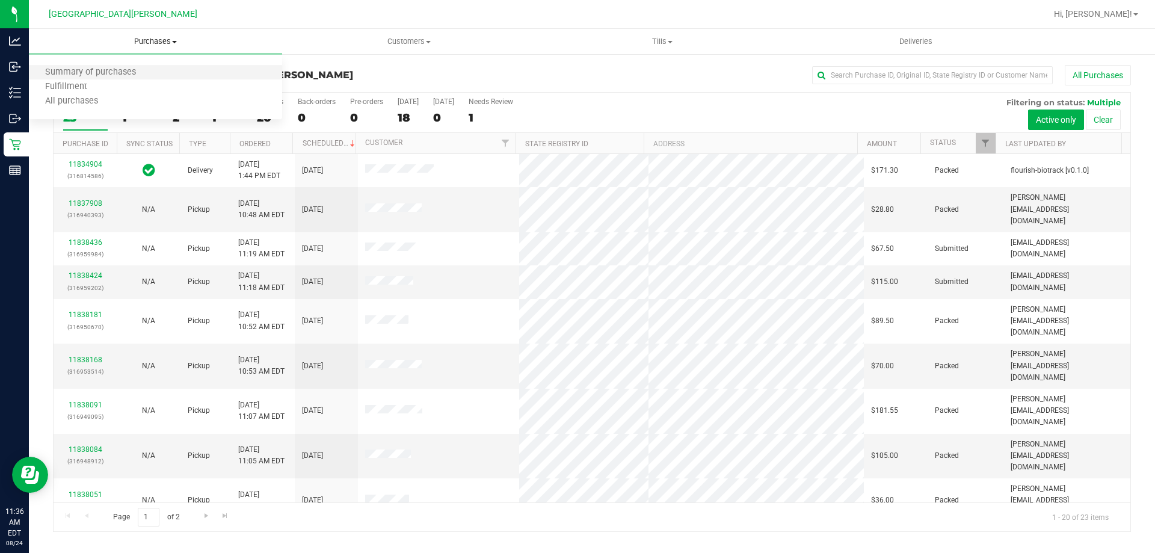
click at [129, 79] on li "Summary of purchases" at bounding box center [155, 73] width 253 height 14
click at [161, 46] on span "Purchases" at bounding box center [155, 41] width 253 height 11
click at [138, 90] on li "Fulfillment" at bounding box center [155, 87] width 253 height 14
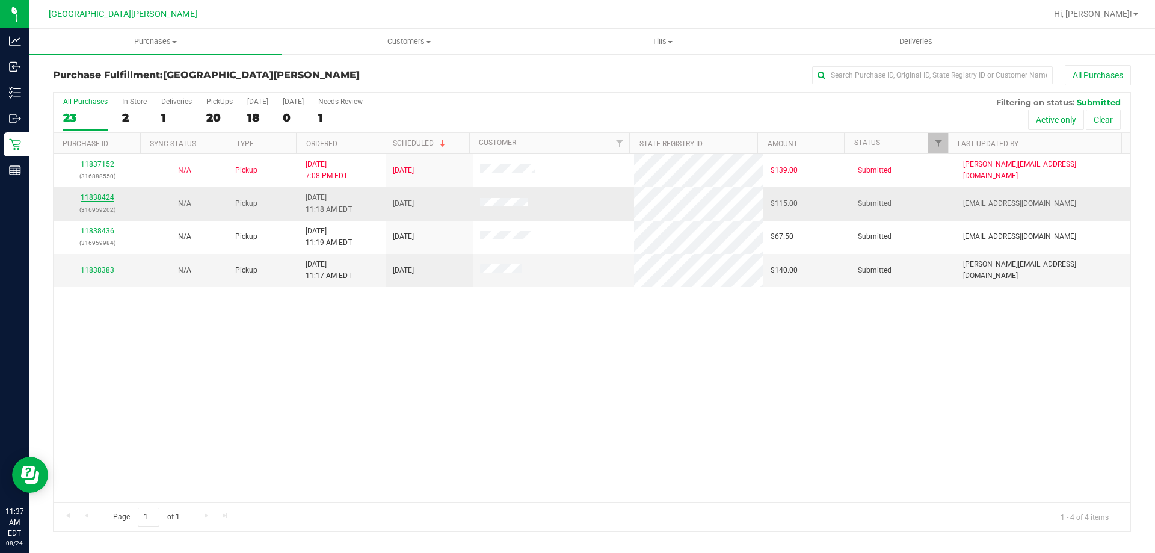
click at [87, 198] on link "11838424" at bounding box center [98, 197] width 34 height 8
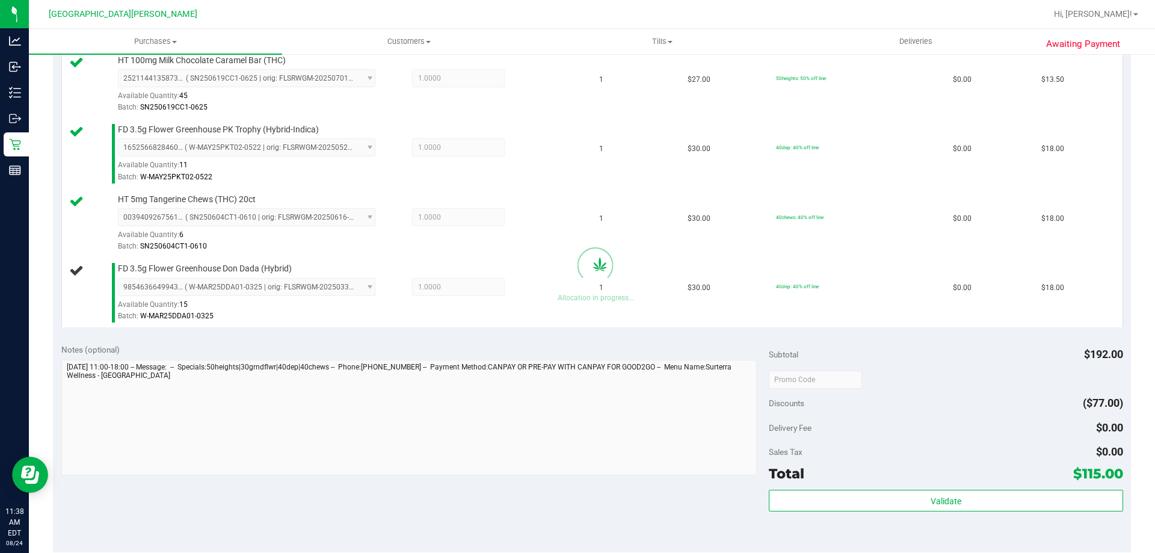
scroll to position [662, 0]
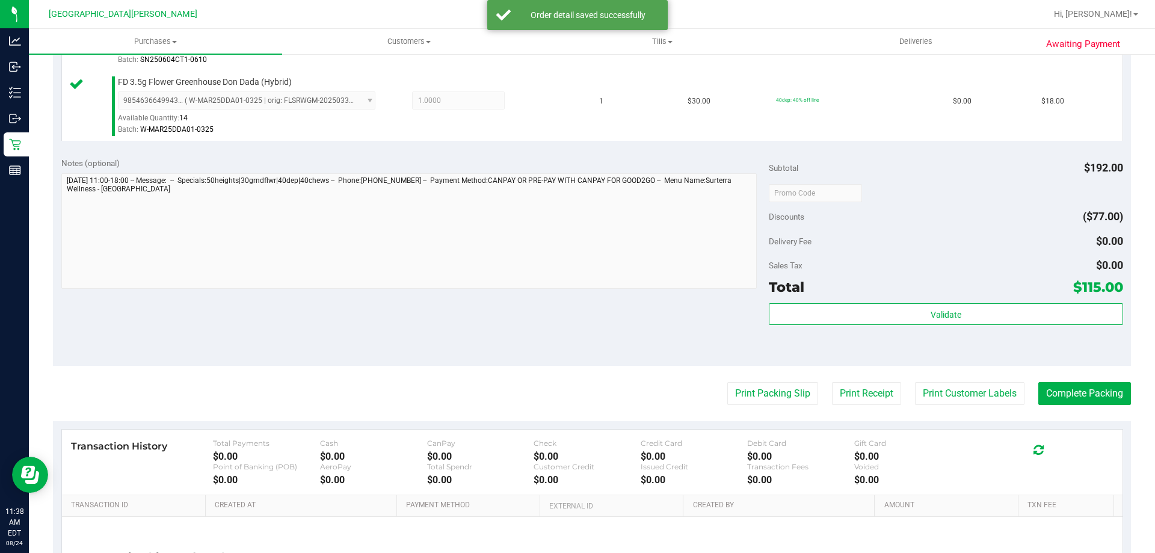
click at [852, 328] on div "Validate" at bounding box center [946, 330] width 354 height 54
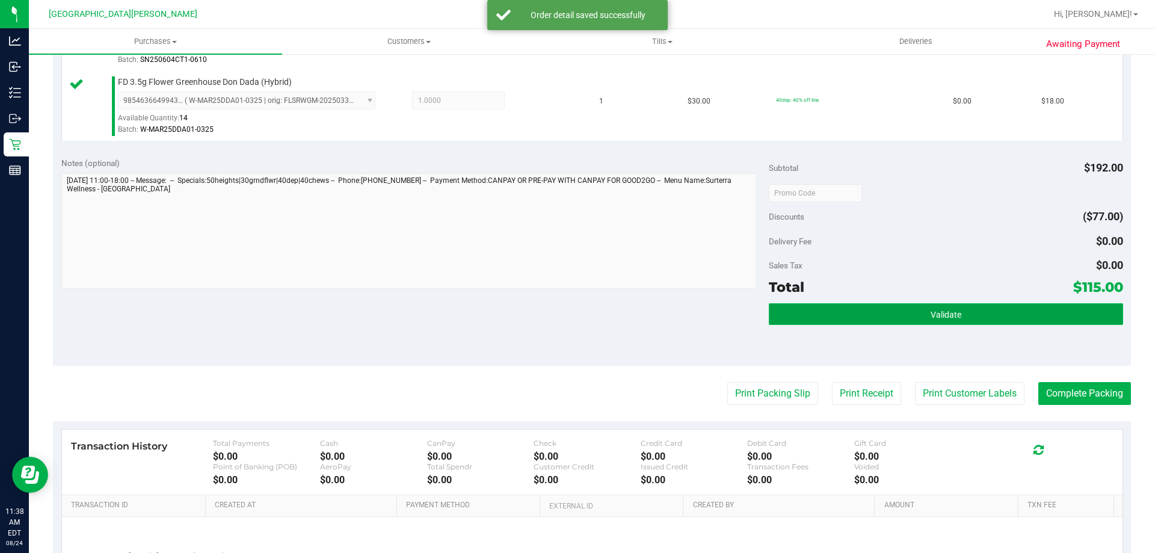
click at [857, 306] on button "Validate" at bounding box center [946, 314] width 354 height 22
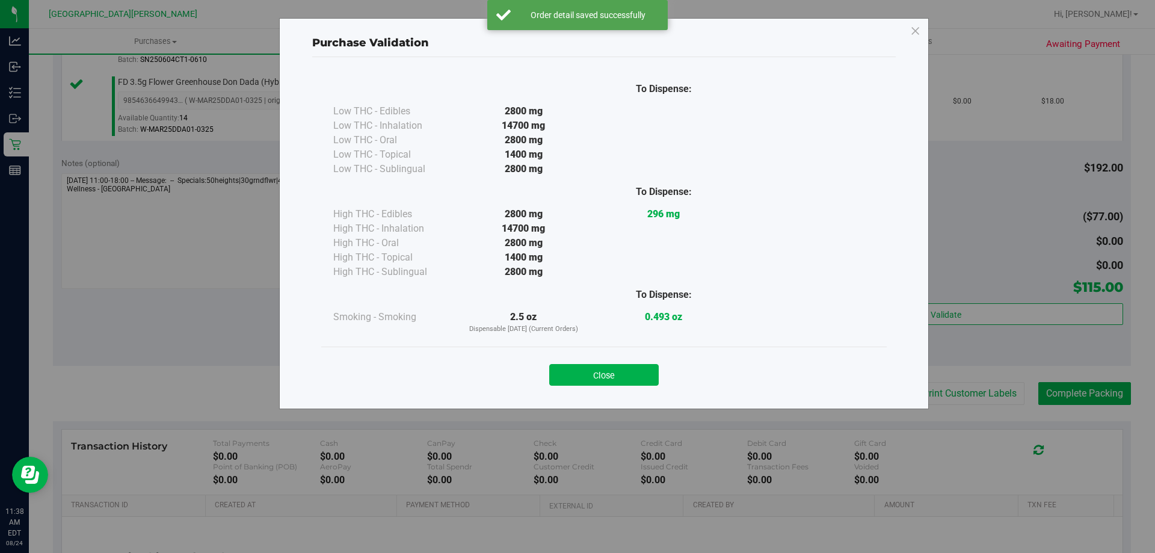
click at [627, 393] on div "Close" at bounding box center [603, 371] width 565 height 49
click at [627, 381] on button "Close" at bounding box center [603, 375] width 109 height 22
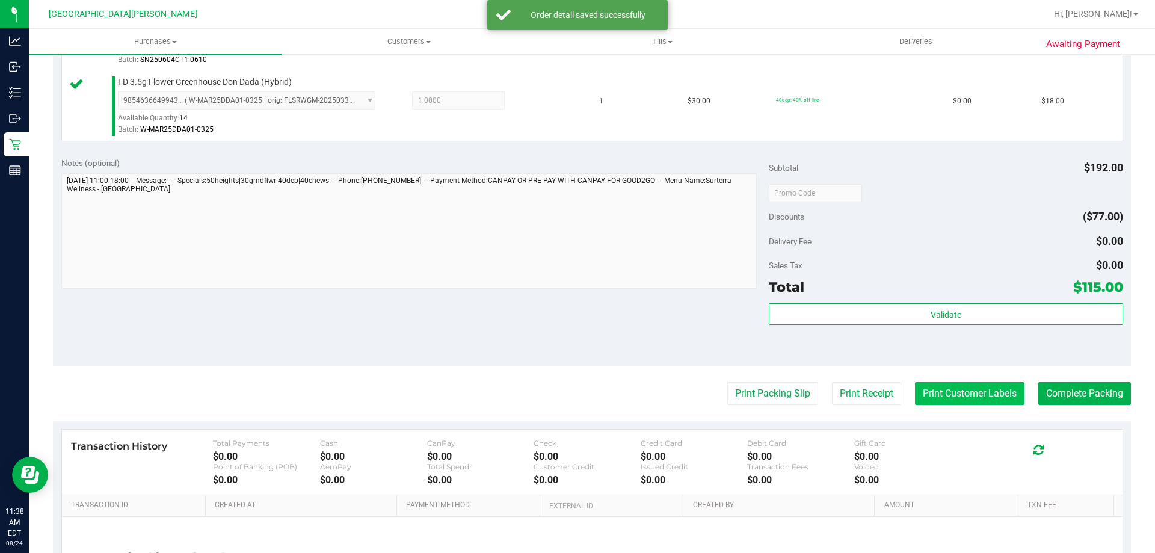
click at [920, 393] on button "Print Customer Labels" at bounding box center [969, 393] width 109 height 23
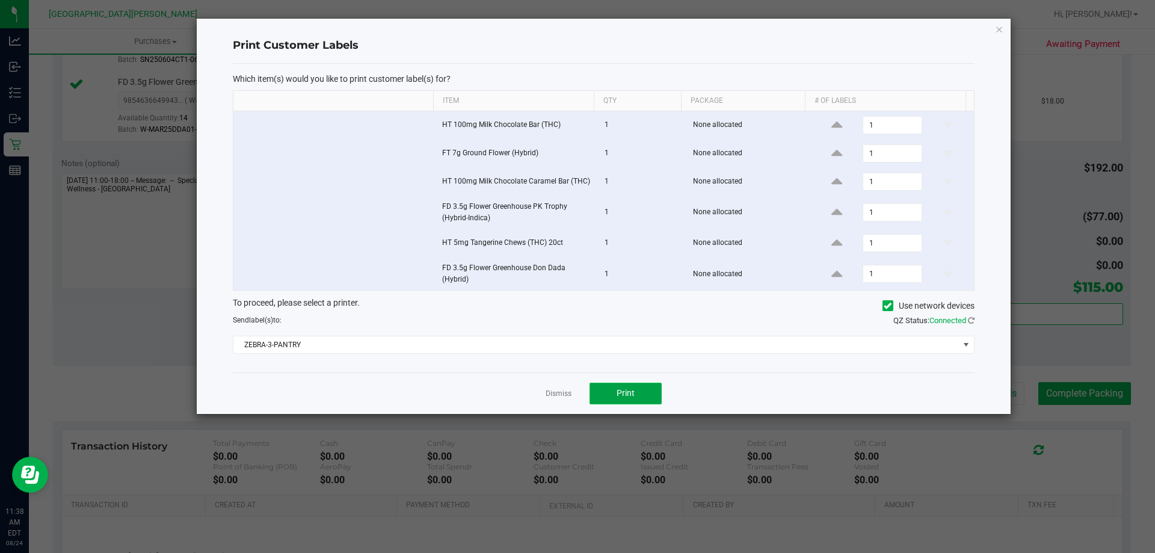
click at [614, 392] on button "Print" at bounding box center [626, 394] width 72 height 22
click at [558, 394] on link "Dismiss" at bounding box center [559, 394] width 26 height 10
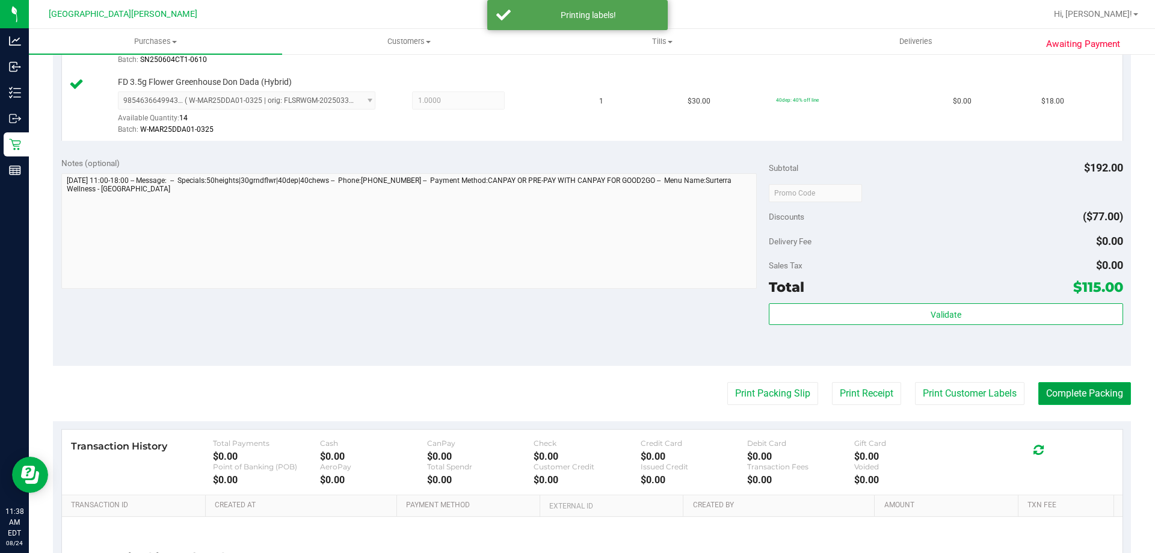
click at [1038, 393] on button "Complete Packing" at bounding box center [1084, 393] width 93 height 23
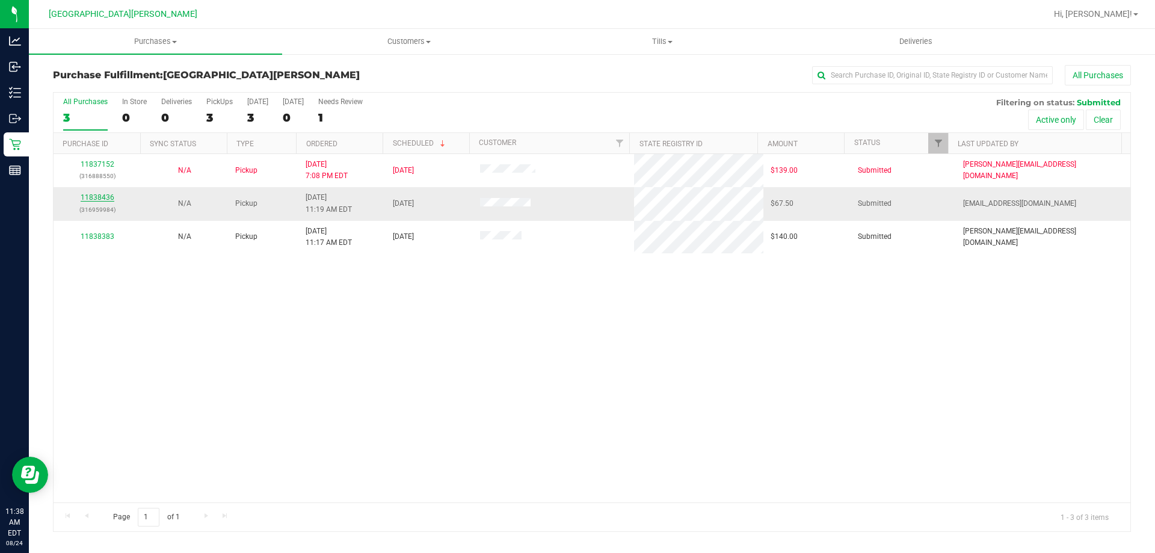
click at [103, 196] on link "11838436" at bounding box center [98, 197] width 34 height 8
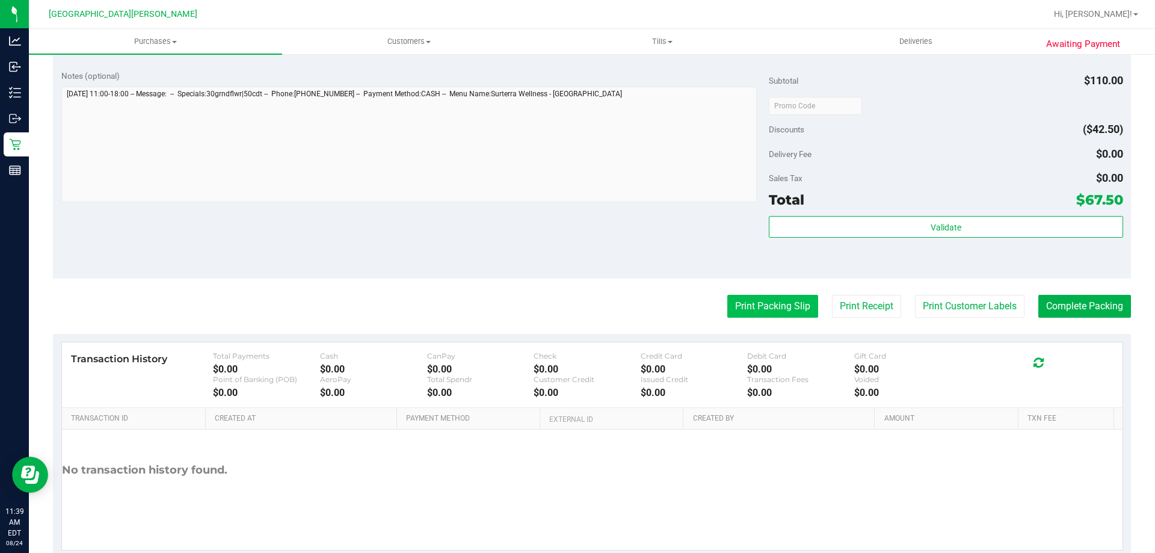
scroll to position [541, 0]
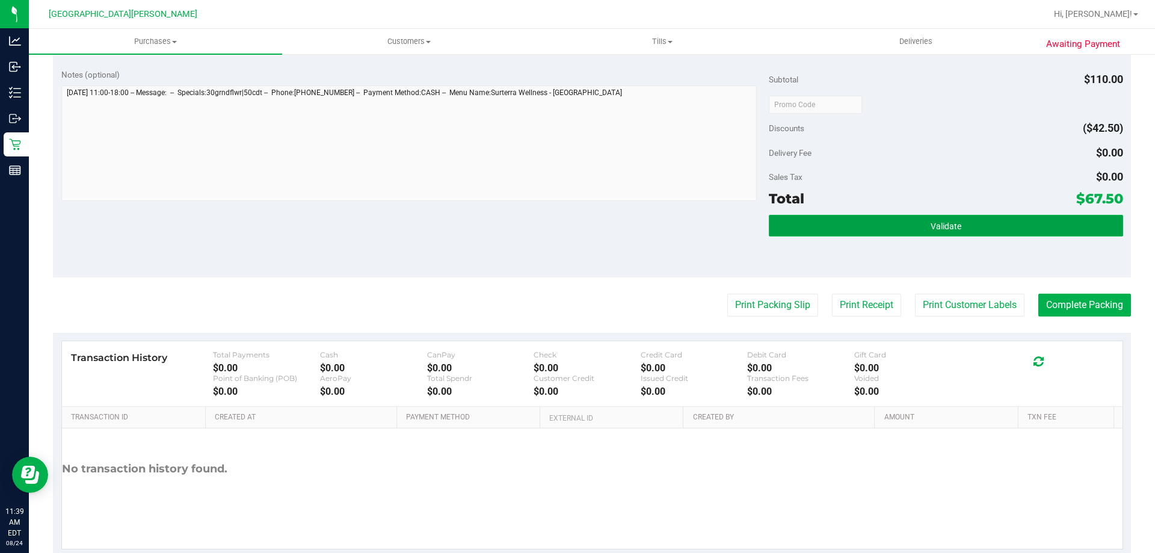
click at [812, 220] on button "Validate" at bounding box center [946, 226] width 354 height 22
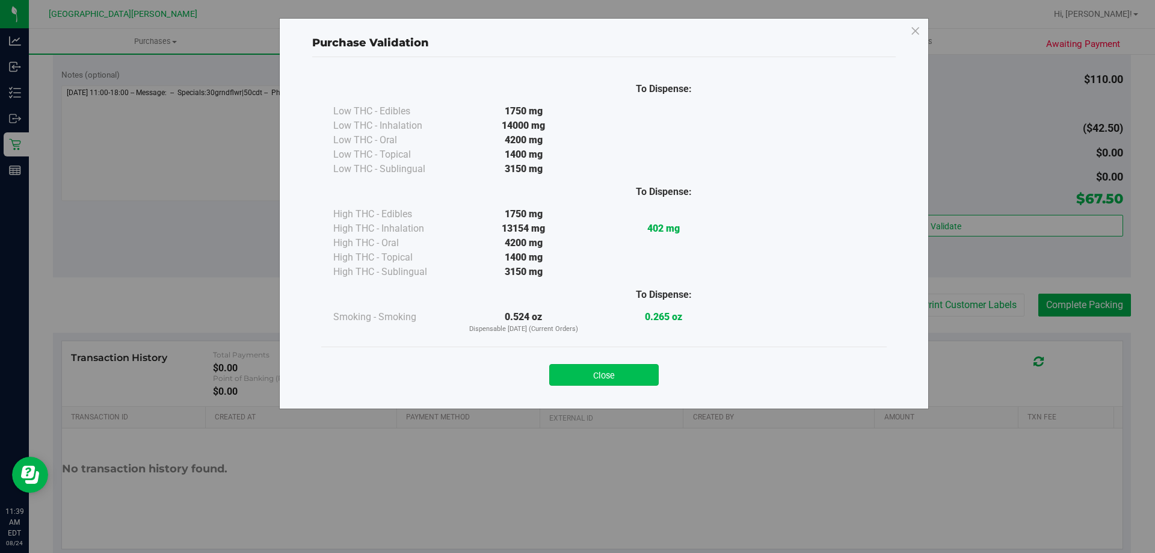
click at [600, 373] on button "Close" at bounding box center [603, 375] width 109 height 22
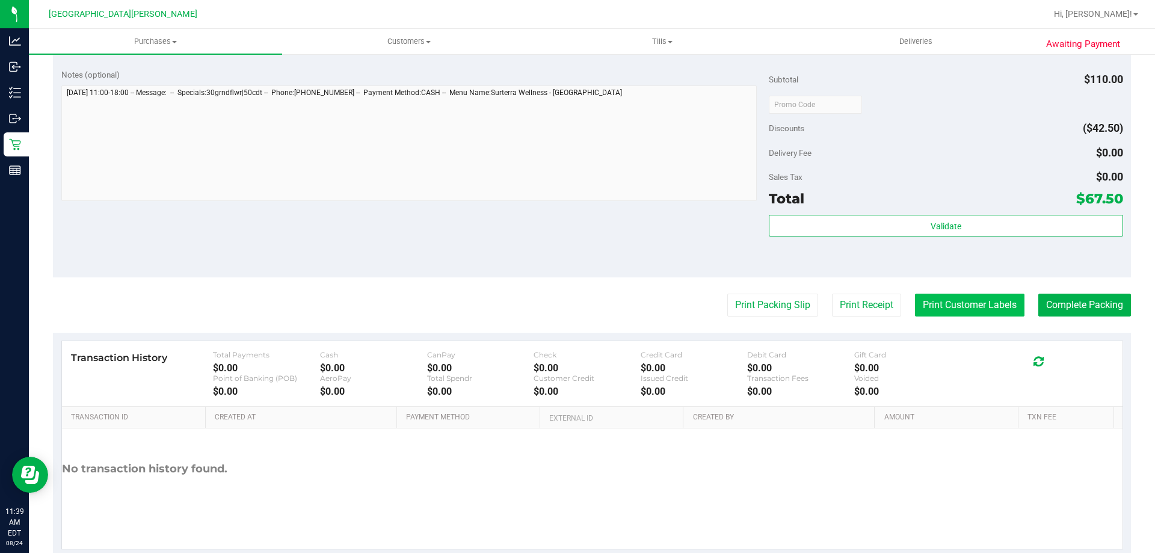
click at [938, 309] on button "Print Customer Labels" at bounding box center [969, 305] width 109 height 23
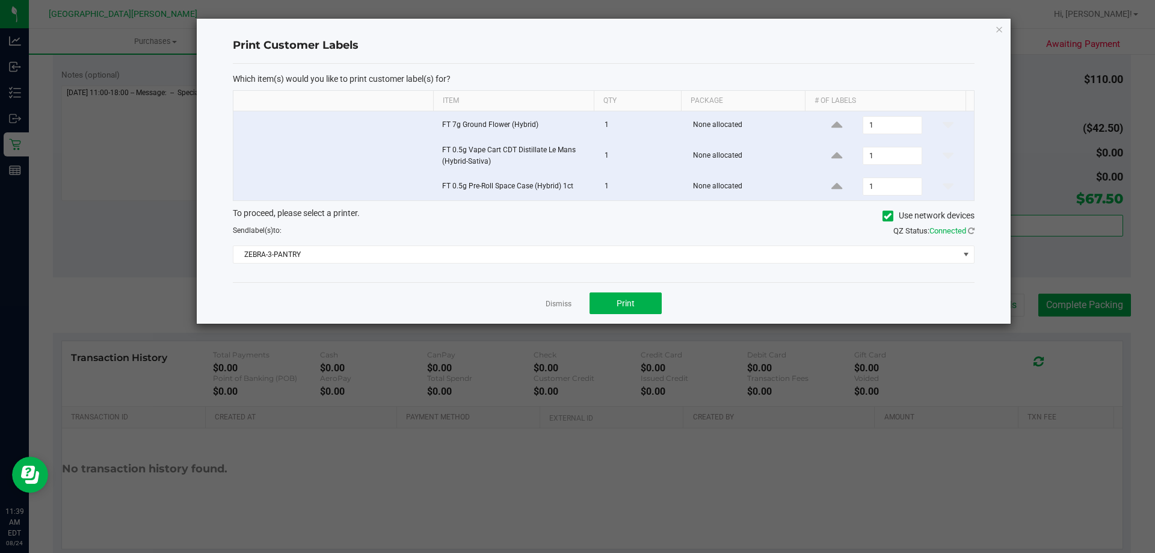
click at [648, 315] on div "Dismiss Print" at bounding box center [604, 303] width 742 height 42
click at [636, 312] on button "Print" at bounding box center [626, 303] width 72 height 22
click at [559, 307] on link "Dismiss" at bounding box center [559, 304] width 26 height 10
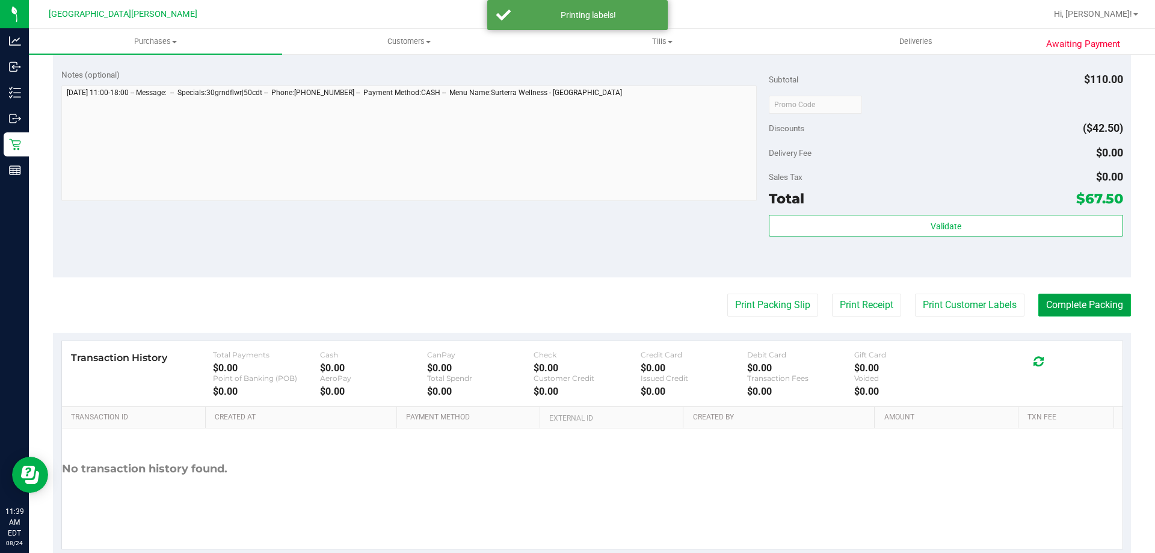
click at [1061, 300] on button "Complete Packing" at bounding box center [1084, 305] width 93 height 23
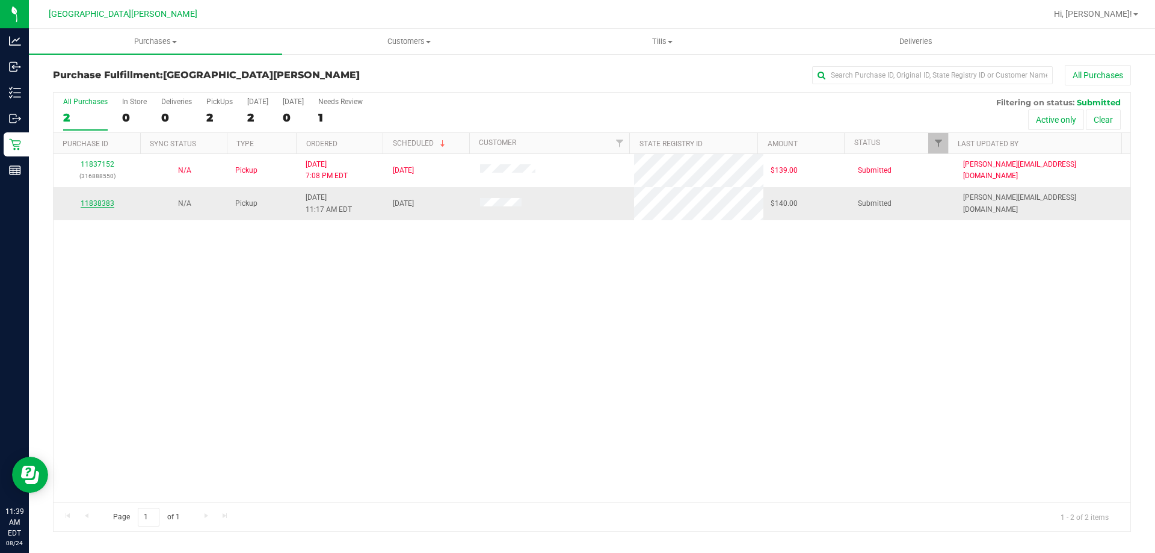
click at [88, 206] on link "11838383" at bounding box center [98, 203] width 34 height 8
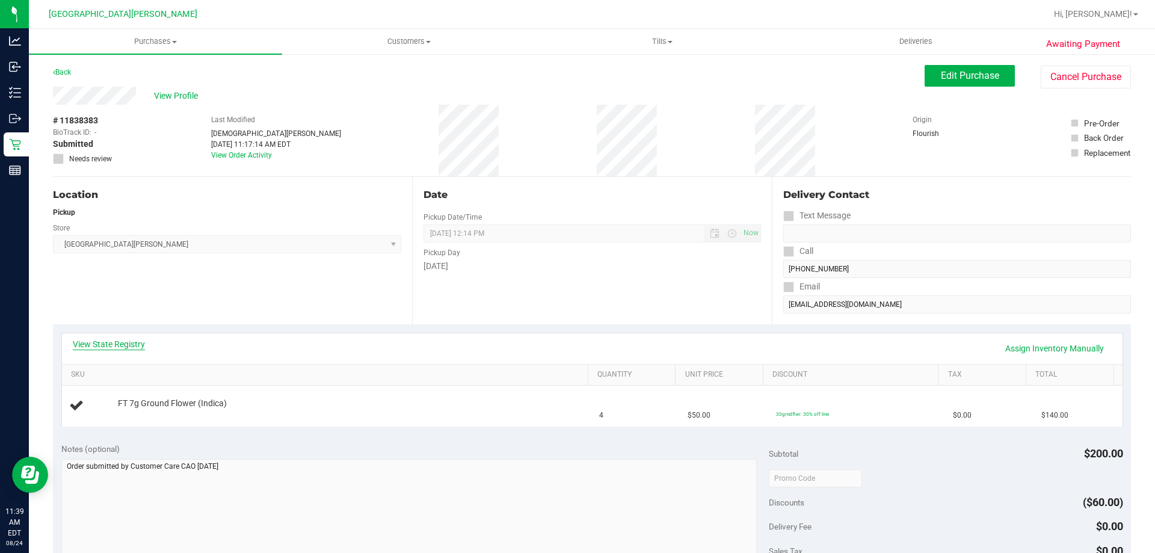
click at [126, 348] on link "View State Registry" at bounding box center [109, 344] width 72 height 12
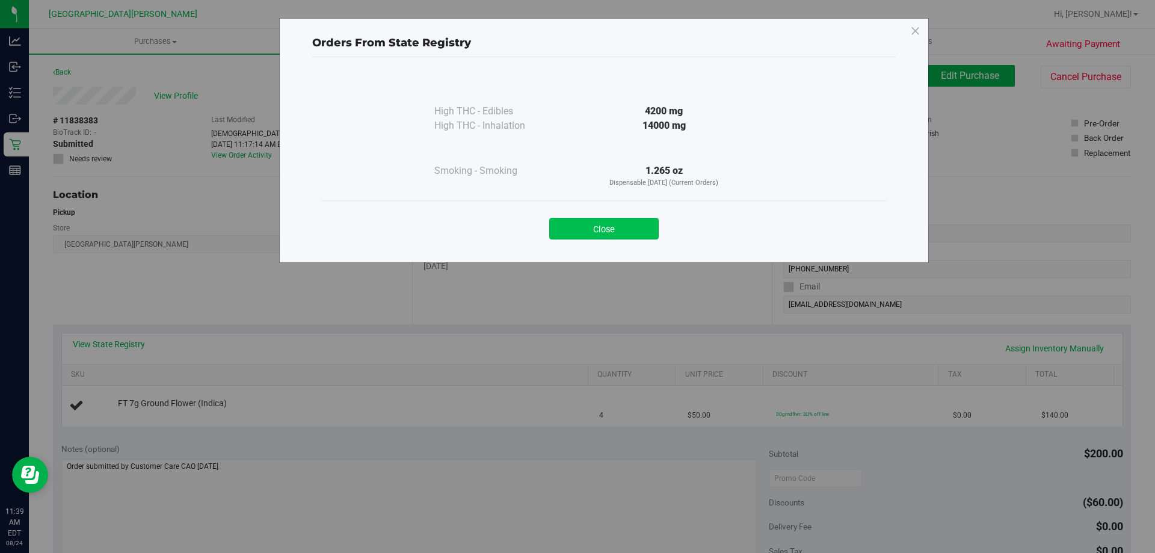
click at [590, 232] on button "Close" at bounding box center [603, 229] width 109 height 22
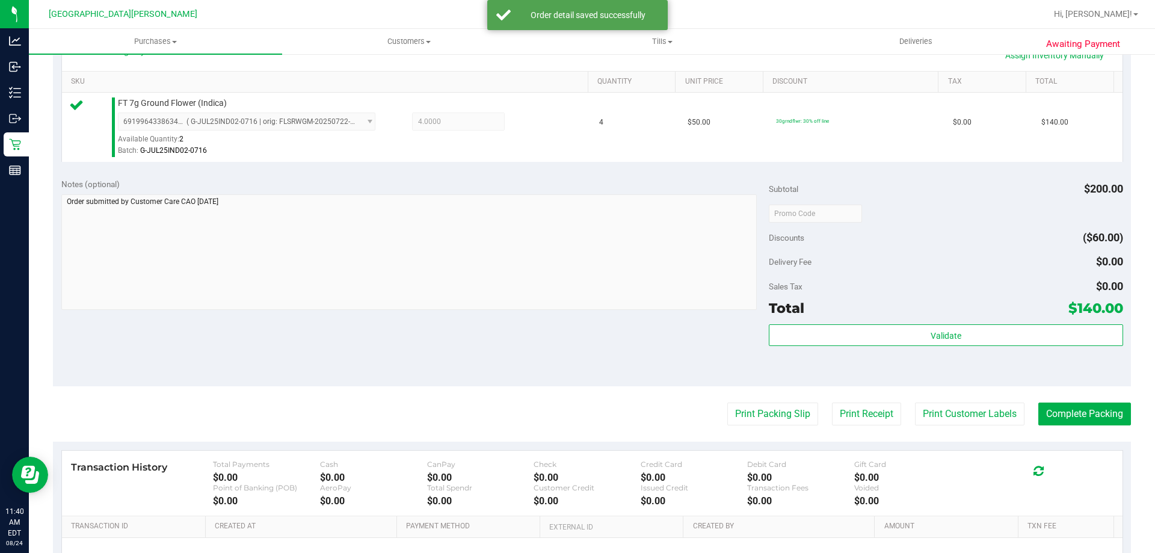
scroll to position [301, 0]
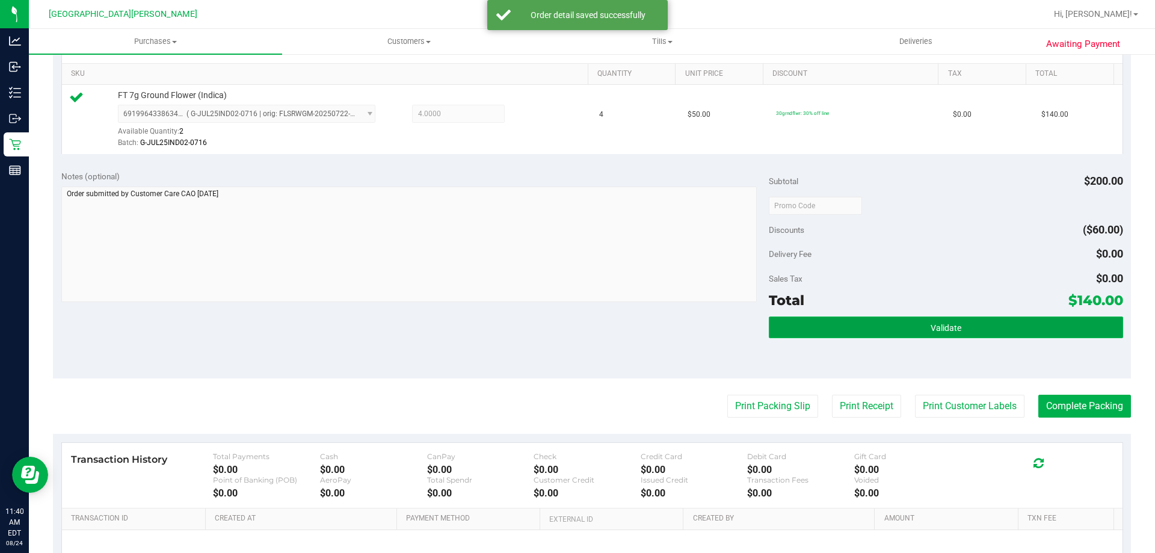
click at [978, 324] on button "Validate" at bounding box center [946, 327] width 354 height 22
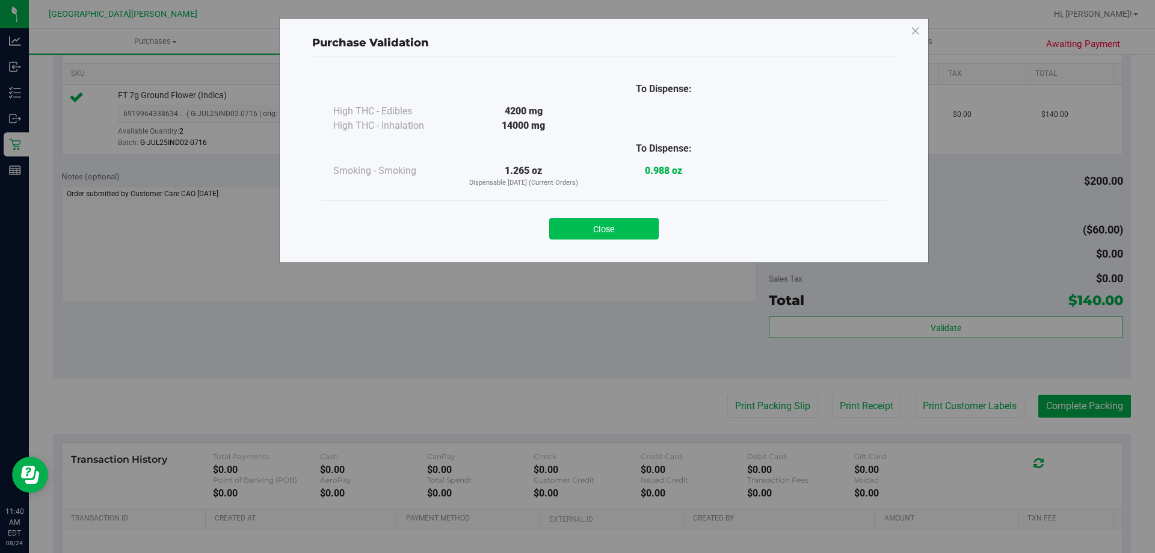
click at [626, 232] on button "Close" at bounding box center [603, 229] width 109 height 22
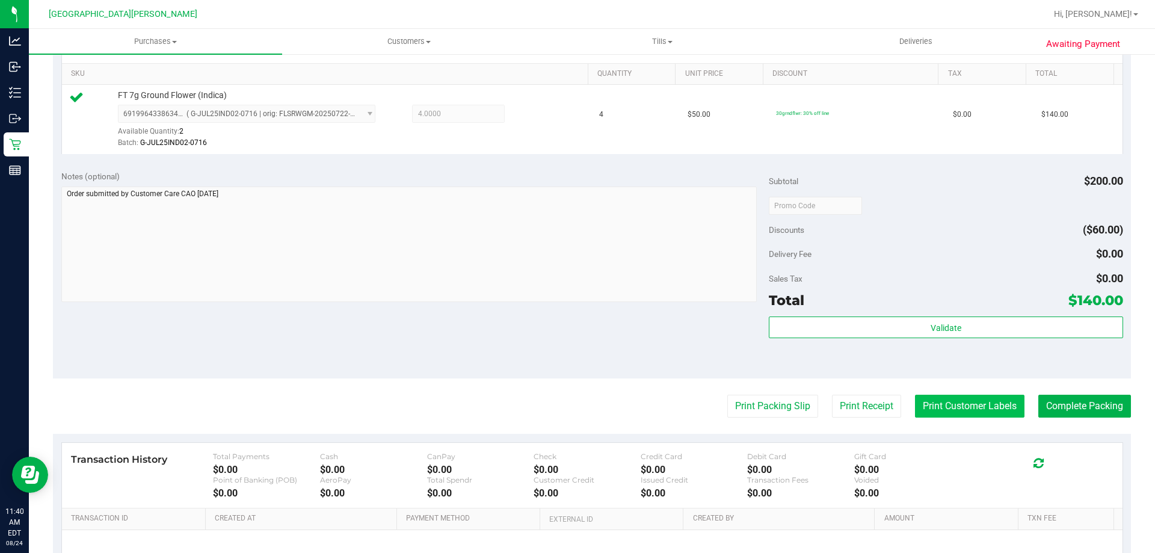
drag, startPoint x: 920, startPoint y: 389, endPoint x: 924, endPoint y: 399, distance: 10.8
click at [923, 391] on purchase-details "Back Edit Purchase Cancel Purchase View Profile # 11838383 BioTrack ID: - Submi…" at bounding box center [592, 211] width 1078 height 895
click at [924, 399] on button "Print Customer Labels" at bounding box center [969, 406] width 109 height 23
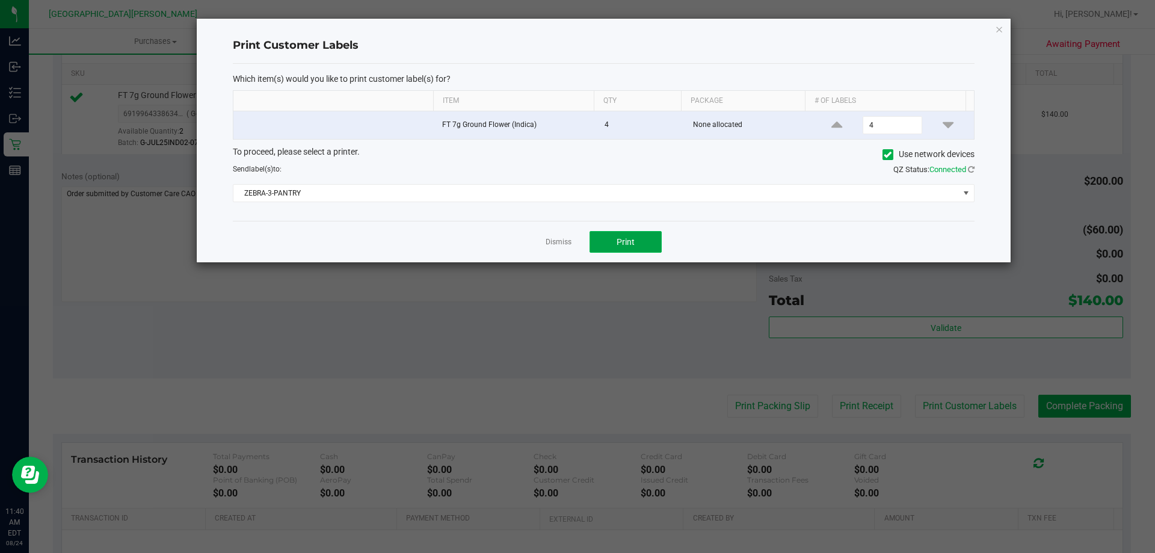
click at [615, 233] on button "Print" at bounding box center [626, 242] width 72 height 22
click at [547, 239] on link "Dismiss" at bounding box center [559, 242] width 26 height 10
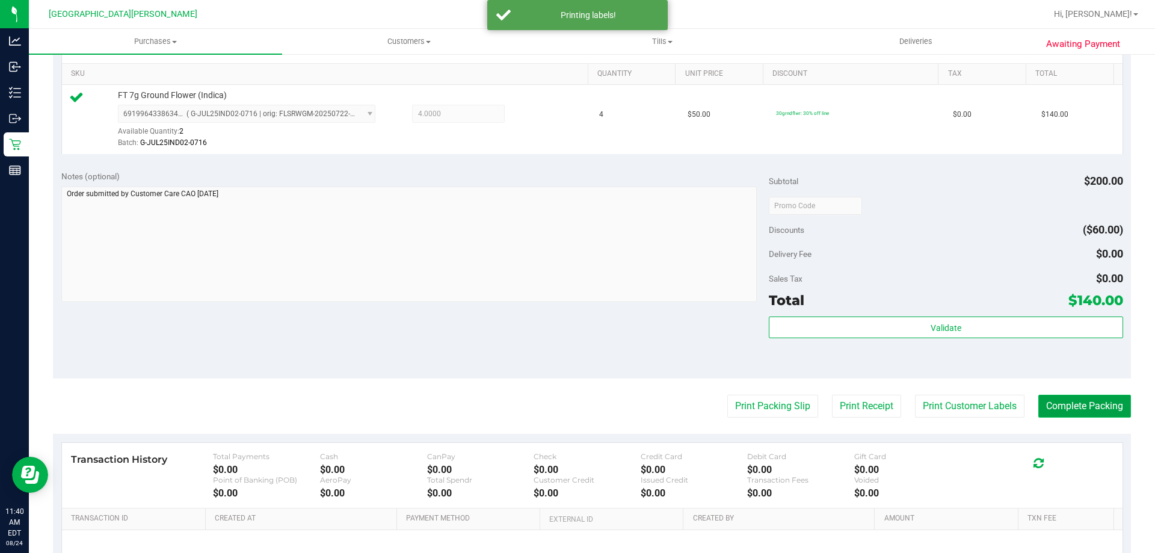
click at [1051, 401] on button "Complete Packing" at bounding box center [1084, 406] width 93 height 23
